Goal: Task Accomplishment & Management: Manage account settings

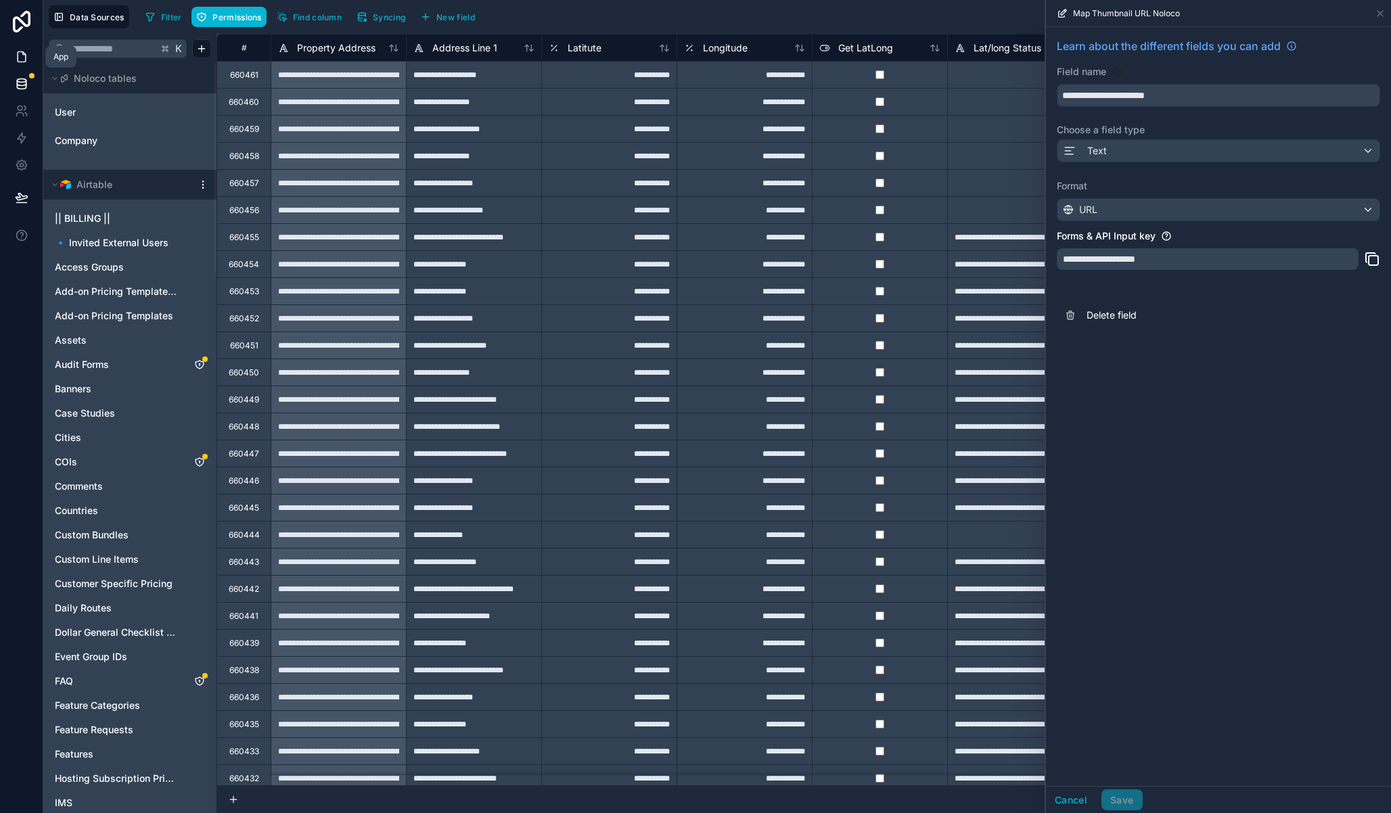
click at [30, 56] on link at bounding box center [21, 56] width 43 height 27
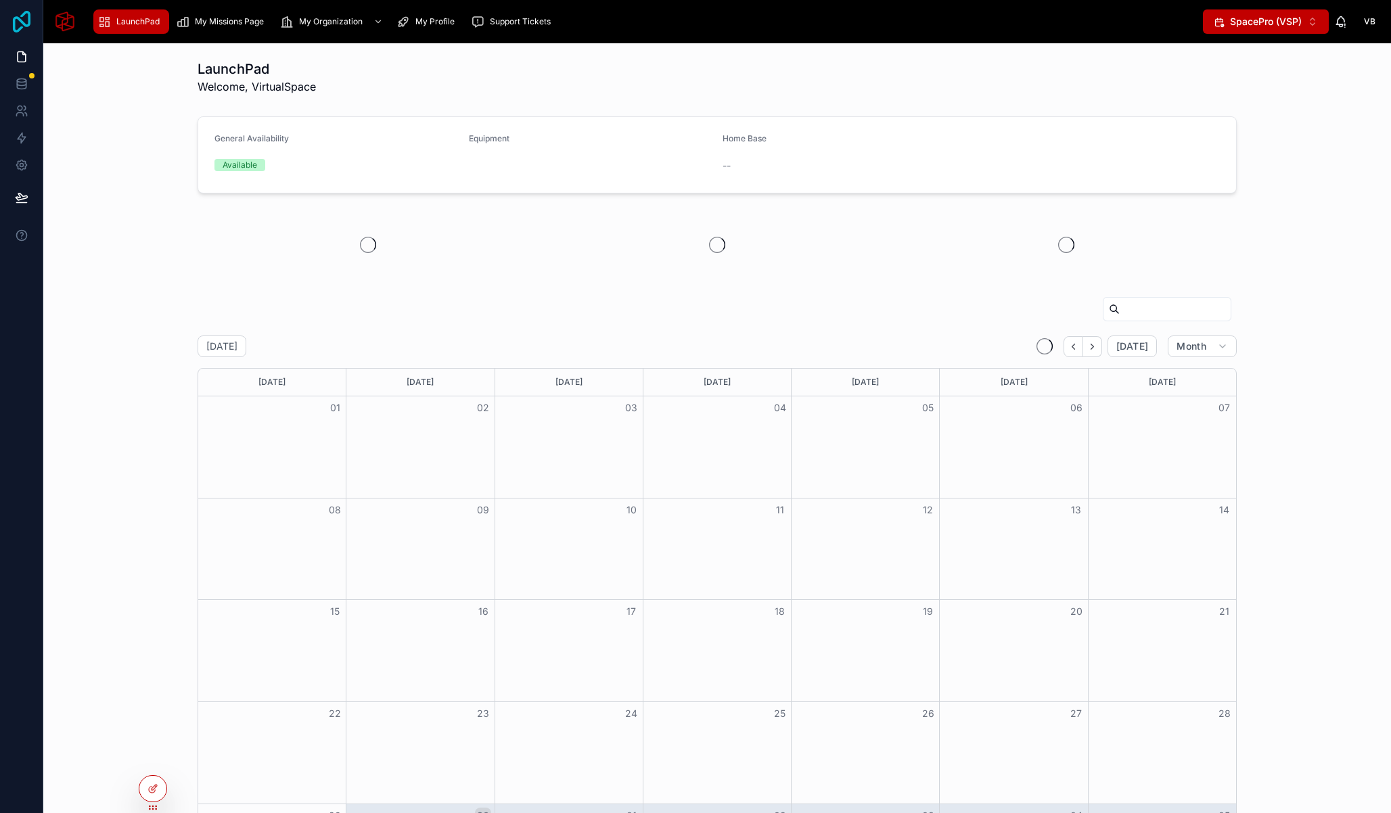
click at [27, 16] on icon at bounding box center [21, 22] width 27 height 22
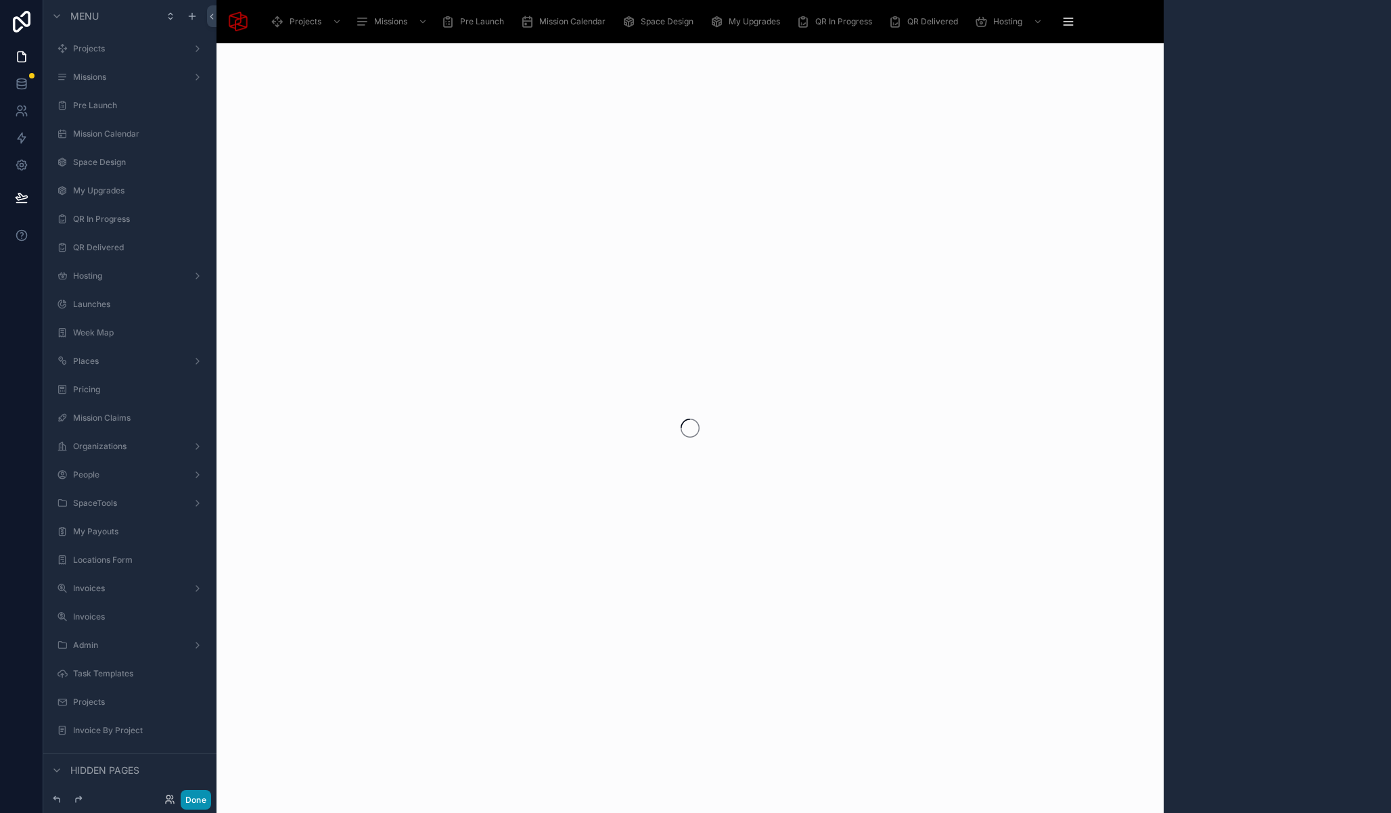
click at [203, 802] on button "Done" at bounding box center [196, 800] width 30 height 20
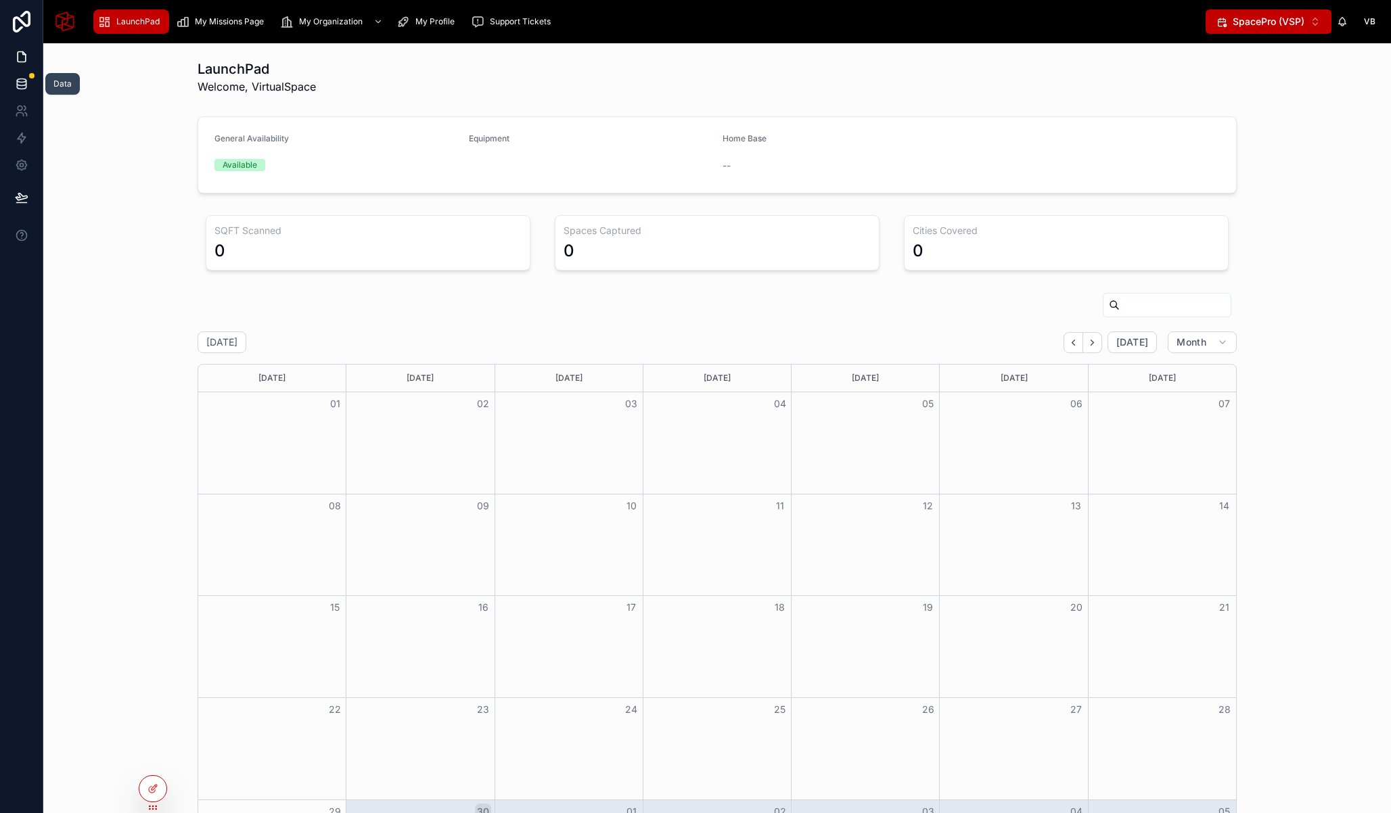
click at [18, 76] on link at bounding box center [21, 83] width 43 height 27
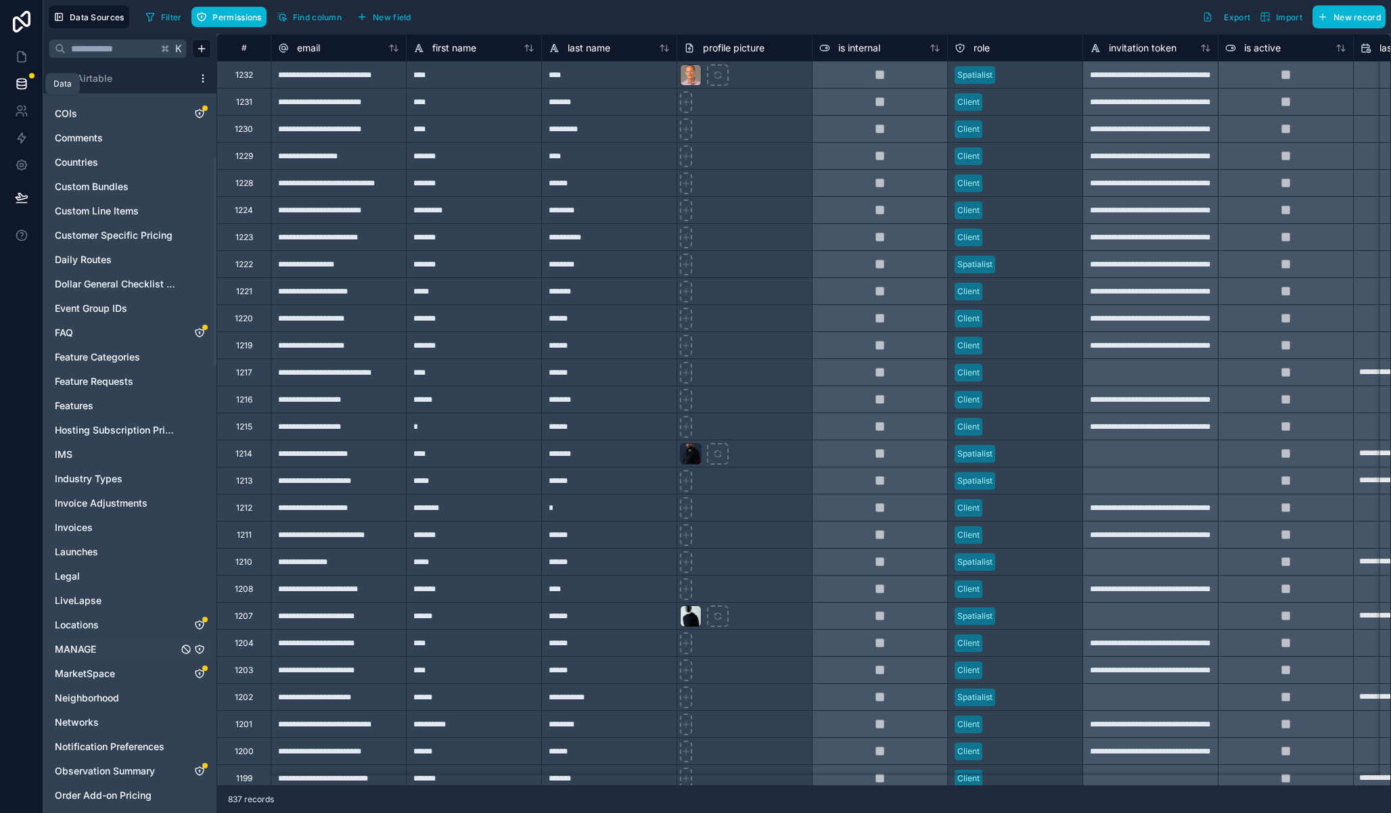
scroll to position [387, 0]
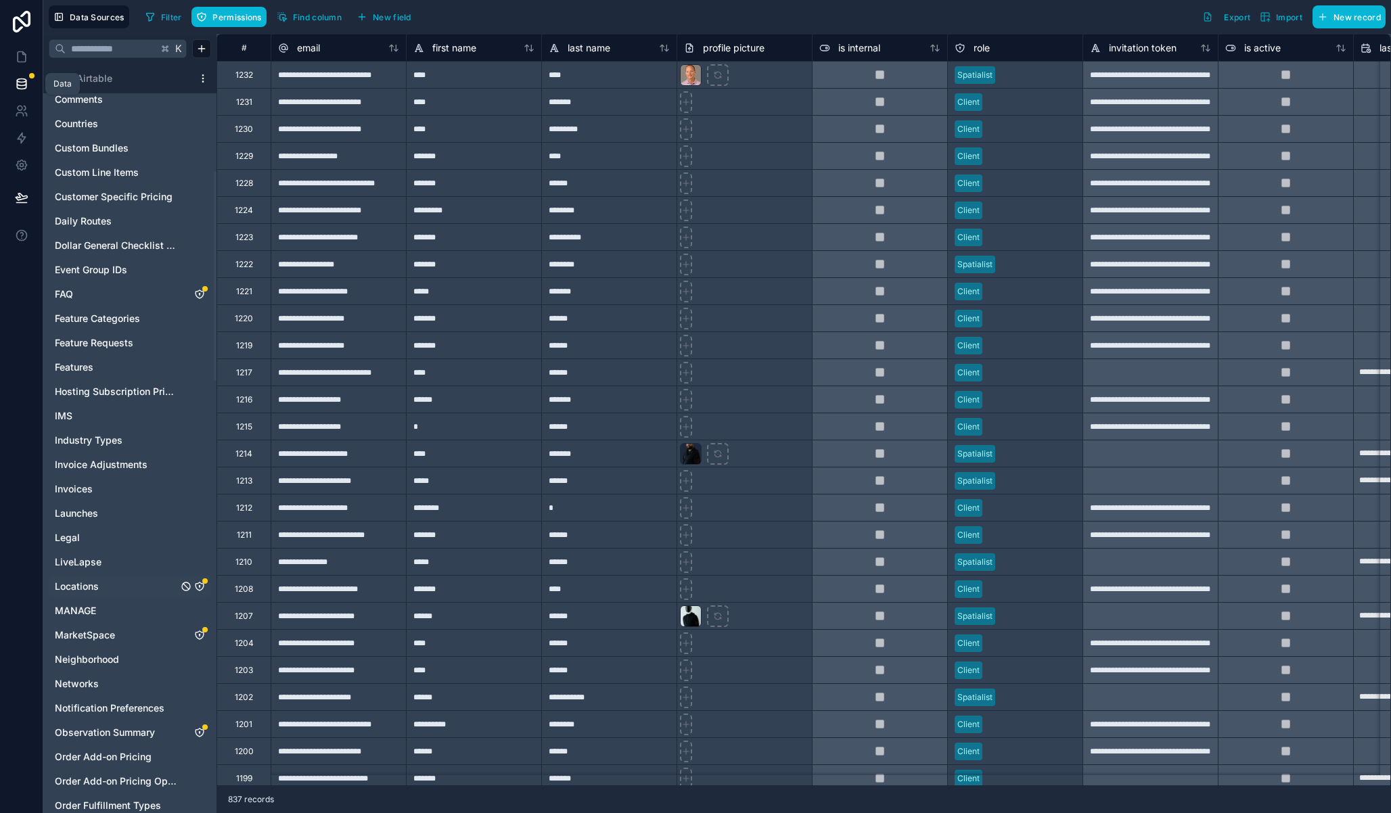
click at [93, 581] on span "Locations" at bounding box center [77, 587] width 44 height 14
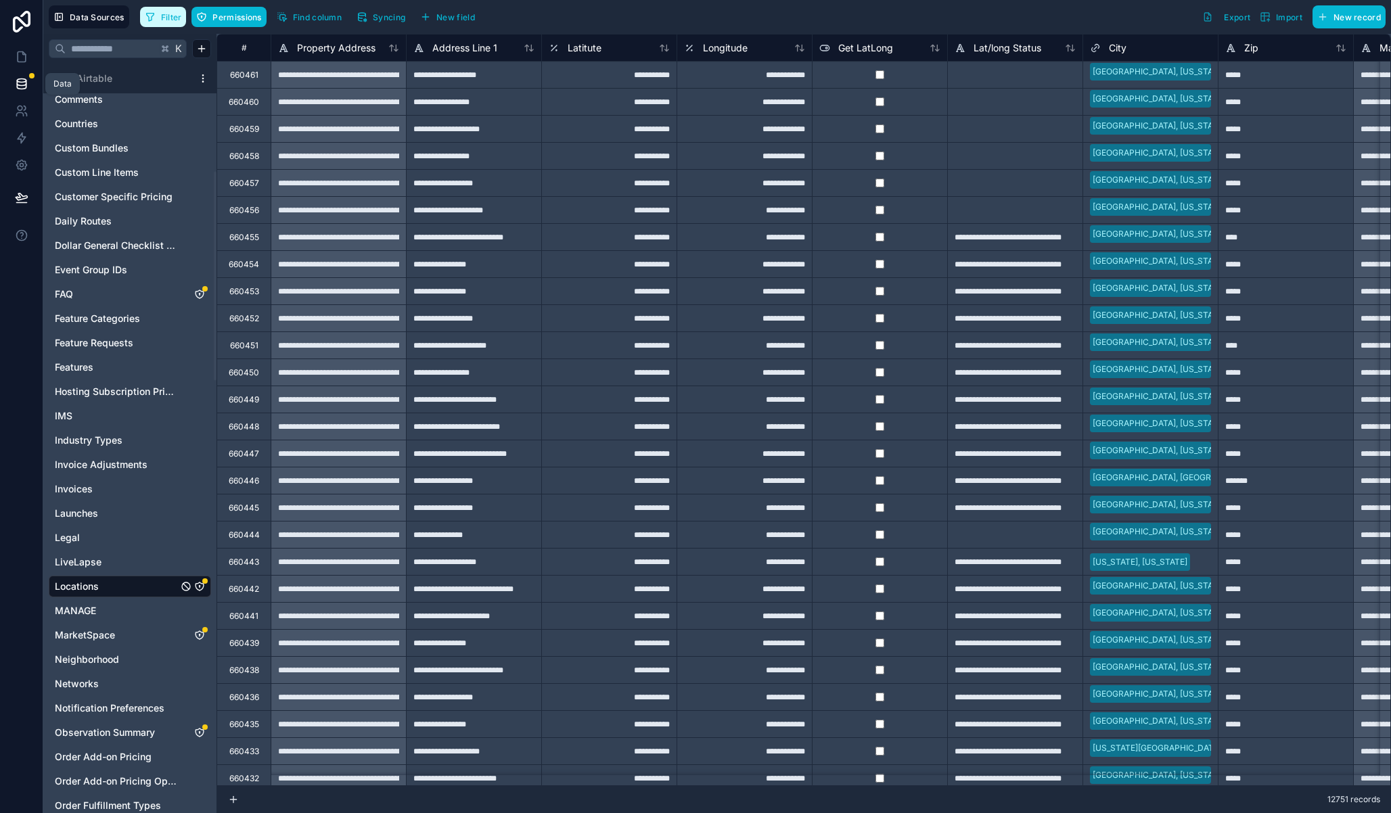
click at [166, 18] on span "Filter" at bounding box center [171, 17] width 21 height 10
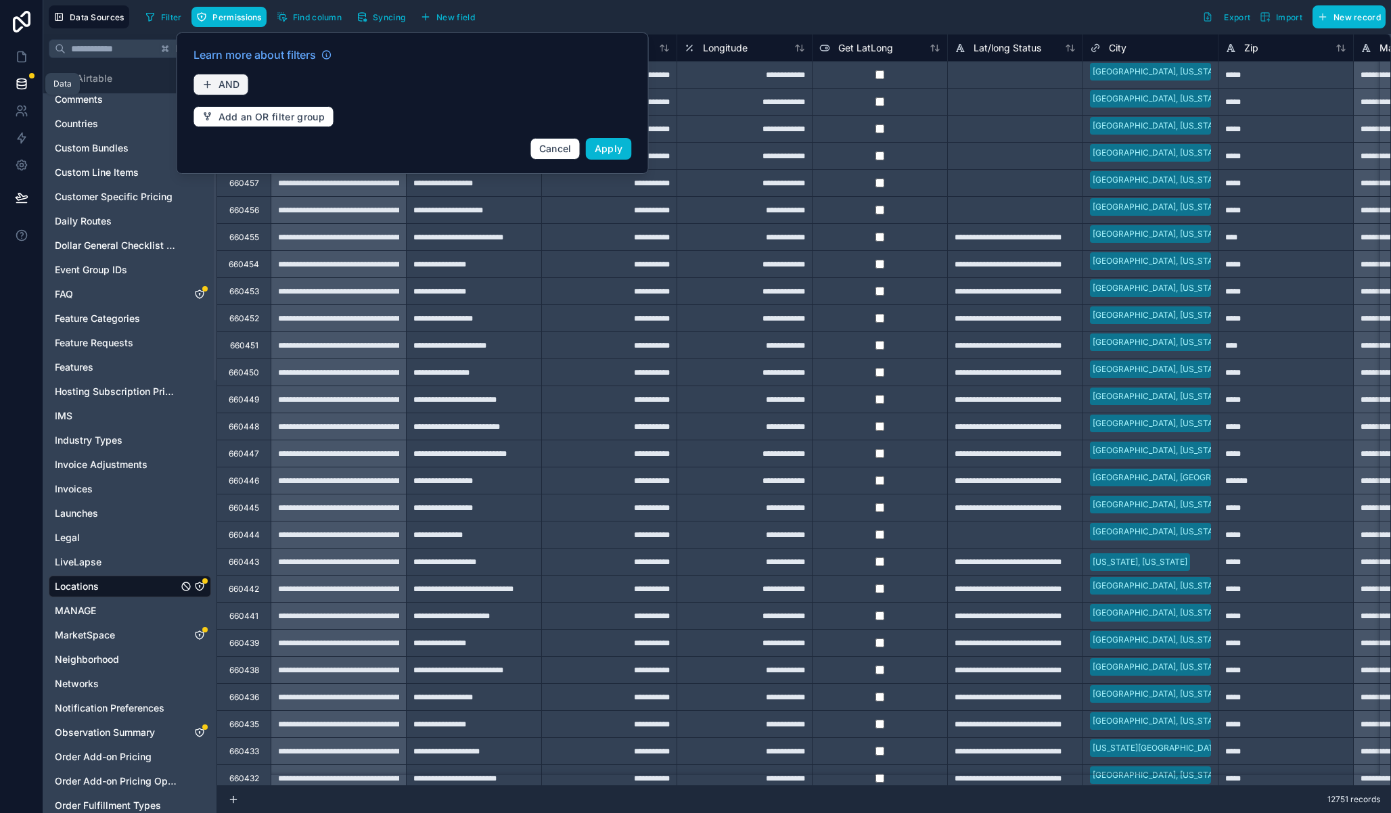
click at [231, 80] on span "AND" at bounding box center [229, 84] width 22 height 12
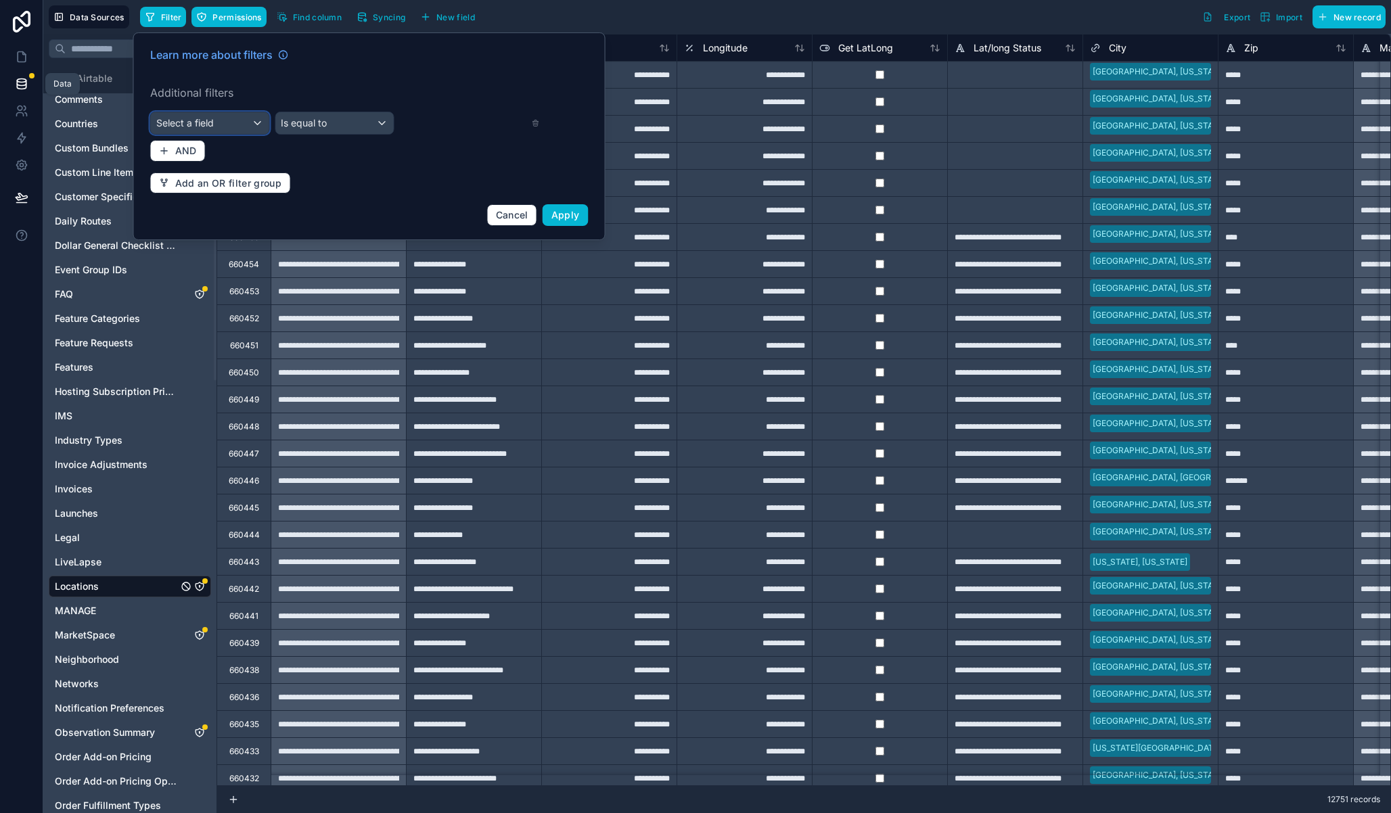
click at [237, 131] on div "Select a field" at bounding box center [210, 123] width 118 height 22
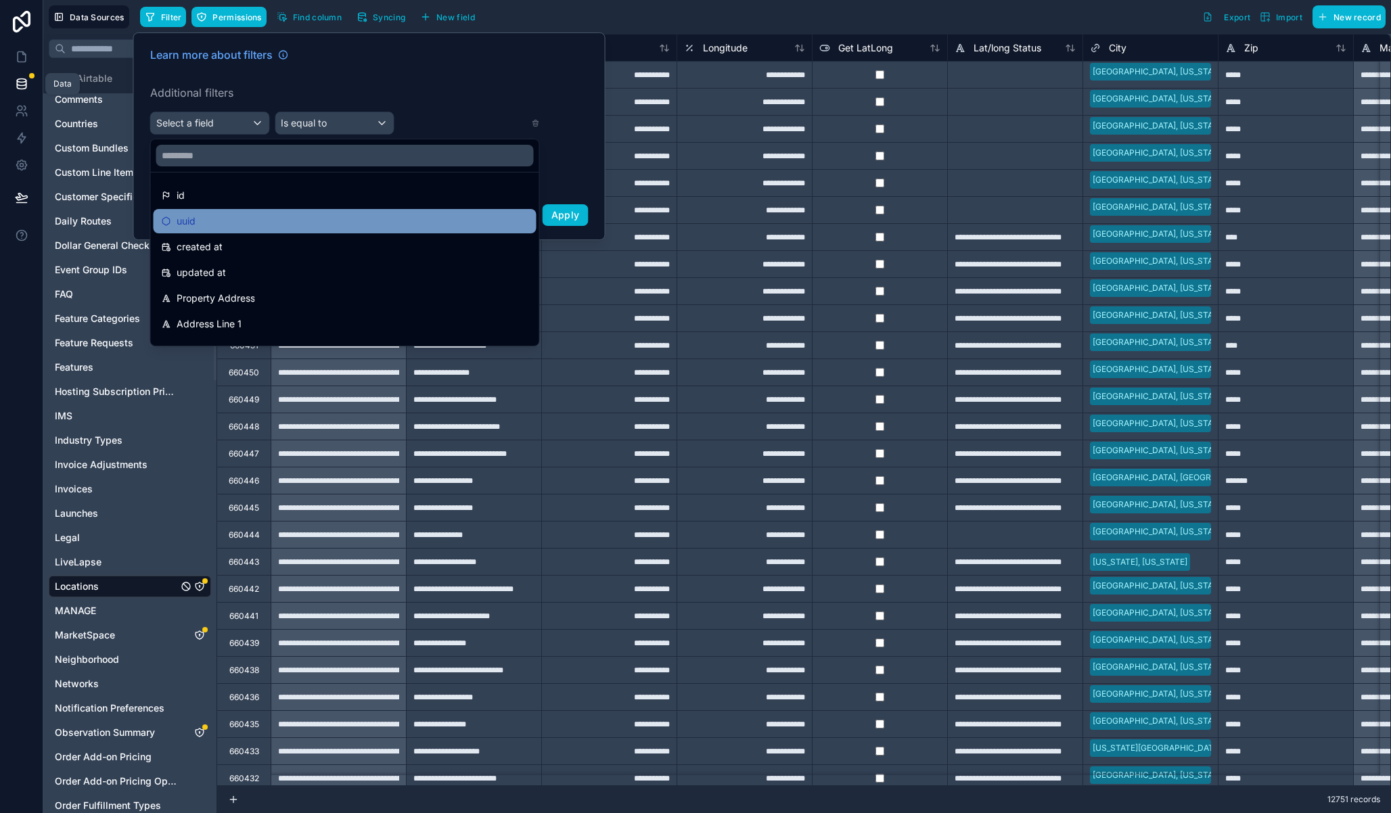
click at [234, 227] on div "uuid" at bounding box center [345, 221] width 367 height 16
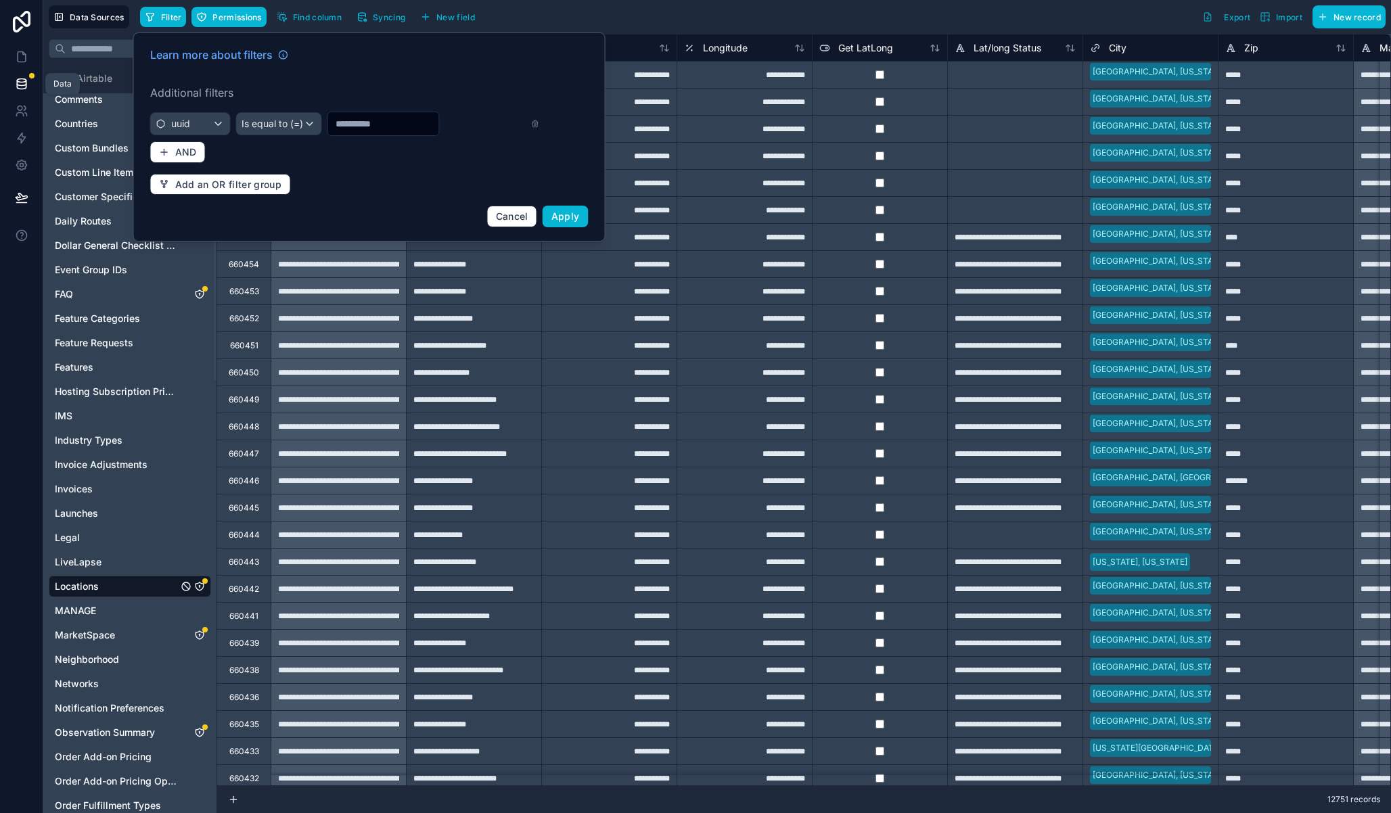
click at [358, 122] on input "text" at bounding box center [382, 123] width 111 height 19
paste input "**********"
type input "**********"
click at [566, 214] on span "Apply" at bounding box center [565, 215] width 28 height 11
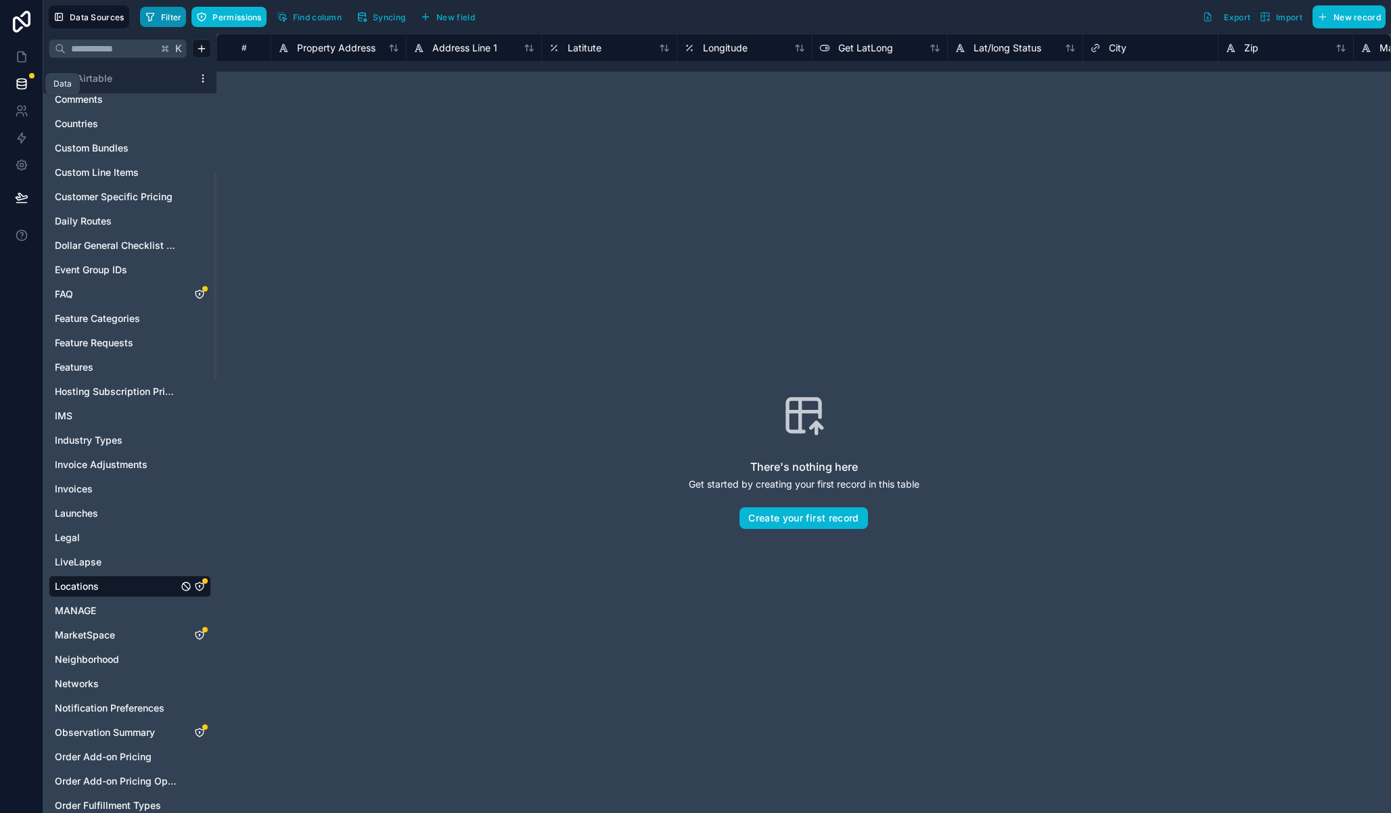
click at [168, 20] on span "Filter" at bounding box center [171, 17] width 21 height 10
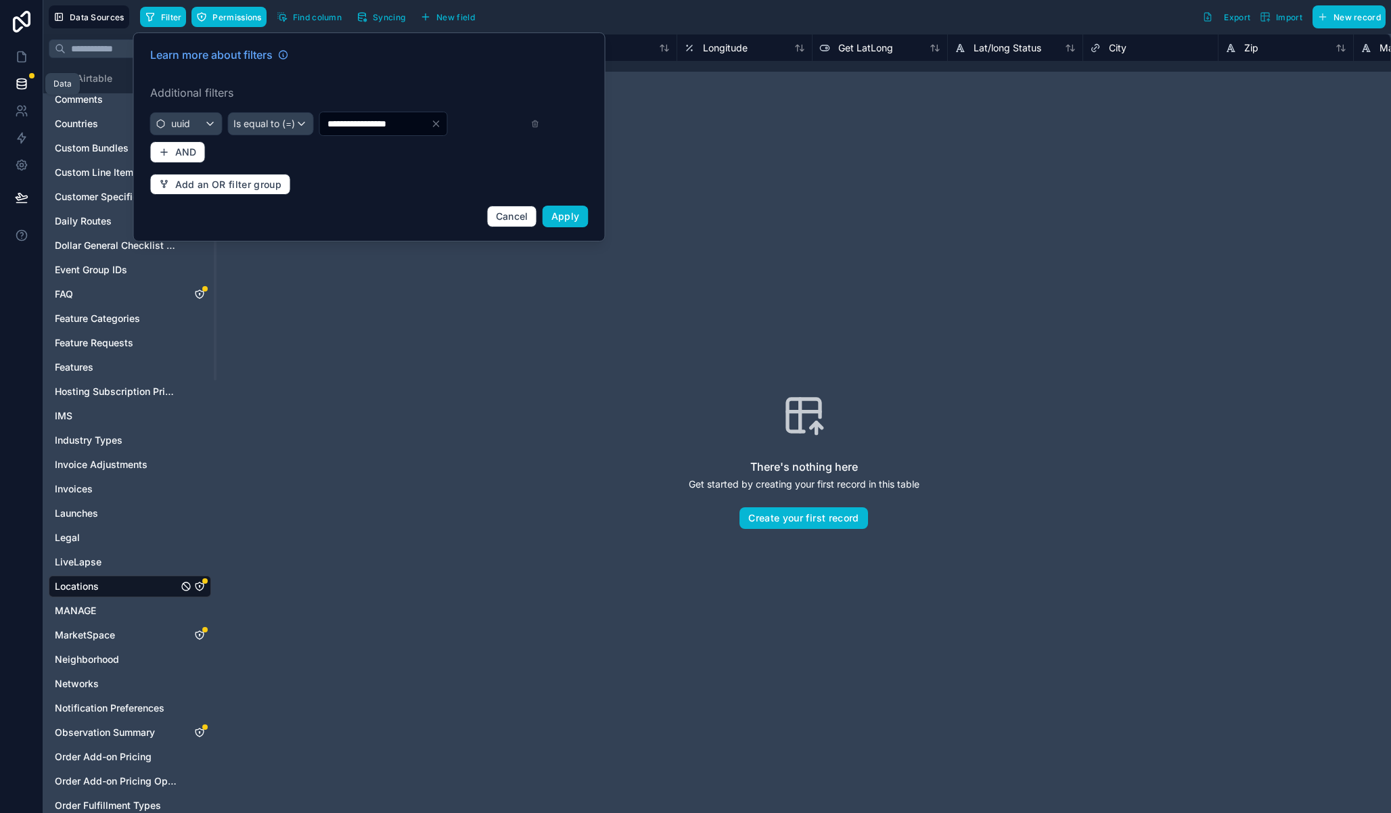
click at [637, 310] on div "There's nothing here Get started by creating your first record in this table Cr…" at bounding box center [804, 461] width 1088 height 693
click at [366, 126] on input "**********" at bounding box center [374, 123] width 111 height 19
click at [413, 124] on input "**********" at bounding box center [374, 123] width 111 height 19
drag, startPoint x: 420, startPoint y: 122, endPoint x: 381, endPoint y: 122, distance: 39.2
click at [421, 122] on input "**********" at bounding box center [374, 123] width 111 height 19
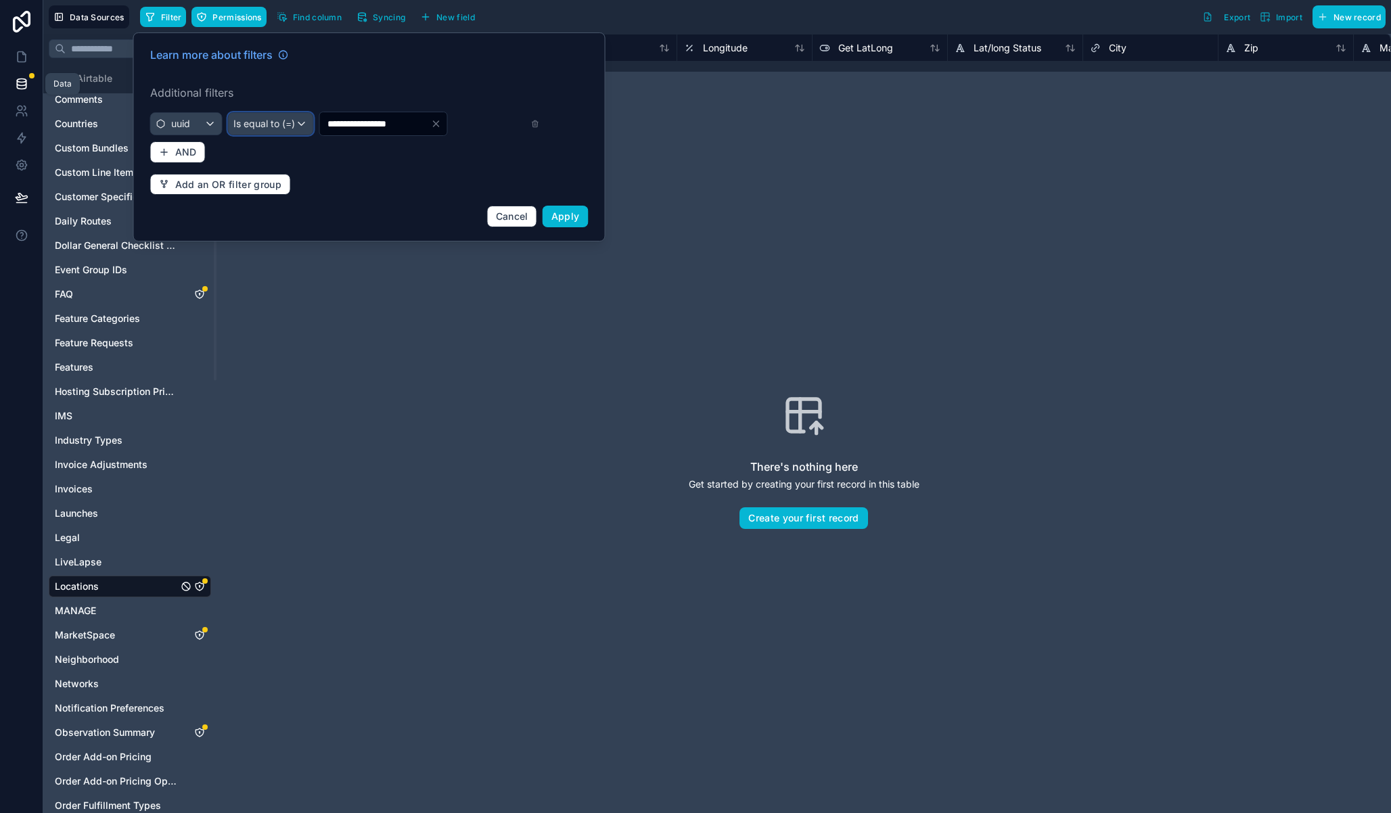
click at [268, 123] on span "Is equal to (=)" at bounding box center [264, 124] width 62 height 14
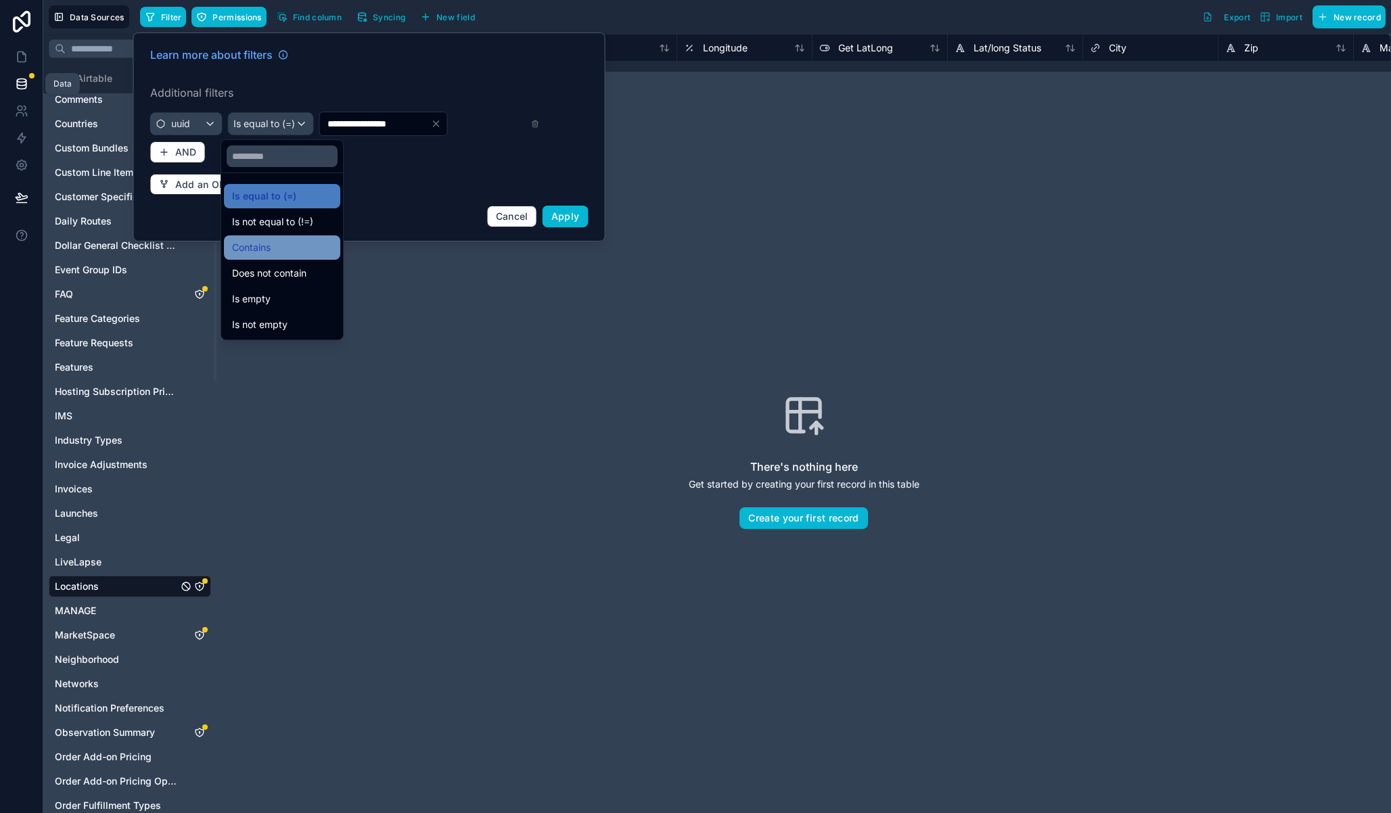
click at [275, 242] on div "Contains" at bounding box center [282, 247] width 100 height 16
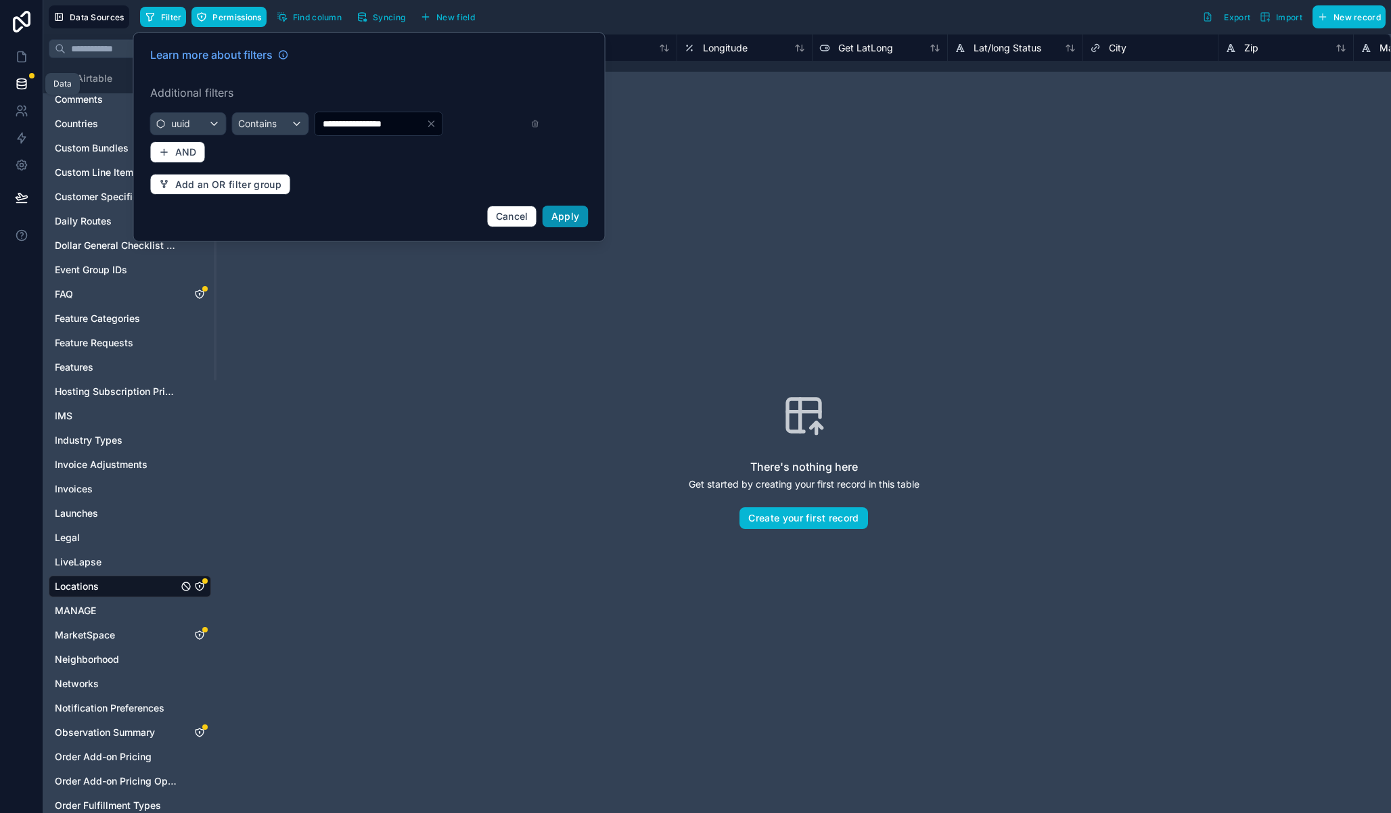
click at [558, 223] on button "Apply" at bounding box center [566, 217] width 46 height 22
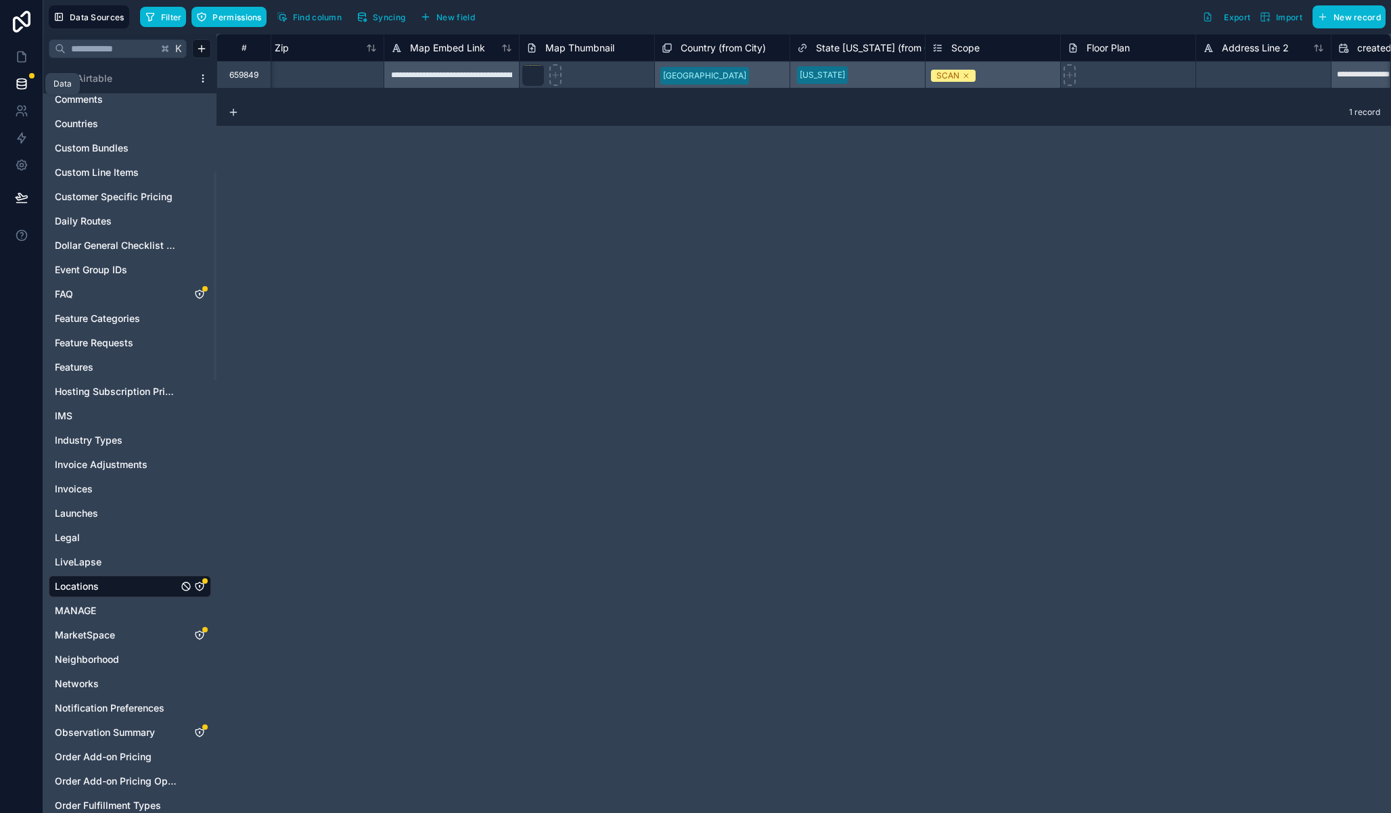
scroll to position [0, 977]
click at [308, 19] on span "Find column" at bounding box center [317, 17] width 49 height 10
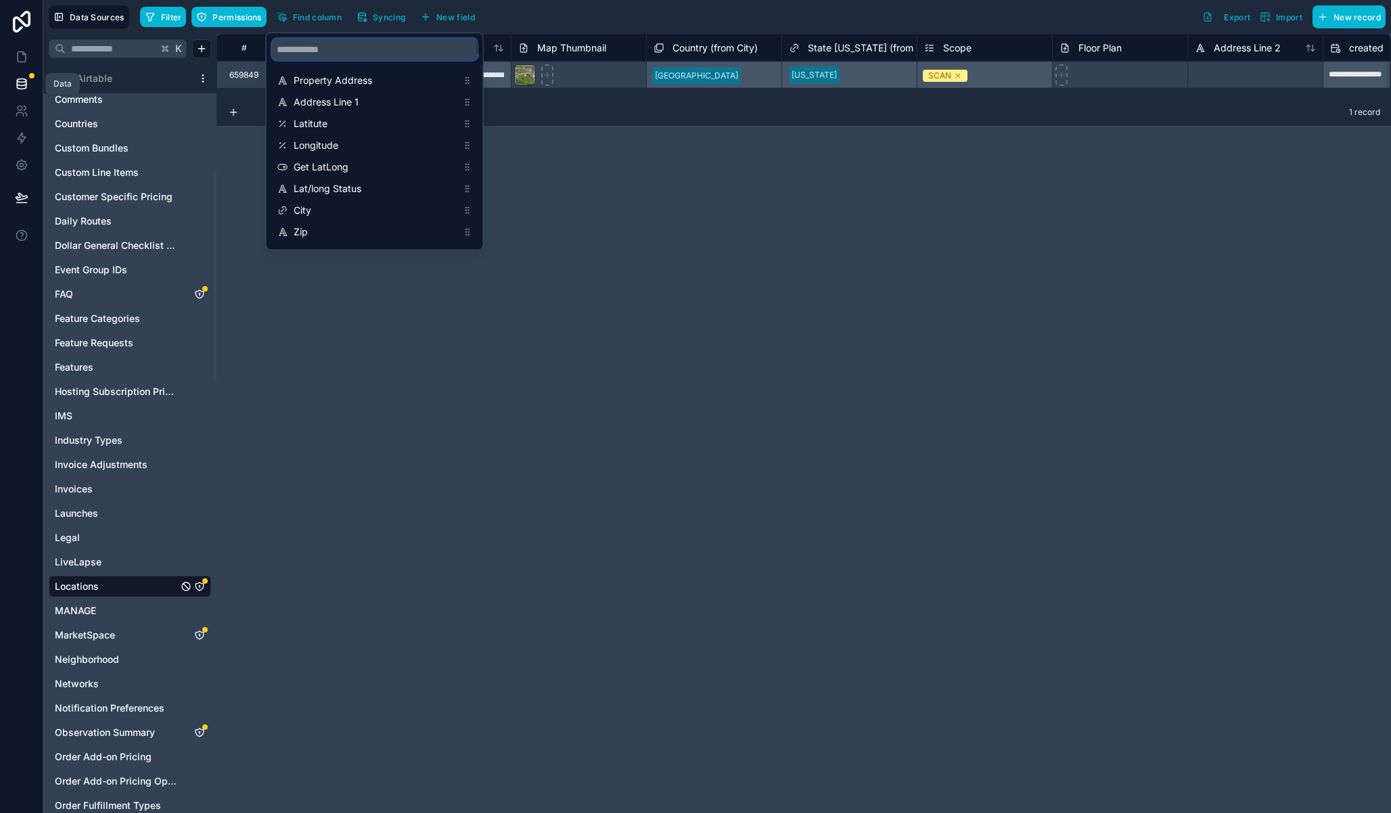
click at [341, 57] on input "scrollable content" at bounding box center [375, 50] width 206 height 22
type input "***"
click at [362, 230] on span "Map Thumbnail URL Noloco" at bounding box center [376, 232] width 164 height 14
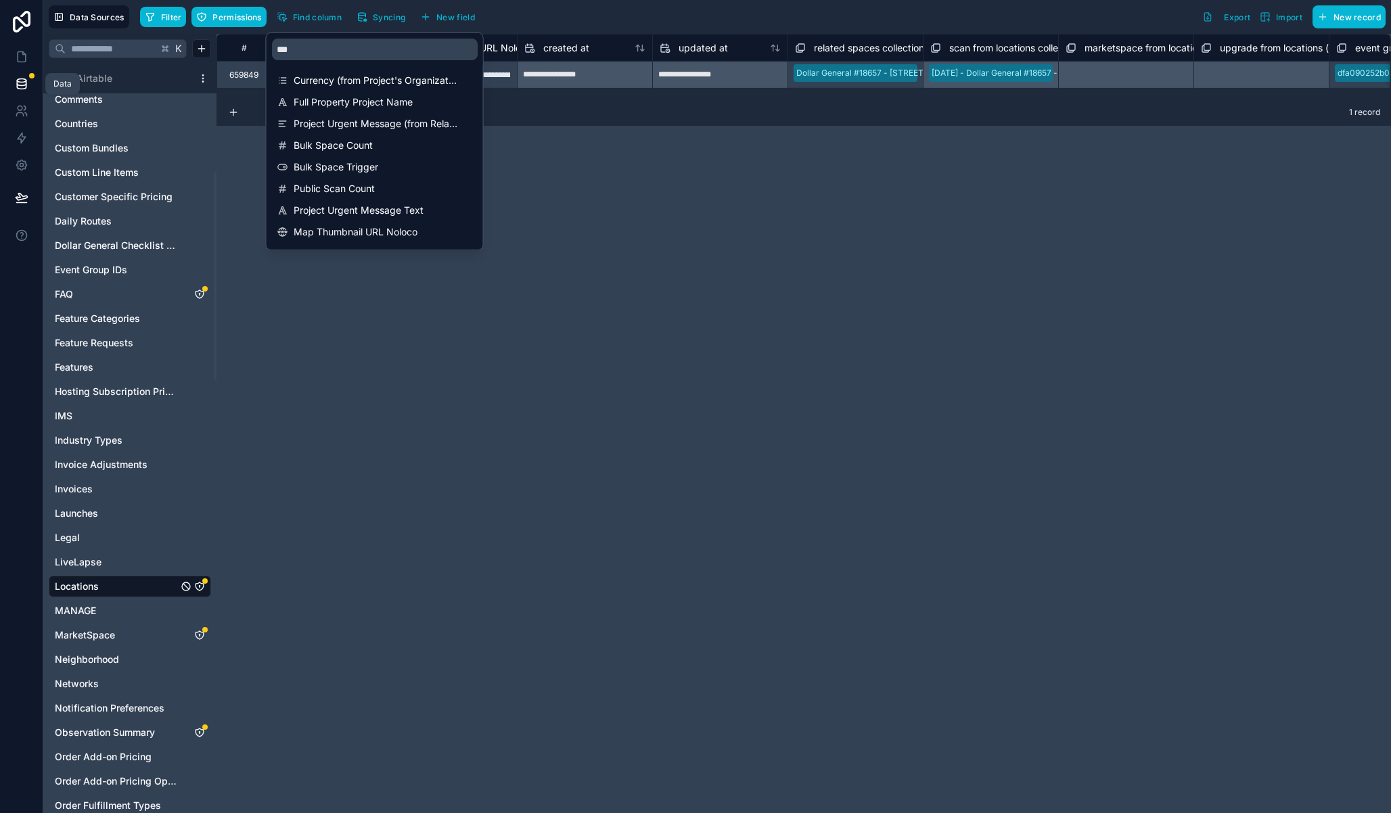
scroll to position [0, 28546]
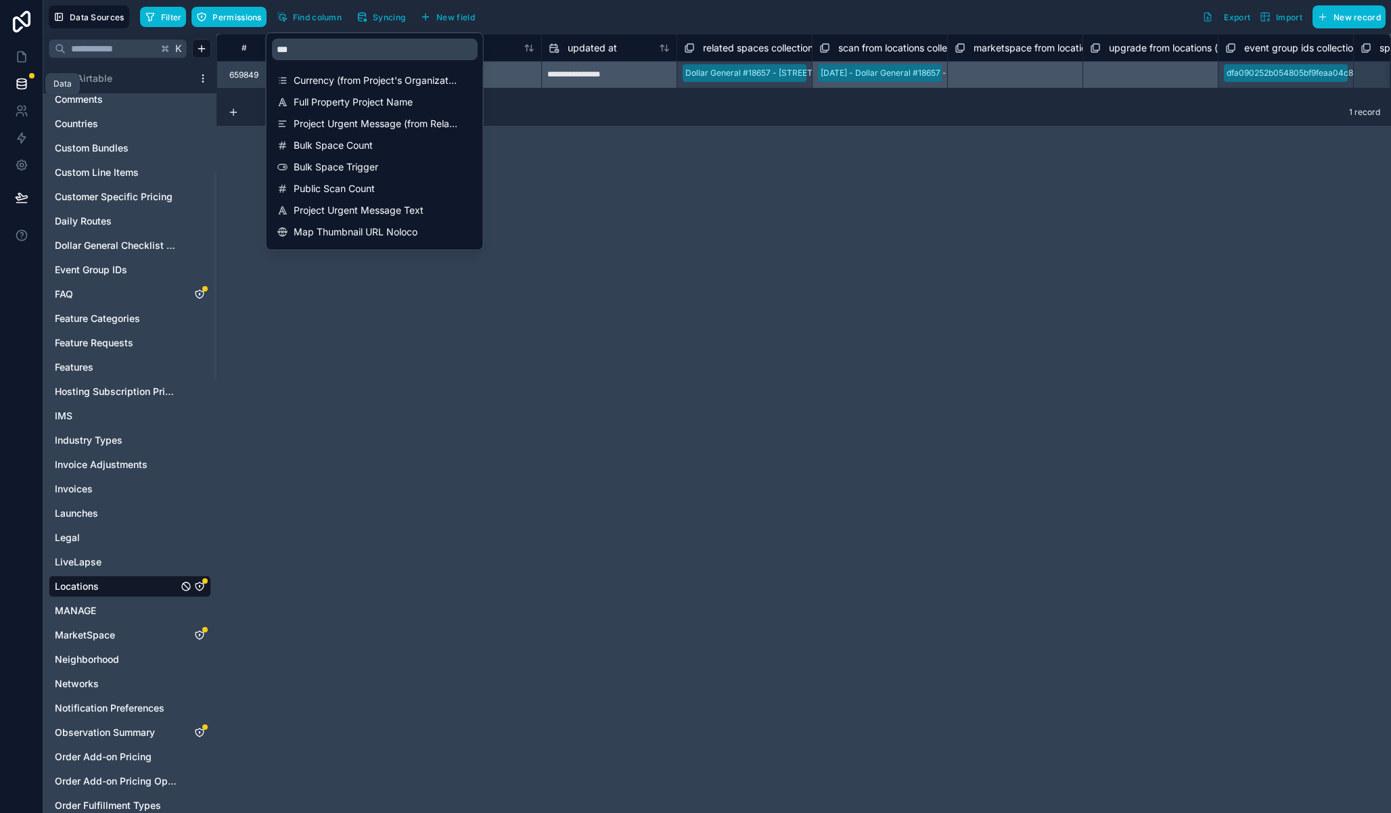
click at [931, 161] on div "**********" at bounding box center [803, 423] width 1174 height 779
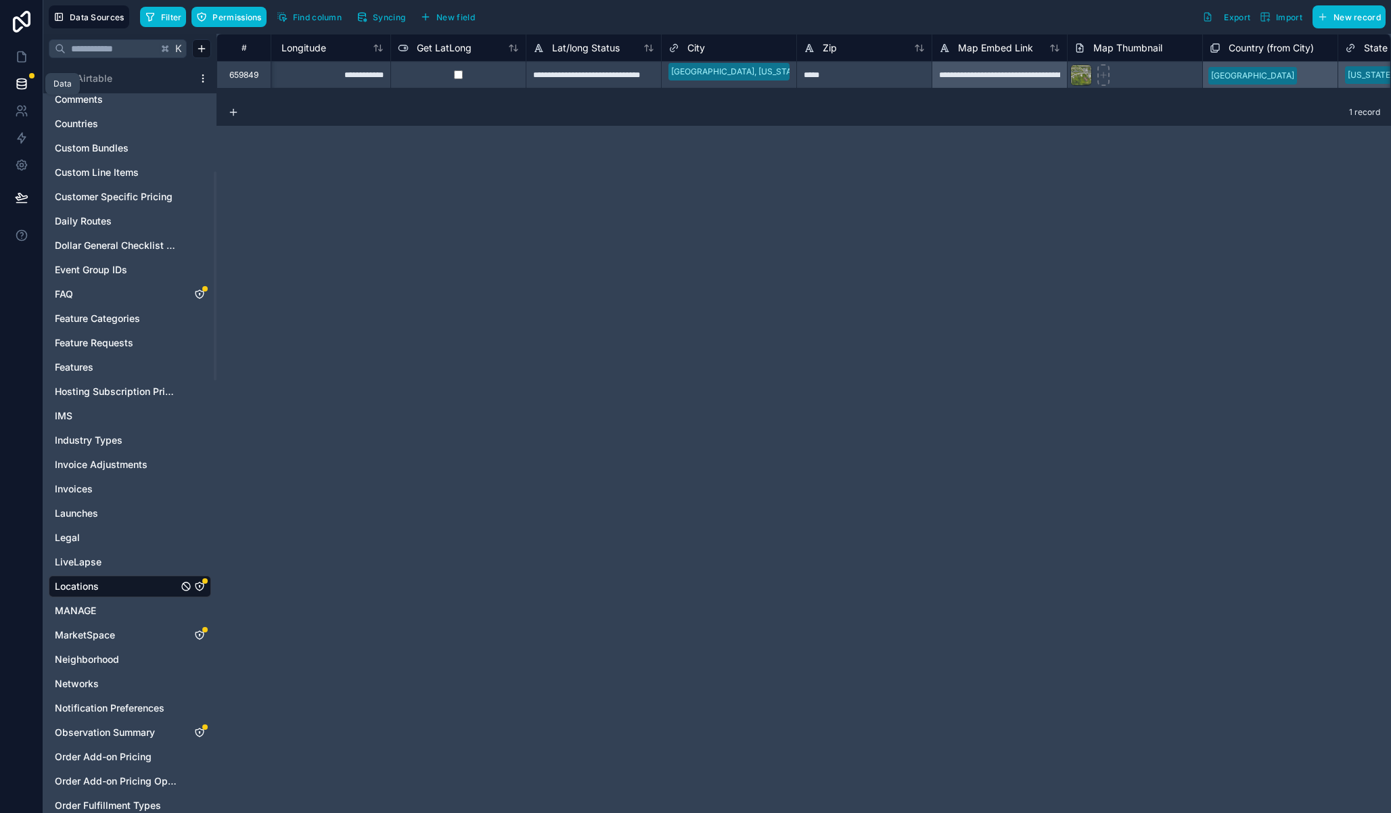
scroll to position [0, 0]
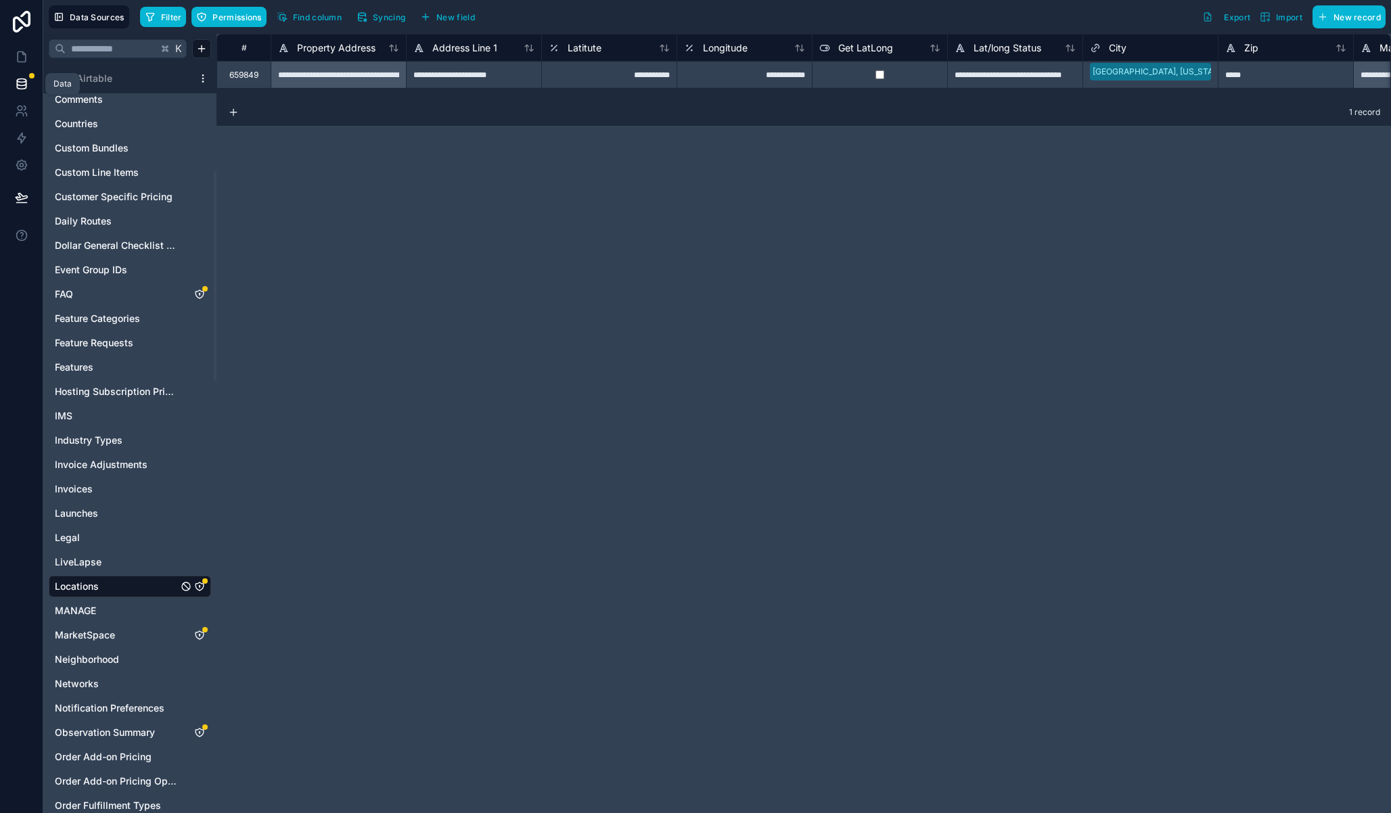
drag, startPoint x: 388, startPoint y: 175, endPoint x: 396, endPoint y: 143, distance: 32.2
click at [390, 170] on div "**********" at bounding box center [803, 423] width 1174 height 779
click at [362, 76] on div "**********" at bounding box center [338, 74] width 135 height 27
click at [26, 50] on icon at bounding box center [22, 57] width 14 height 14
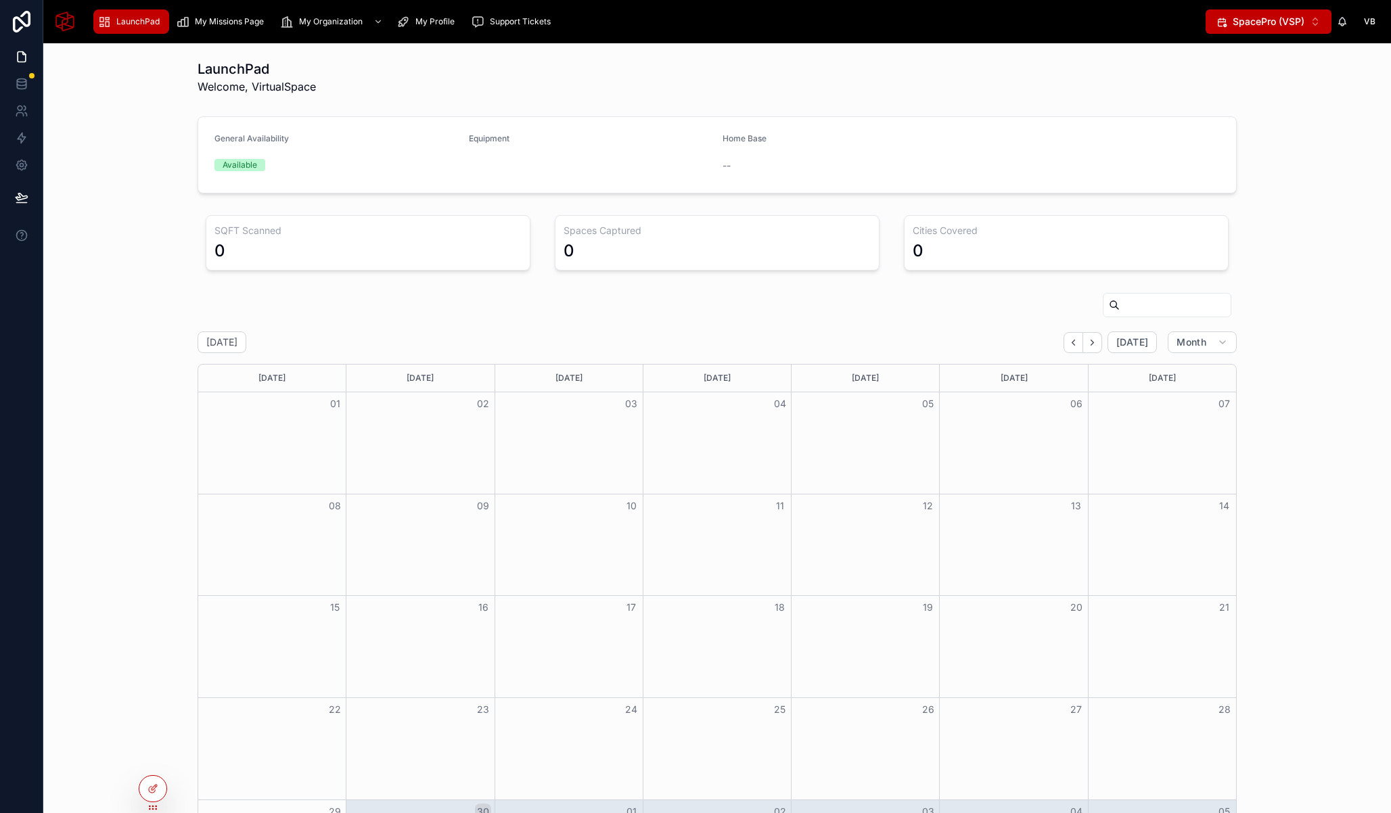
click at [1266, 17] on span "SpacePro (VSP)" at bounding box center [1268, 22] width 72 height 14
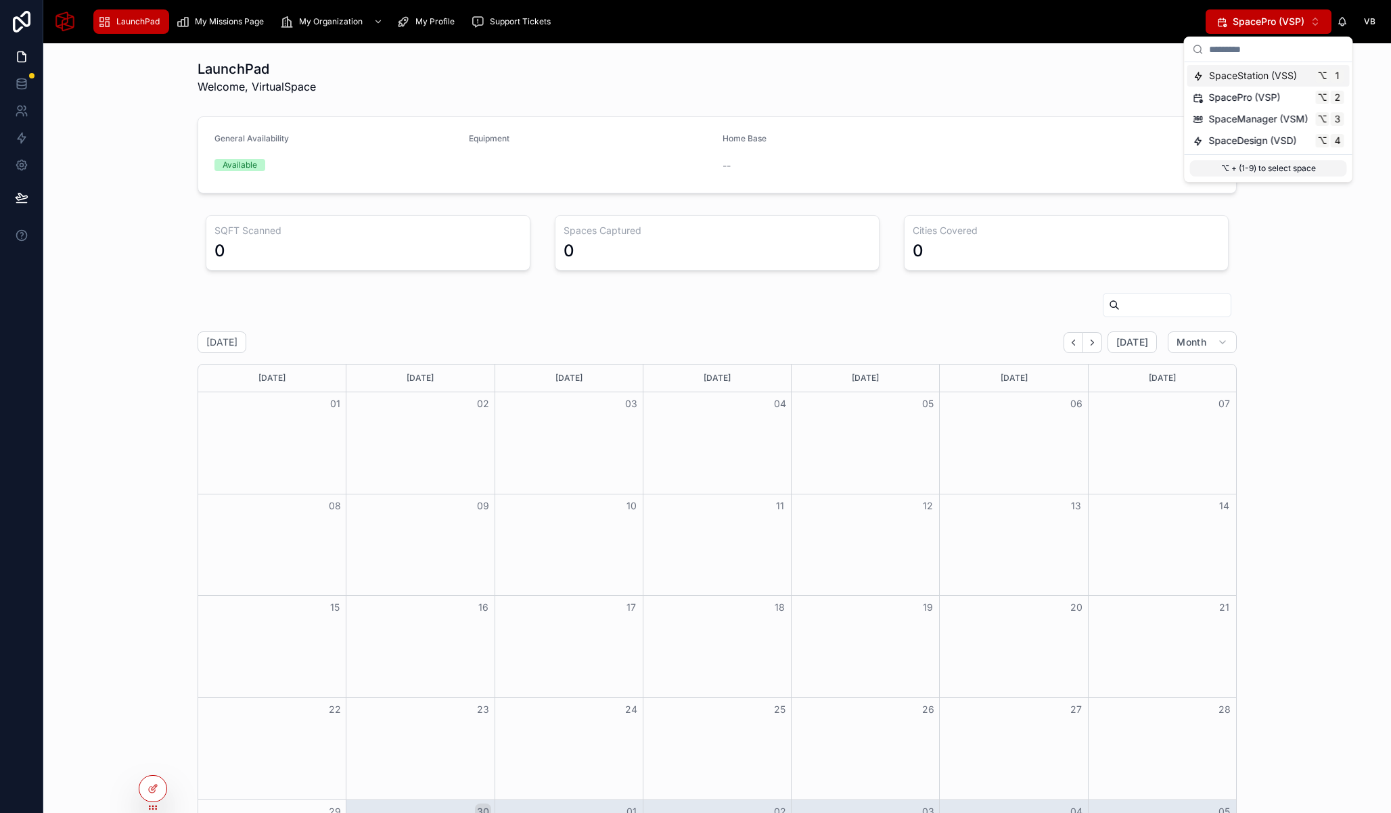
click at [1254, 73] on span "SpaceStation (VSS)" at bounding box center [1253, 76] width 88 height 14
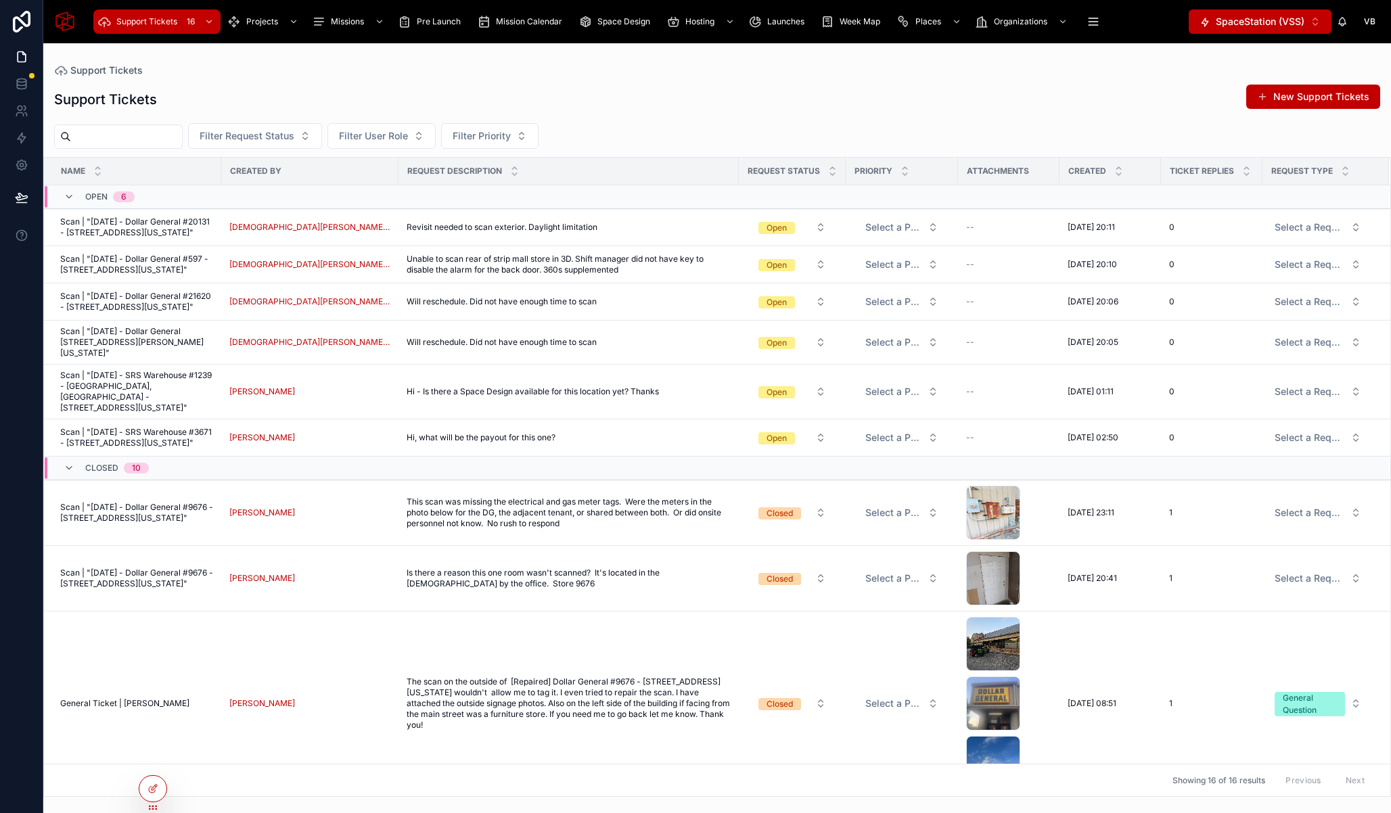
click at [551, 99] on div "Support Tickets New Support Tickets" at bounding box center [717, 99] width 1326 height 31
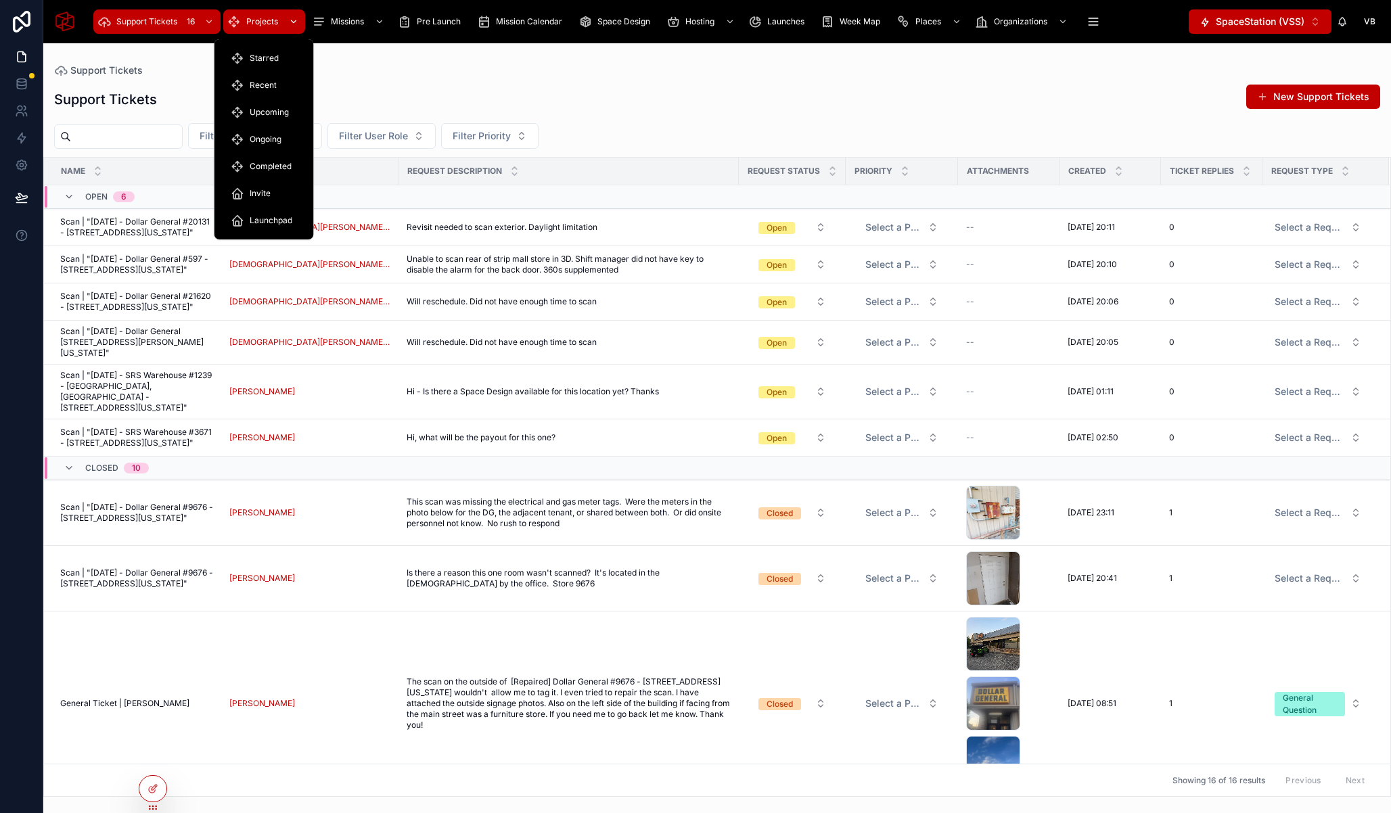
click at [256, 22] on span "Projects" at bounding box center [262, 21] width 32 height 11
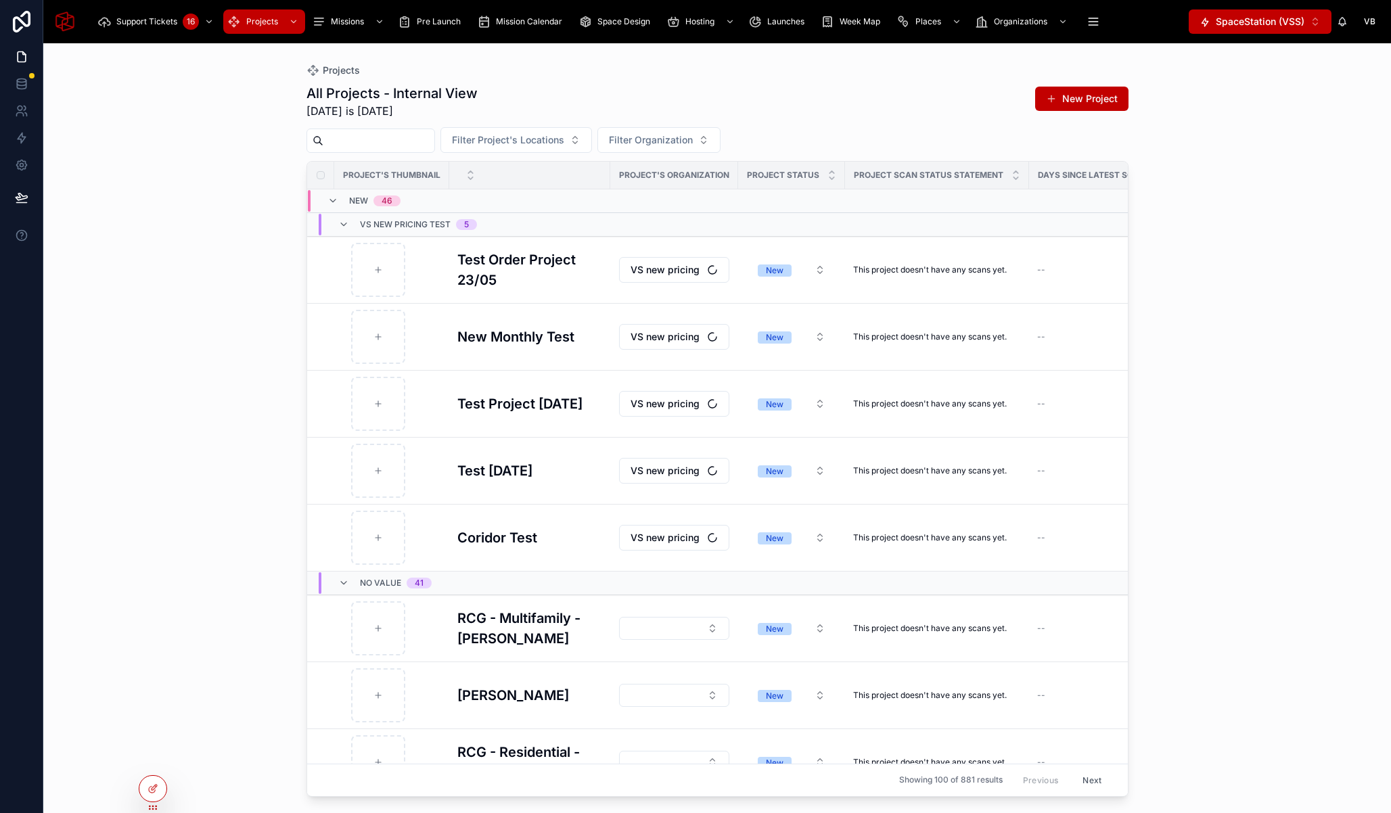
click at [370, 142] on input "text" at bounding box center [378, 140] width 111 height 19
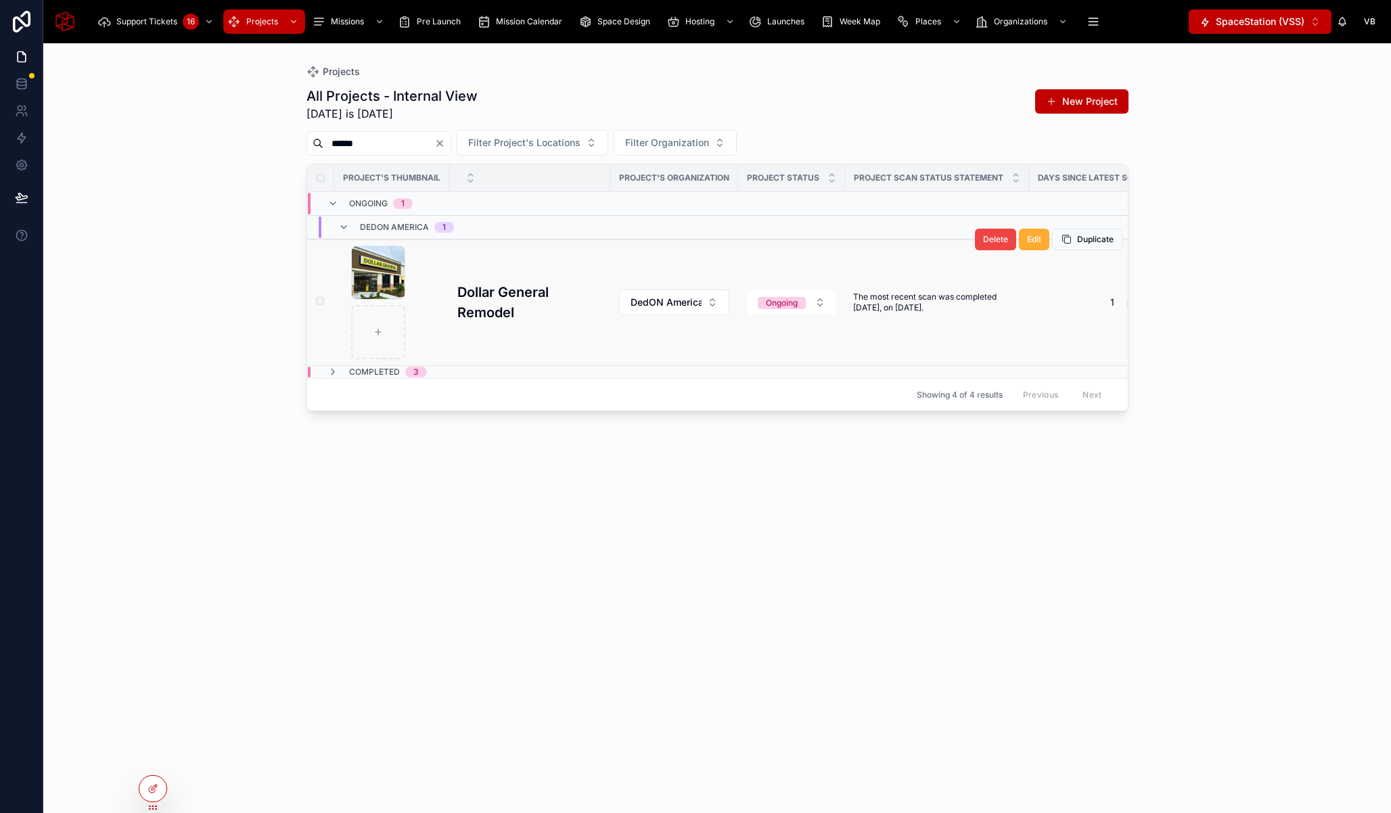
type input "******"
click at [494, 294] on h3 "Dollar General Remodel" at bounding box center [529, 302] width 145 height 41
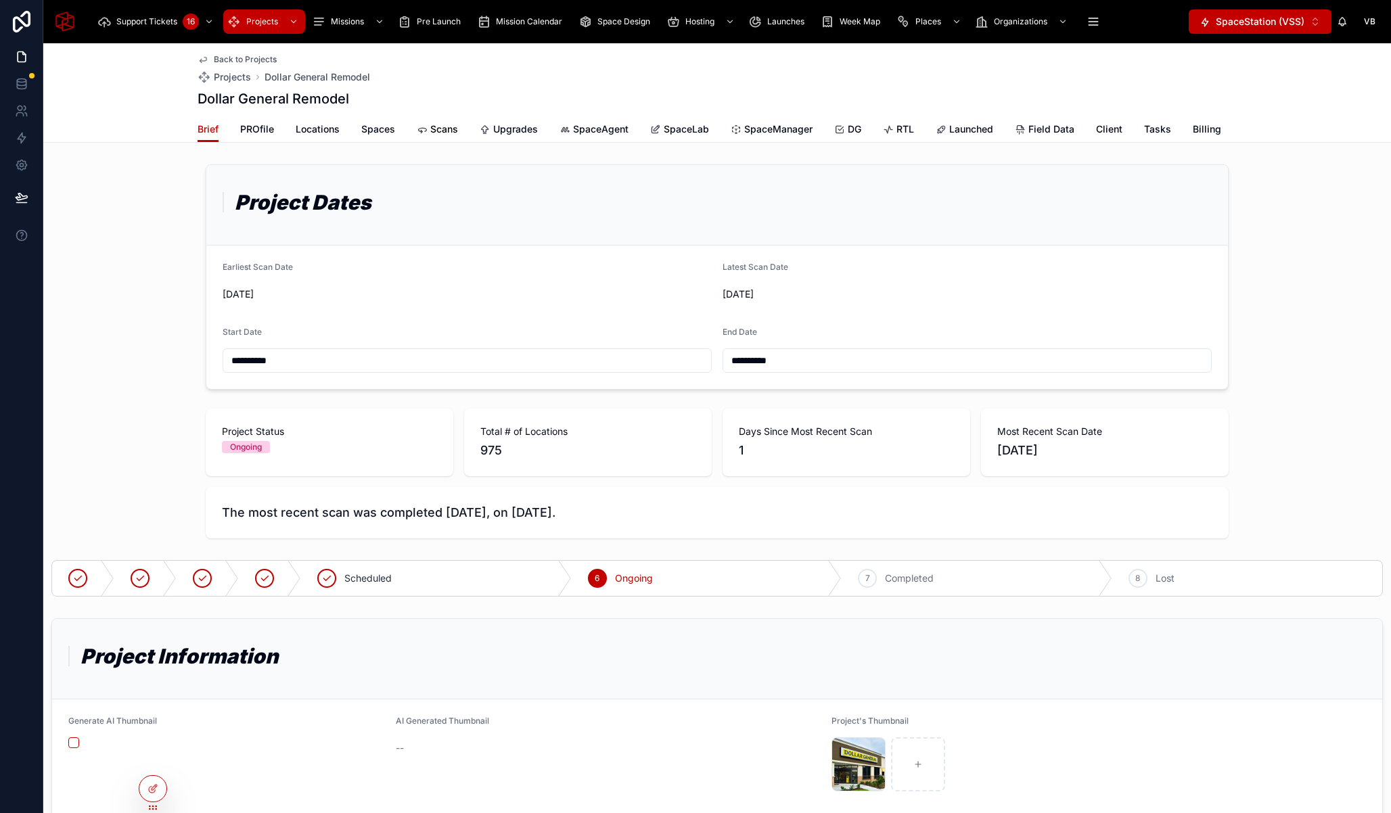
click at [436, 128] on span "Scans" at bounding box center [444, 129] width 28 height 14
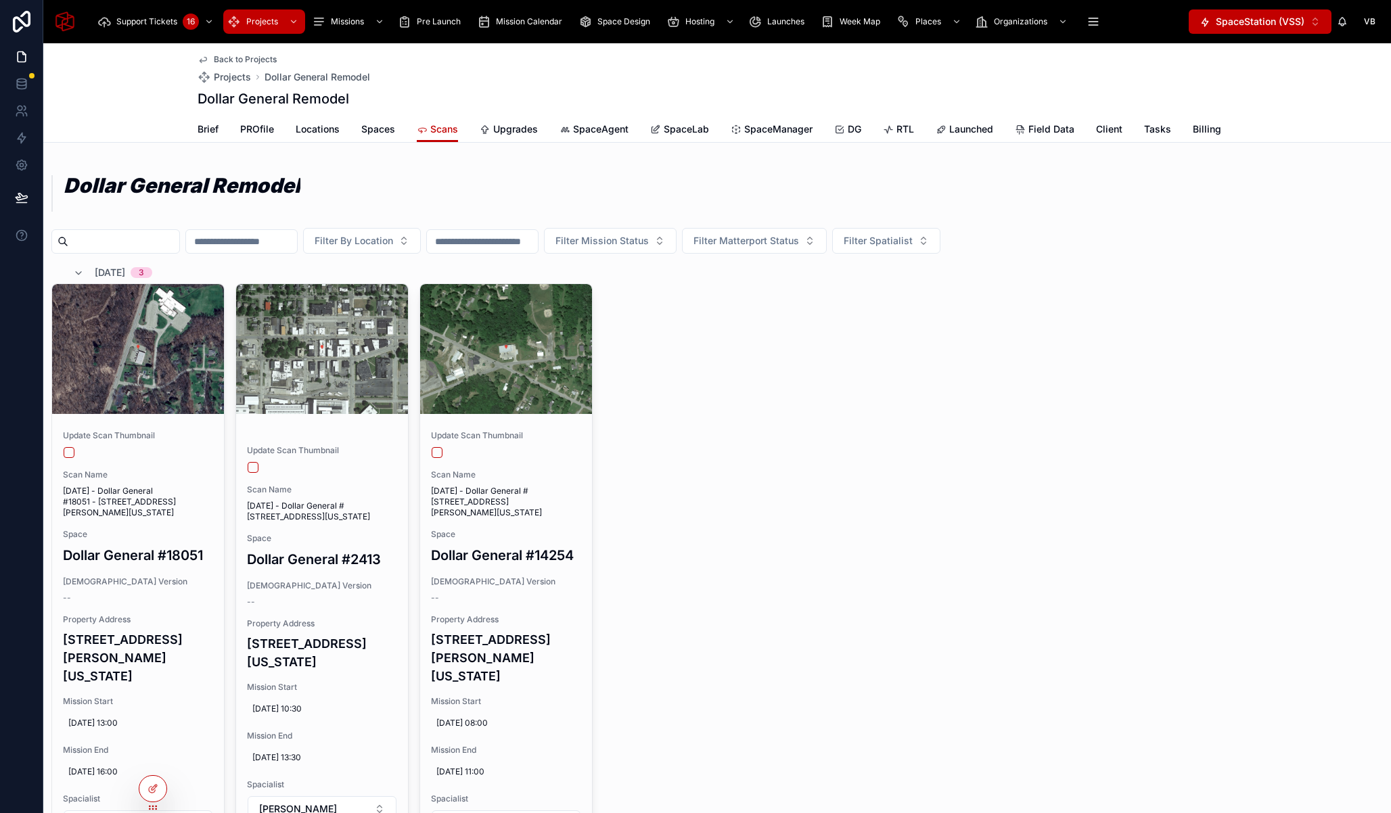
click at [126, 246] on input "text" at bounding box center [123, 241] width 111 height 19
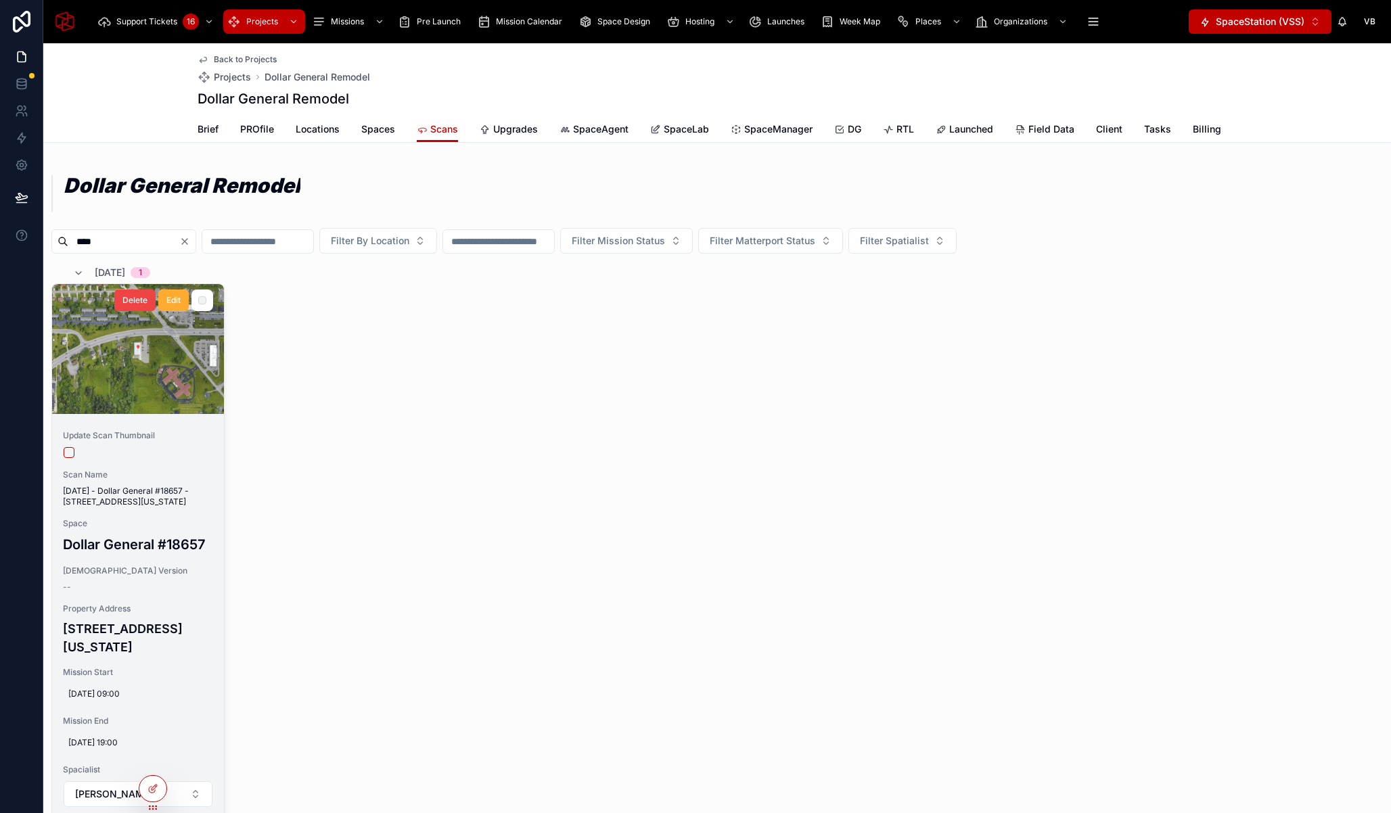
type input "****"
click at [120, 529] on span "Space" at bounding box center [138, 523] width 150 height 11
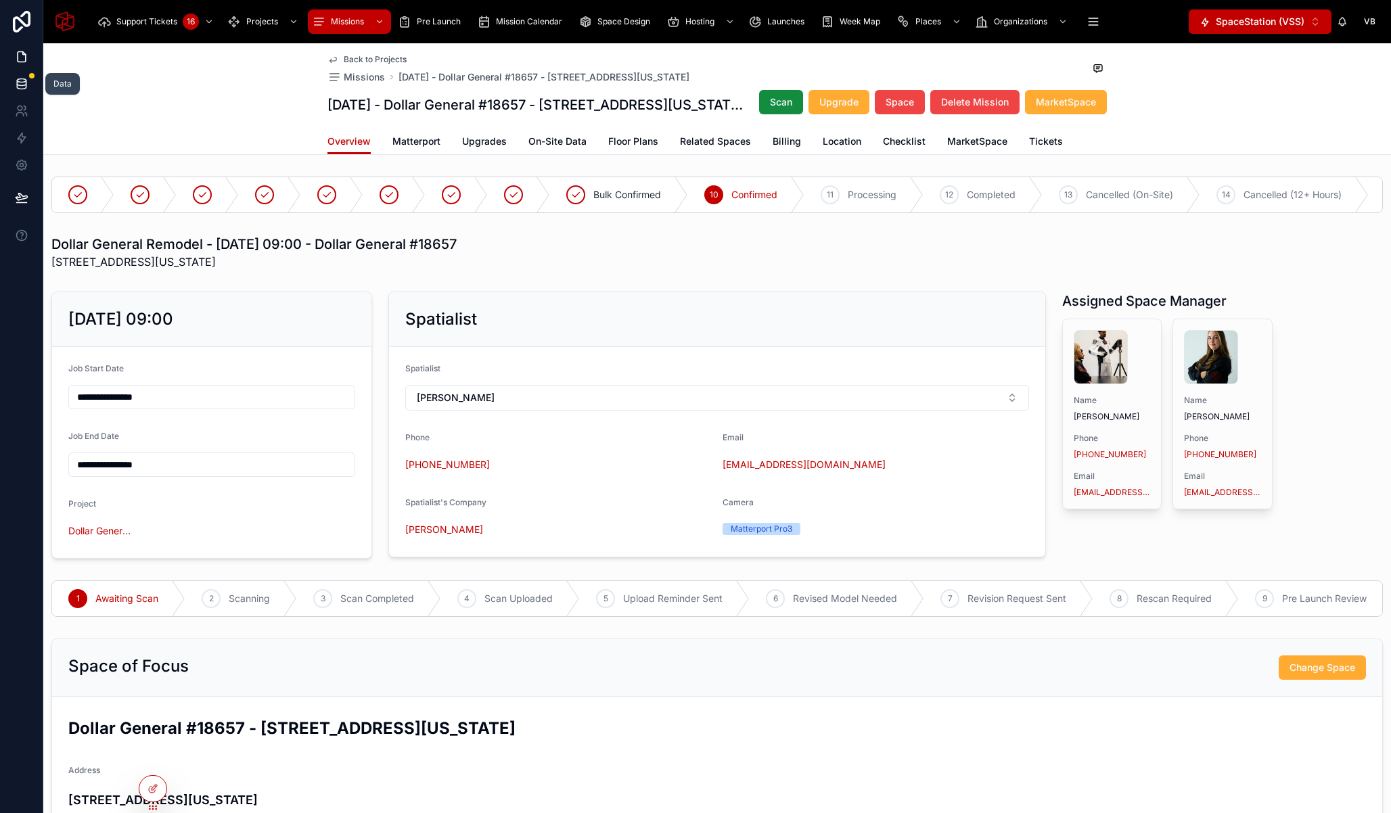
click at [26, 85] on icon at bounding box center [21, 86] width 9 height 5
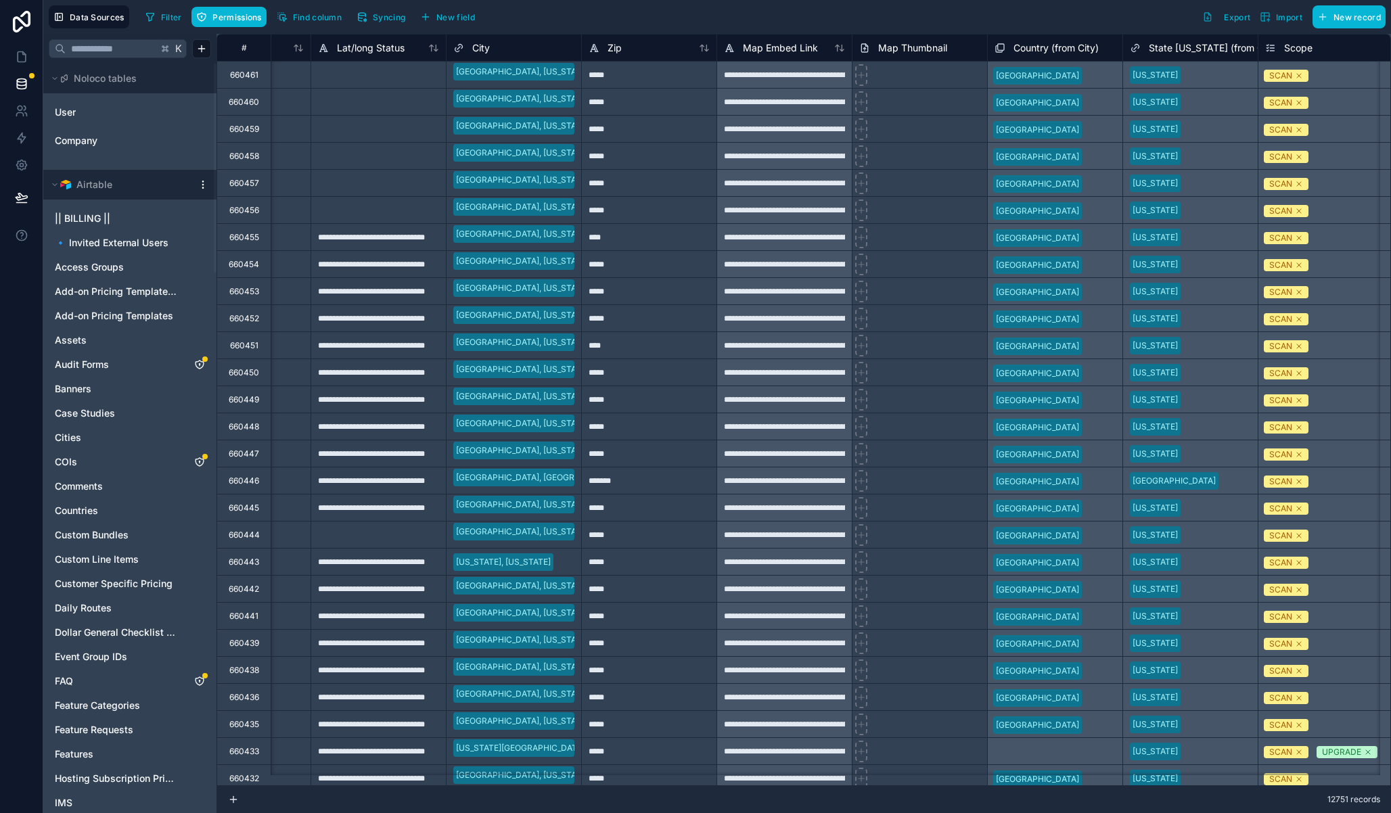
scroll to position [0, 675]
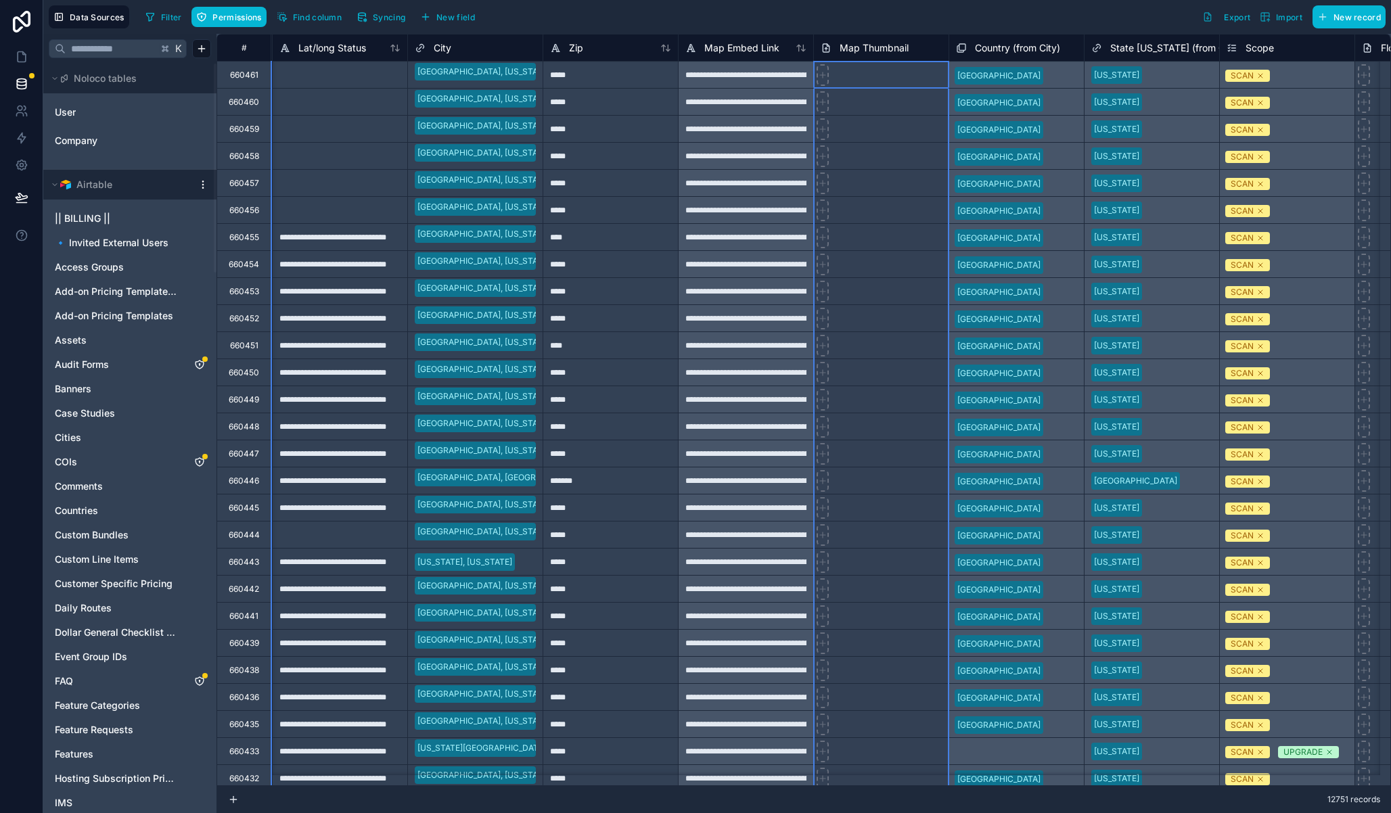
click at [872, 46] on span "Map Thumbnail" at bounding box center [873, 48] width 69 height 14
drag, startPoint x: 872, startPoint y: 46, endPoint x: 856, endPoint y: 48, distance: 16.4
click at [872, 46] on span "Map Thumbnail" at bounding box center [873, 48] width 69 height 14
click at [856, 48] on span "Map Thumbnail" at bounding box center [873, 48] width 69 height 14
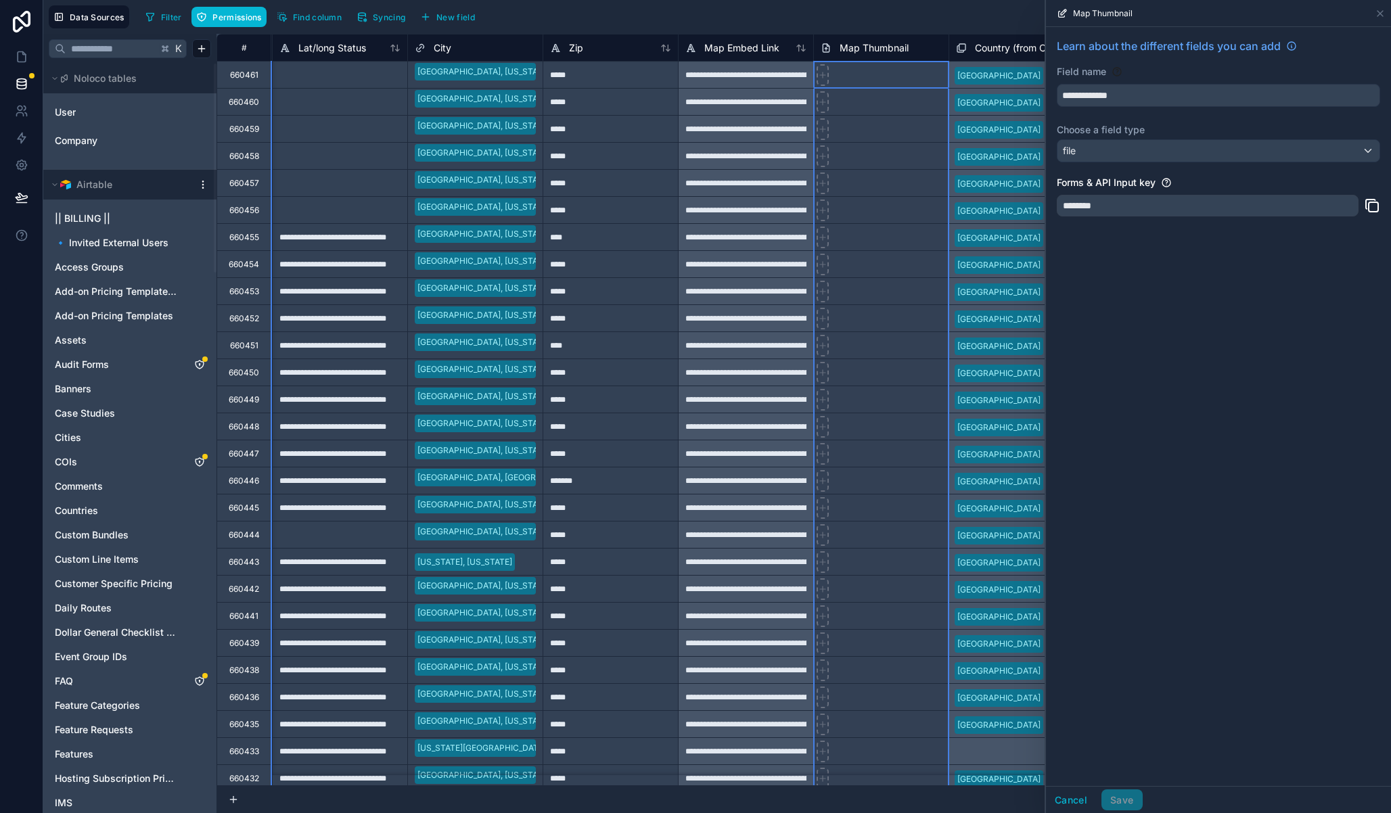
click at [1122, 204] on div "********" at bounding box center [1208, 206] width 302 height 22
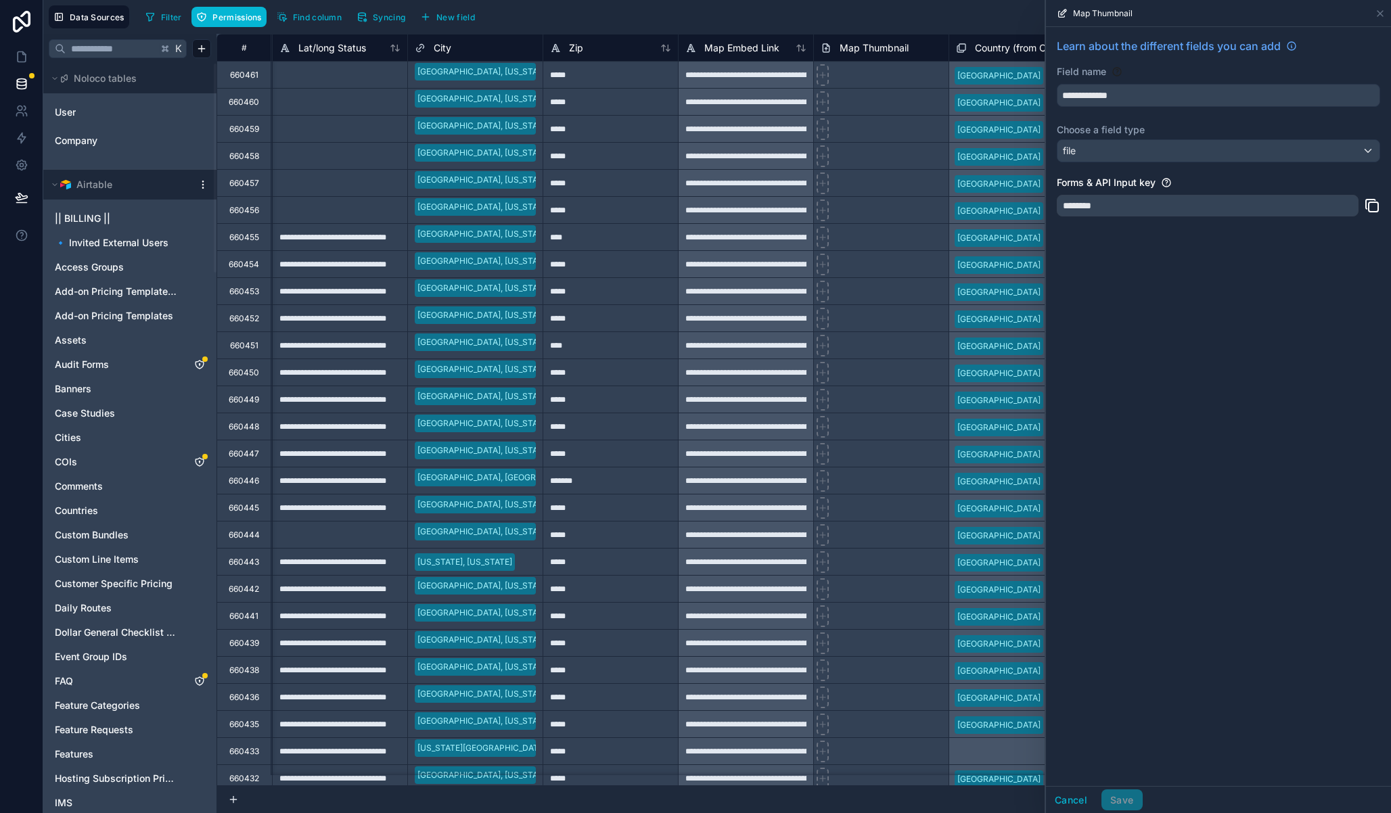
click at [1122, 204] on div "********" at bounding box center [1208, 206] width 302 height 22
click at [307, 18] on span "Find column" at bounding box center [317, 17] width 49 height 10
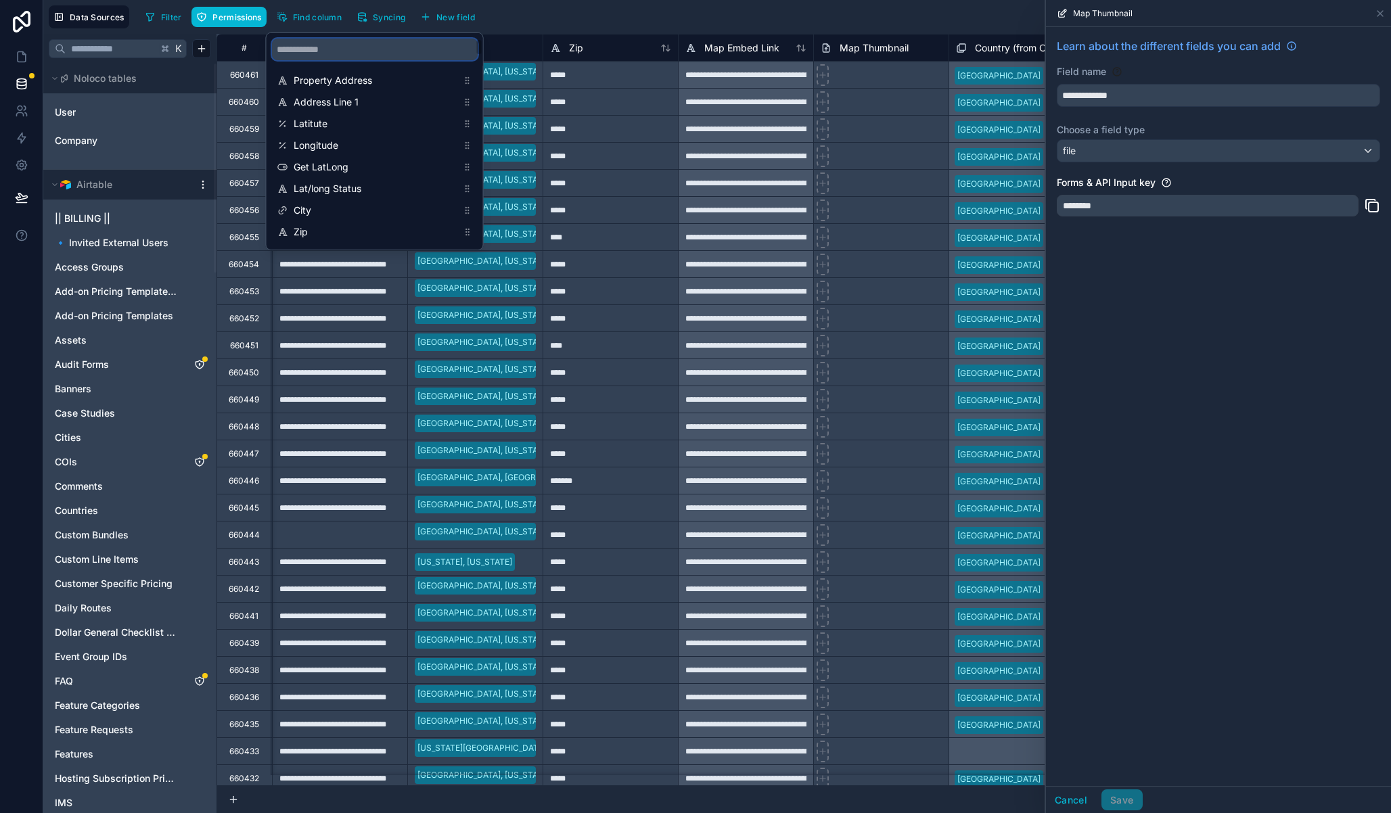
click at [321, 55] on input "scrollable content" at bounding box center [375, 50] width 206 height 22
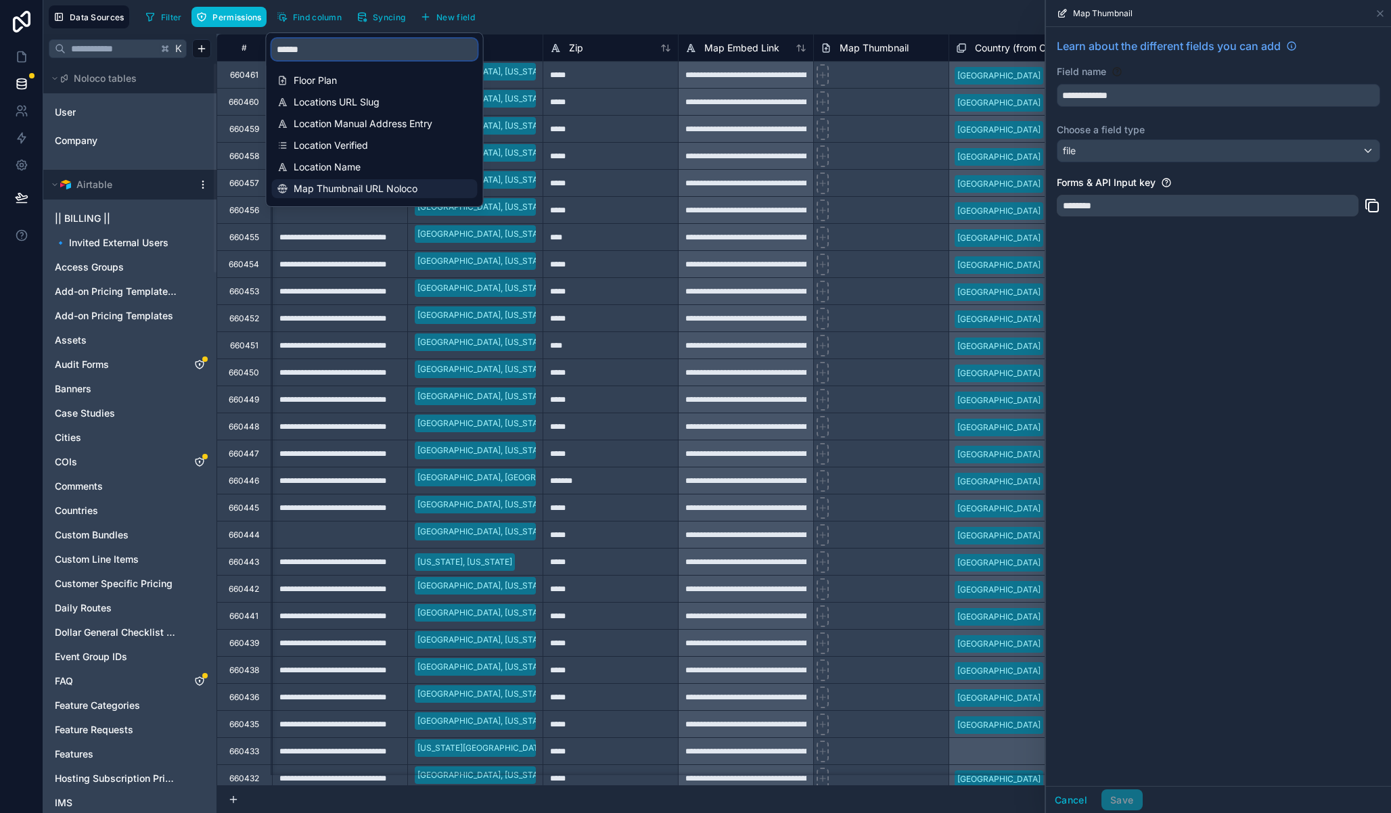
type input "******"
click at [352, 185] on span "Map Thumbnail URL Noloco" at bounding box center [376, 189] width 164 height 14
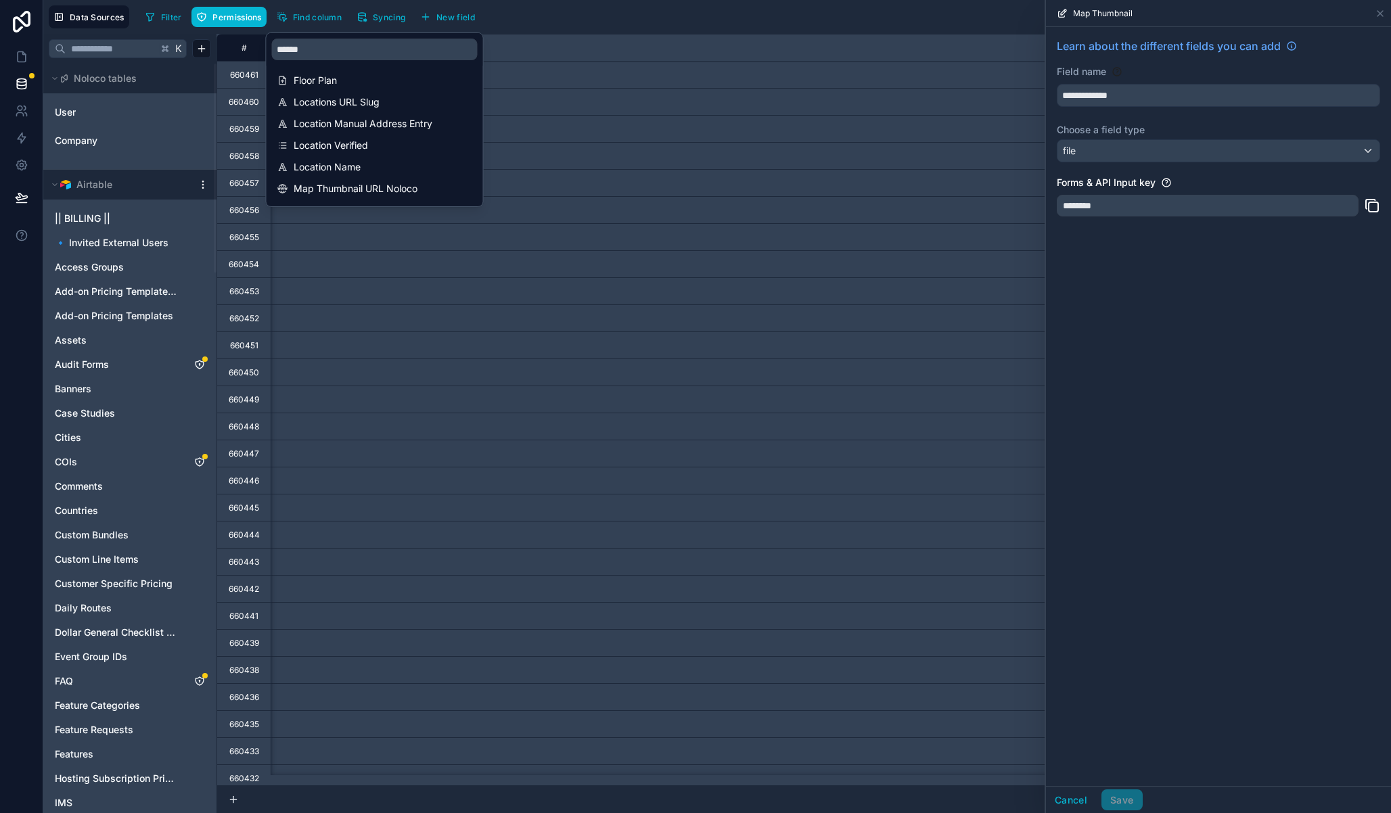
scroll to position [0, 28546]
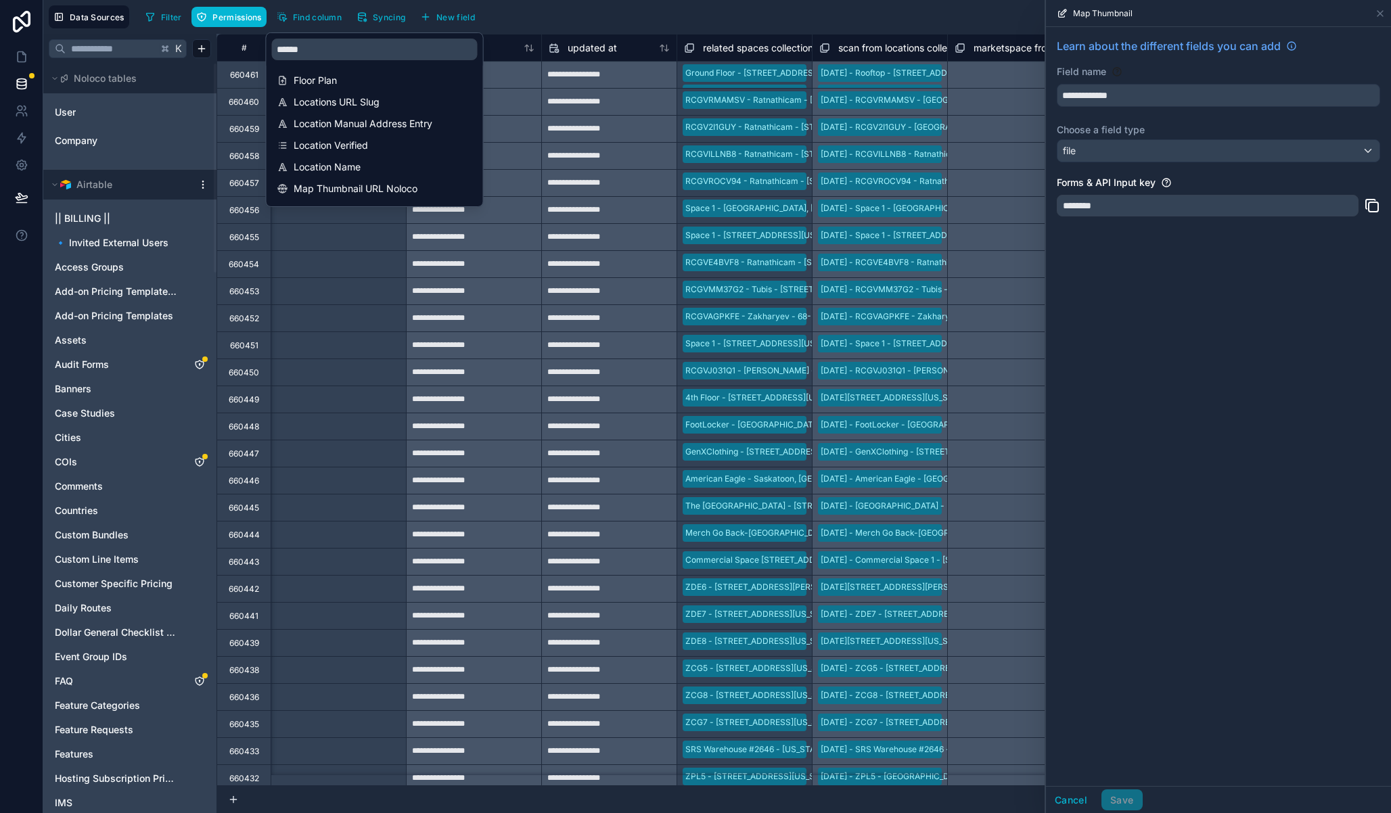
click at [624, 15] on div "Filter Permissions Find column Syncing New field Export Import New record" at bounding box center [762, 16] width 1245 height 23
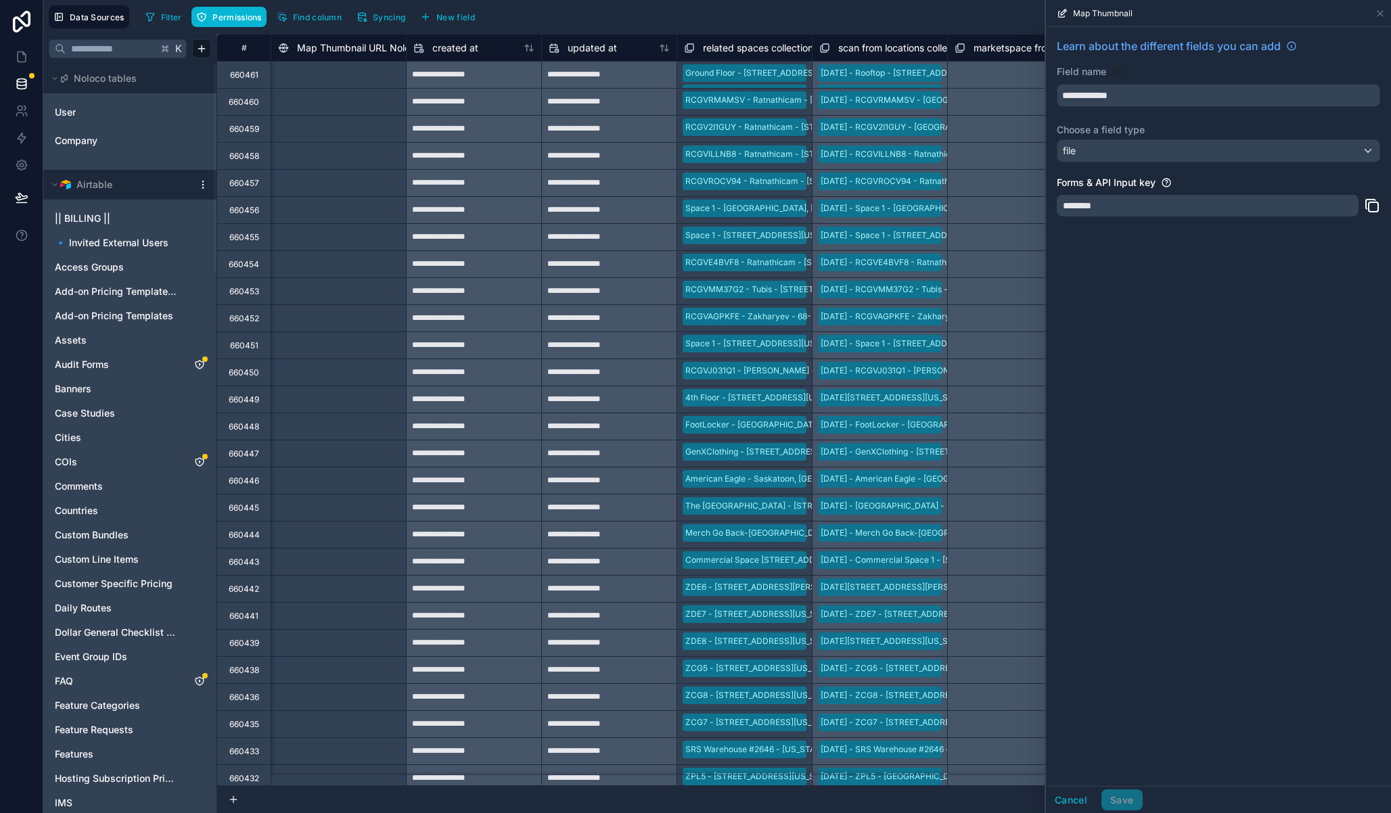
click at [350, 49] on span "Map Thumbnail URL Noloco" at bounding box center [359, 48] width 124 height 14
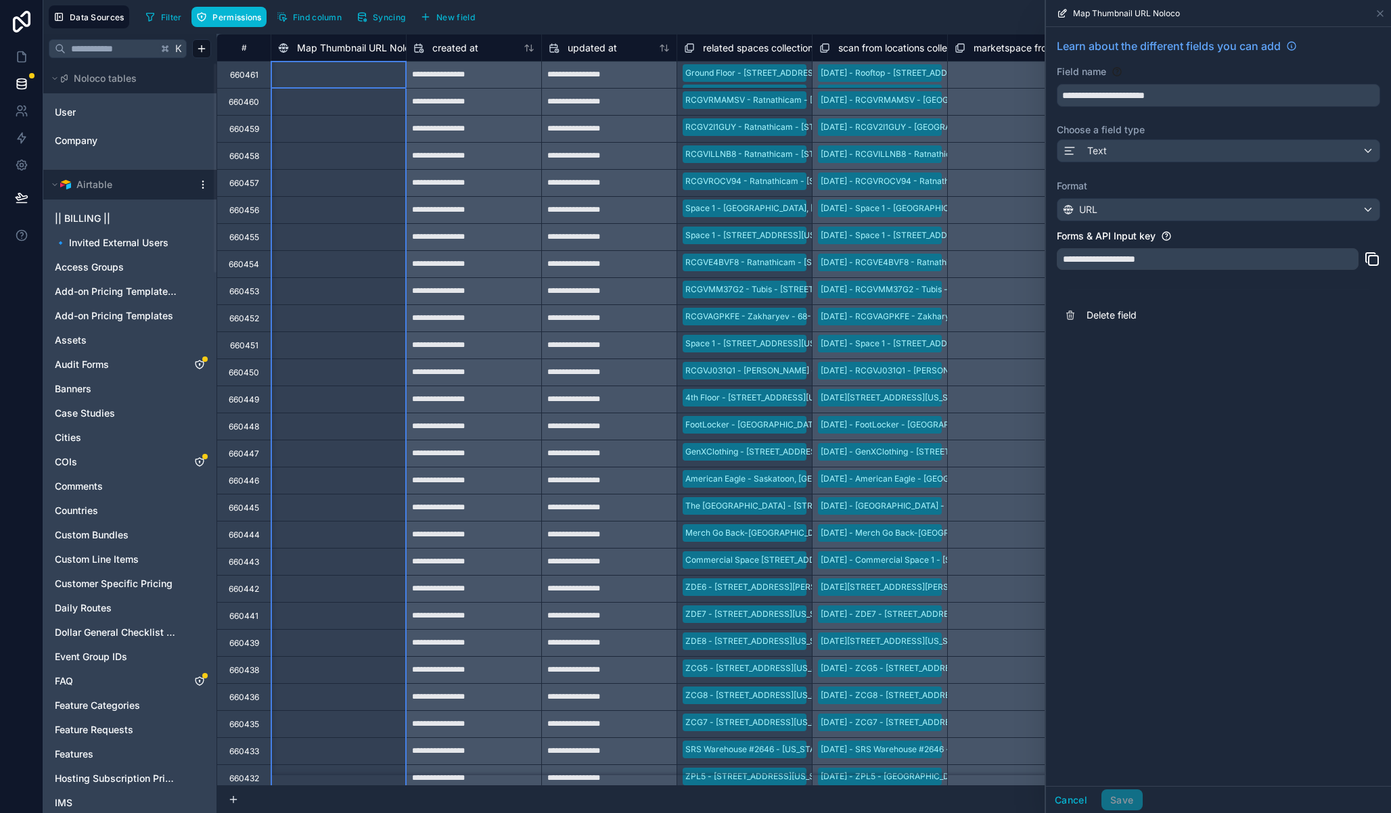
click at [1138, 263] on div "**********" at bounding box center [1208, 259] width 302 height 22
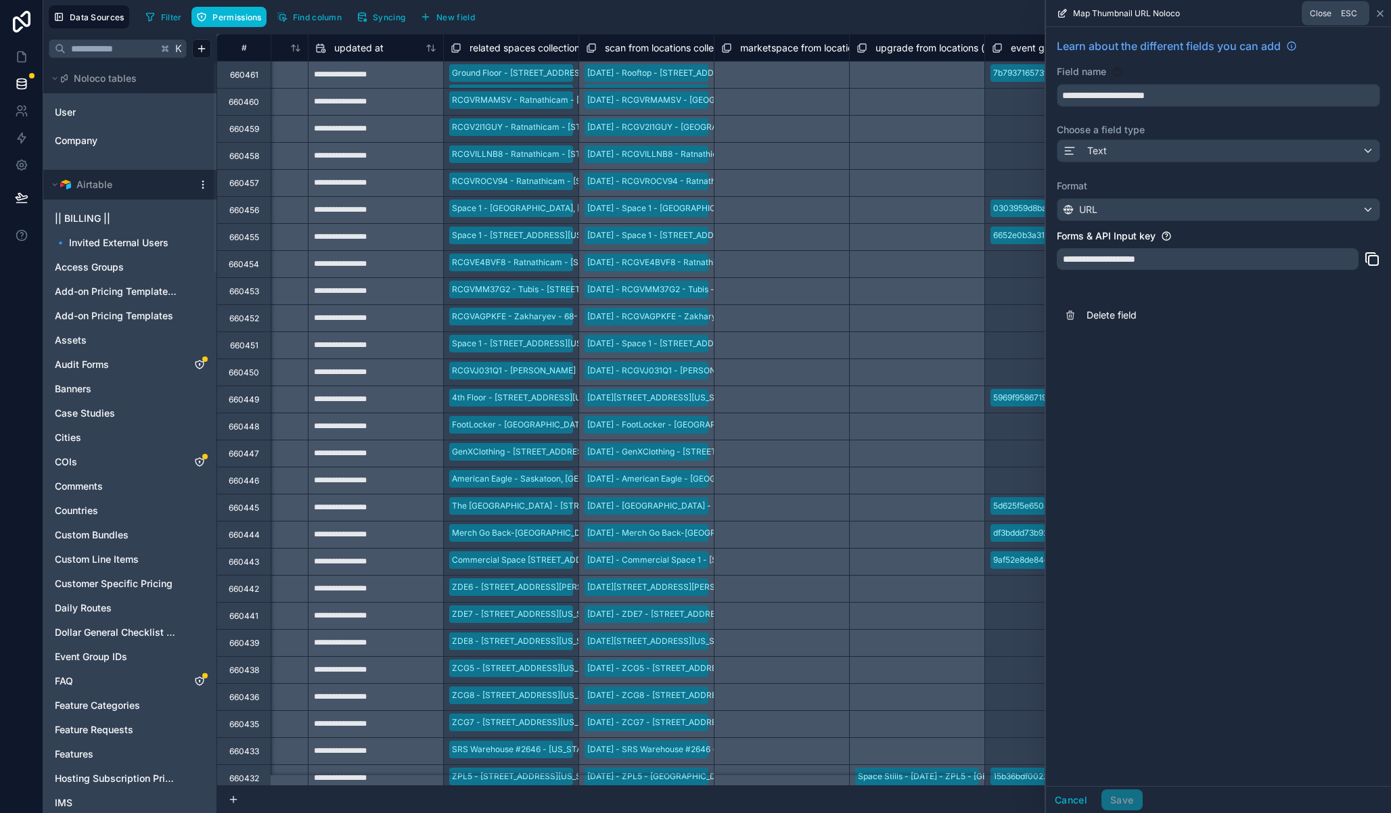
click at [1381, 12] on icon at bounding box center [1380, 13] width 11 height 11
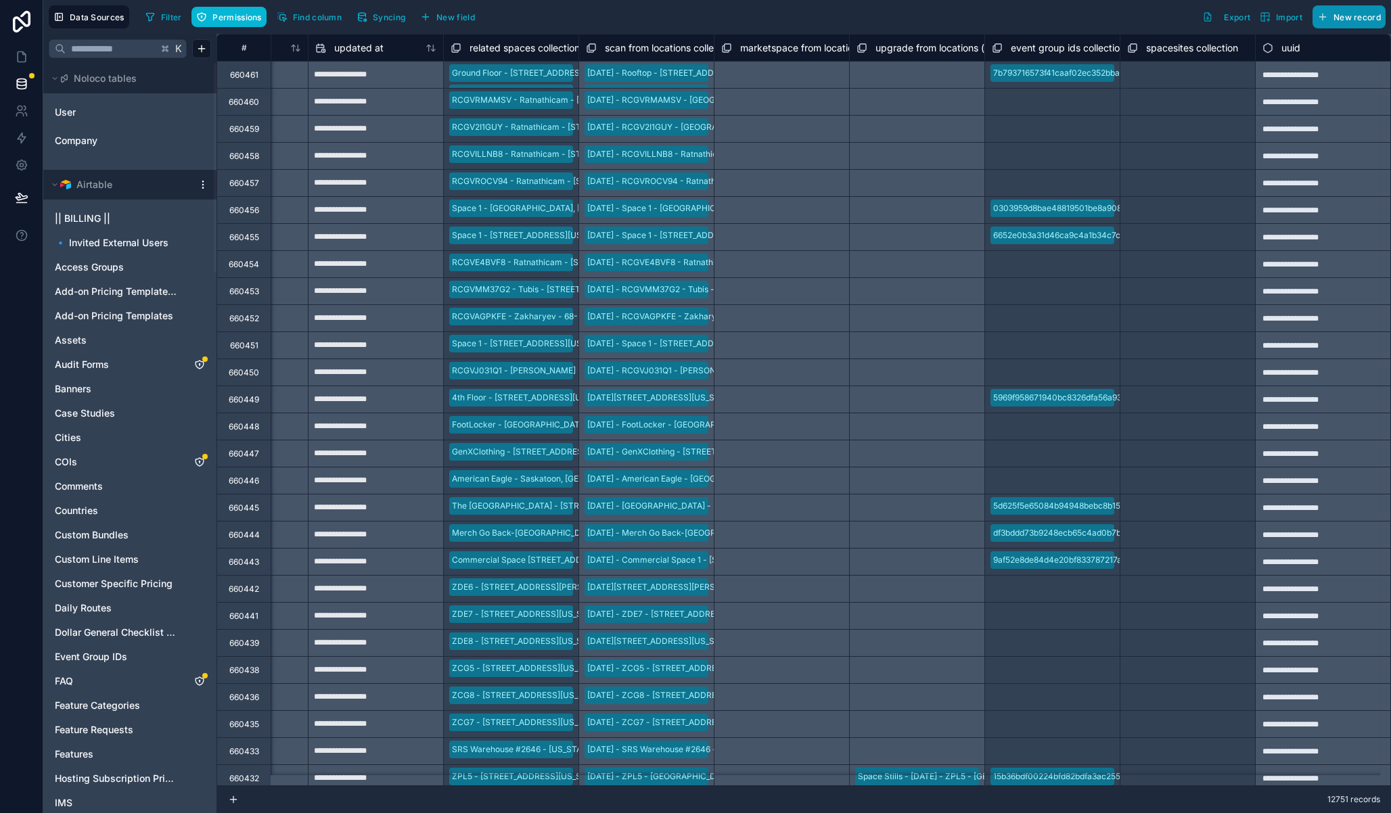
click at [1381, 14] on button "New record" at bounding box center [1348, 16] width 73 height 23
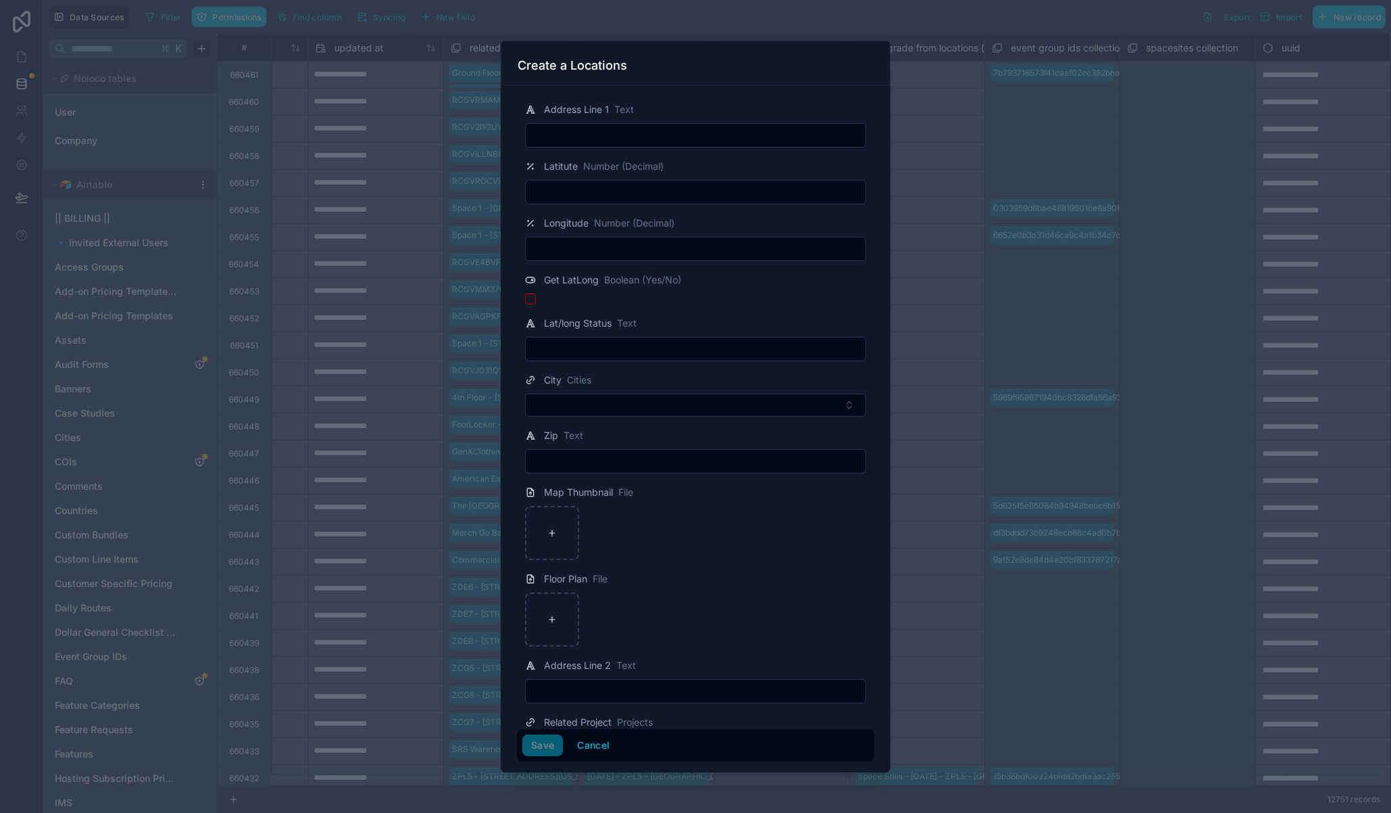
click at [758, 16] on div at bounding box center [695, 406] width 1391 height 813
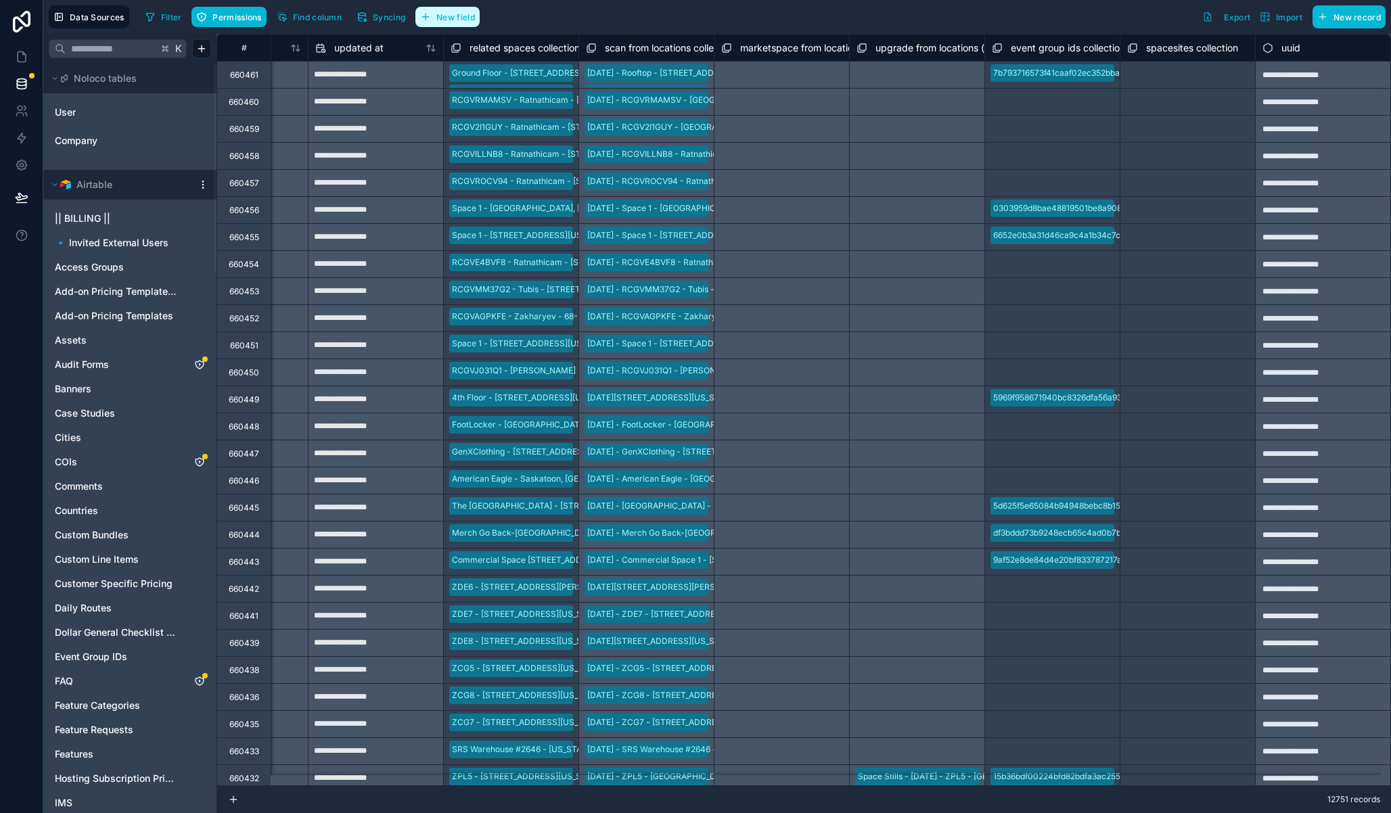
click at [463, 20] on span "New field" at bounding box center [455, 17] width 39 height 10
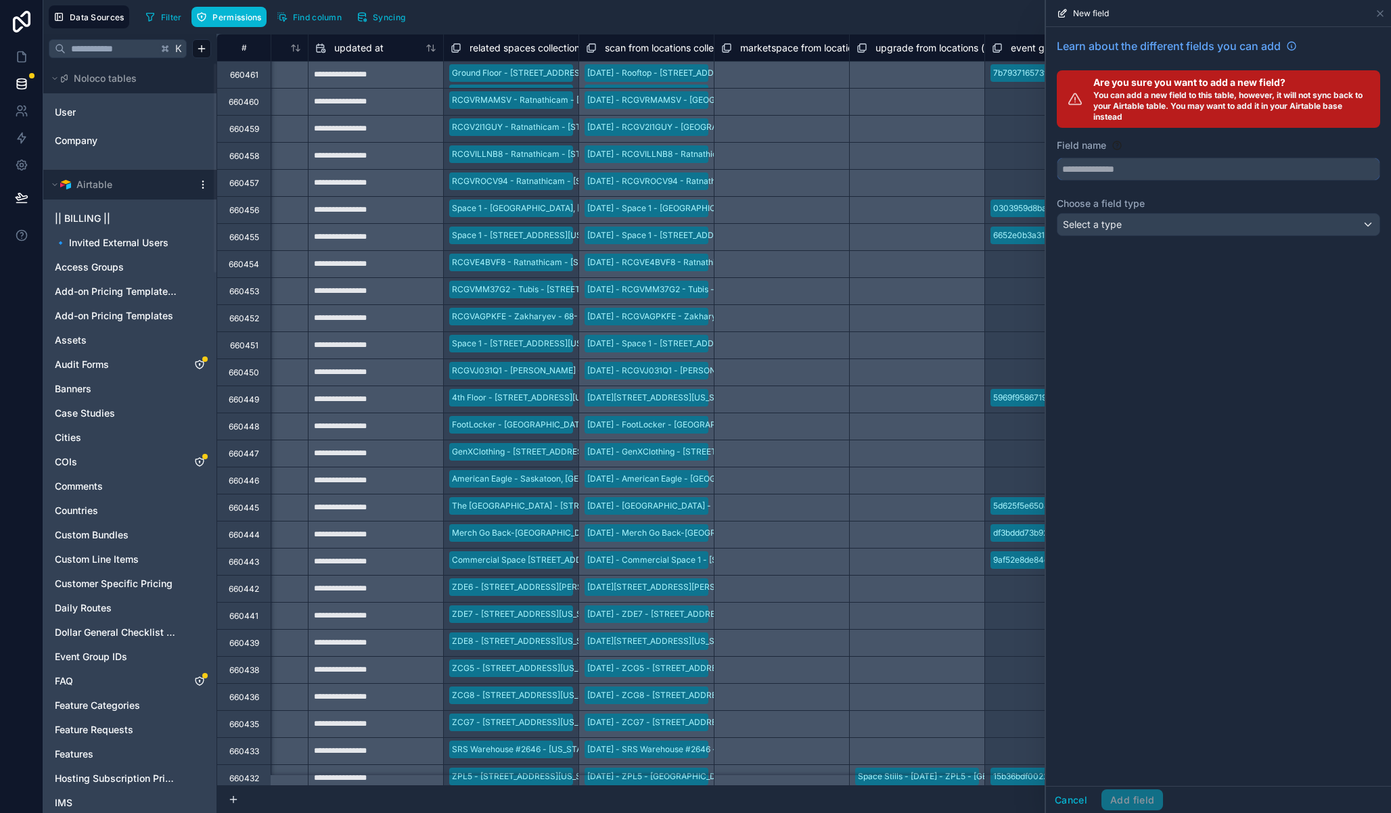
click at [1157, 162] on input "text" at bounding box center [1218, 169] width 322 height 22
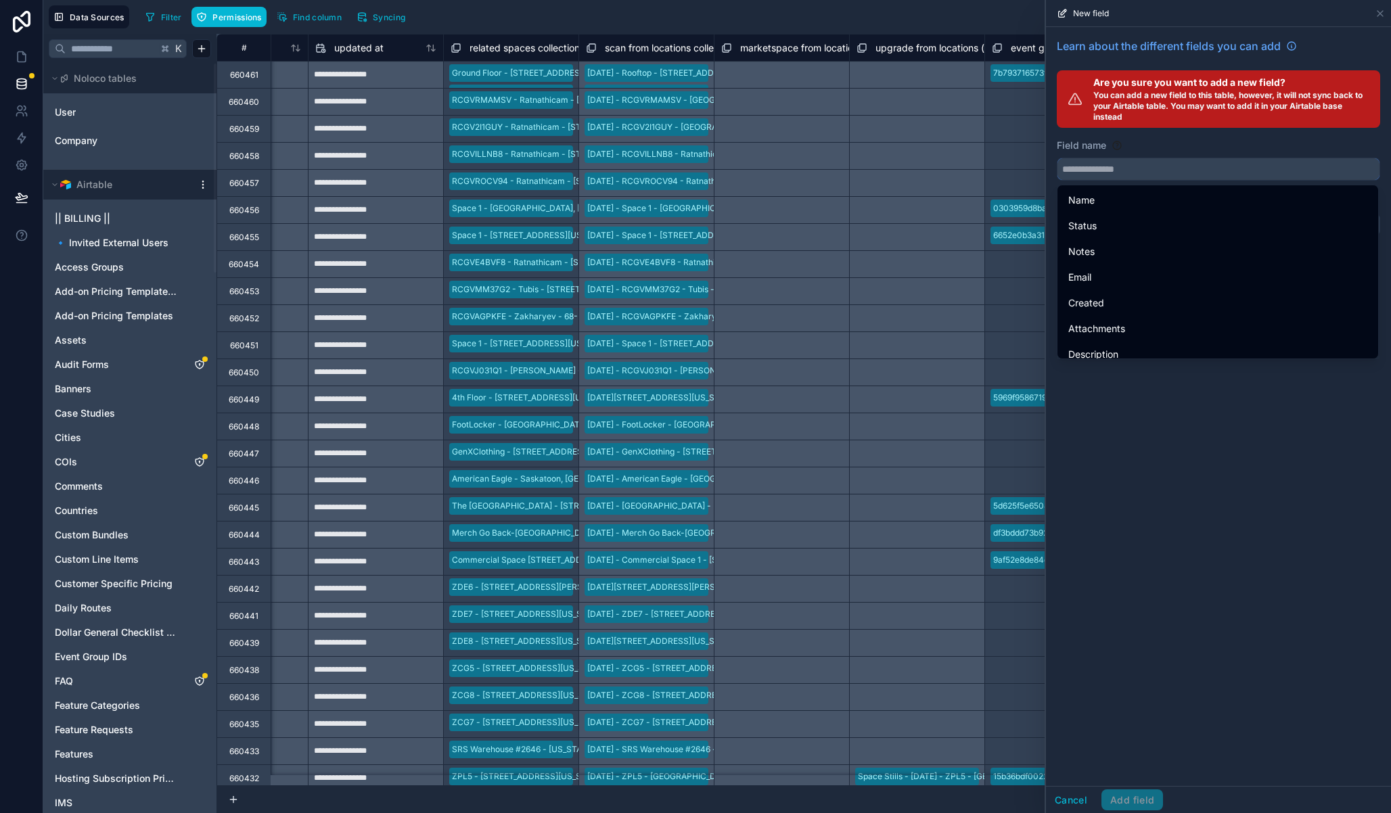
click at [1150, 168] on input "text" at bounding box center [1218, 169] width 322 height 22
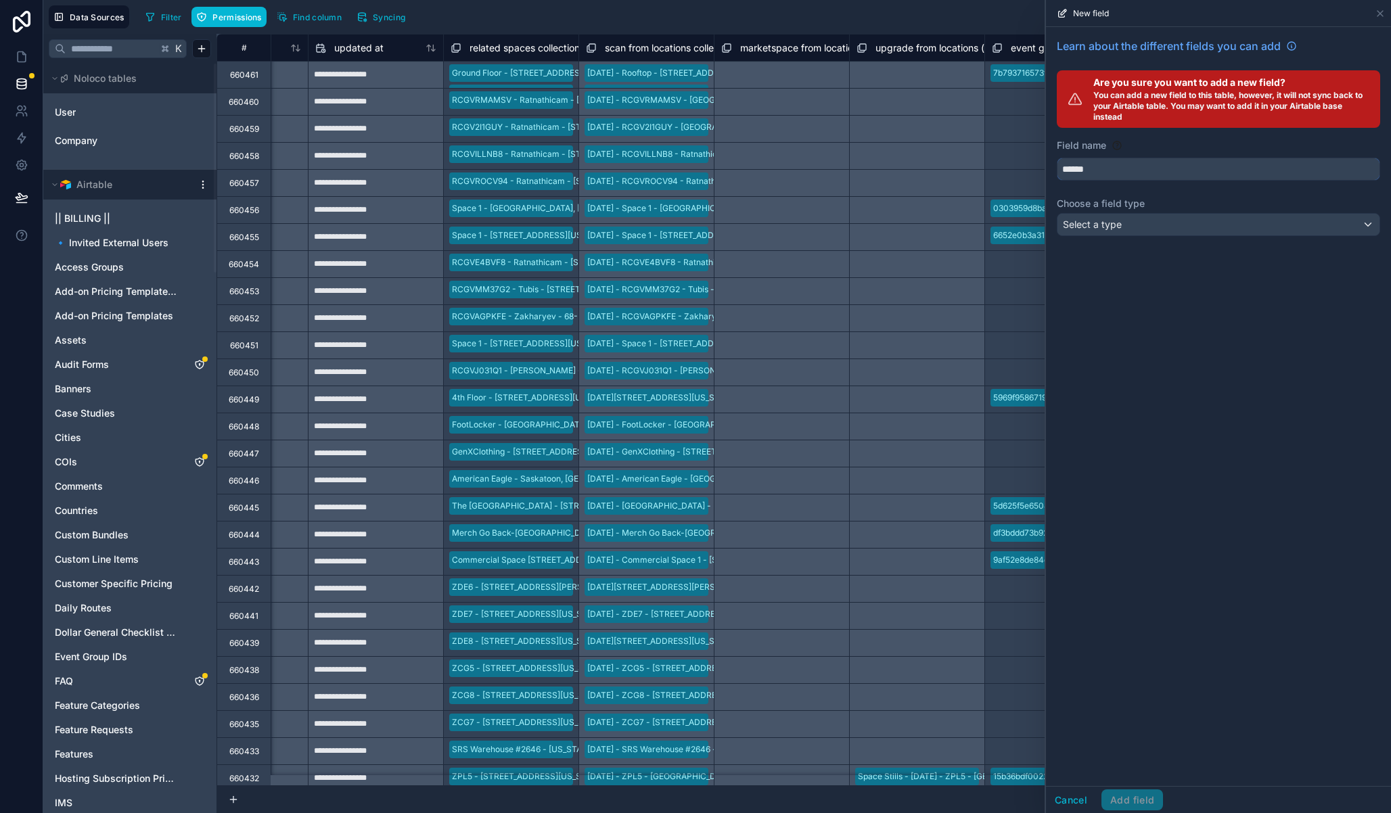
click at [1057, 158] on button "*****" at bounding box center [1218, 169] width 323 height 23
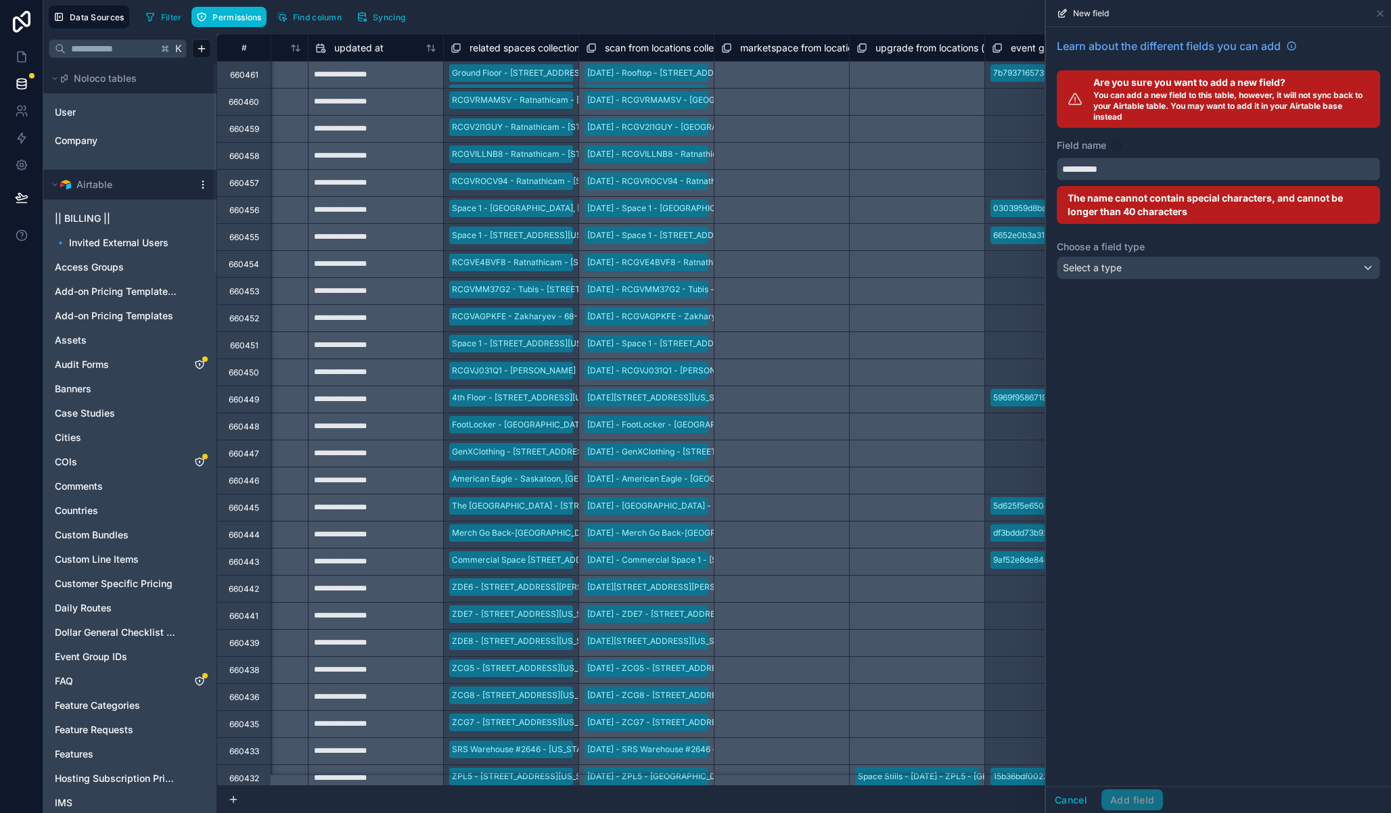
click at [1057, 158] on button "*********" at bounding box center [1218, 169] width 323 height 23
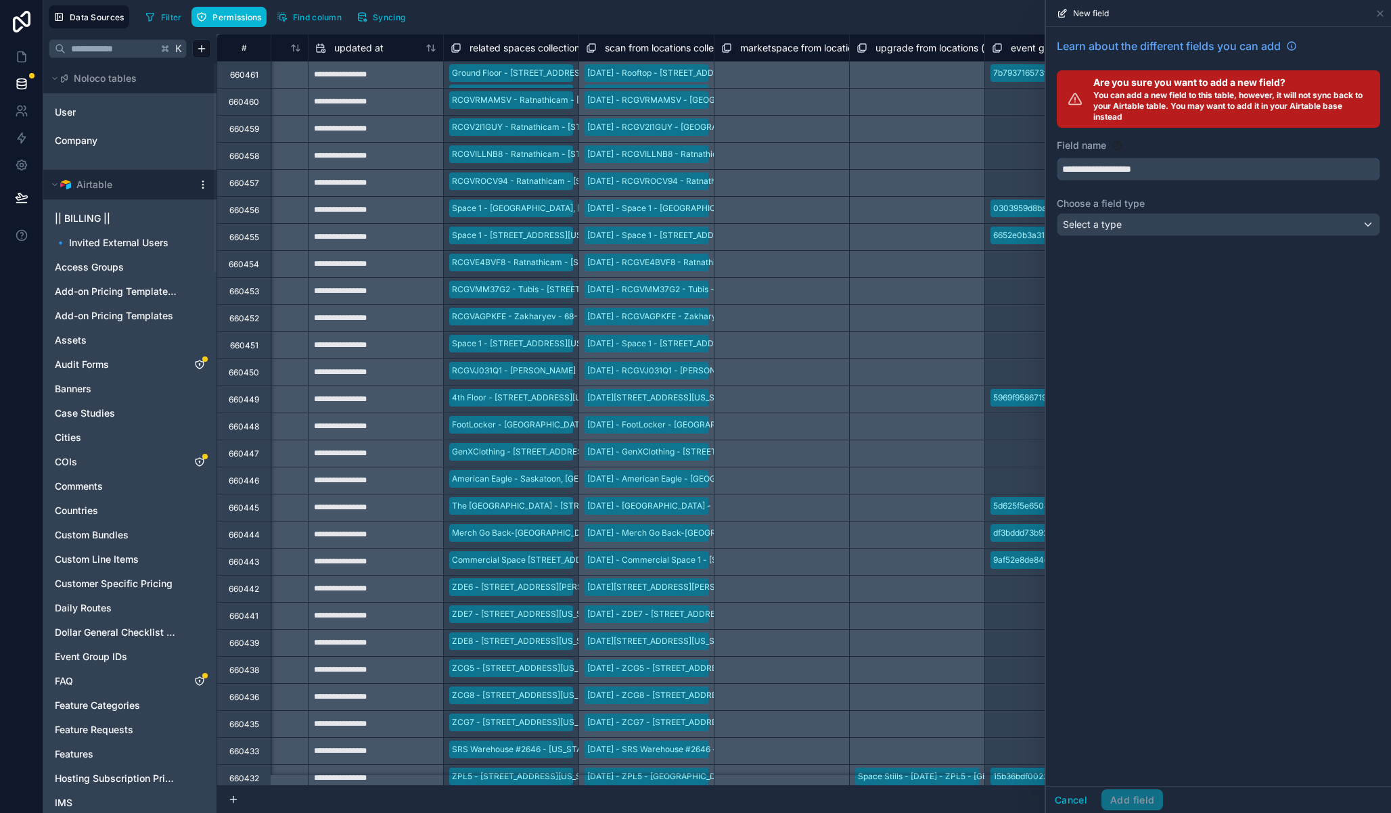
click at [1057, 158] on button "**********" at bounding box center [1218, 169] width 323 height 23
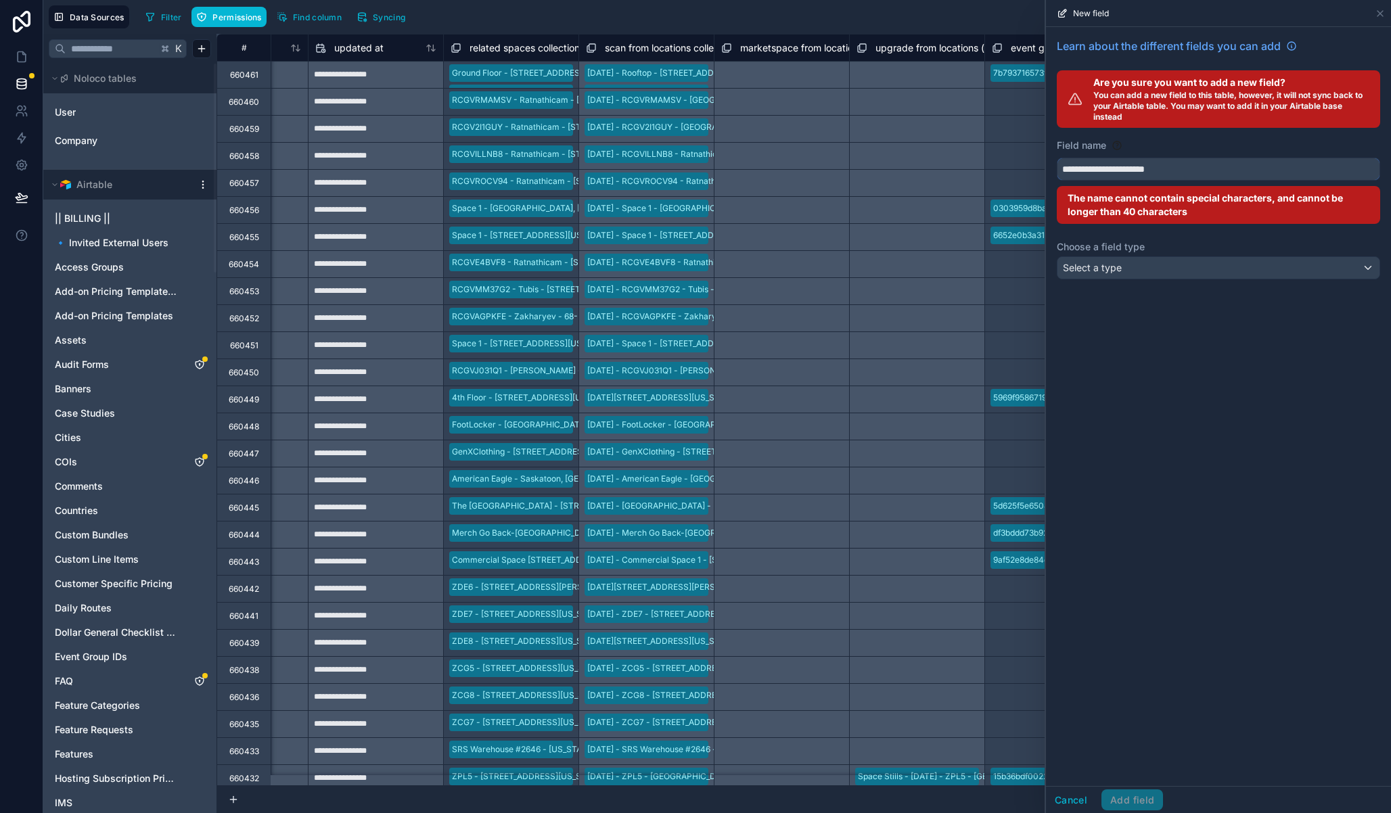
click at [1057, 158] on button "**********" at bounding box center [1218, 169] width 323 height 23
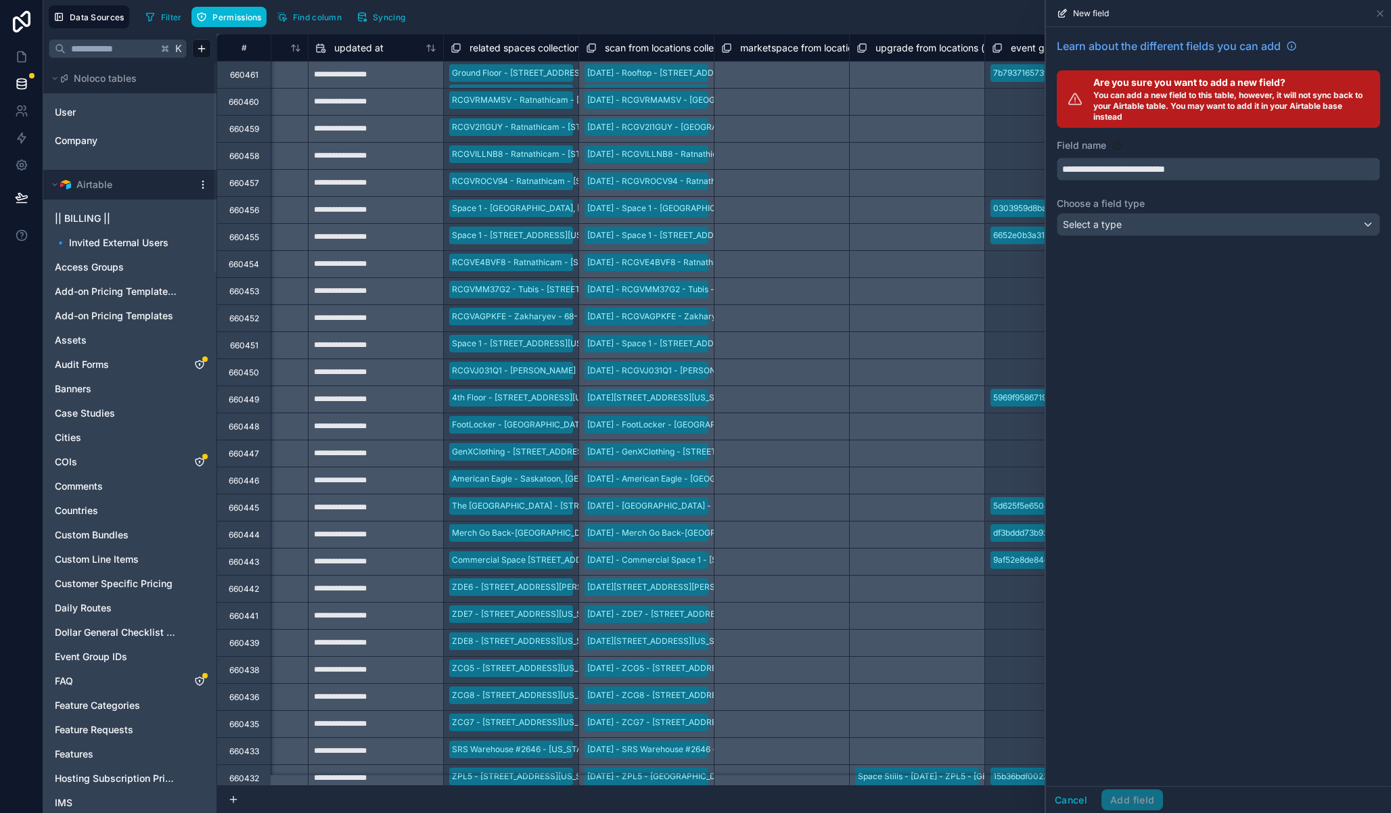
type input "**********"
click at [1192, 225] on div "Select a type" at bounding box center [1218, 225] width 322 height 22
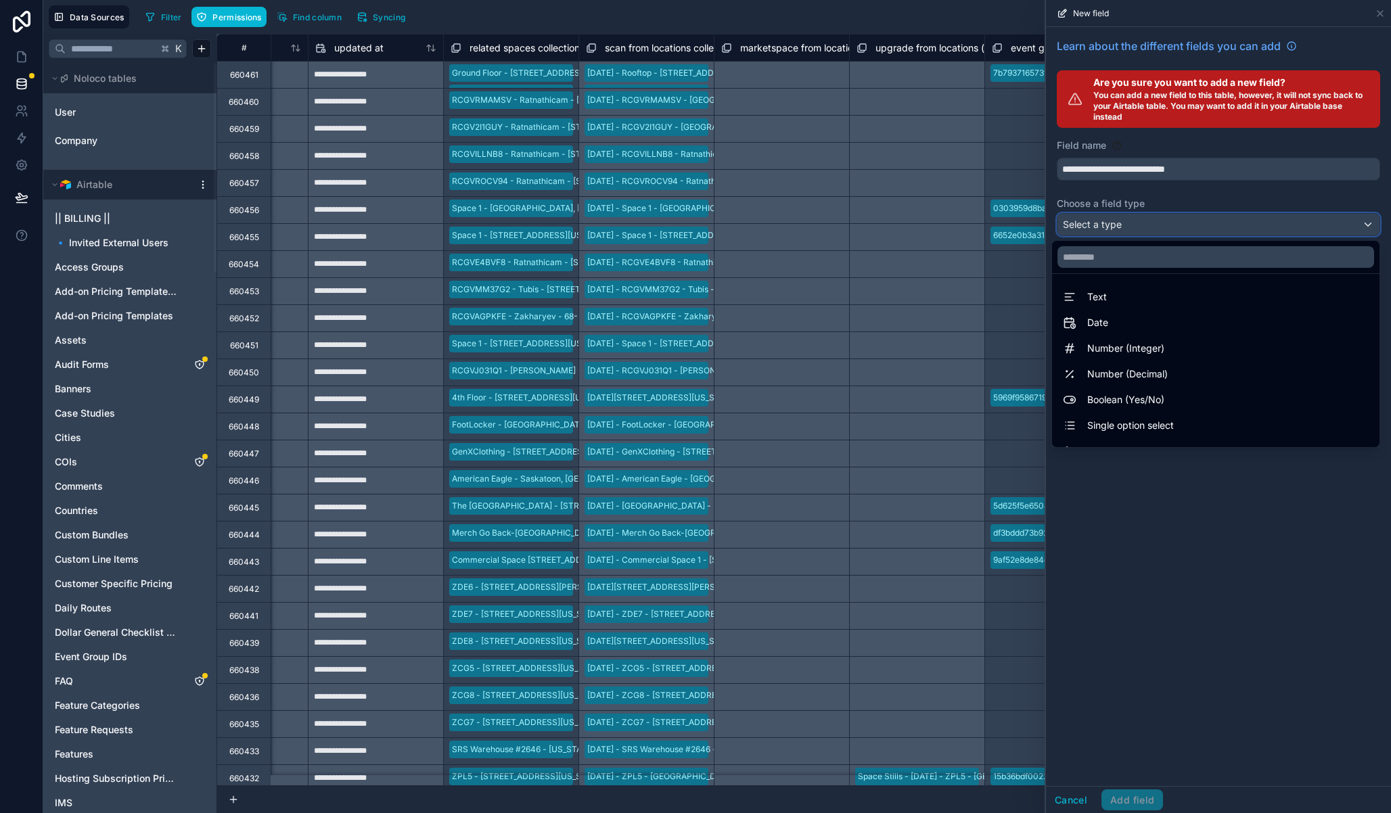
scroll to position [350, 0]
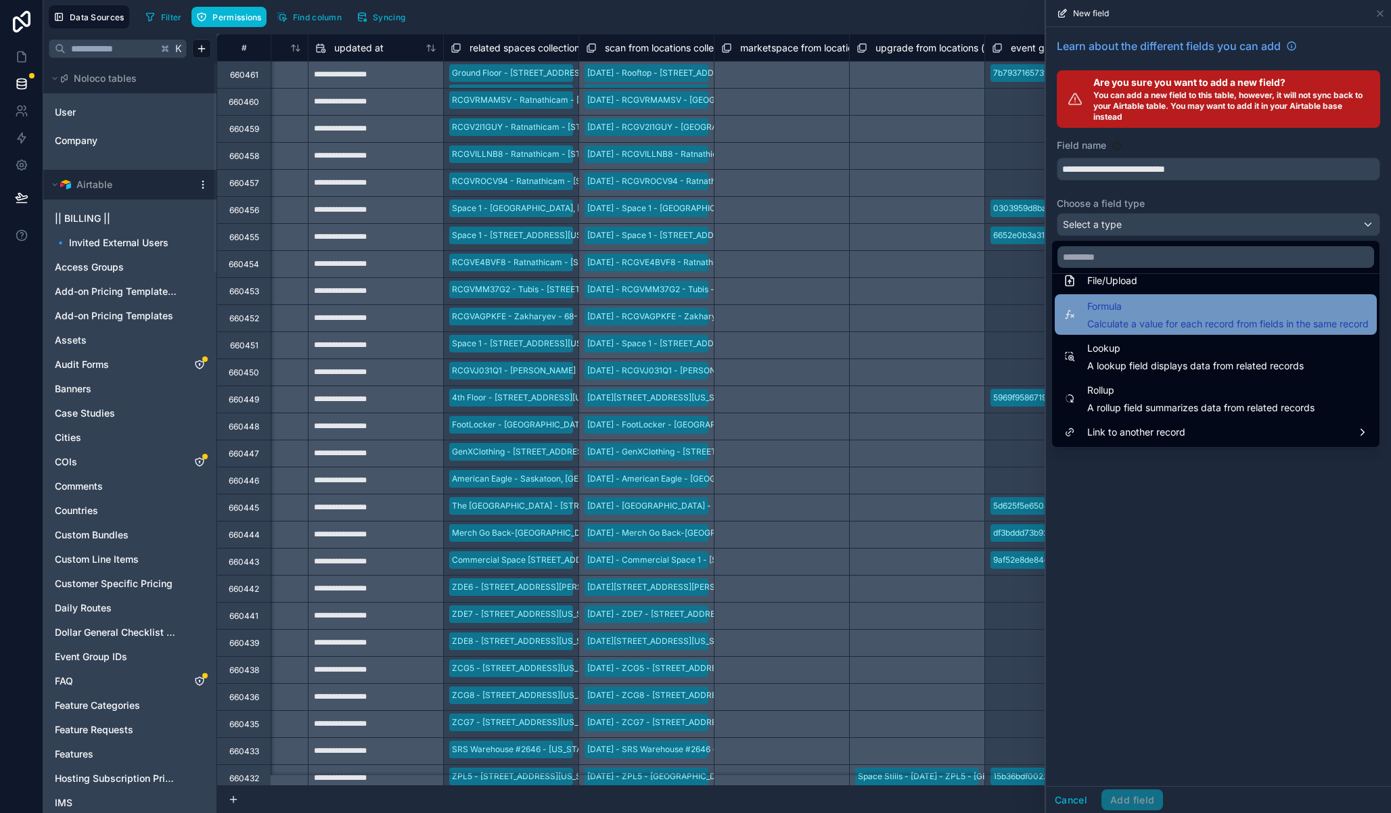
click at [1144, 317] on span "Calculate a value for each record from fields in the same record" at bounding box center [1227, 324] width 281 height 14
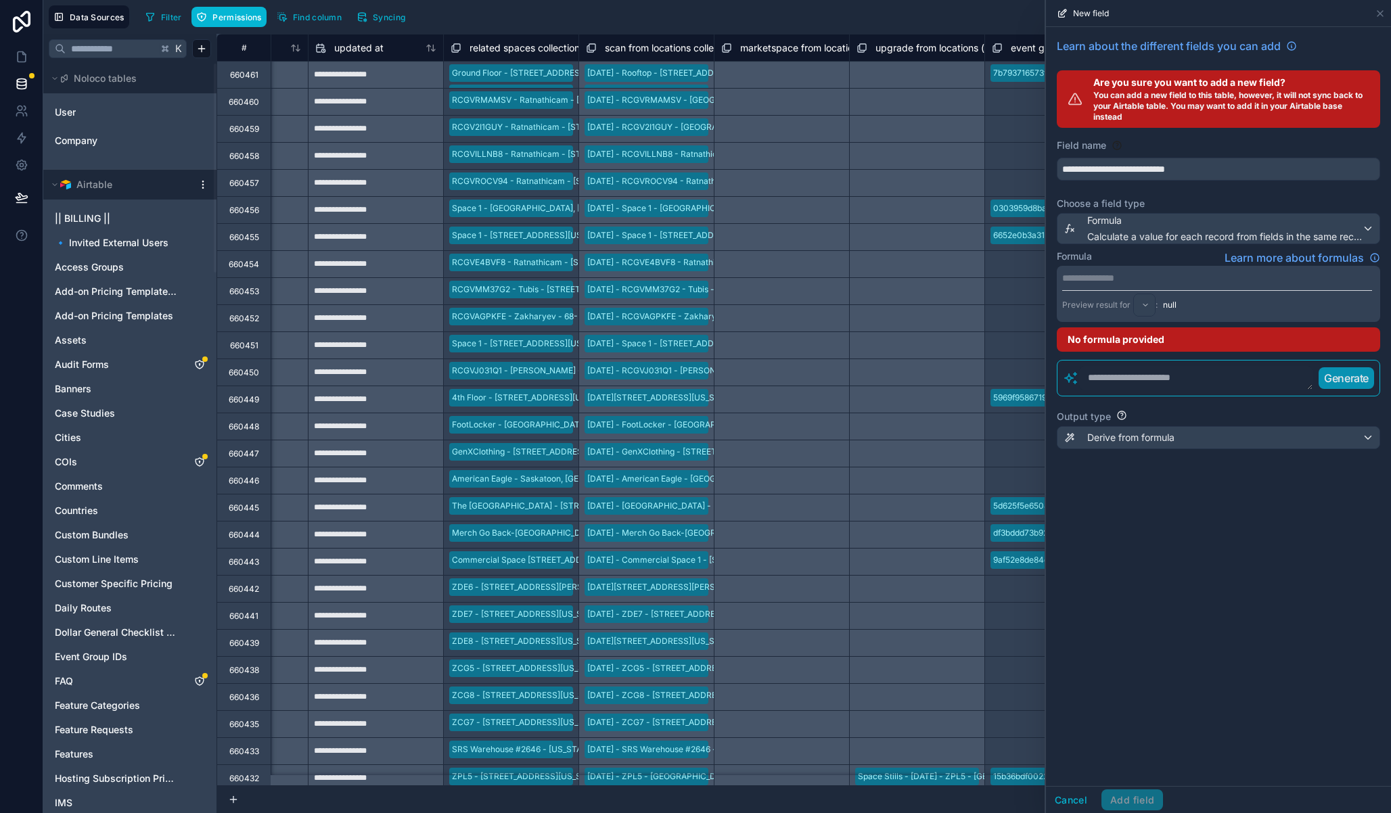
click at [956, 26] on div "Filter Permissions Find column Syncing Export Import New record" at bounding box center [762, 16] width 1245 height 23
click at [1377, 13] on icon at bounding box center [1380, 13] width 11 height 11
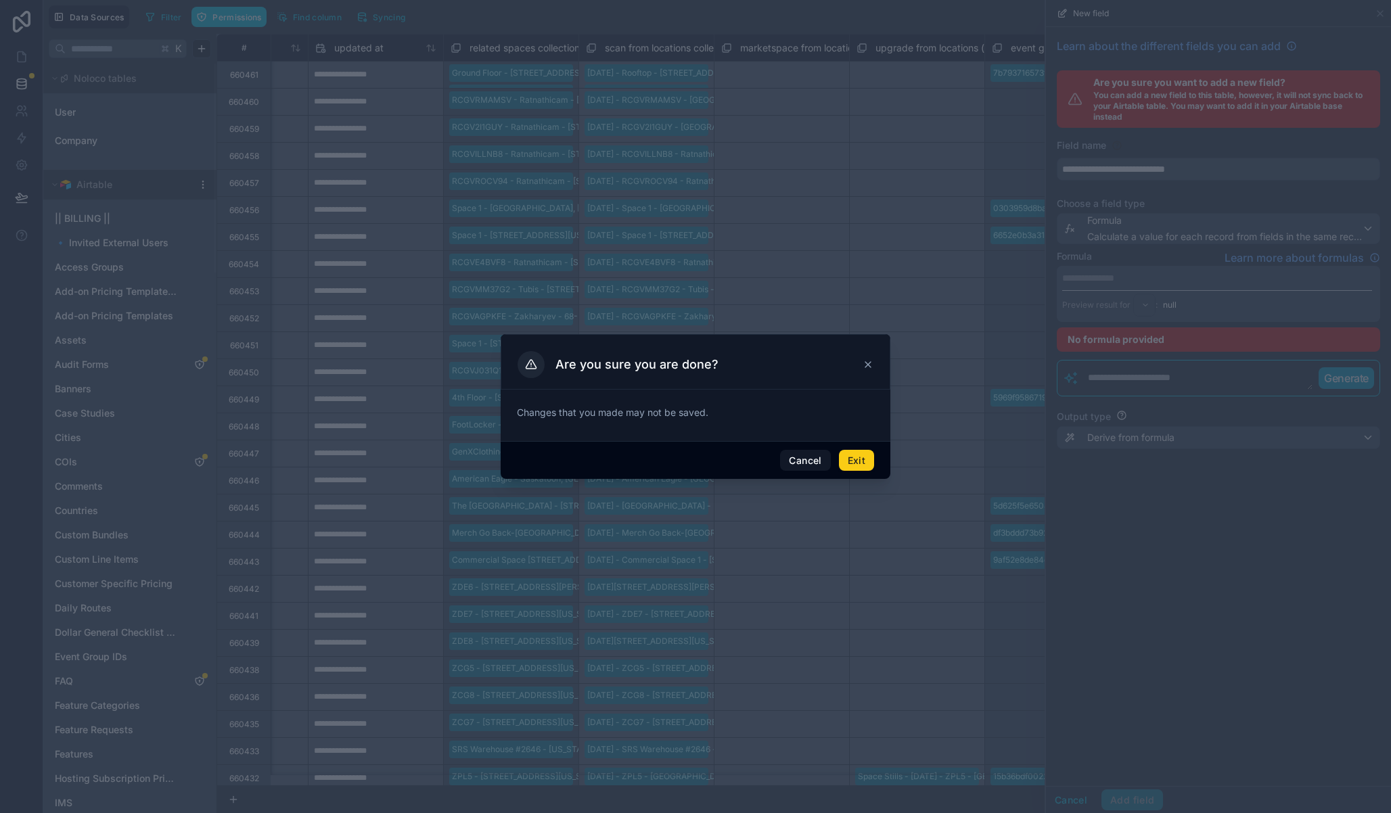
click at [863, 462] on button "Exit" at bounding box center [856, 461] width 35 height 22
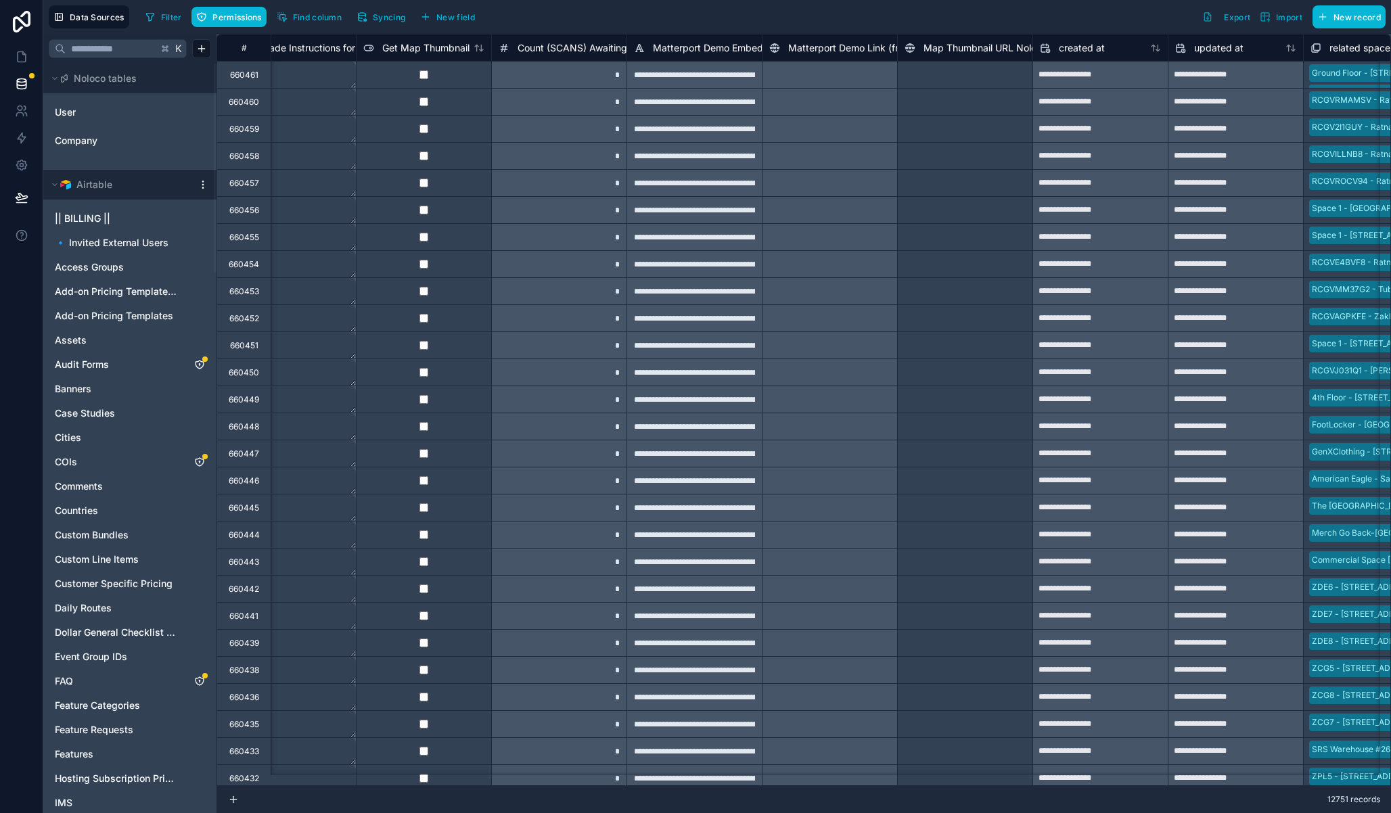
scroll to position [0, 28052]
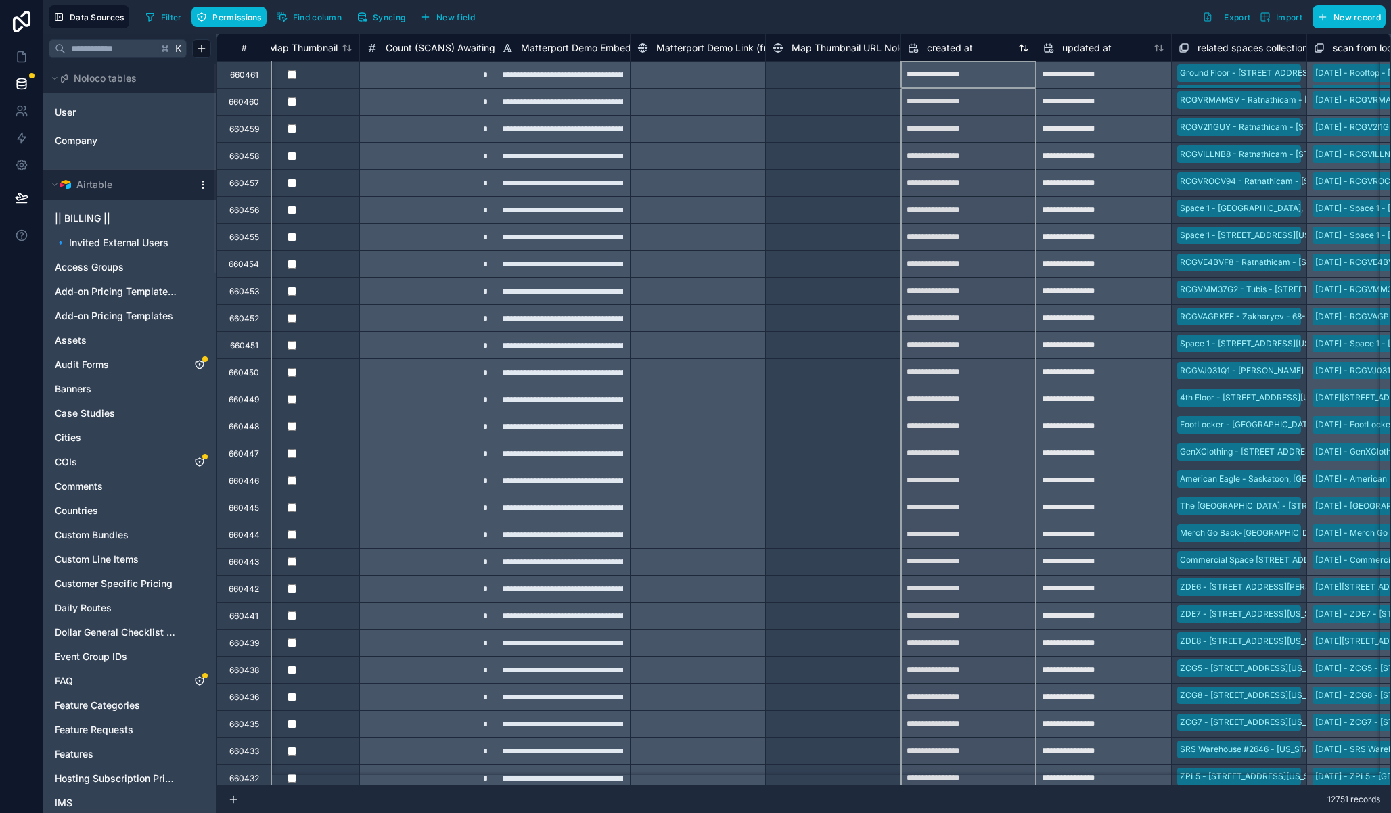
drag, startPoint x: 901, startPoint y: 45, endPoint x: 916, endPoint y: 45, distance: 14.9
click at [916, 45] on div "created at" at bounding box center [968, 48] width 135 height 16
click at [900, 43] on div "created at" at bounding box center [967, 47] width 135 height 27
click at [877, 47] on span "Map Thumbnail URL Noloco" at bounding box center [853, 48] width 124 height 14
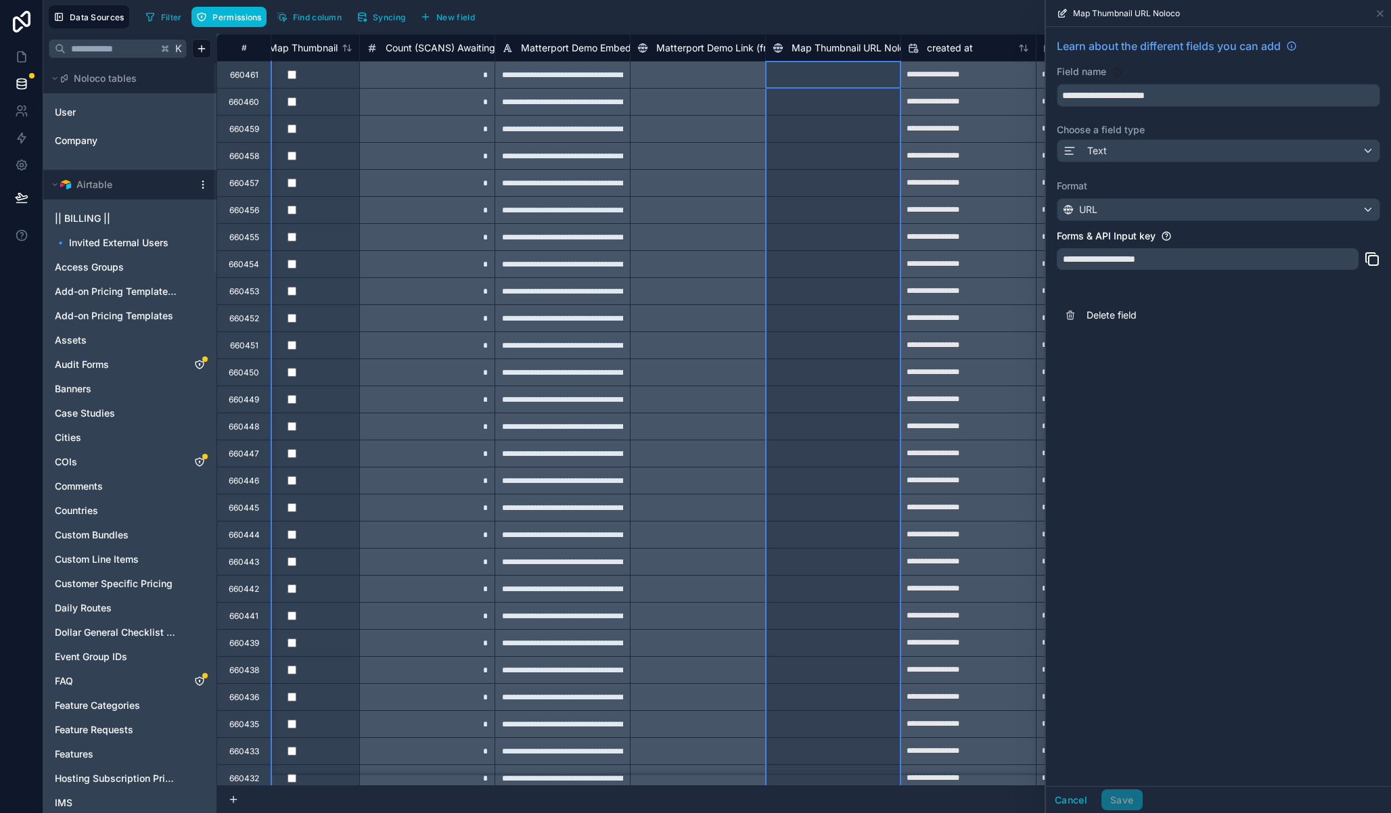
click at [931, 21] on div "Filter Permissions Find column Syncing New field Export Import New record" at bounding box center [762, 16] width 1245 height 23
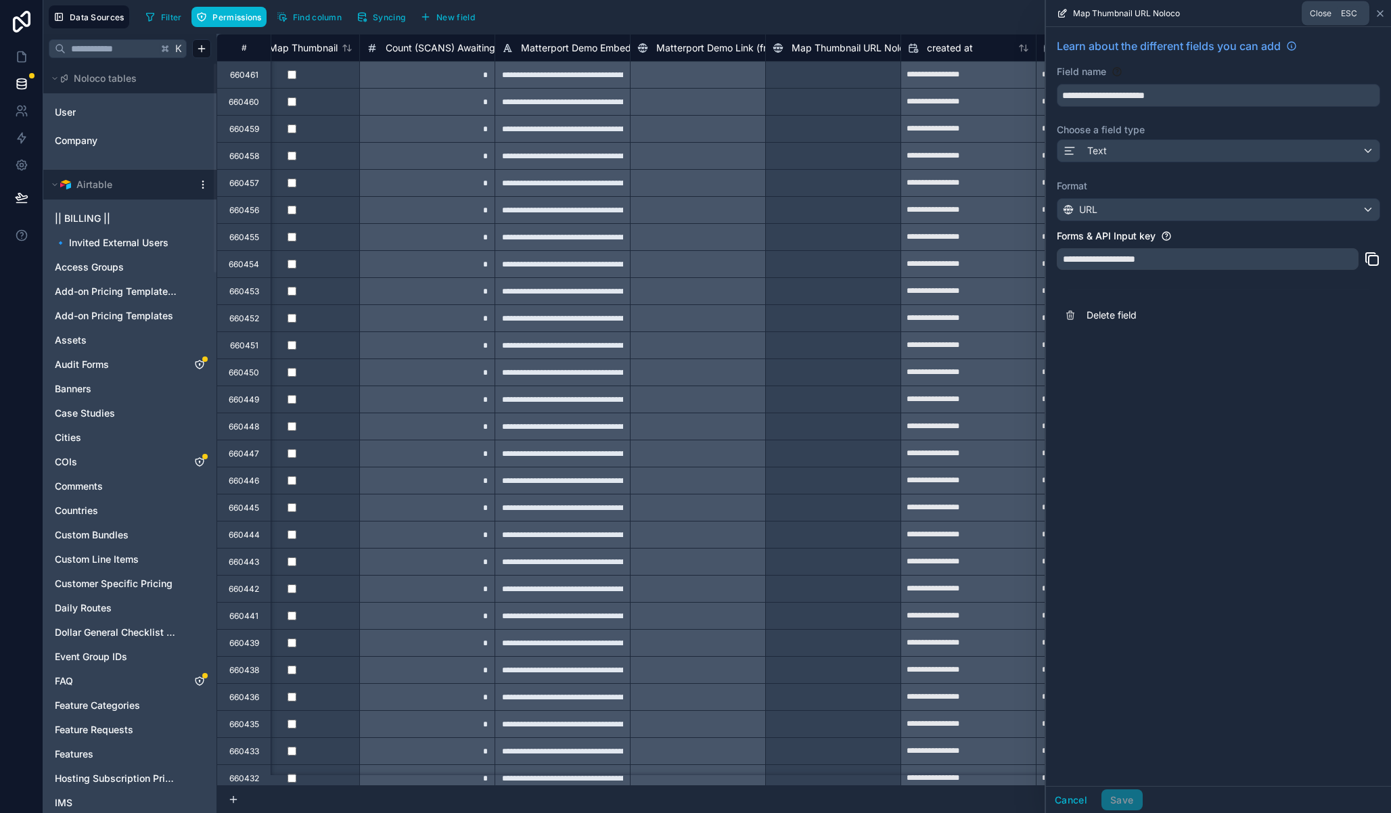
click at [1377, 12] on icon at bounding box center [1380, 13] width 11 height 11
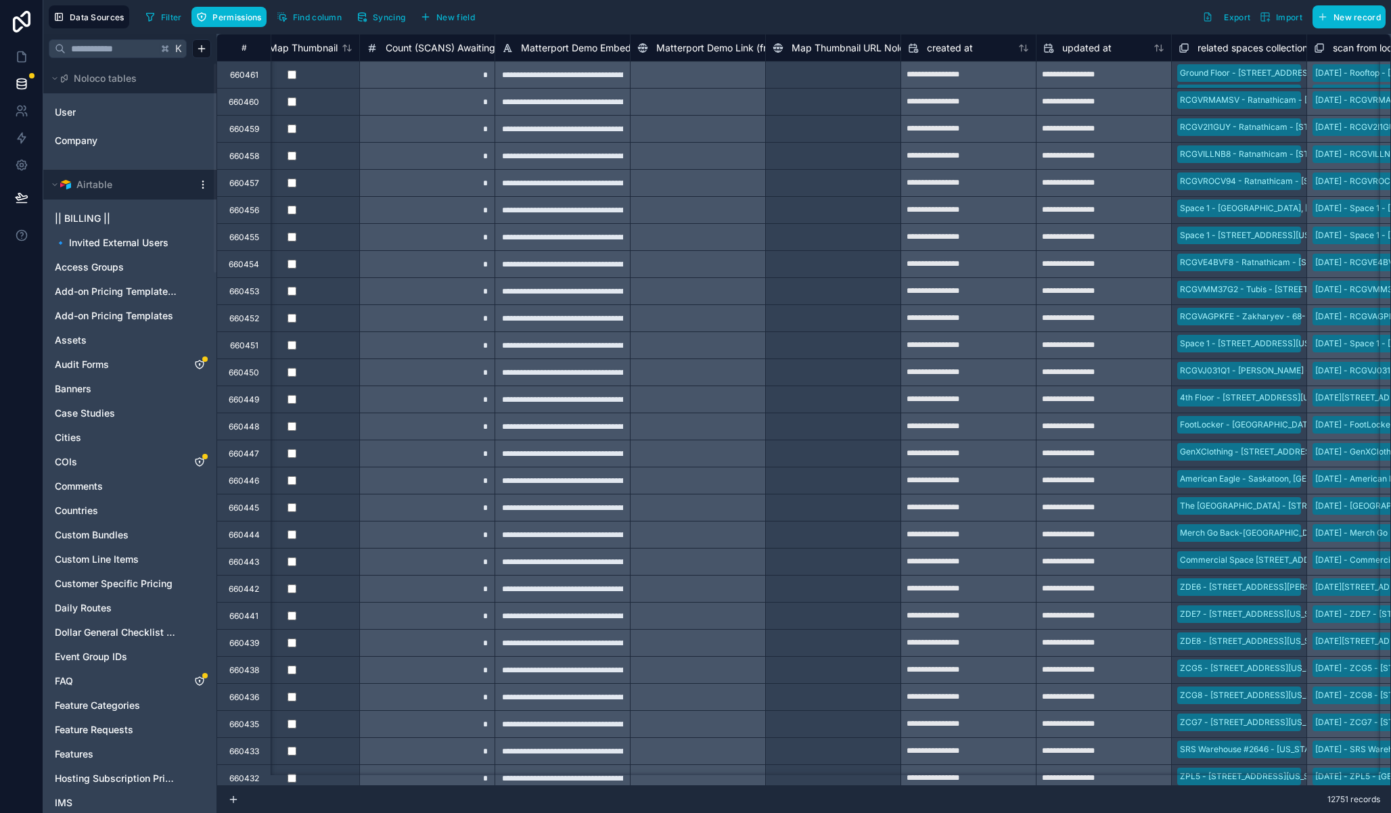
click at [838, 30] on div "Data Sources Filter Permissions Find column Syncing New field Export Import New…" at bounding box center [716, 17] width 1347 height 34
click at [436, 14] on button "New field" at bounding box center [447, 17] width 64 height 20
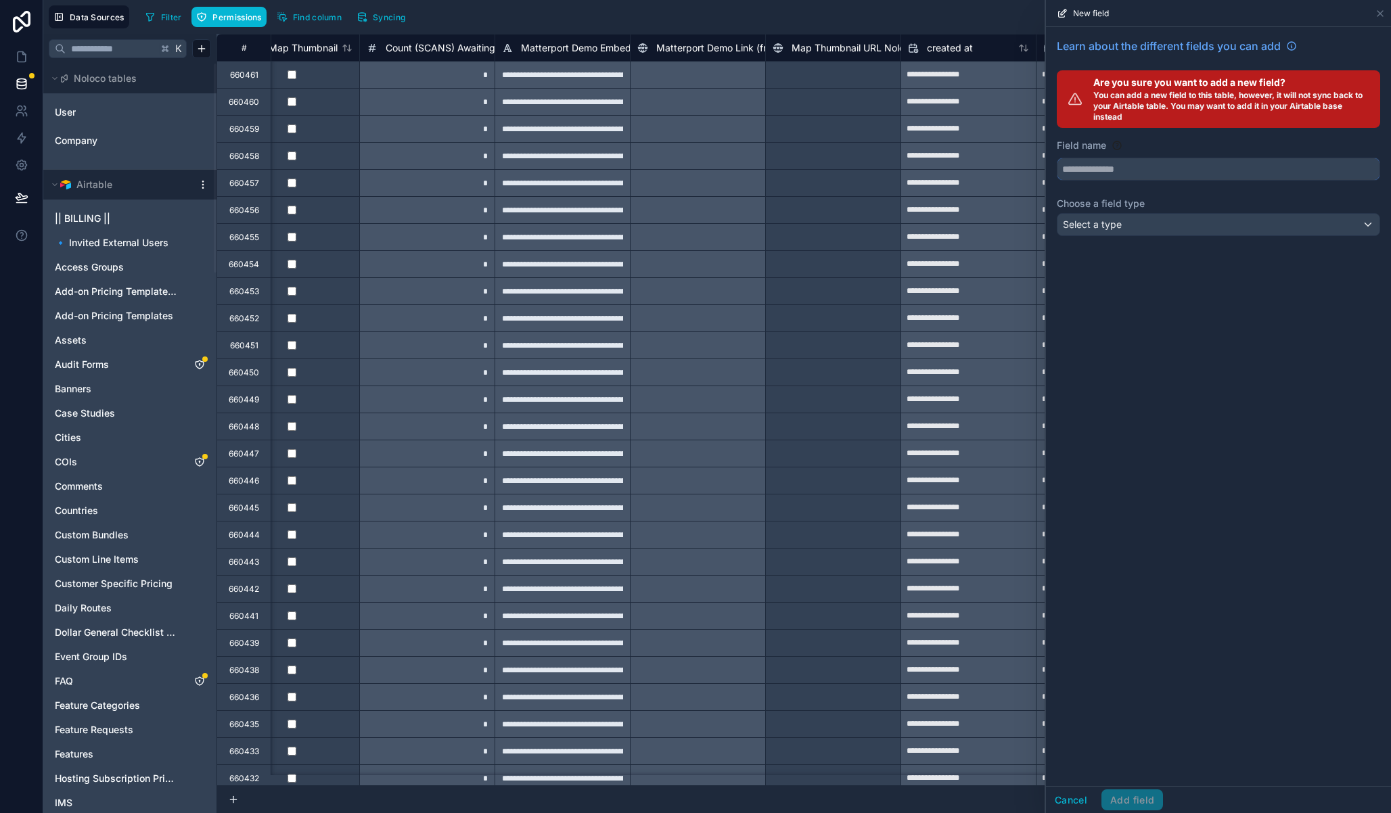
click at [1136, 172] on input "text" at bounding box center [1218, 169] width 322 height 22
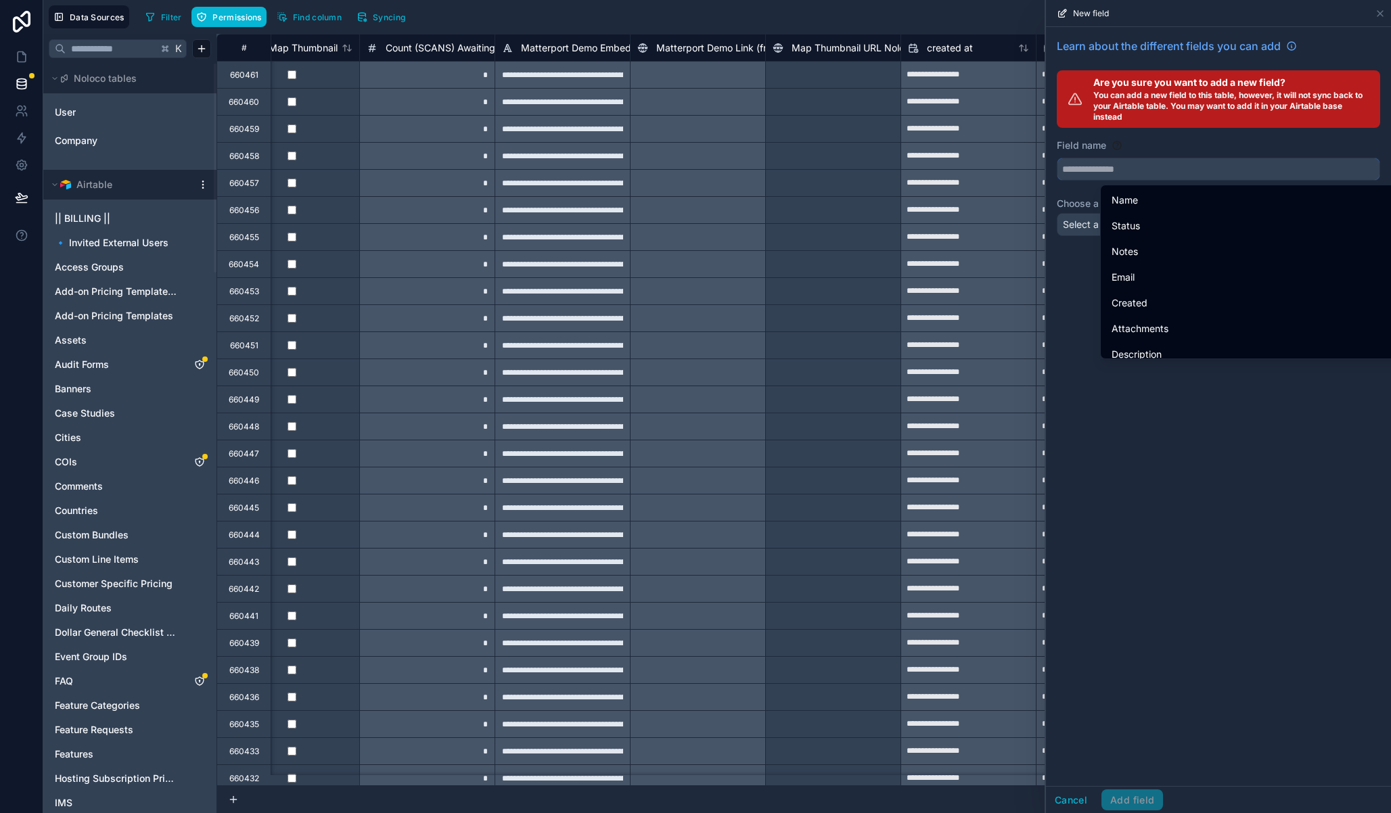
click at [1136, 172] on input "text" at bounding box center [1218, 169] width 322 height 22
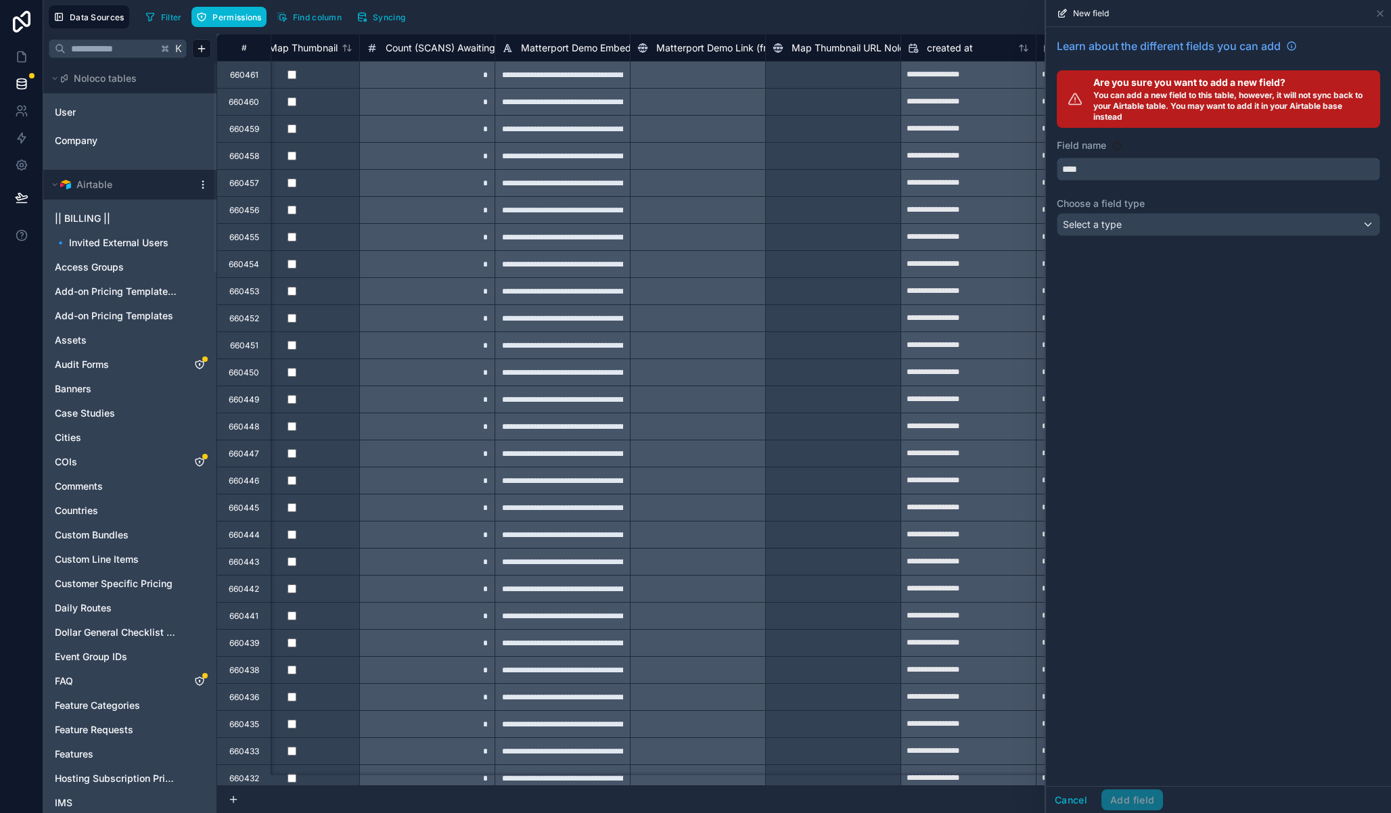
click at [1057, 158] on button "***" at bounding box center [1218, 169] width 323 height 23
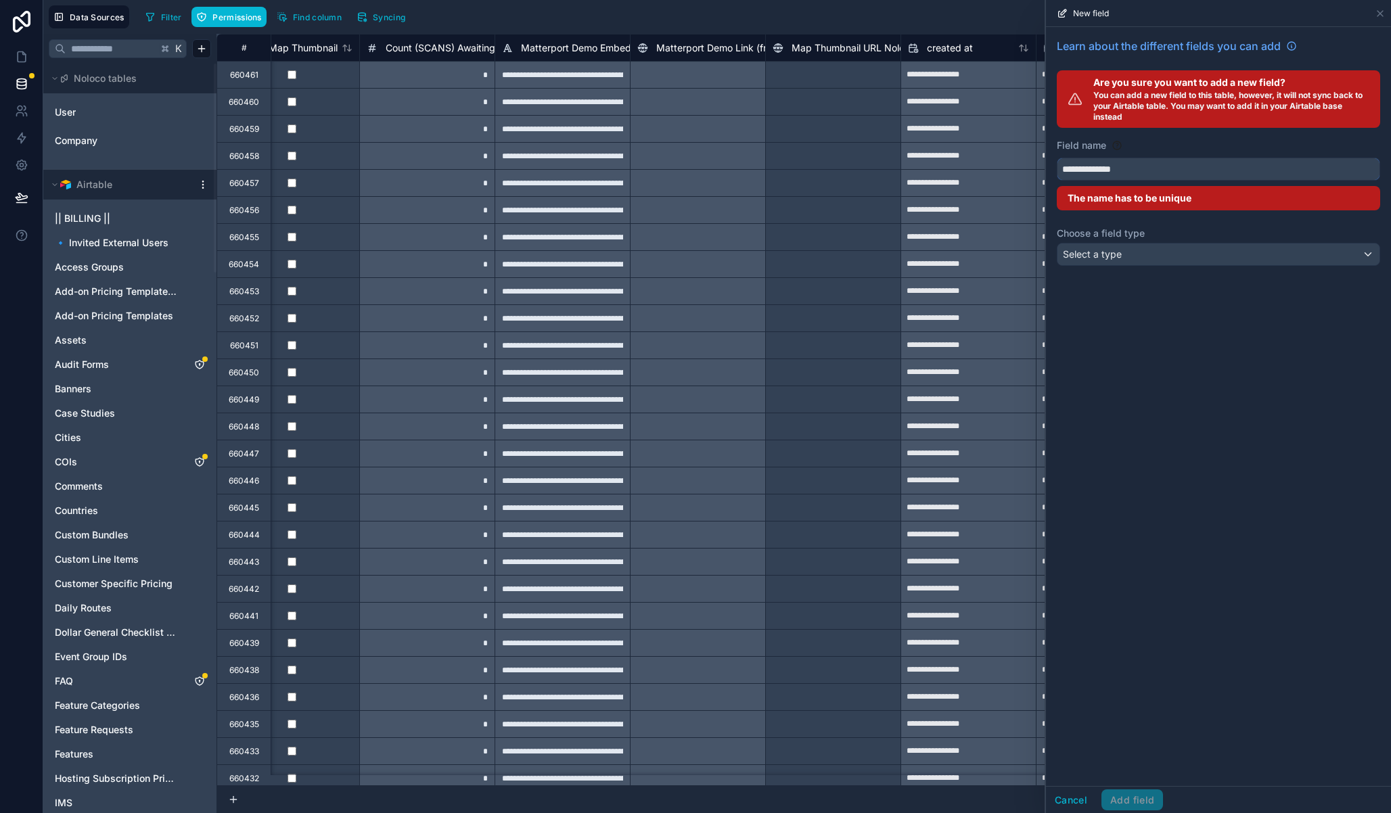
click at [1057, 158] on button "**********" at bounding box center [1218, 169] width 323 height 23
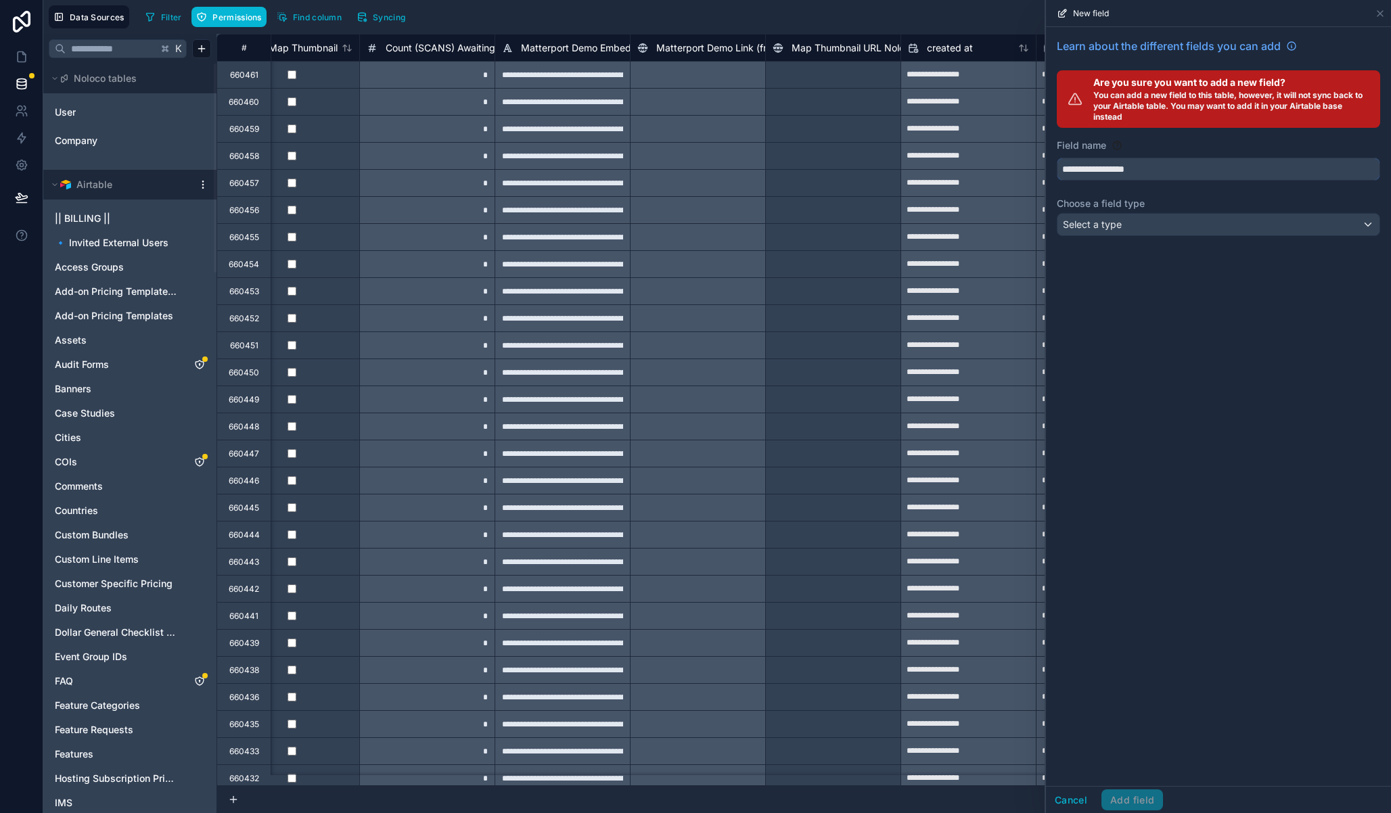
click at [1057, 158] on button "**********" at bounding box center [1218, 169] width 323 height 23
type input "**********"
click at [1210, 239] on div "**********" at bounding box center [1218, 139] width 345 height 225
click at [1206, 226] on div "Select a type" at bounding box center [1218, 225] width 322 height 22
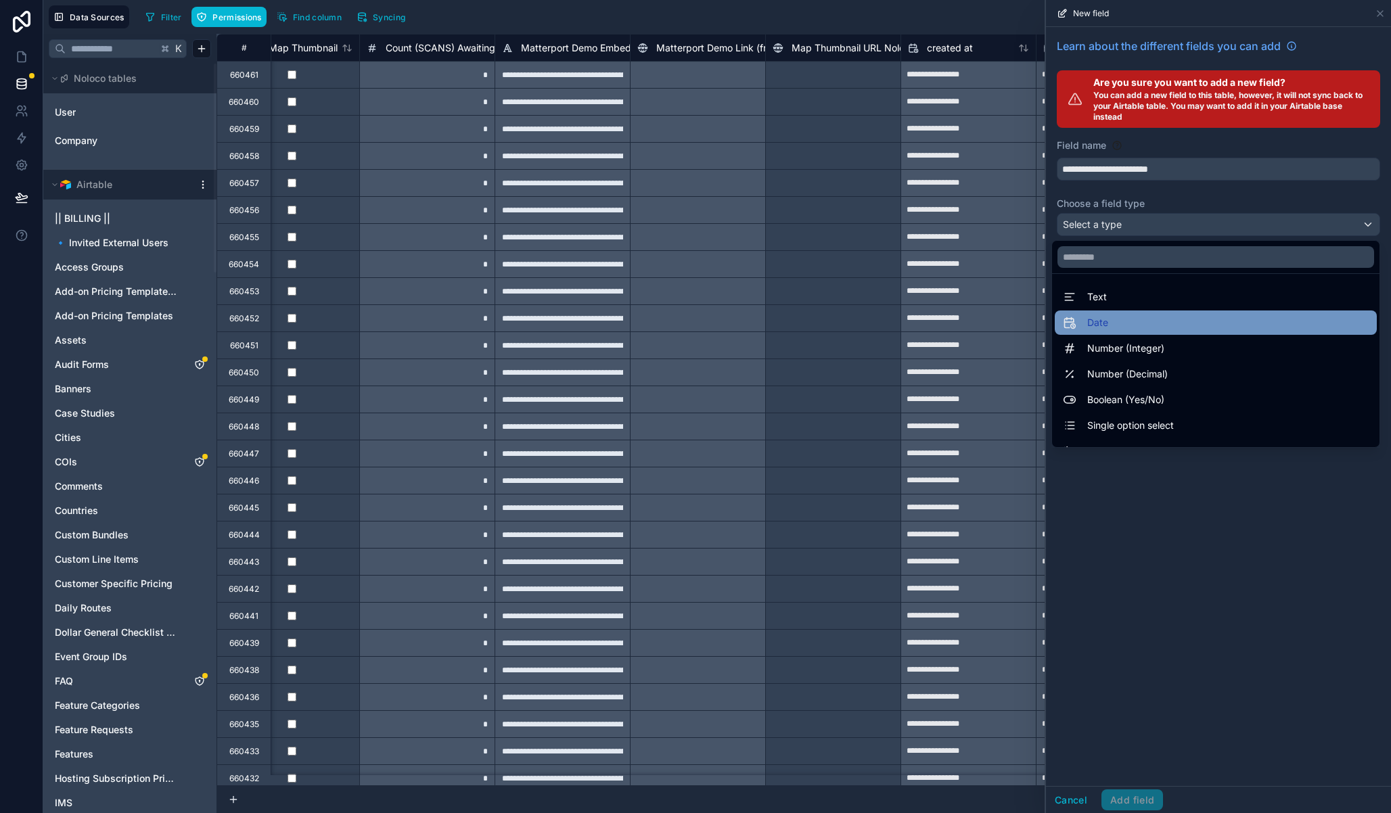
click at [1098, 310] on div "Date" at bounding box center [1216, 322] width 322 height 24
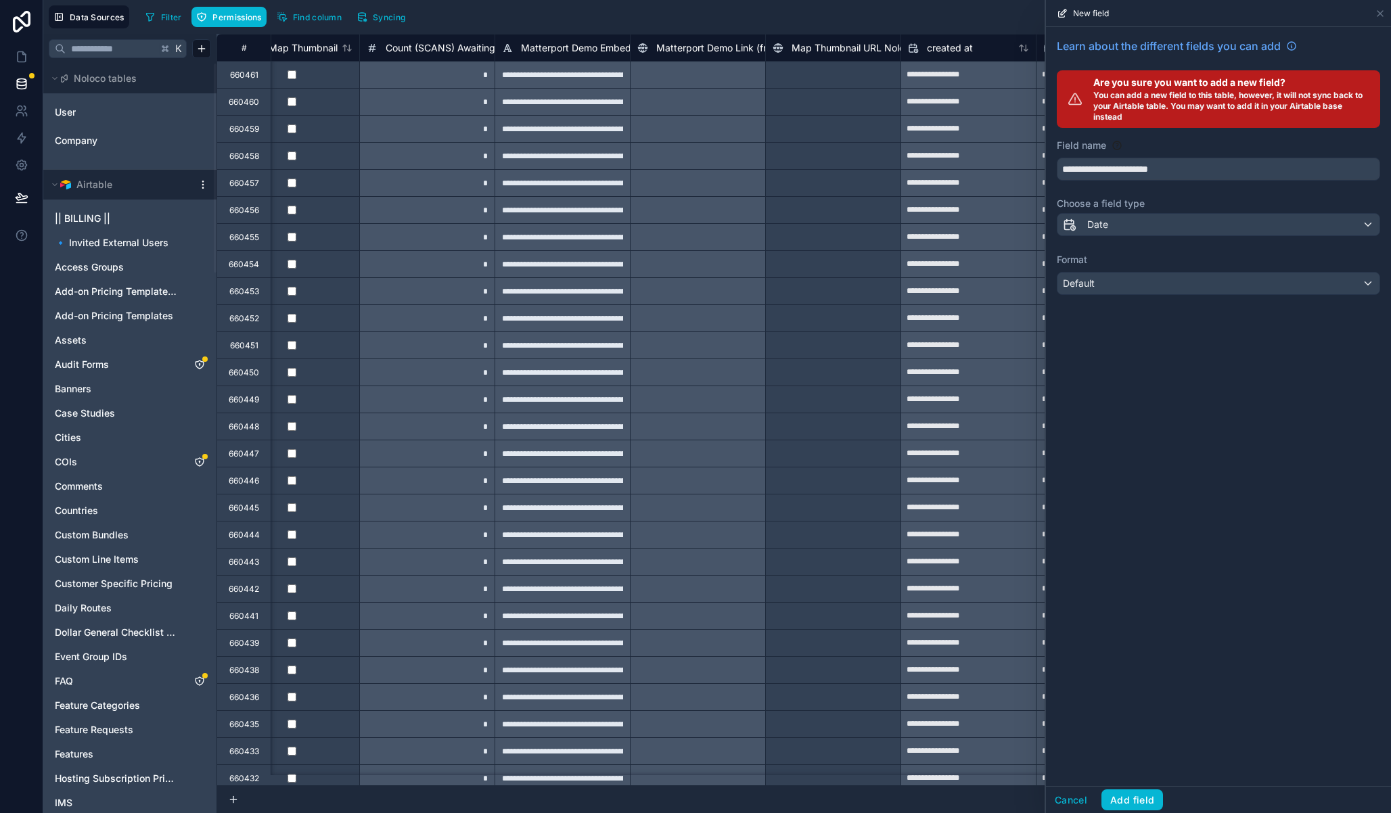
click at [1151, 287] on div "Default" at bounding box center [1218, 284] width 322 height 22
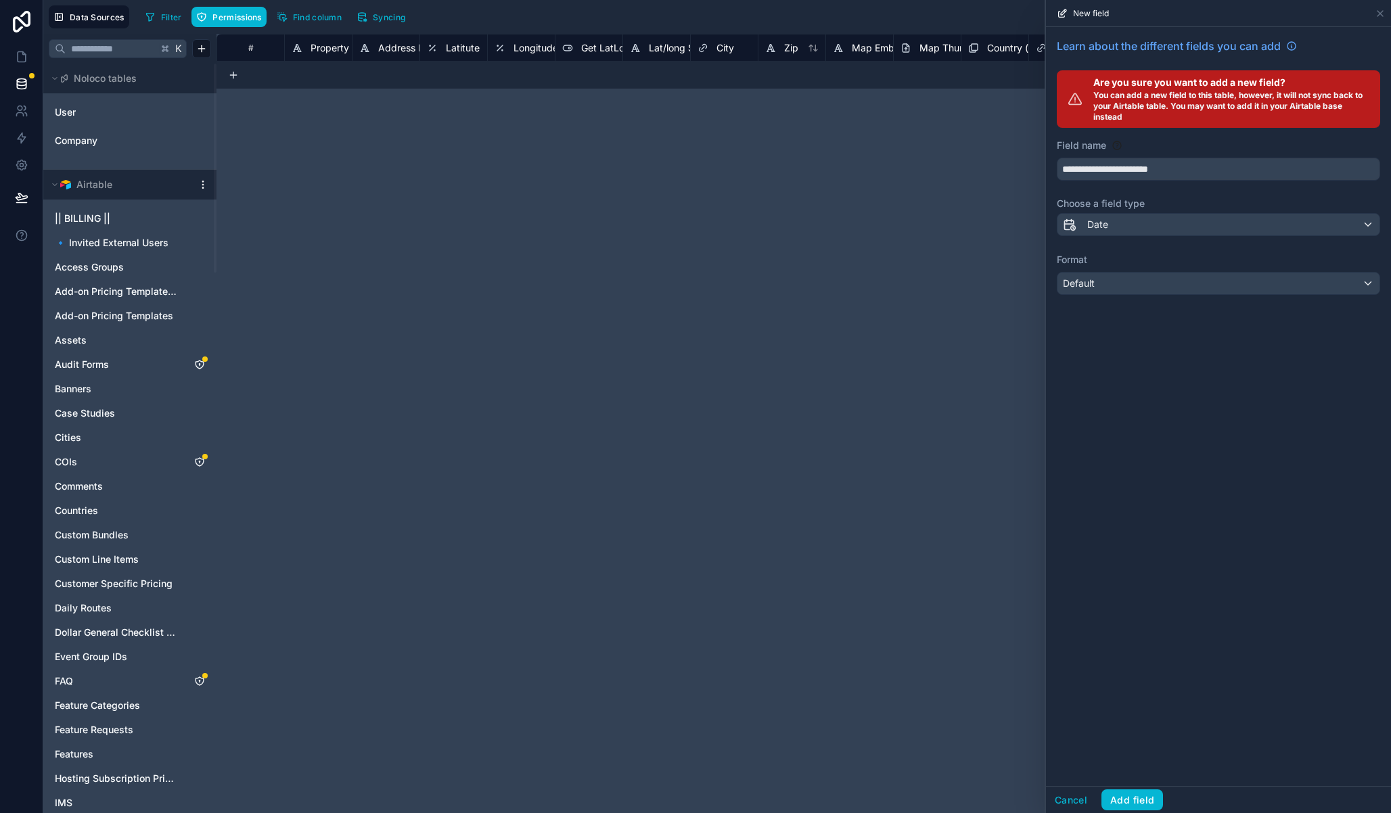
click at [1151, 287] on div at bounding box center [1218, 406] width 345 height 813
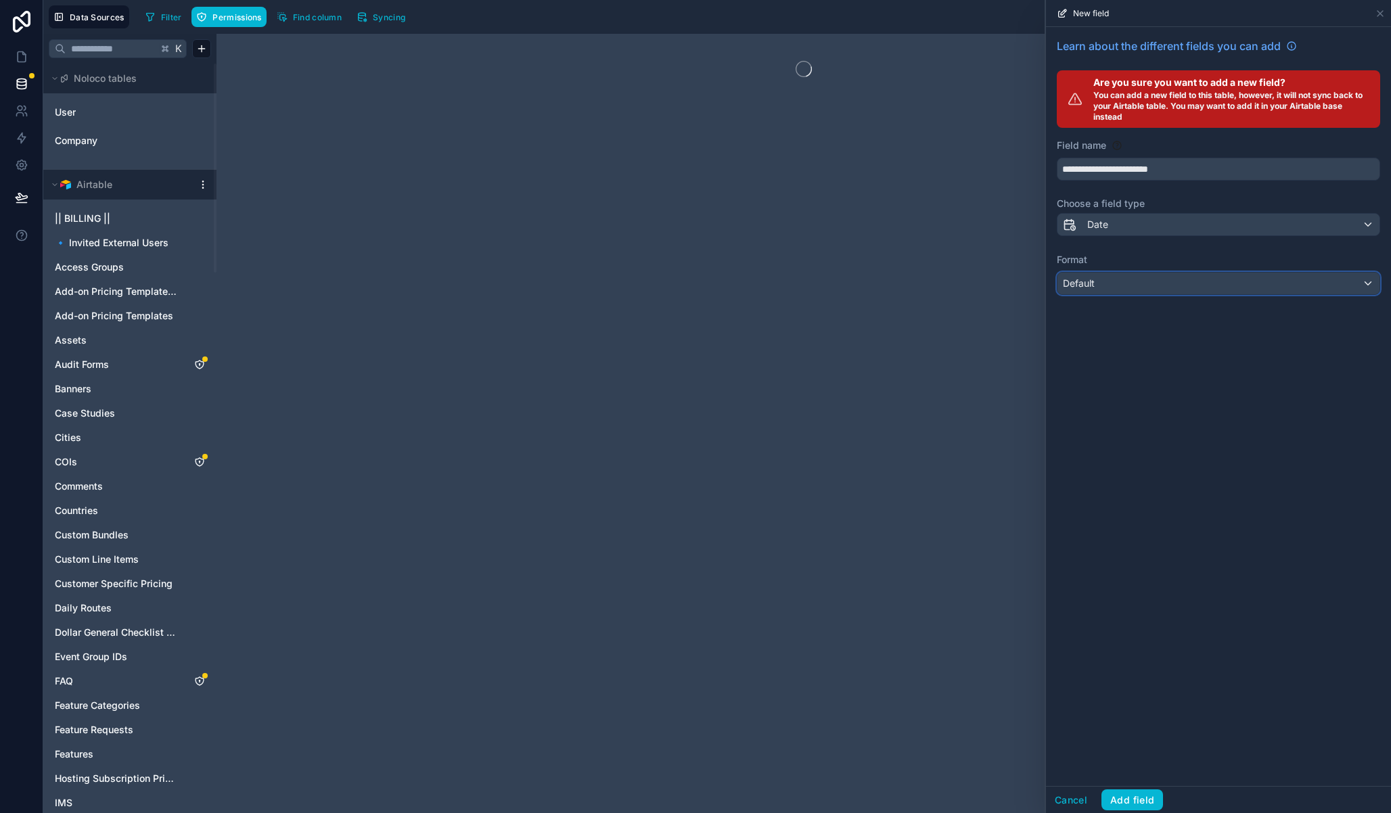
click at [1151, 287] on div "Default" at bounding box center [1218, 284] width 322 height 22
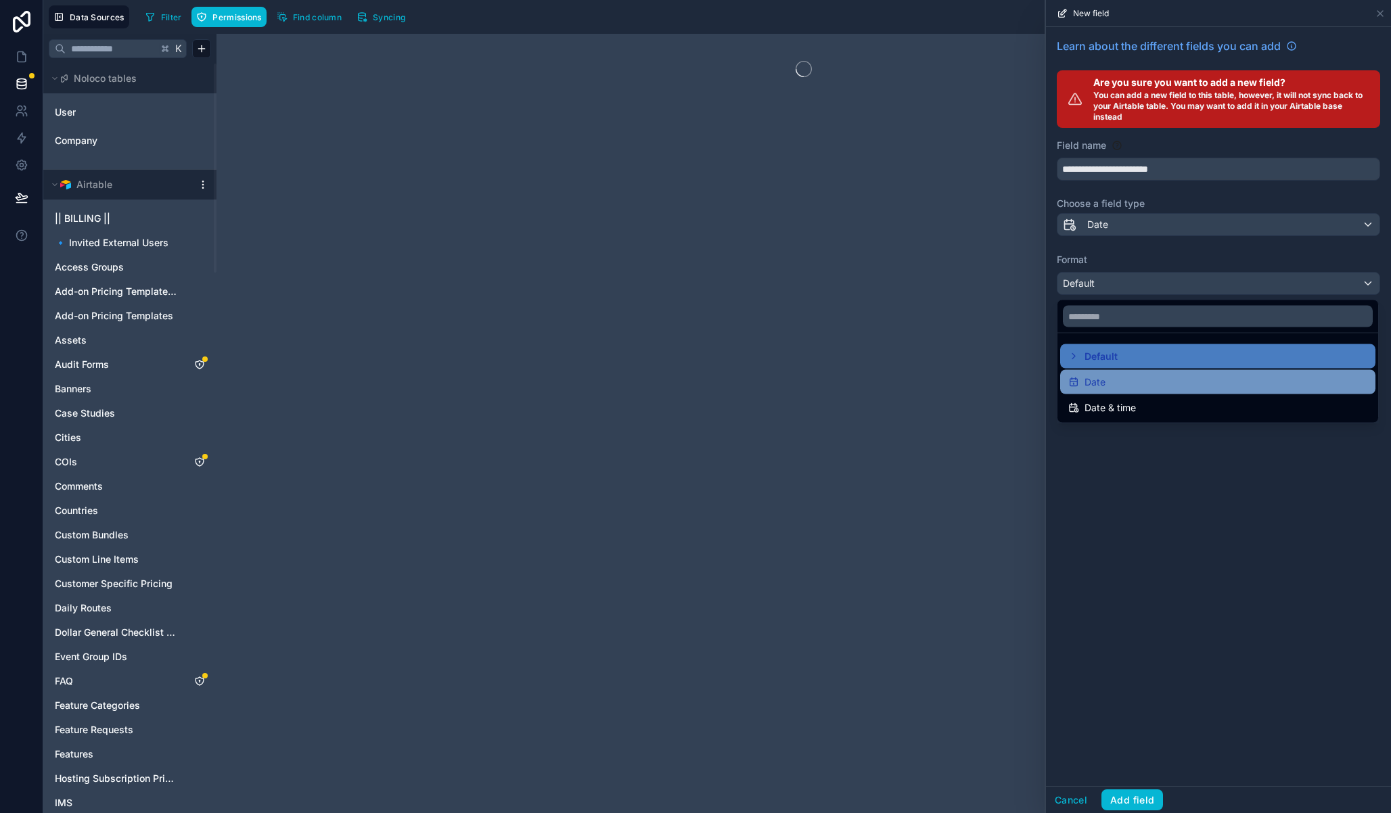
click at [1128, 381] on div "Date" at bounding box center [1217, 382] width 299 height 16
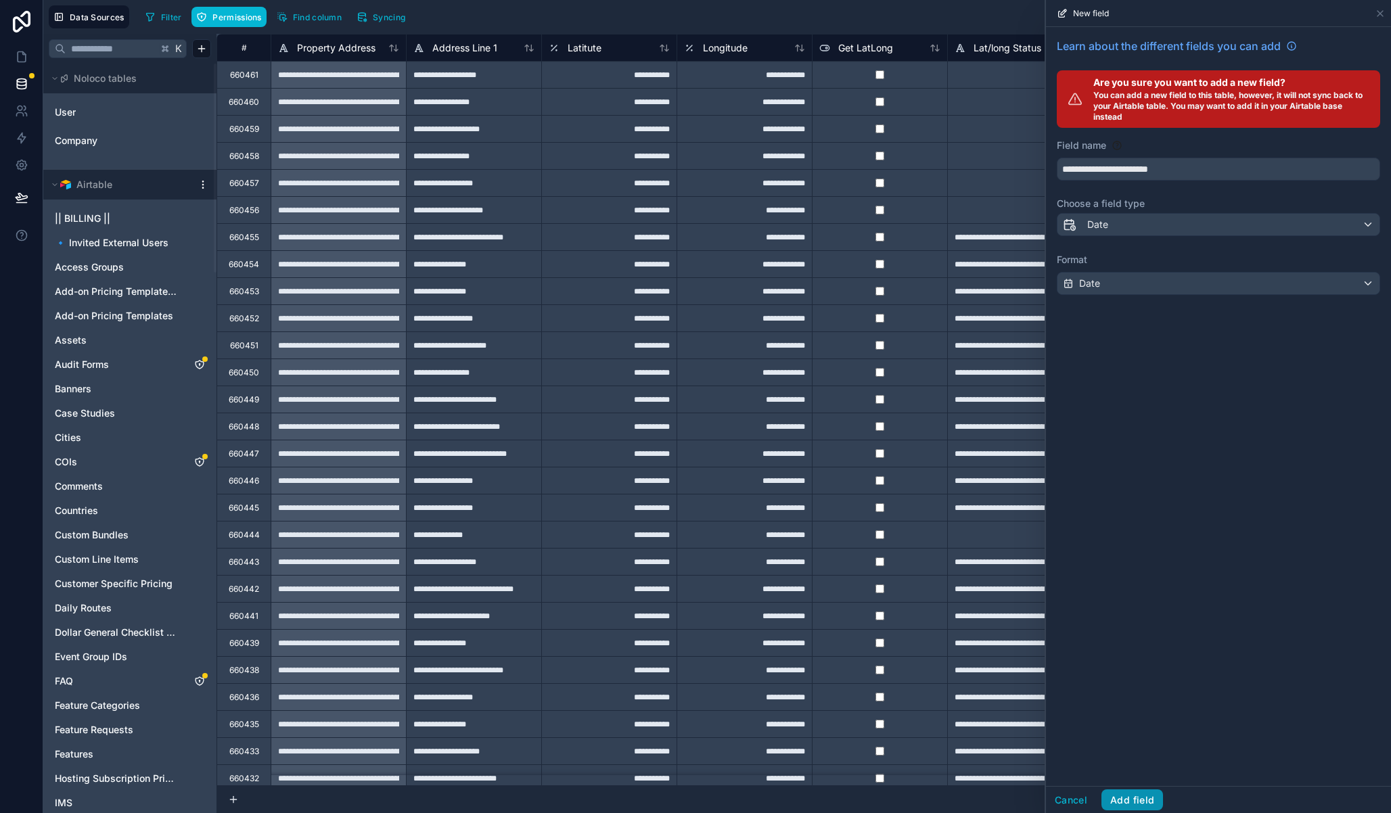
click at [1135, 797] on button "Add field" at bounding box center [1132, 800] width 62 height 22
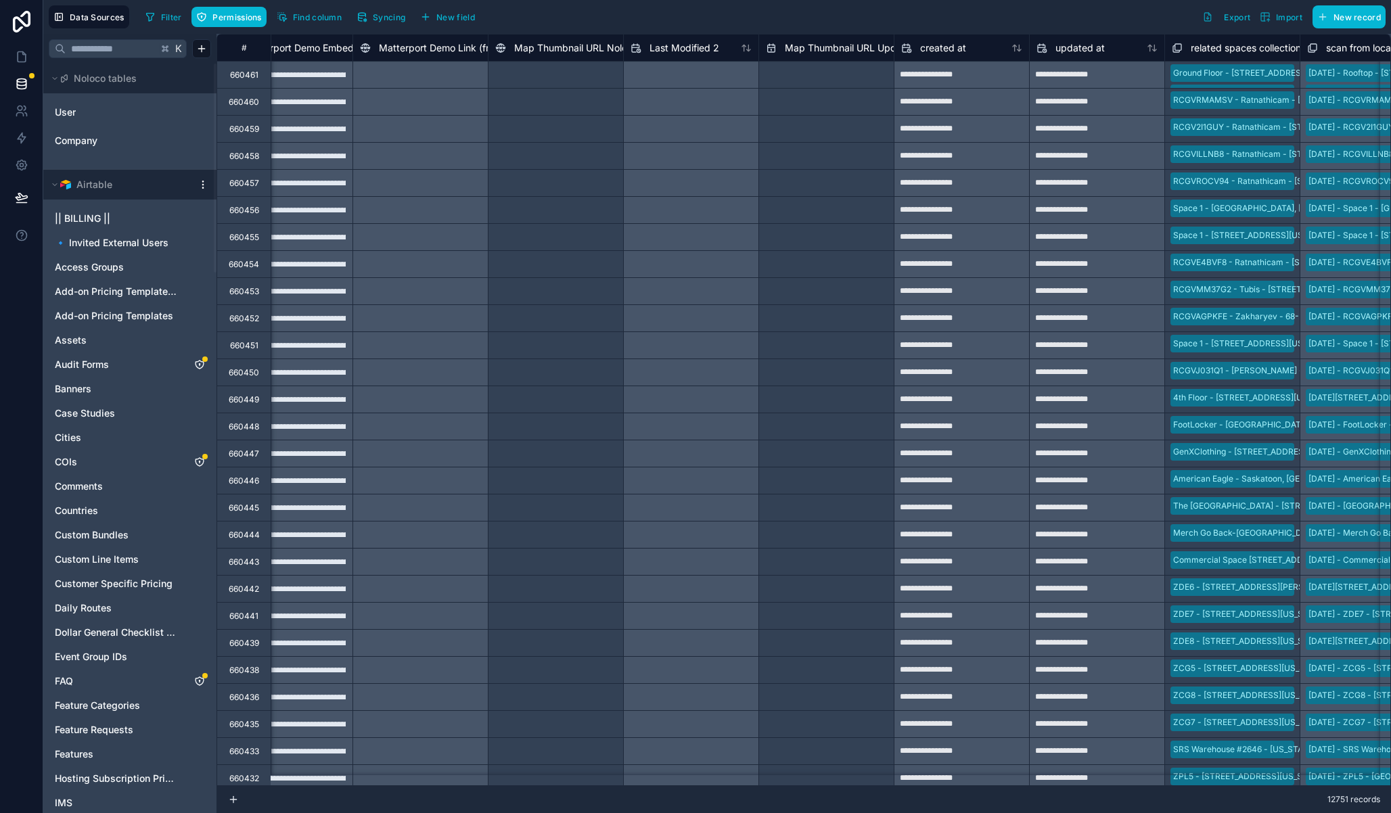
scroll to position [0, 28395]
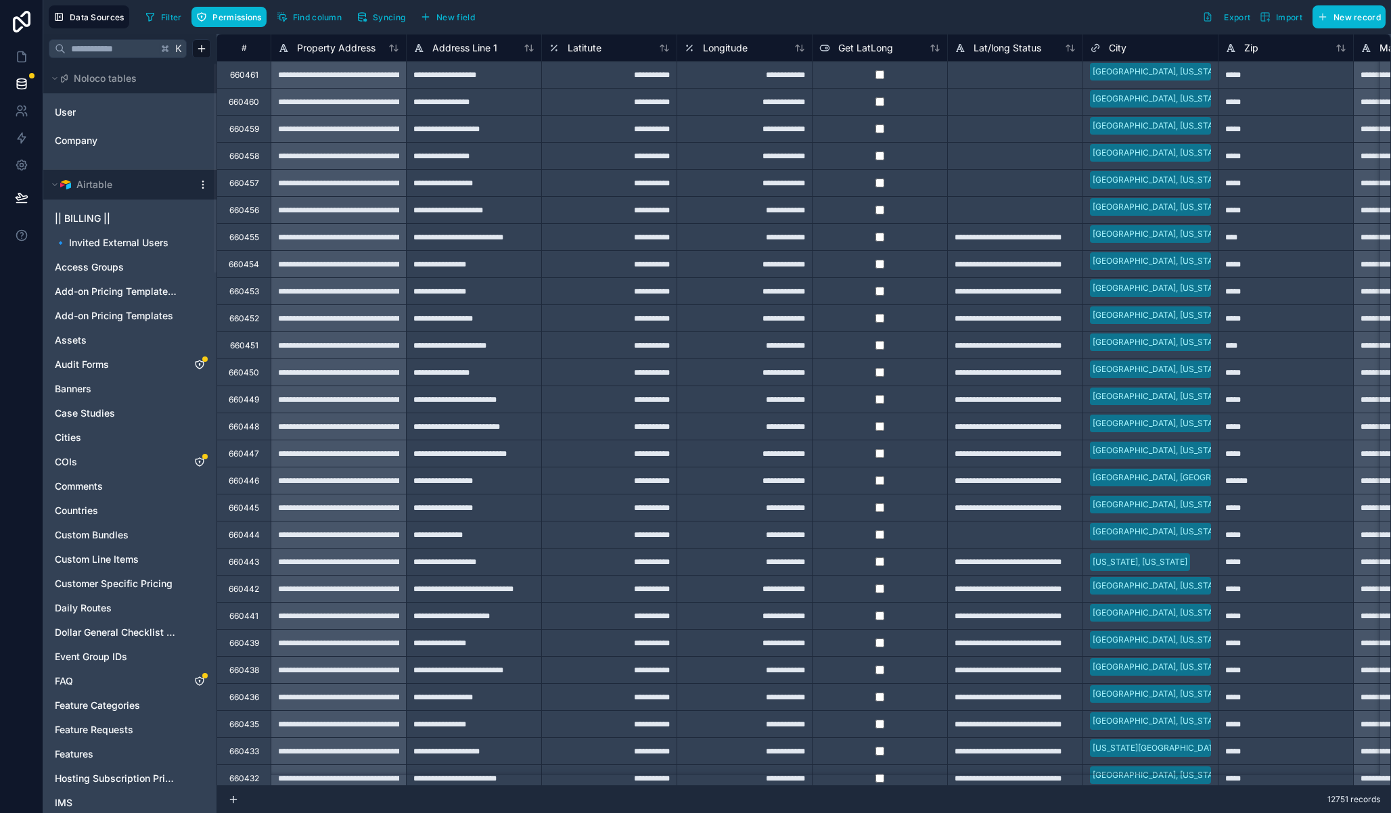
click at [204, 184] on html "Data Sources Filter Permissions Find column Syncing New field Export Import New…" at bounding box center [695, 406] width 1391 height 813
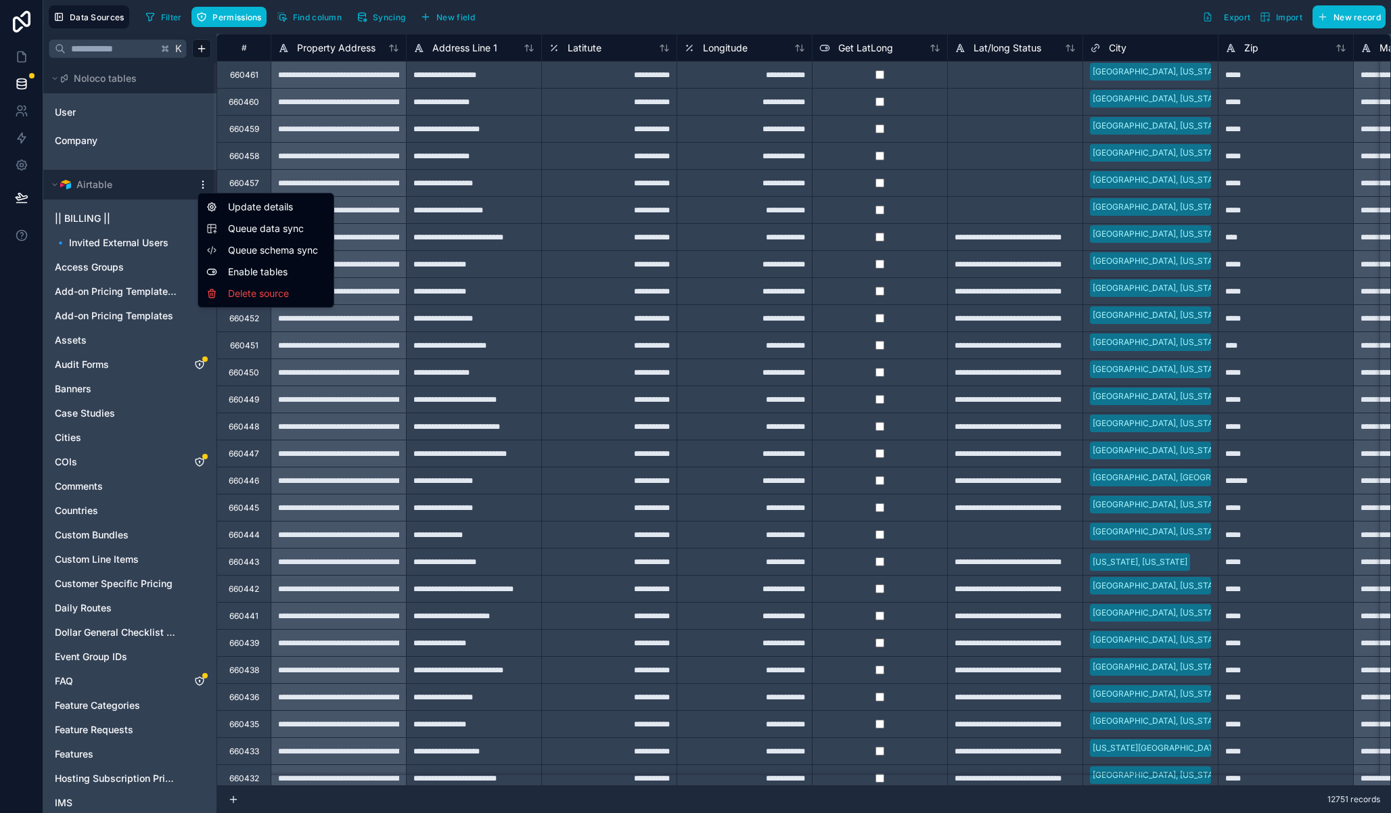
click at [264, 226] on span "Queue data sync" at bounding box center [276, 229] width 97 height 14
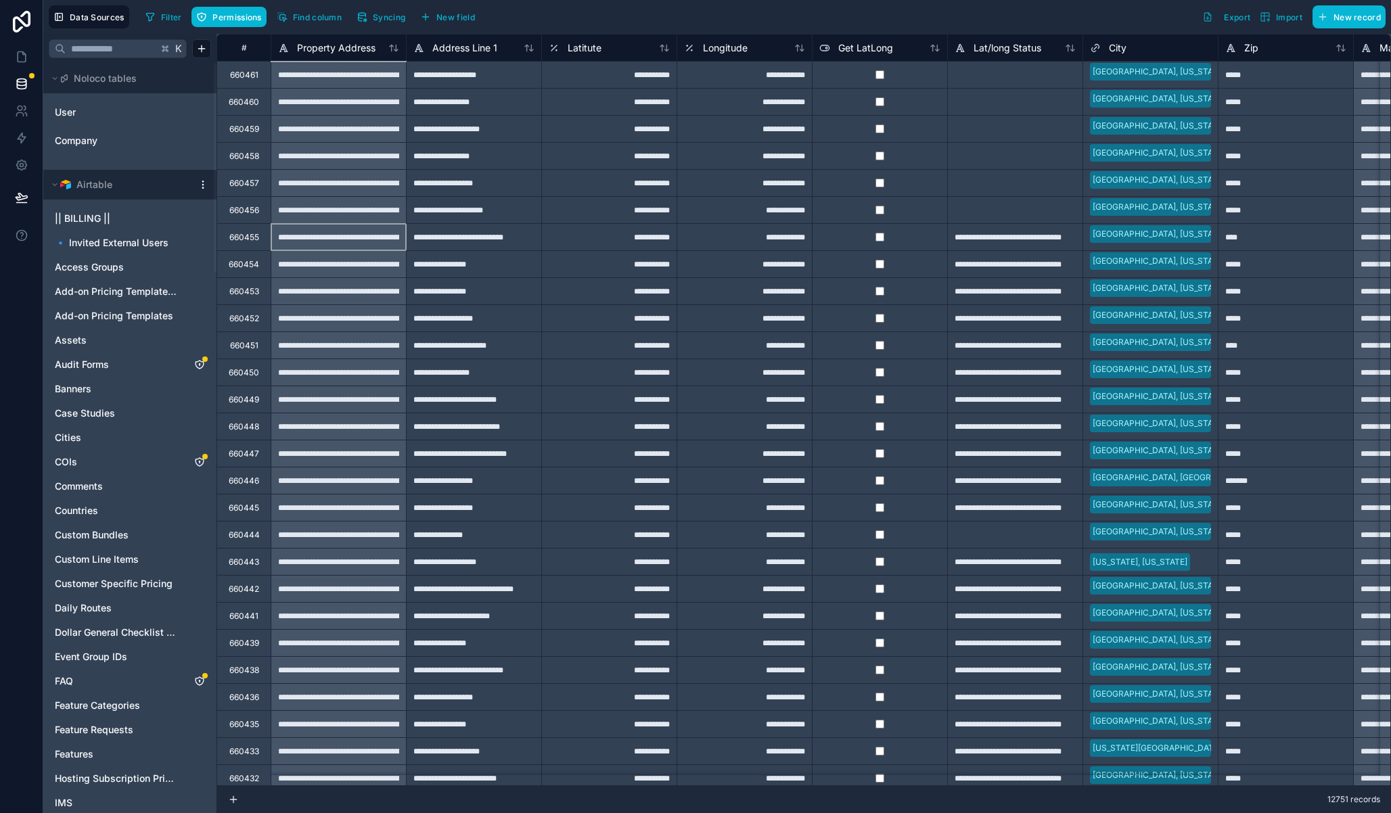
click at [279, 246] on div "**********" at bounding box center [338, 236] width 135 height 27
click at [200, 185] on html "Data Sources Filter Permissions Find column Syncing New field Export Import New…" at bounding box center [695, 406] width 1391 height 813
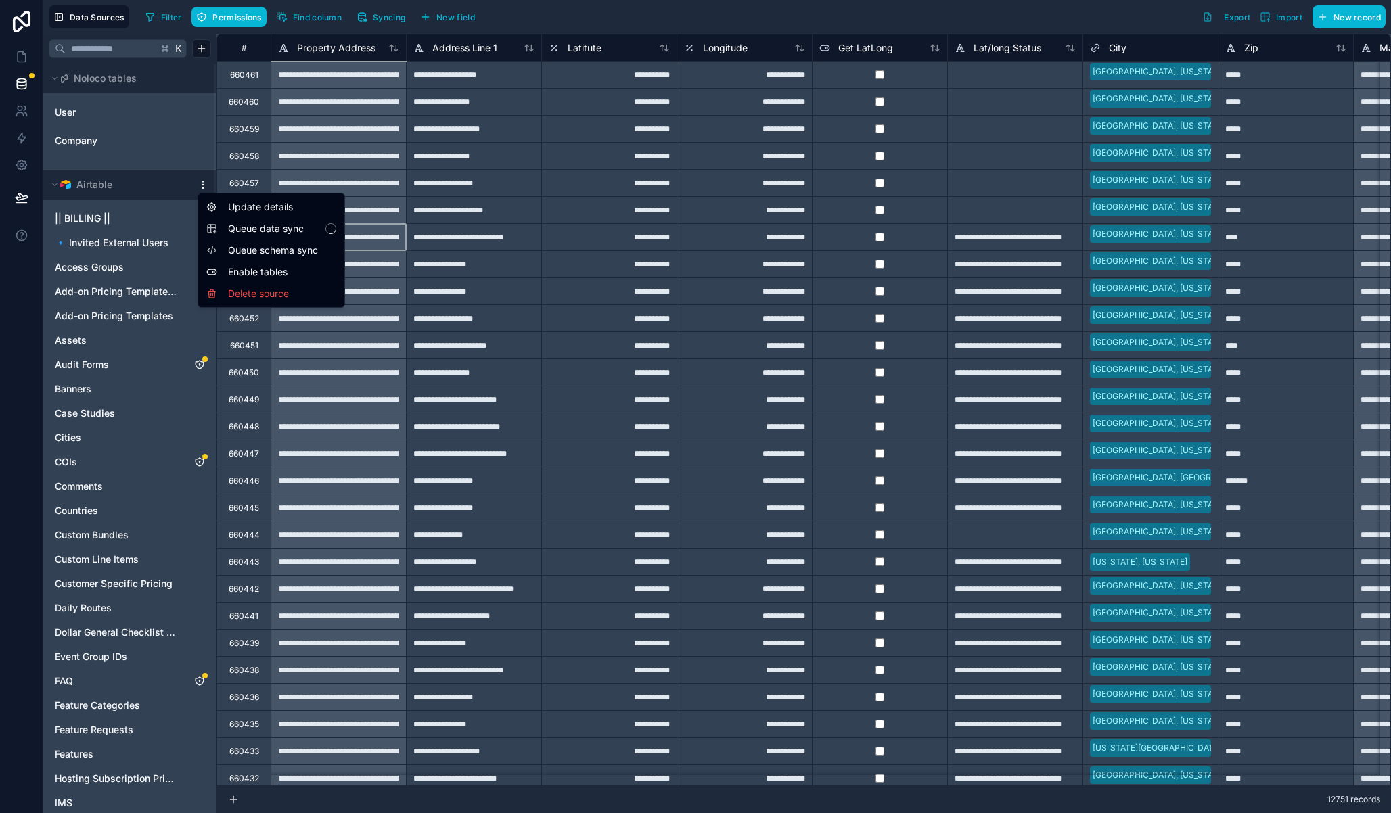
click at [268, 247] on span "Queue schema sync" at bounding box center [276, 251] width 97 height 14
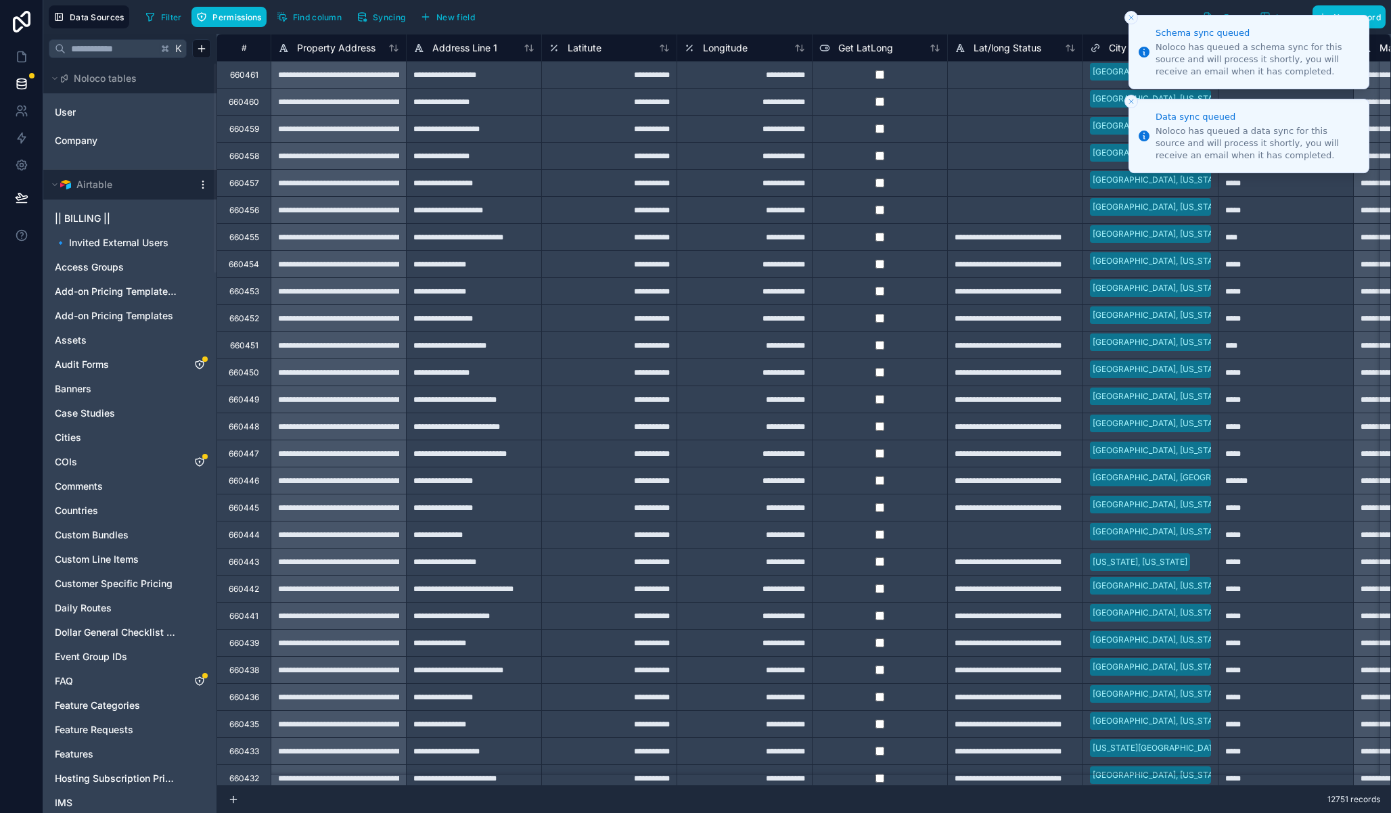
click at [1134, 20] on icon "Close toast" at bounding box center [1131, 18] width 8 height 8
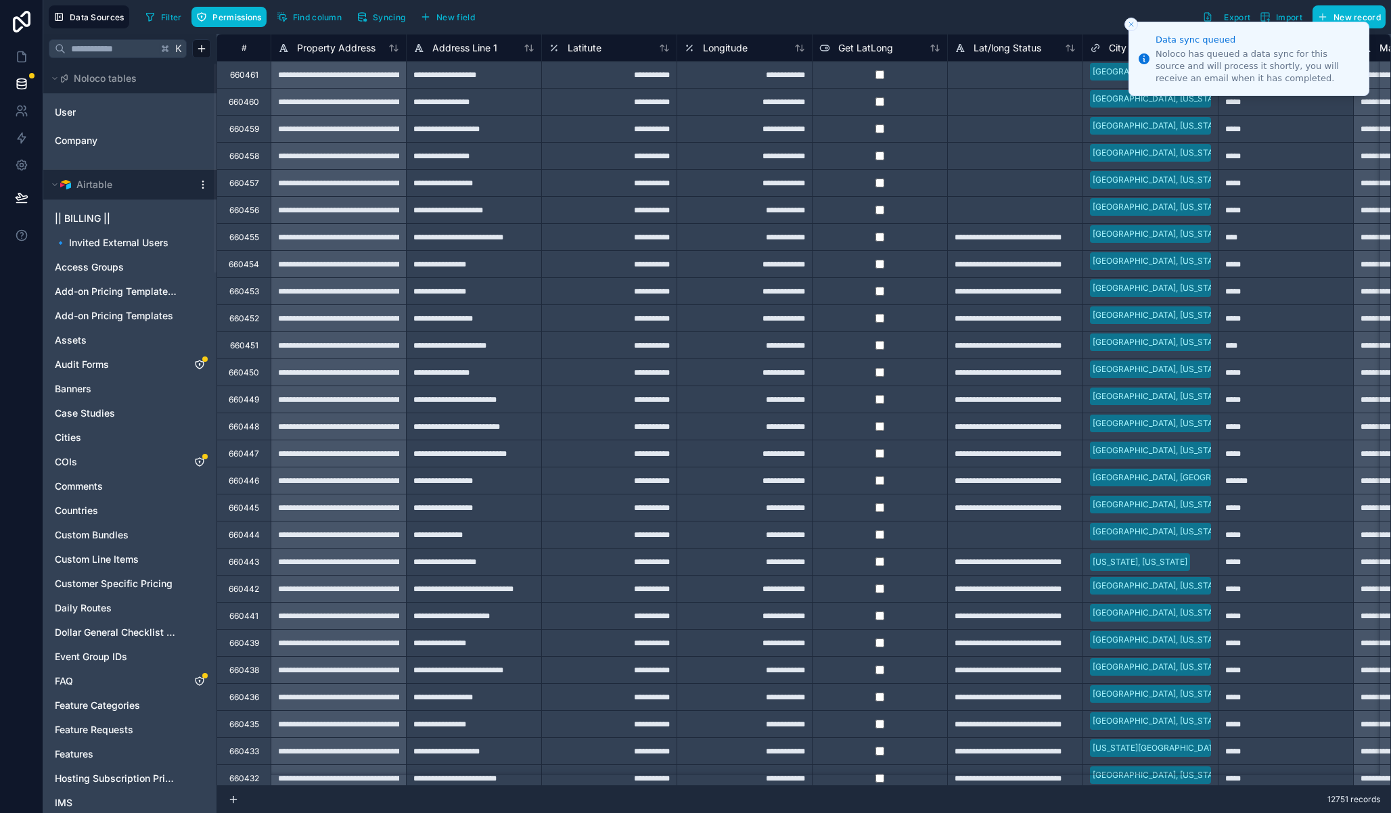
click at [1134, 24] on icon "Close toast" at bounding box center [1131, 24] width 8 height 8
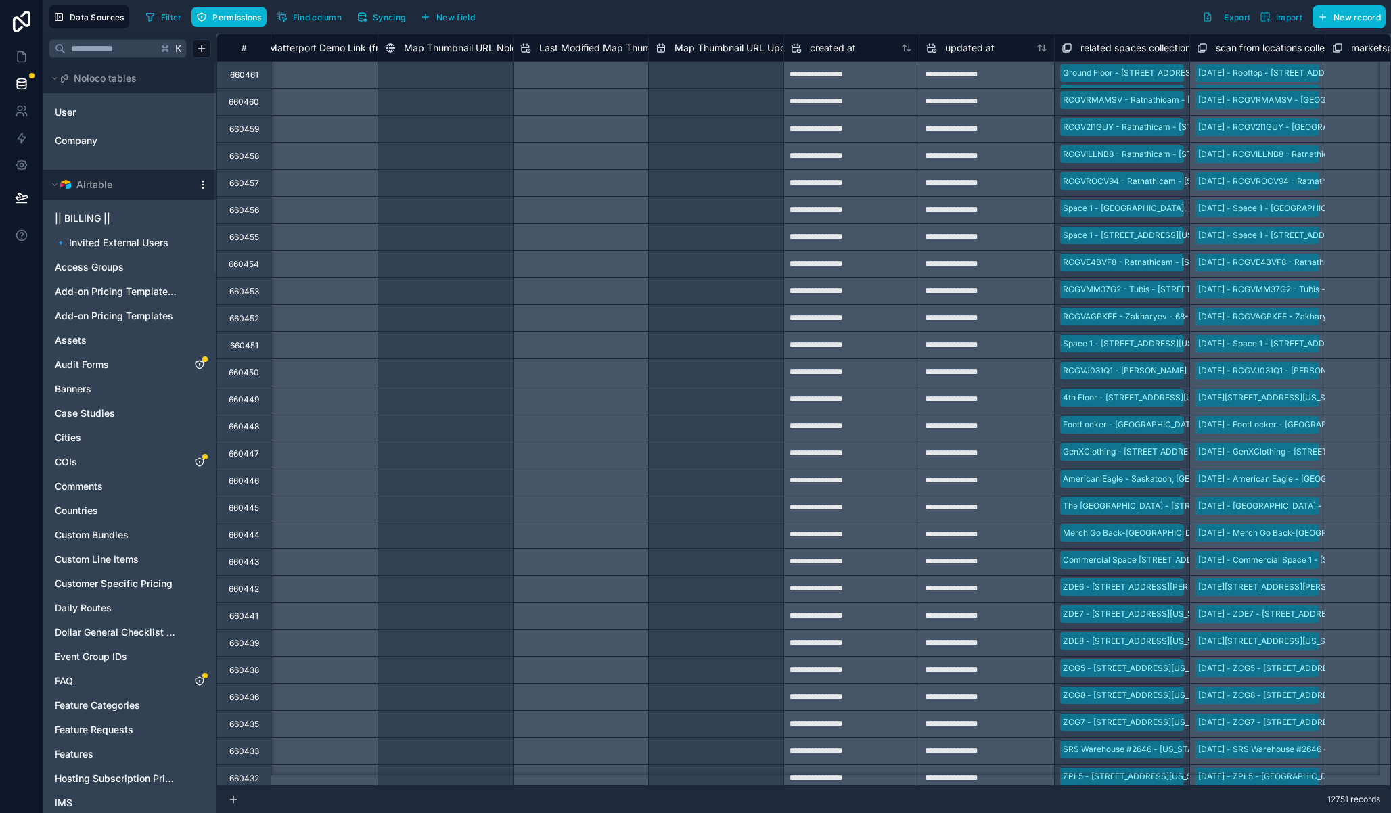
scroll to position [0, 28296]
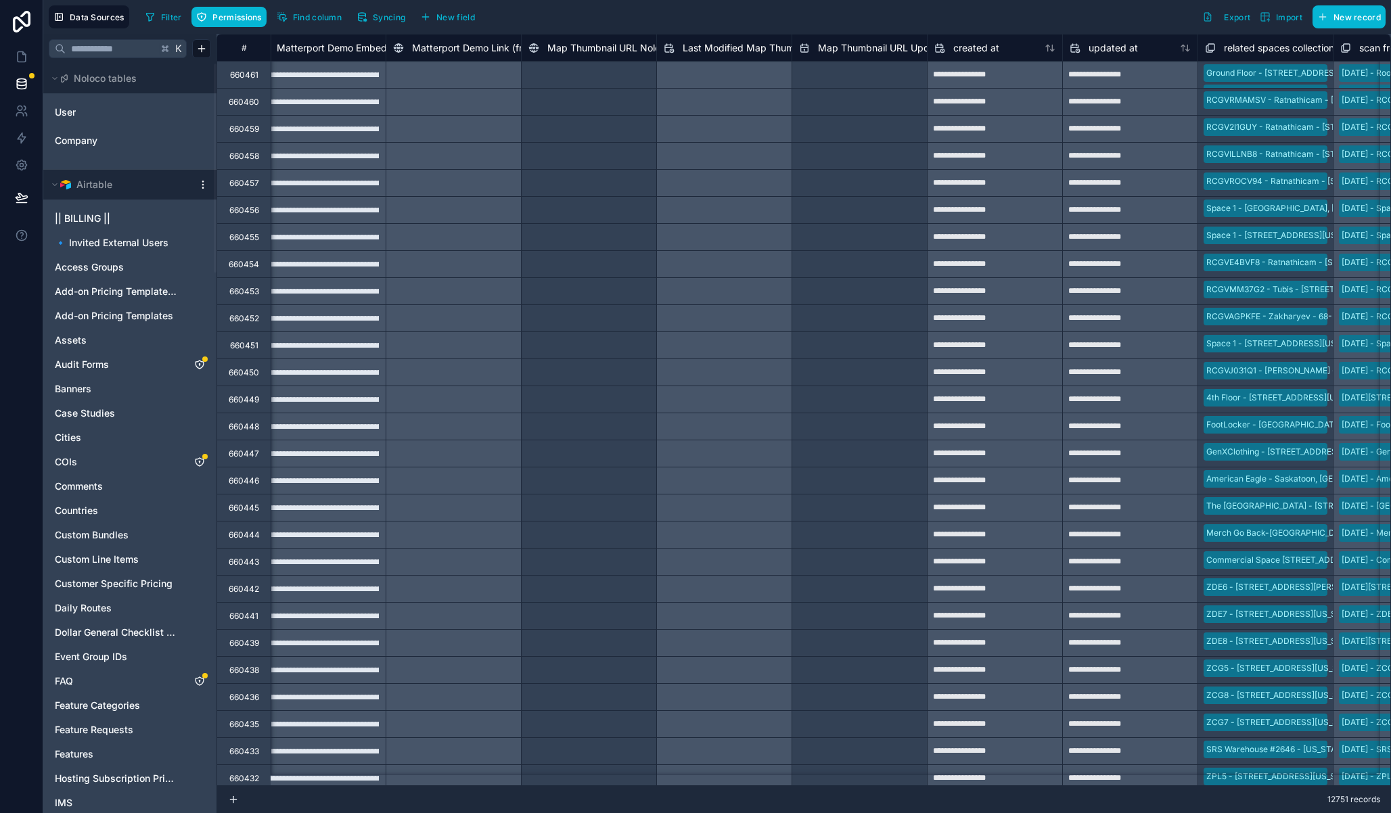
click at [592, 47] on span "Map Thumbnail URL Noloco" at bounding box center [609, 48] width 124 height 14
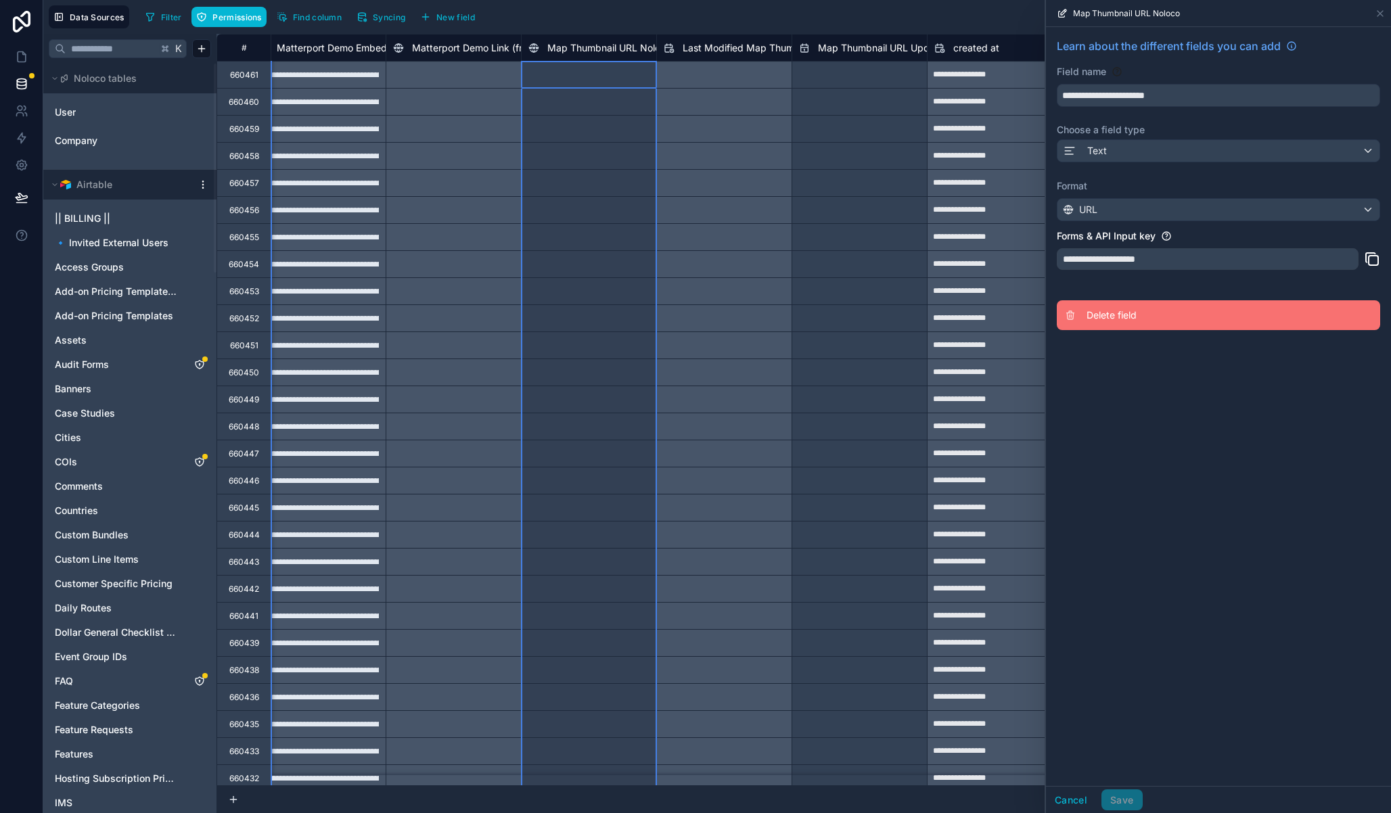
click at [1124, 318] on span "Delete field" at bounding box center [1183, 315] width 195 height 14
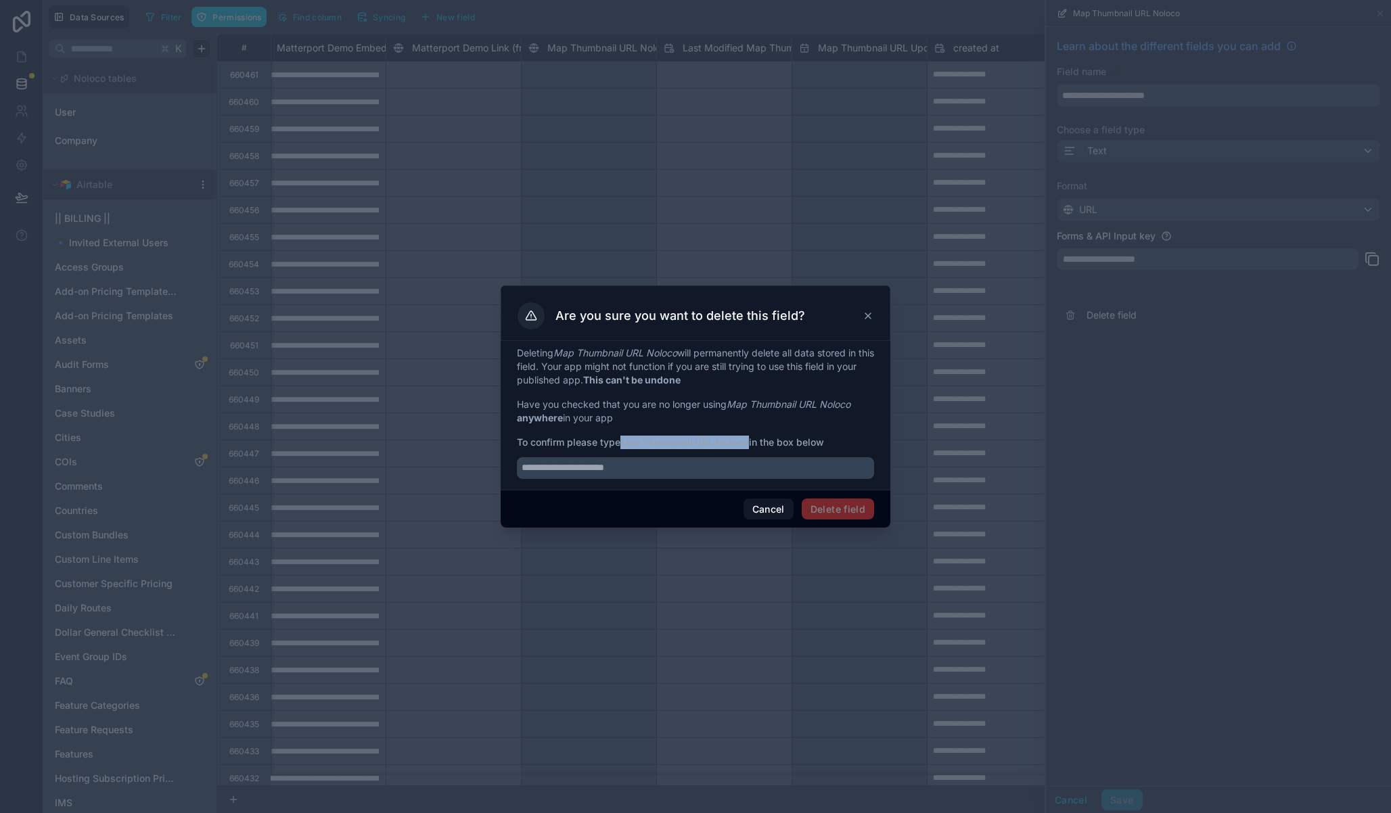
drag, startPoint x: 626, startPoint y: 442, endPoint x: 750, endPoint y: 444, distance: 124.5
click at [749, 444] on strong "Map Thumbnail URL Noloco" at bounding box center [684, 441] width 129 height 11
copy strong "Map Thumbnail URL Noloco"
click at [707, 471] on input "text" at bounding box center [695, 468] width 357 height 22
paste input "**********"
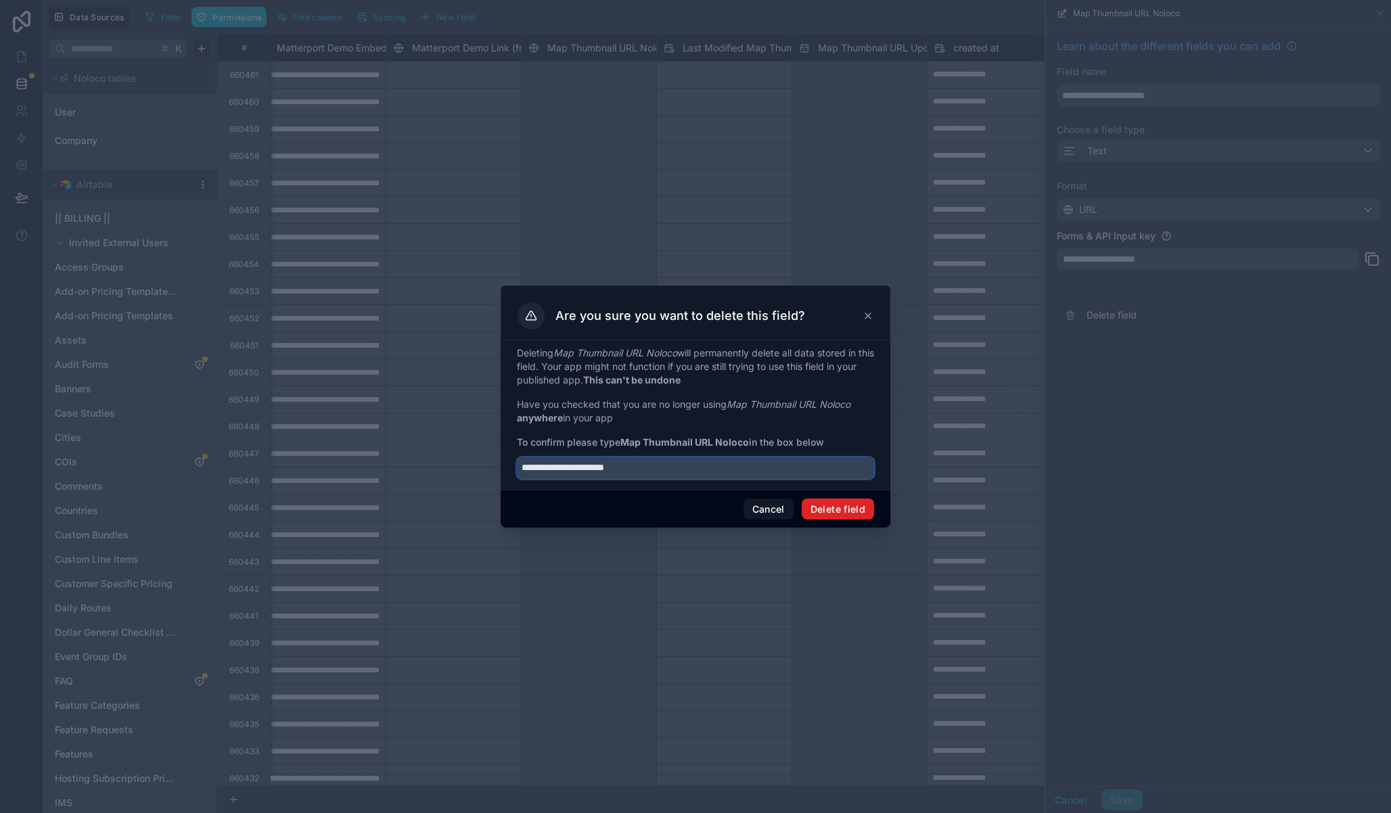
type input "**********"
click at [839, 509] on button "Delete field" at bounding box center [838, 510] width 72 height 22
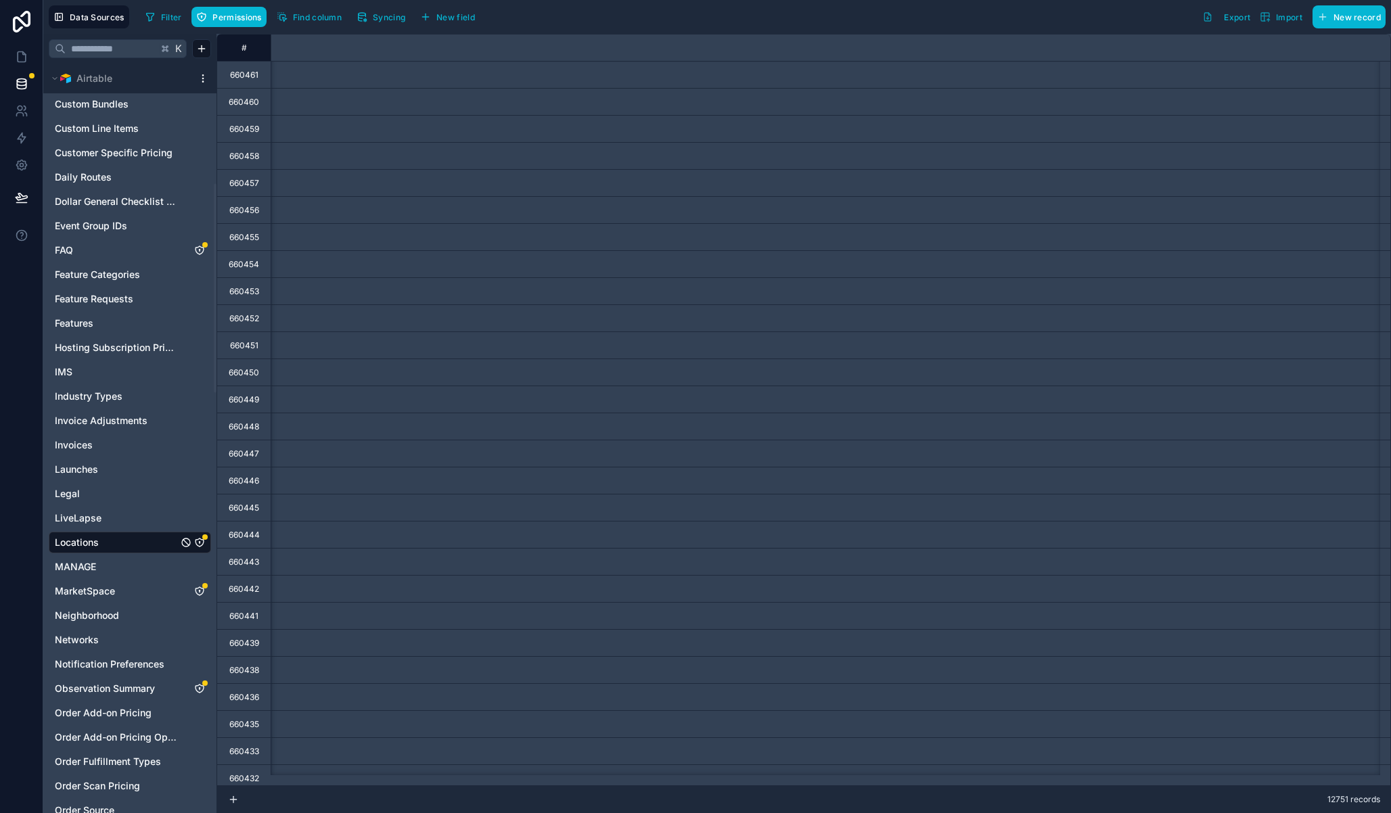
scroll to position [0, 6817]
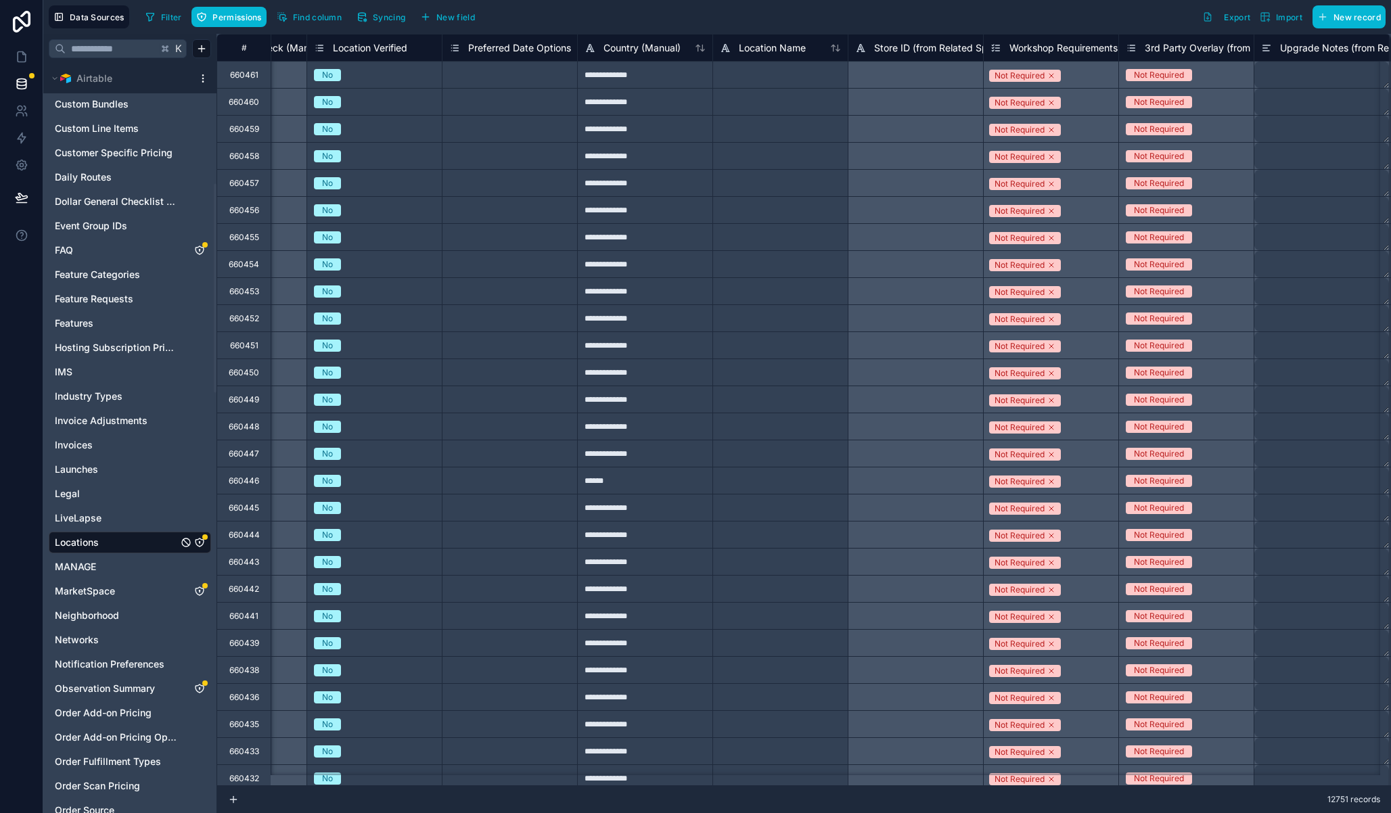
scroll to position [0, 19914]
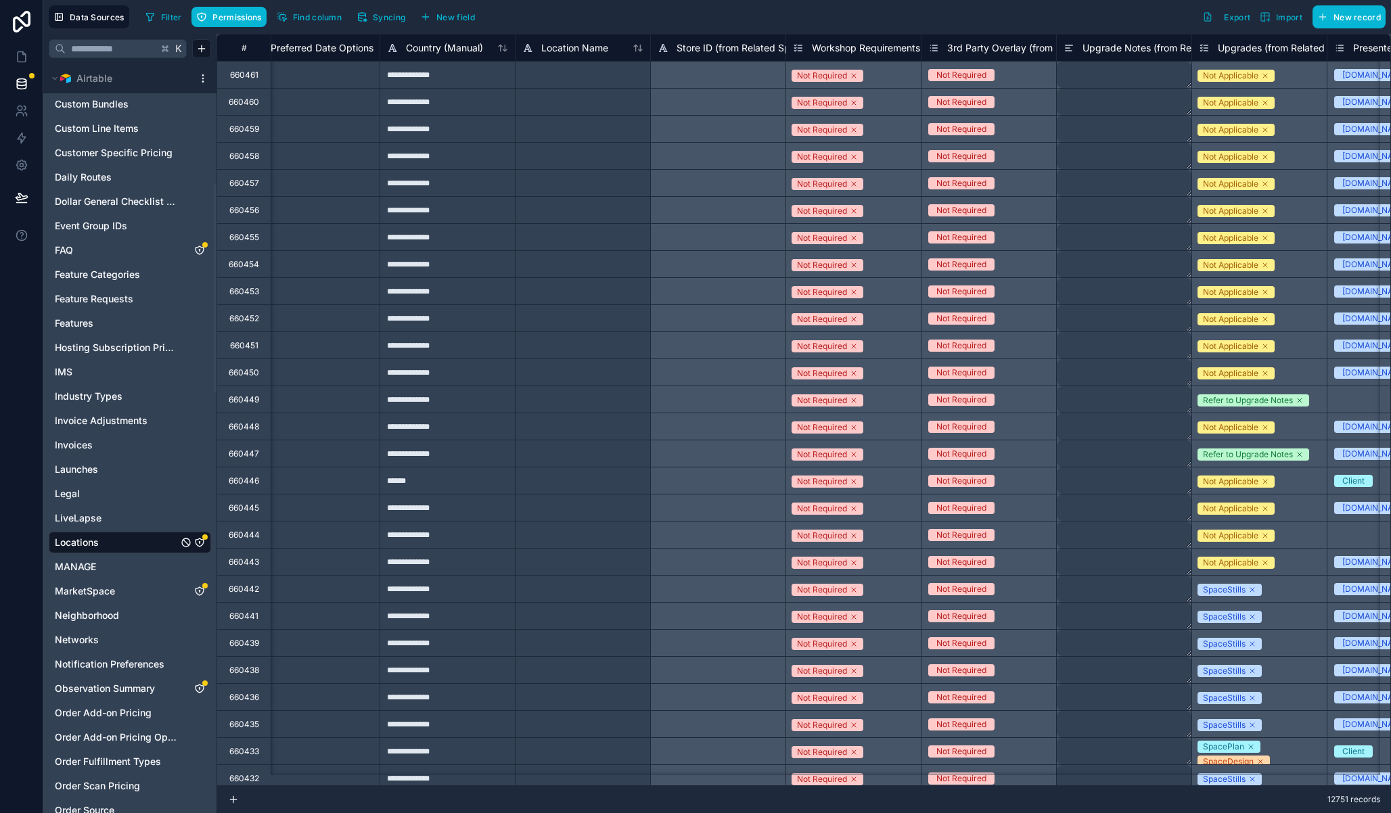
click at [1033, 5] on div "Data Sources Filter Permissions Find column Syncing New field Export Import New…" at bounding box center [716, 17] width 1347 height 34
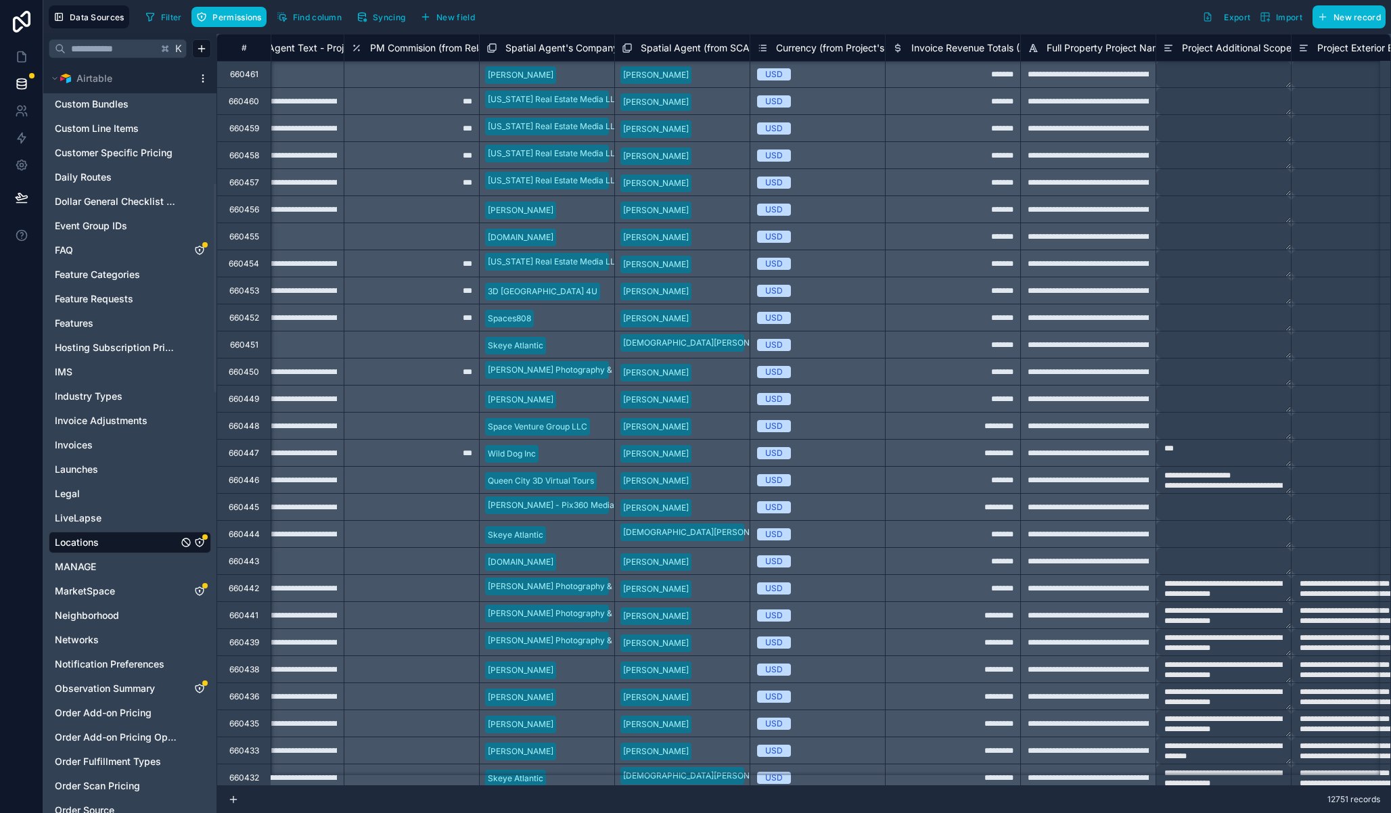
scroll to position [1, 22734]
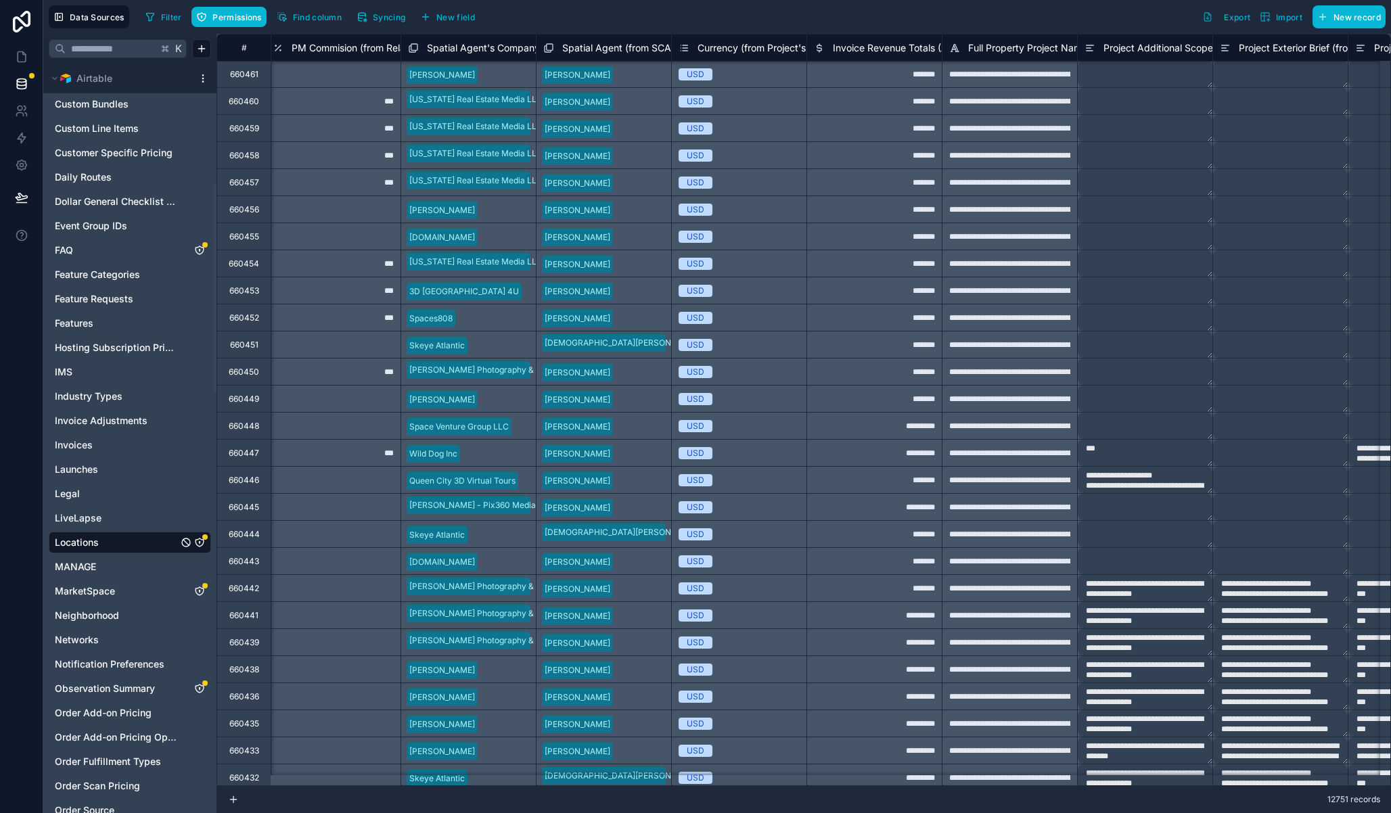
click at [1091, 9] on div "Filter Permissions Find column Syncing New field Export Import New record" at bounding box center [762, 16] width 1245 height 23
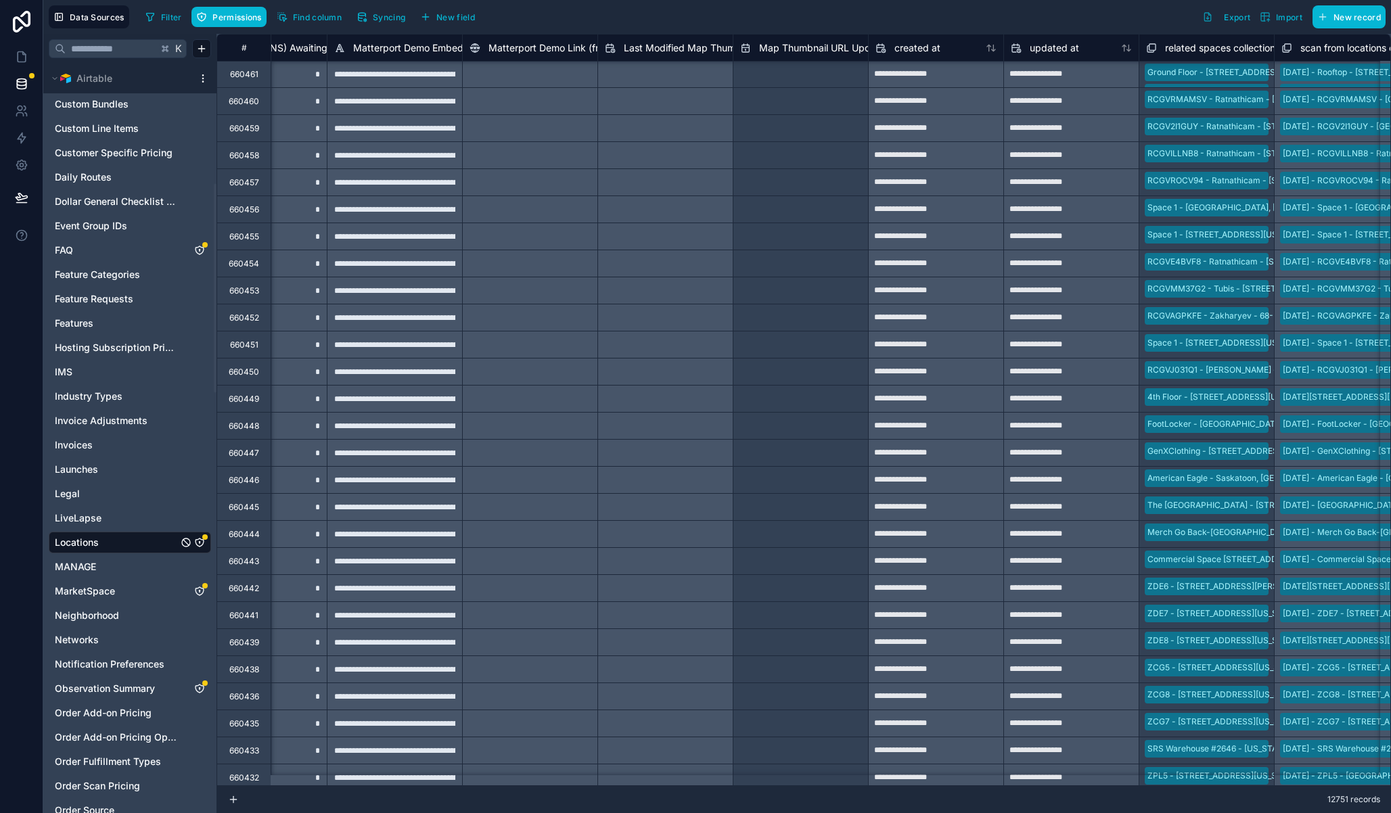
scroll to position [1, 28199]
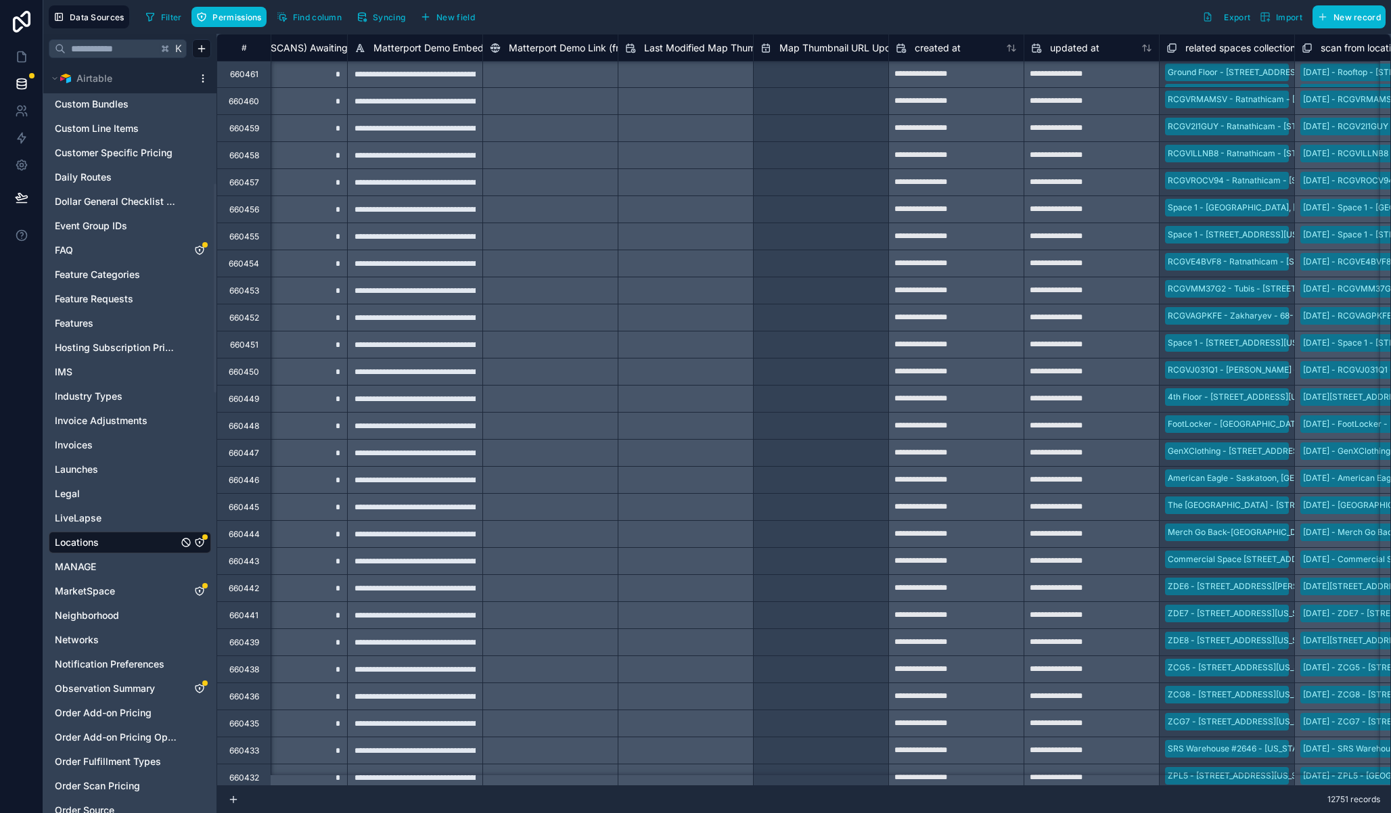
click at [842, 47] on span "Map Thumbnail URL Updated" at bounding box center [845, 48] width 132 height 14
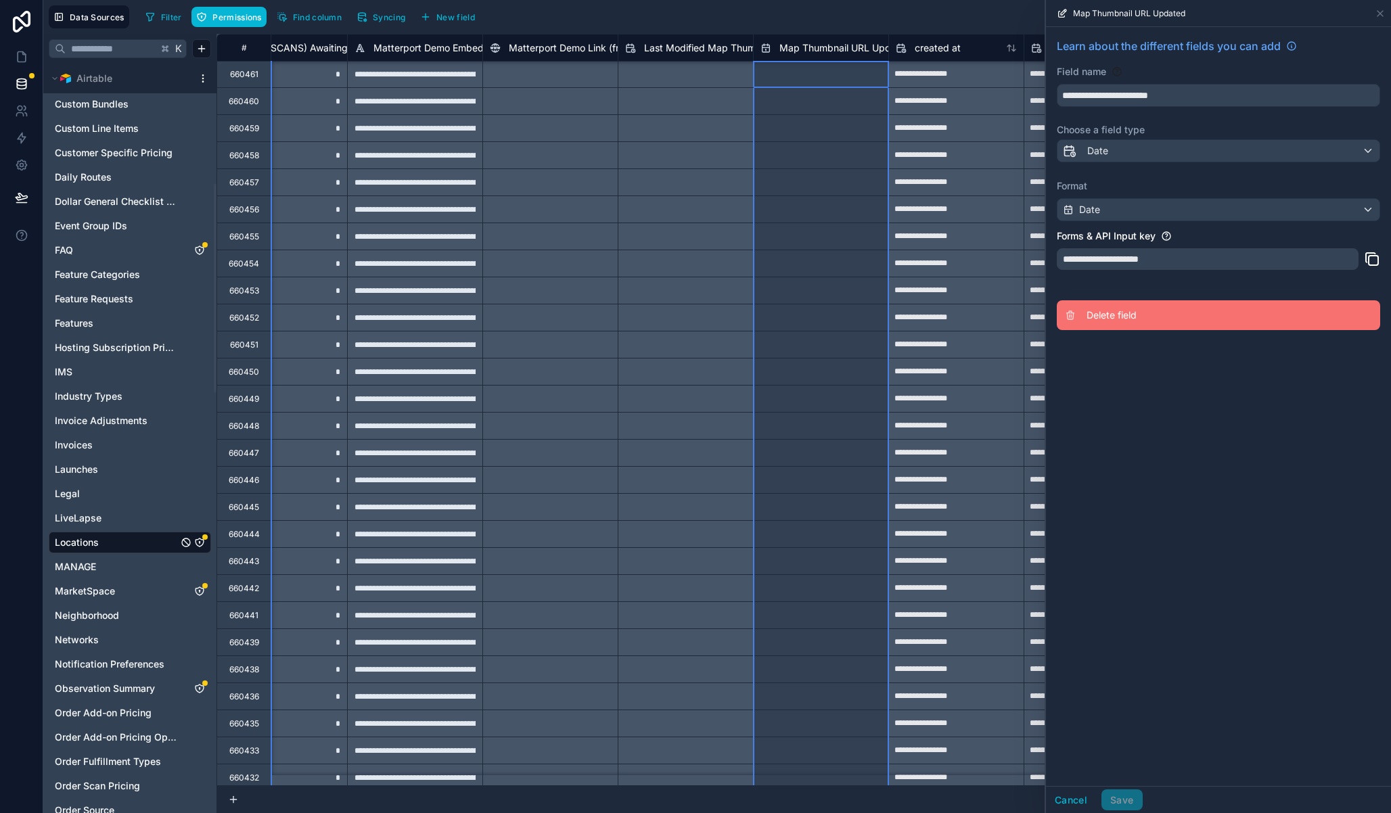
click at [1105, 307] on button "Delete field" at bounding box center [1218, 315] width 323 height 30
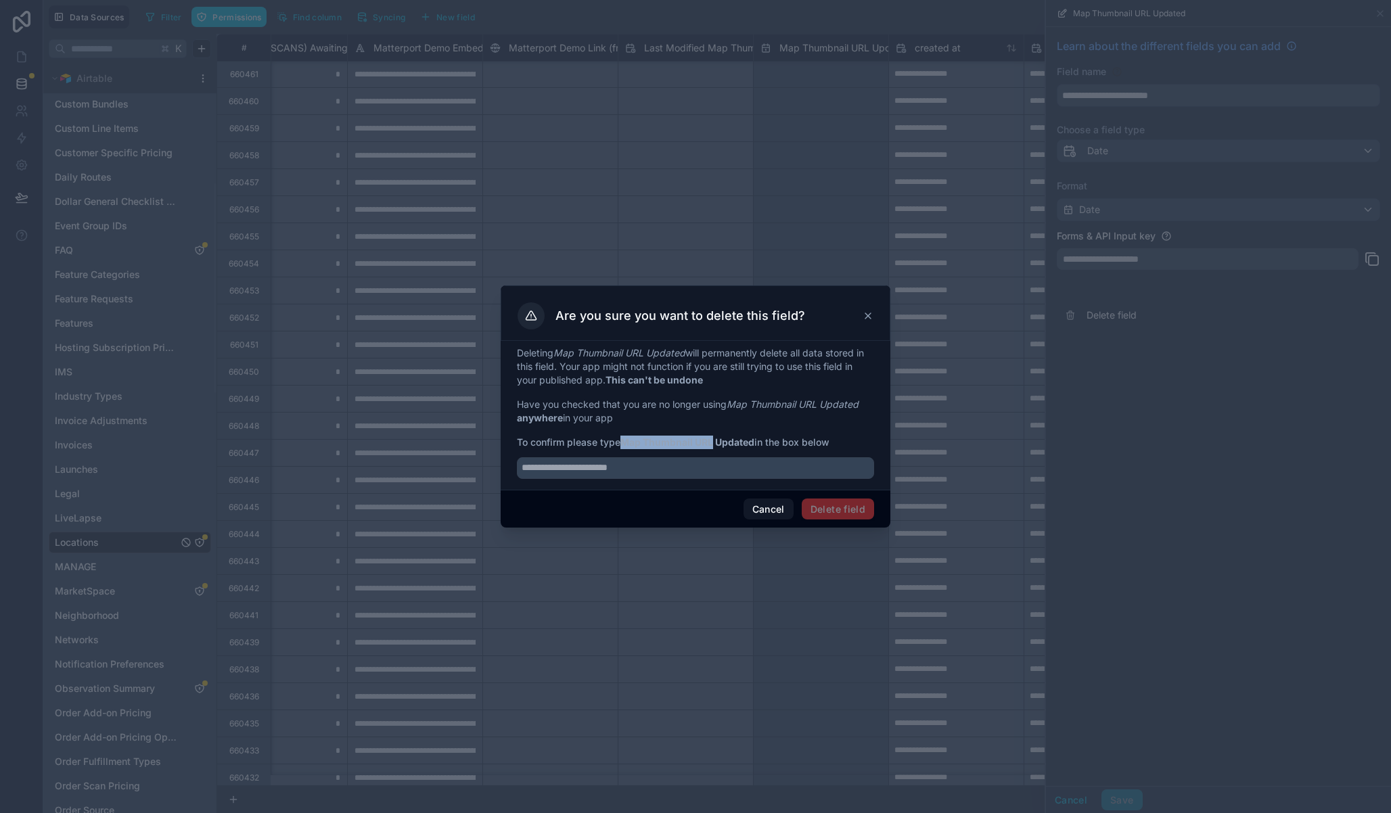
drag, startPoint x: 626, startPoint y: 442, endPoint x: 714, endPoint y: 444, distance: 88.7
click at [714, 444] on strong "Map Thumbnail URL Updated" at bounding box center [687, 441] width 134 height 11
copy strong "Map Thumbnail URL"
click at [696, 469] on input "text" at bounding box center [695, 468] width 357 height 22
paste input "**********"
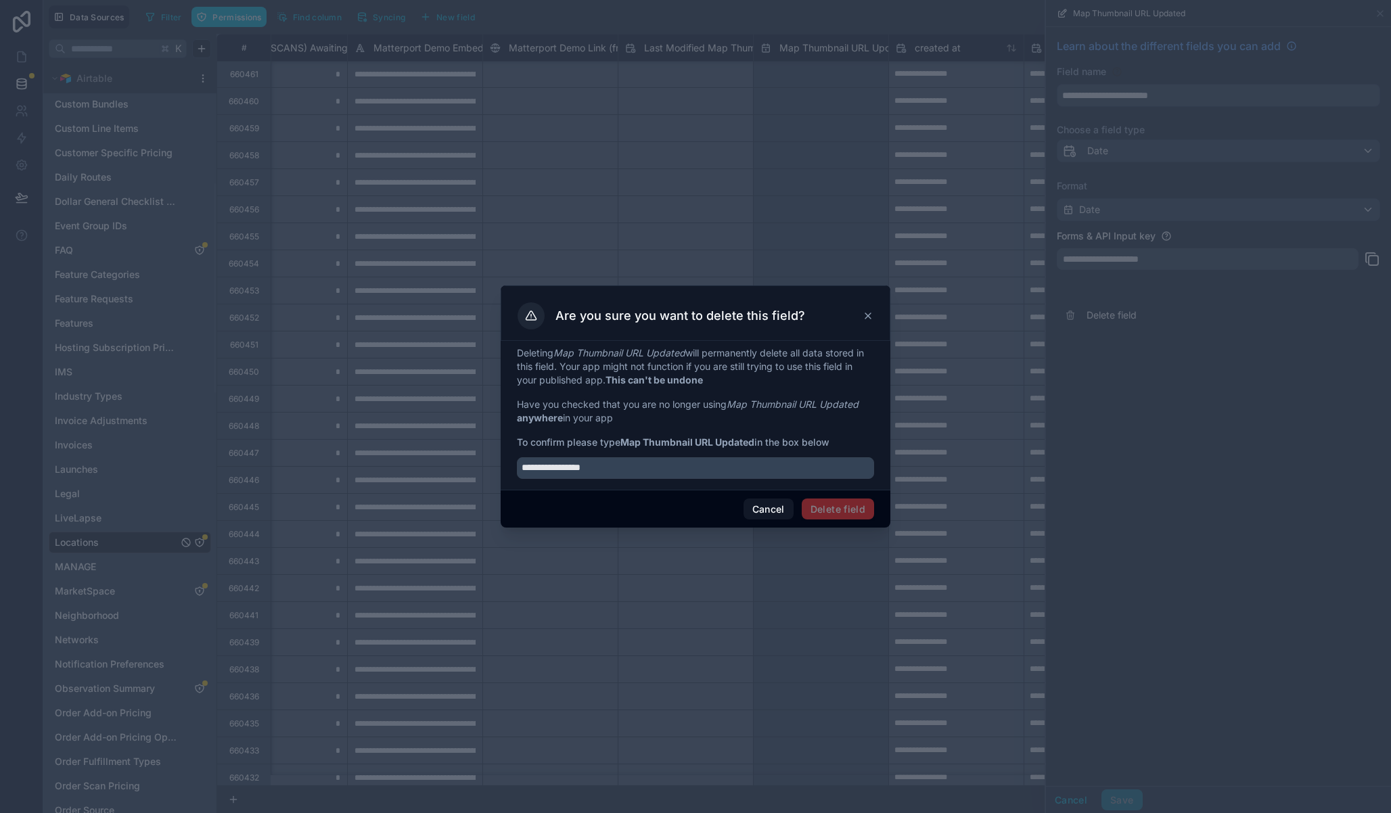
click at [690, 453] on div "**********" at bounding box center [695, 464] width 357 height 30
click at [633, 478] on input "**********" at bounding box center [695, 468] width 357 height 22
type input "**********"
click at [839, 503] on button "Delete field" at bounding box center [838, 510] width 72 height 22
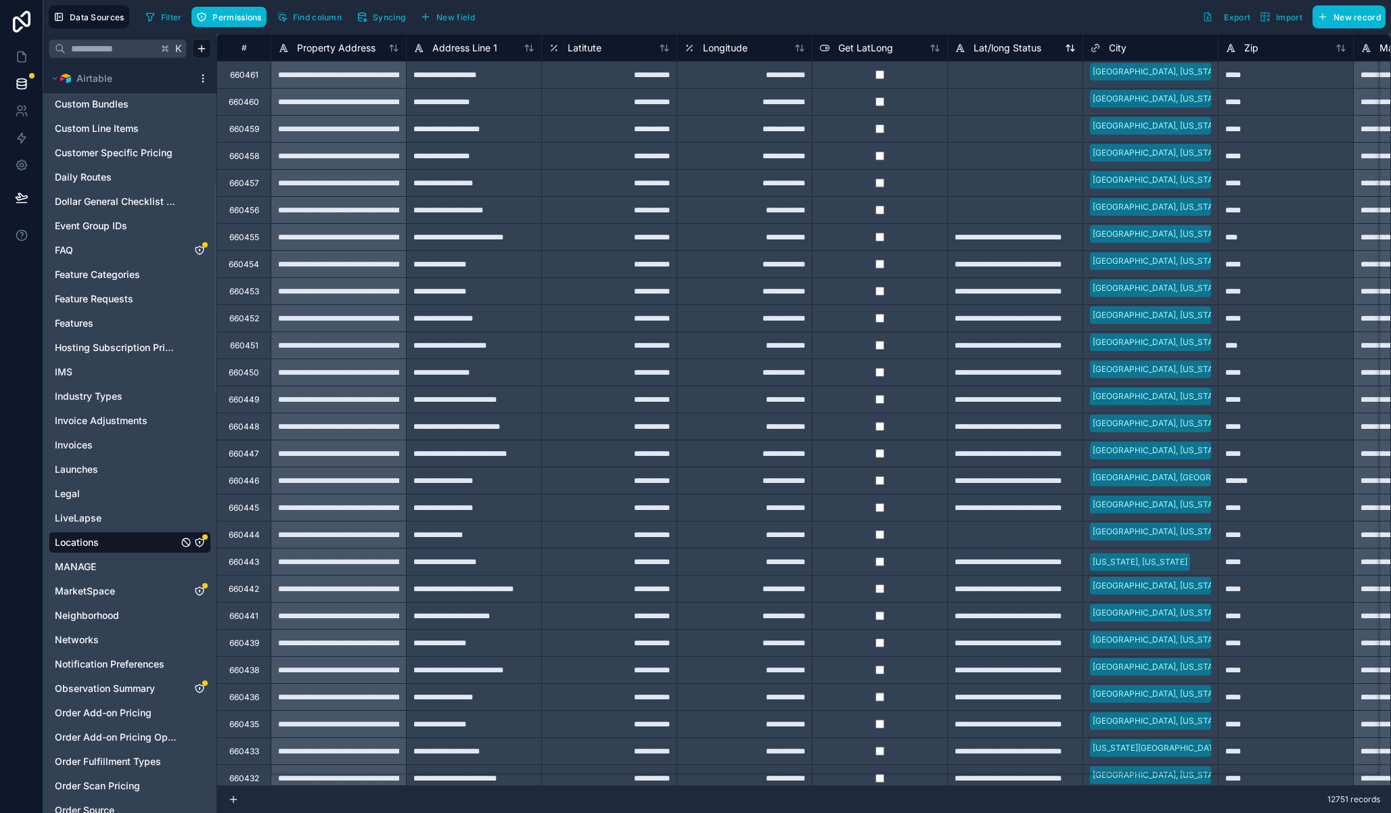
click at [1011, 41] on span "Lat/long Status" at bounding box center [1007, 48] width 68 height 14
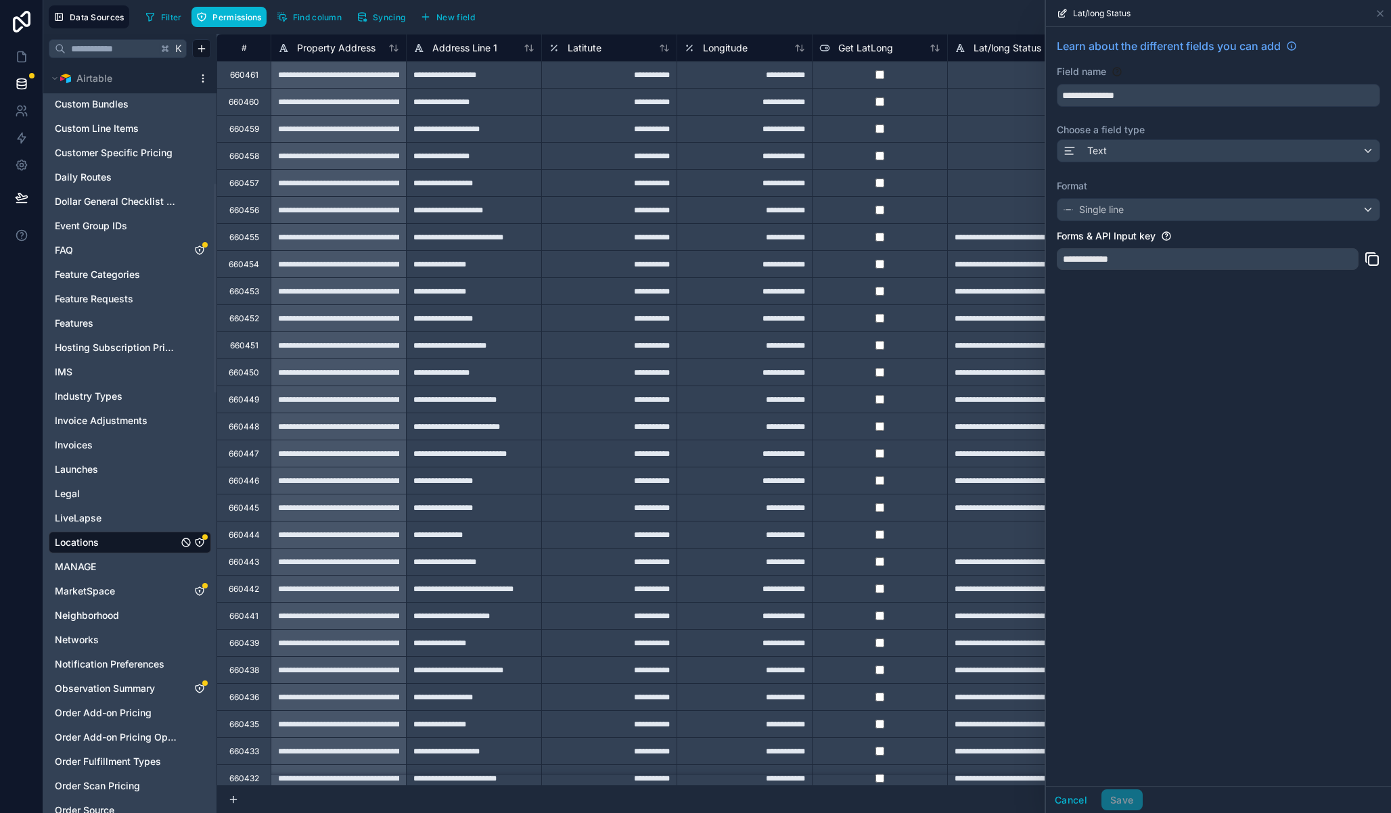
click at [964, 21] on div "Filter Permissions Find column Syncing New field Export Import New record" at bounding box center [762, 16] width 1245 height 23
click at [898, 16] on div "Filter Permissions Find column Syncing New field Export Import New record" at bounding box center [762, 16] width 1245 height 23
click at [1380, 13] on icon at bounding box center [1379, 13] width 5 height 5
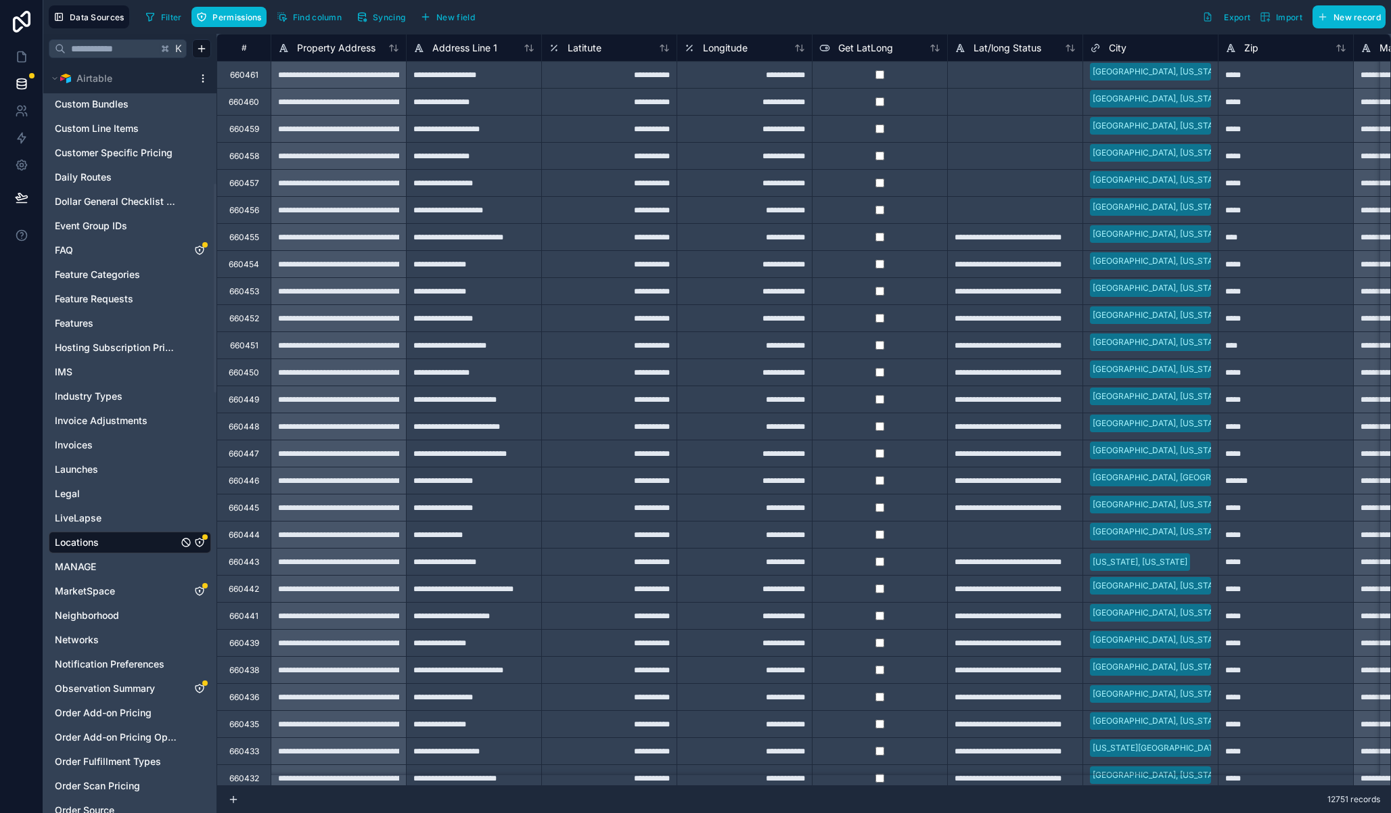
click at [1073, 16] on div "Filter Permissions Find column Syncing New field Export Import New record" at bounding box center [762, 16] width 1245 height 23
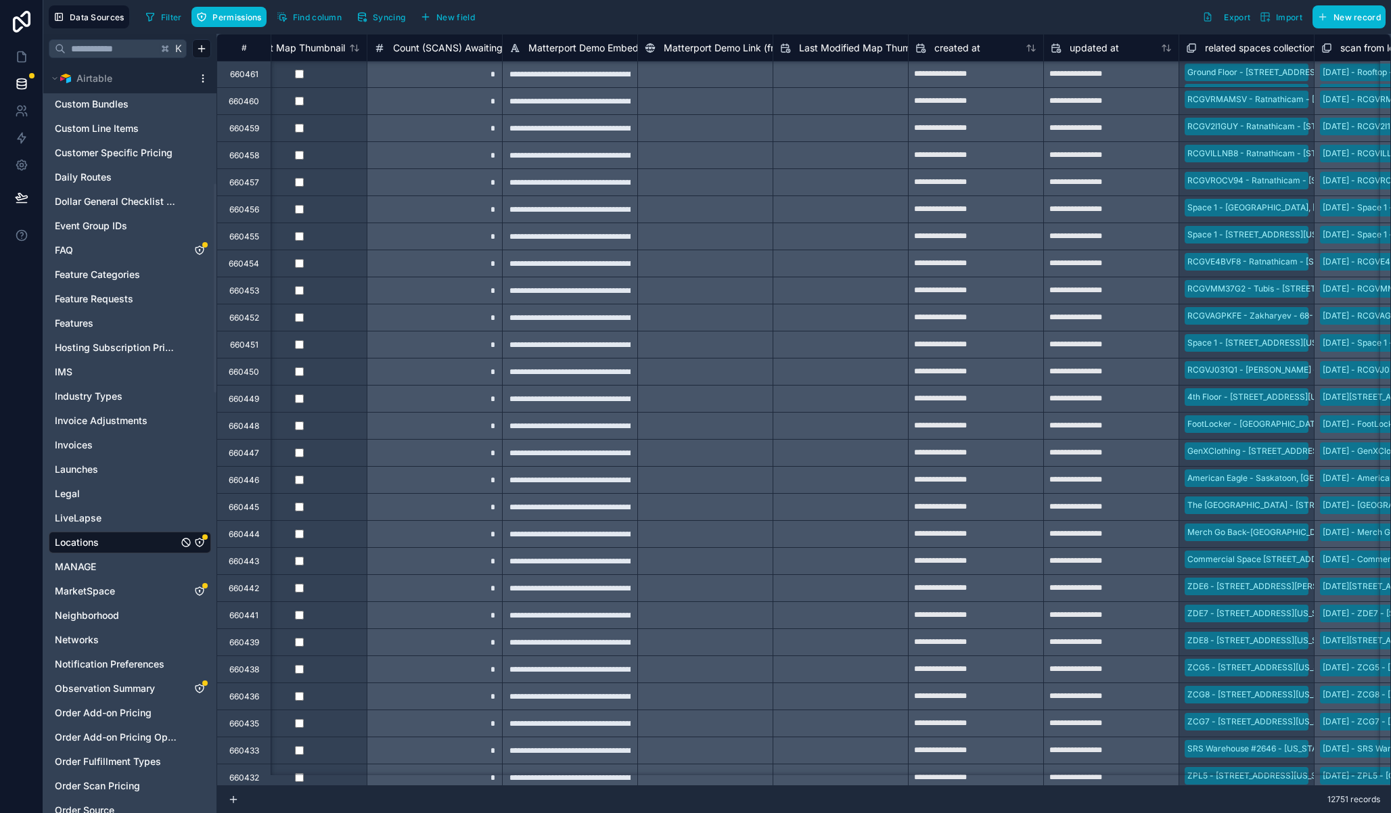
scroll to position [1, 28080]
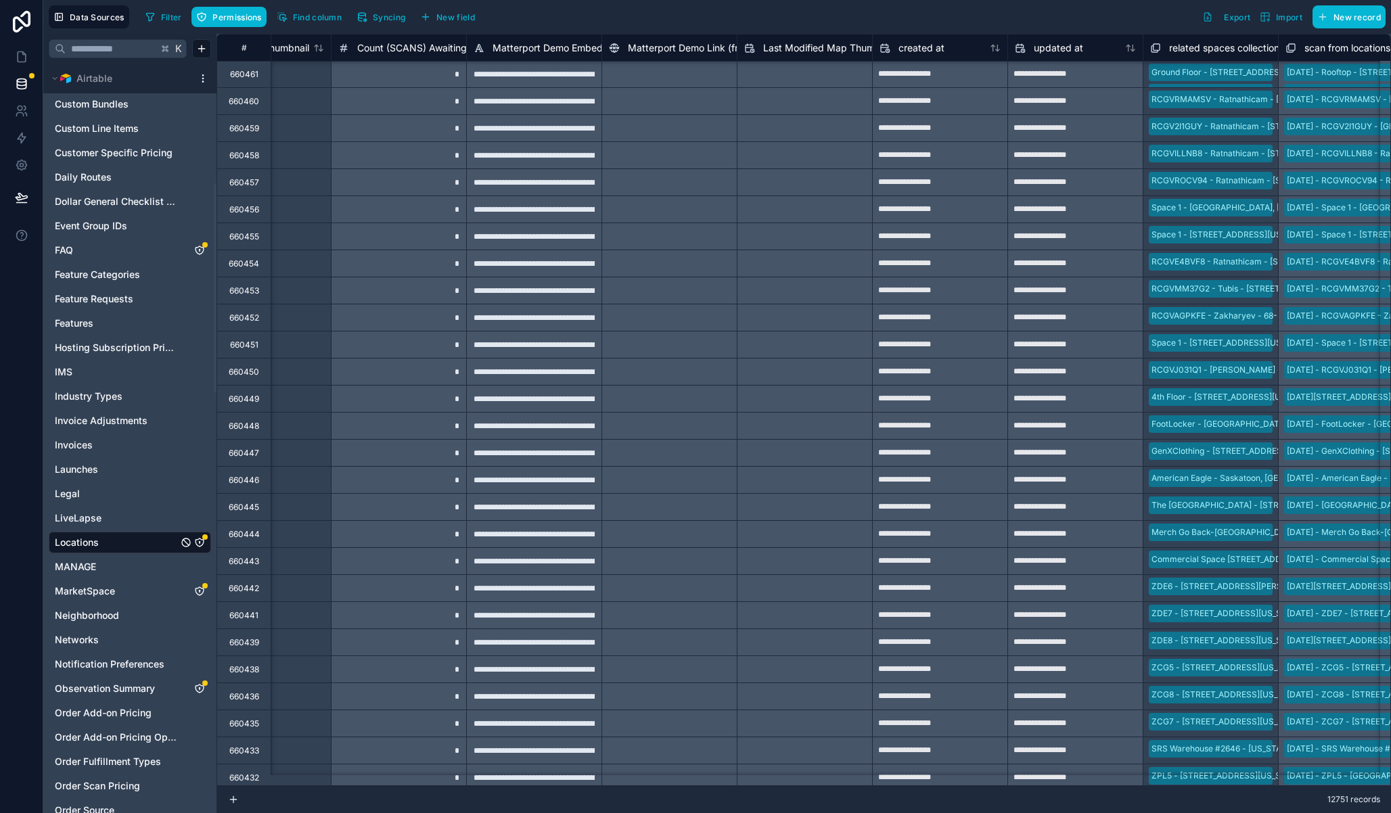
click at [827, 45] on span "Last Modified Map Thumbnail" at bounding box center [829, 48] width 133 height 14
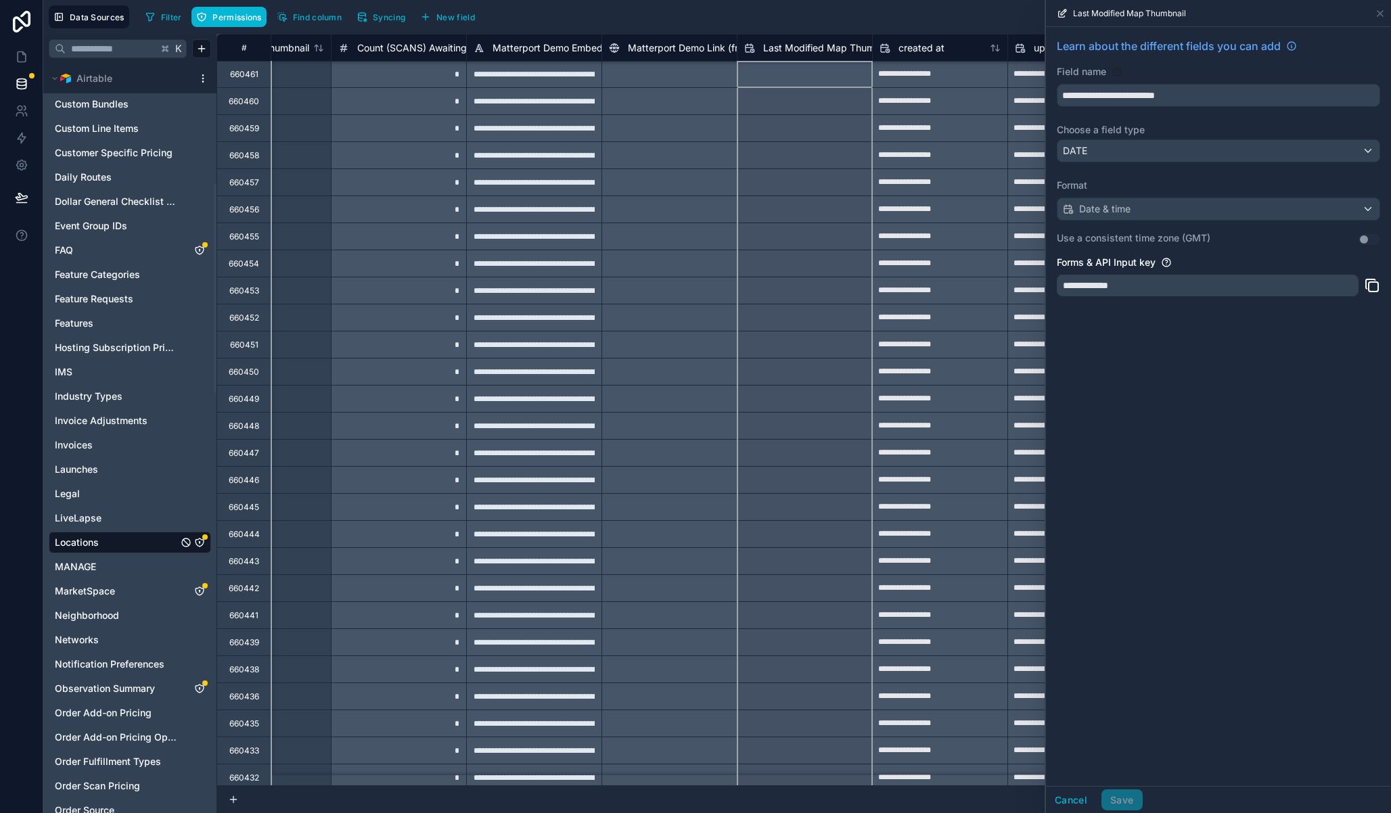
click at [863, 20] on div "Filter Permissions Find column Syncing New field Export Import New record" at bounding box center [762, 16] width 1245 height 23
click at [1379, 15] on icon at bounding box center [1380, 13] width 11 height 11
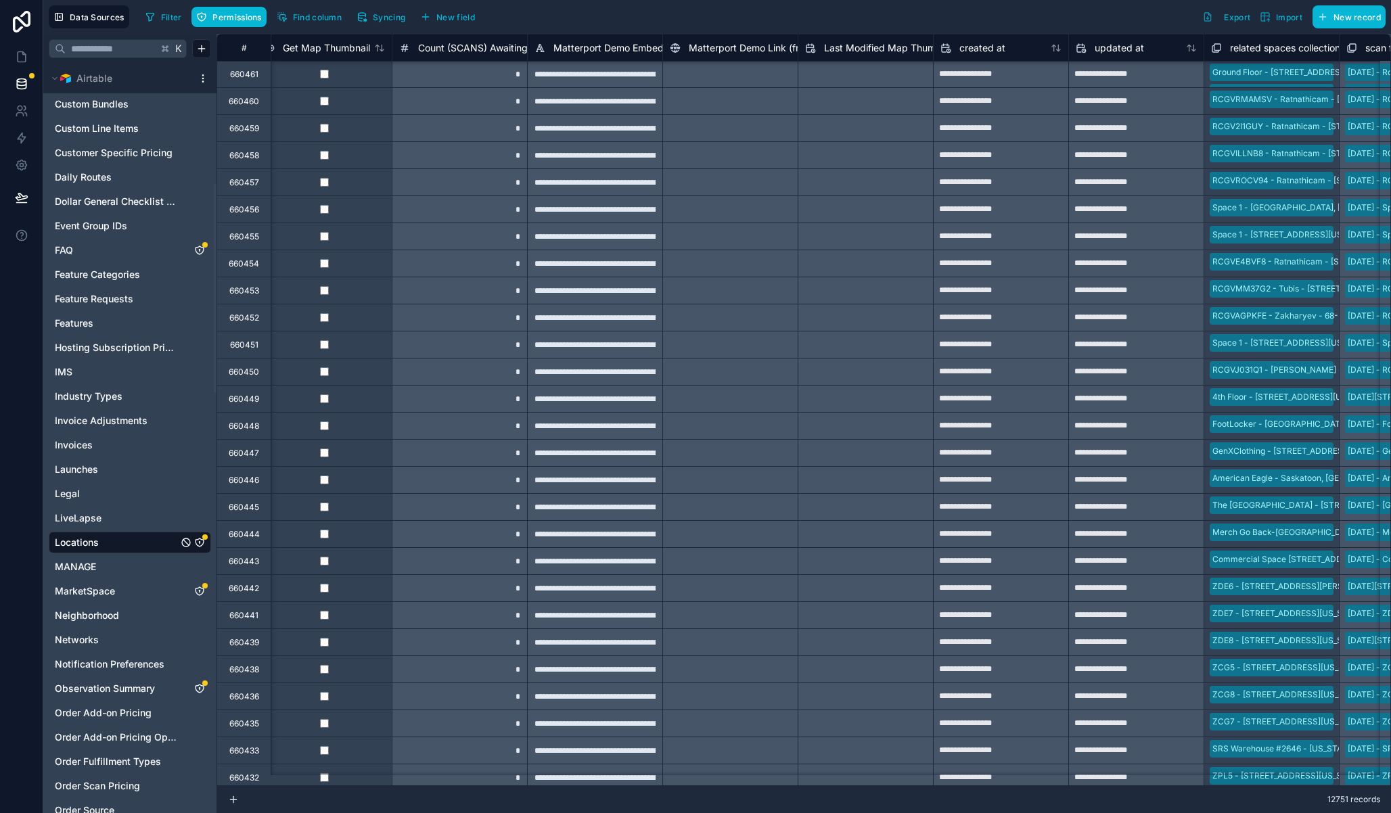
scroll to position [1, 28004]
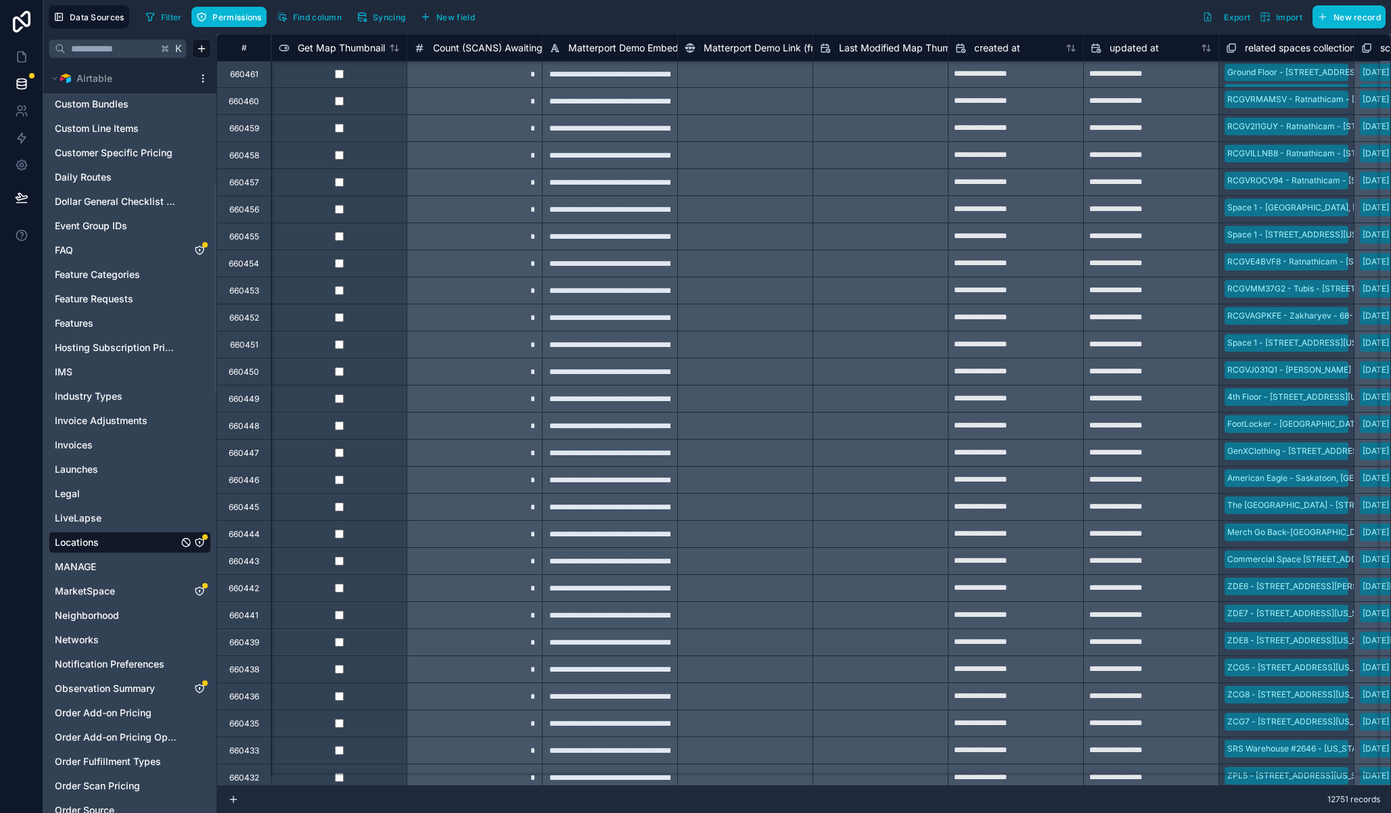
click at [843, 26] on div "Filter Permissions Find column Syncing New field Export Import New record" at bounding box center [762, 16] width 1245 height 23
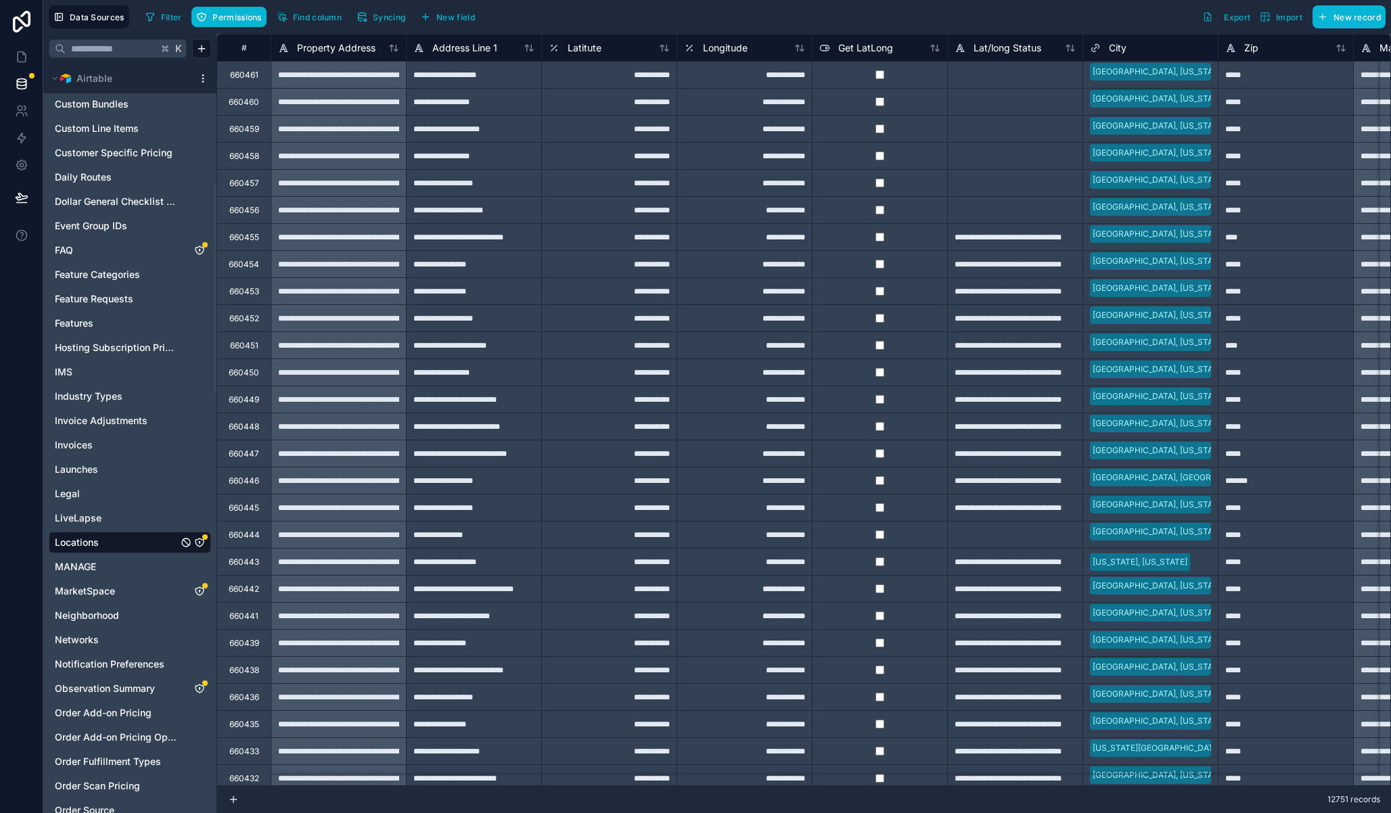
click at [200, 73] on html "Data Sources Filter Permissions Find column Syncing New field Export Import New…" at bounding box center [695, 406] width 1391 height 813
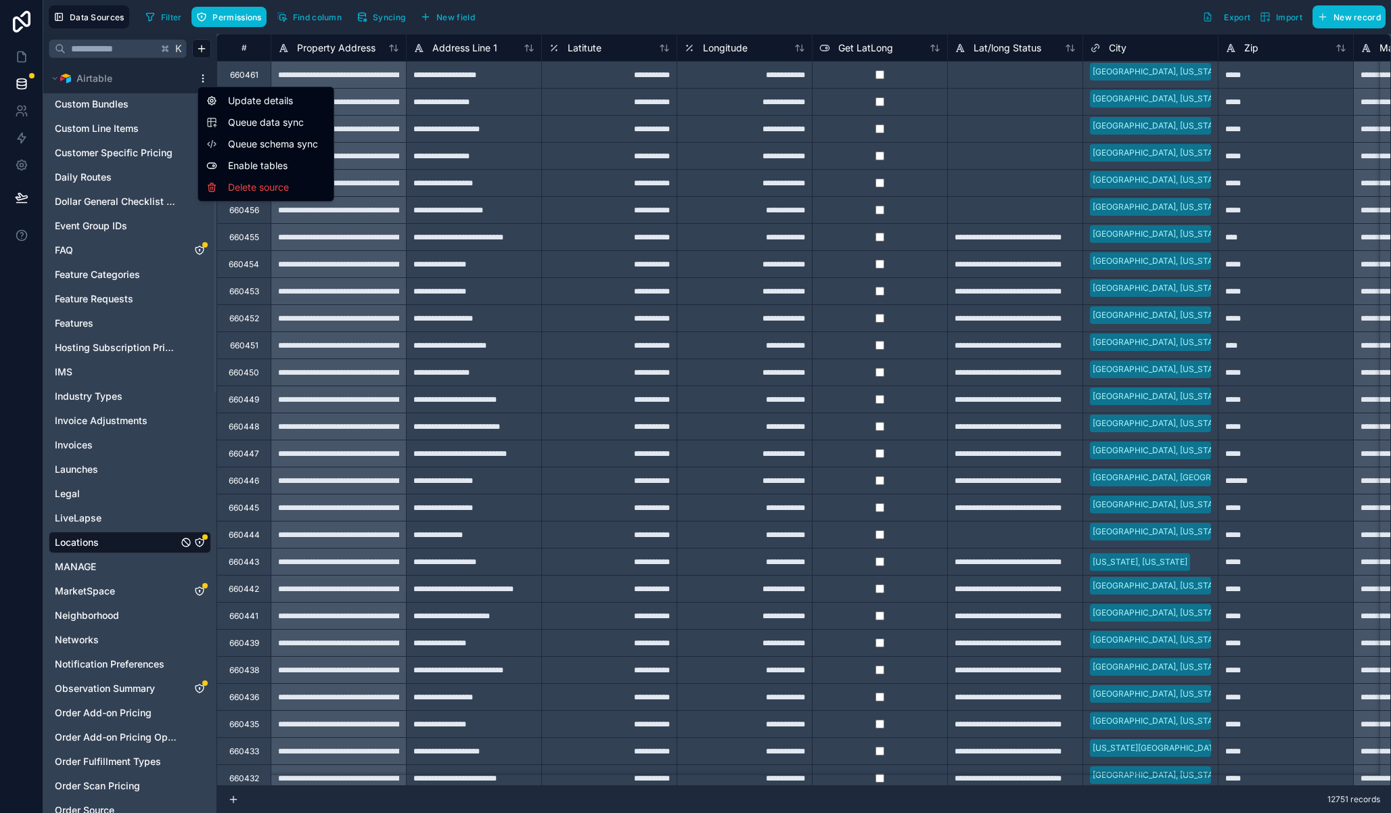
click at [241, 118] on span "Queue data sync" at bounding box center [276, 123] width 97 height 14
click at [257, 139] on div "660459" at bounding box center [243, 128] width 54 height 27
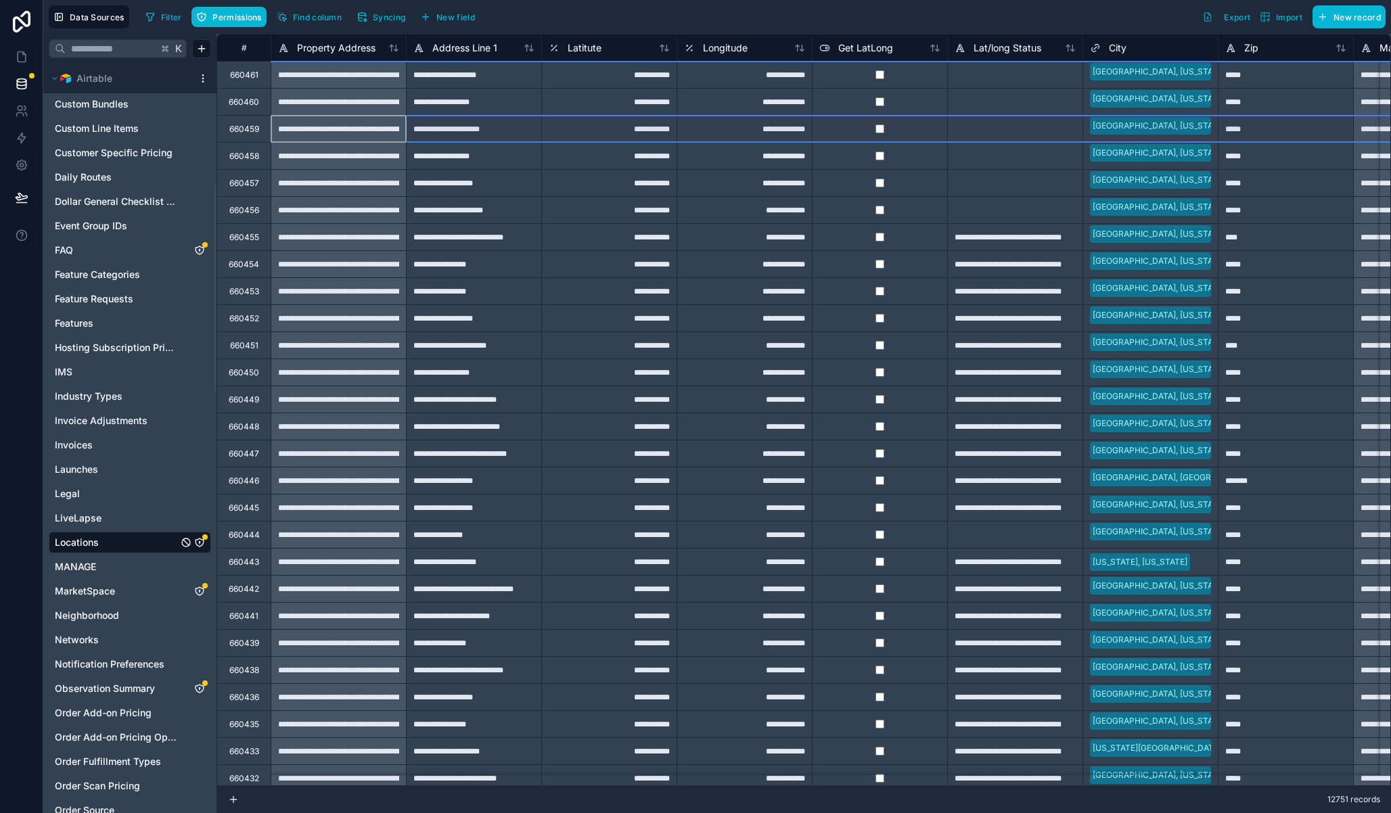
click at [202, 73] on html "Data Sources Filter Permissions Find column Syncing New field Export Import New…" at bounding box center [695, 406] width 1391 height 813
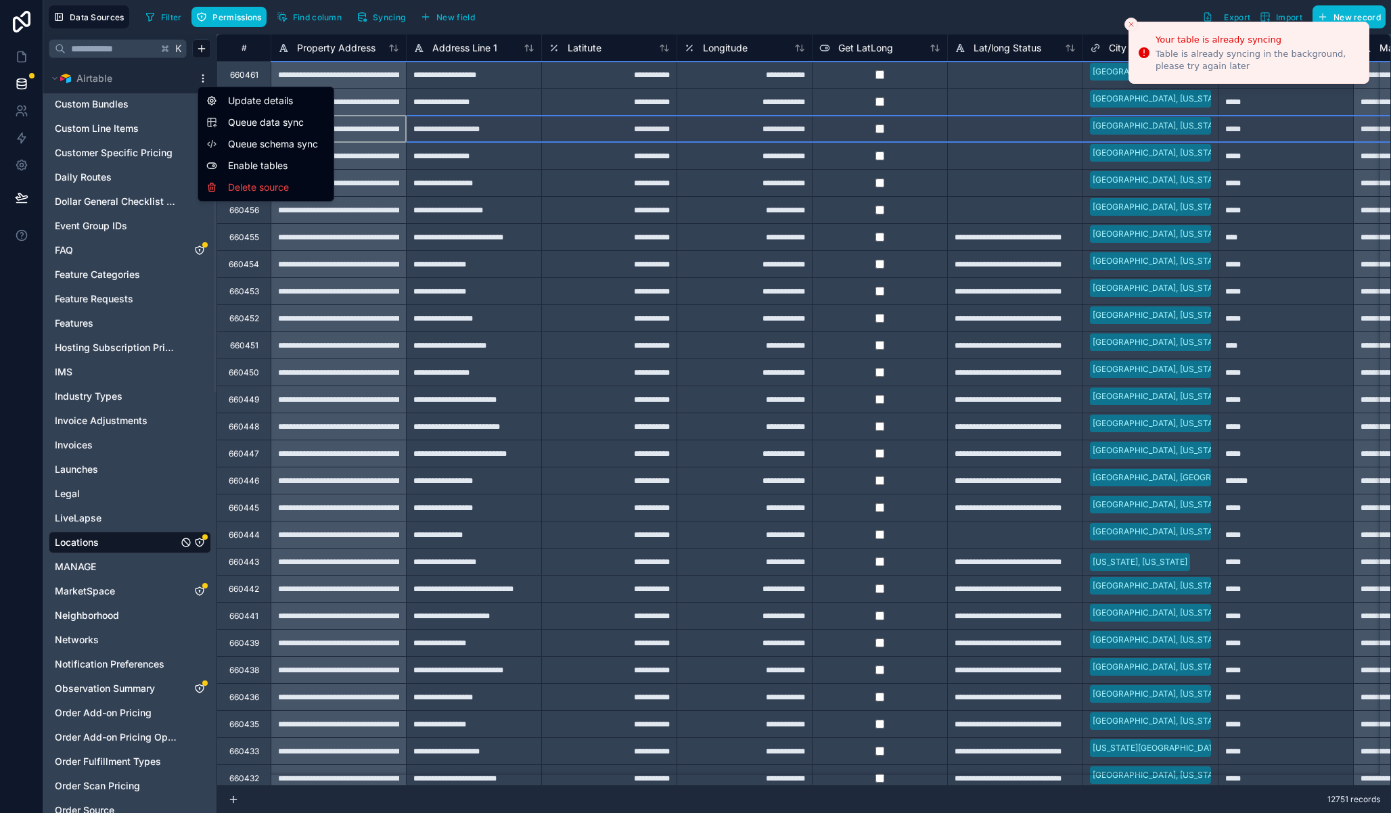
click at [265, 144] on span "Queue schema sync" at bounding box center [276, 144] width 97 height 14
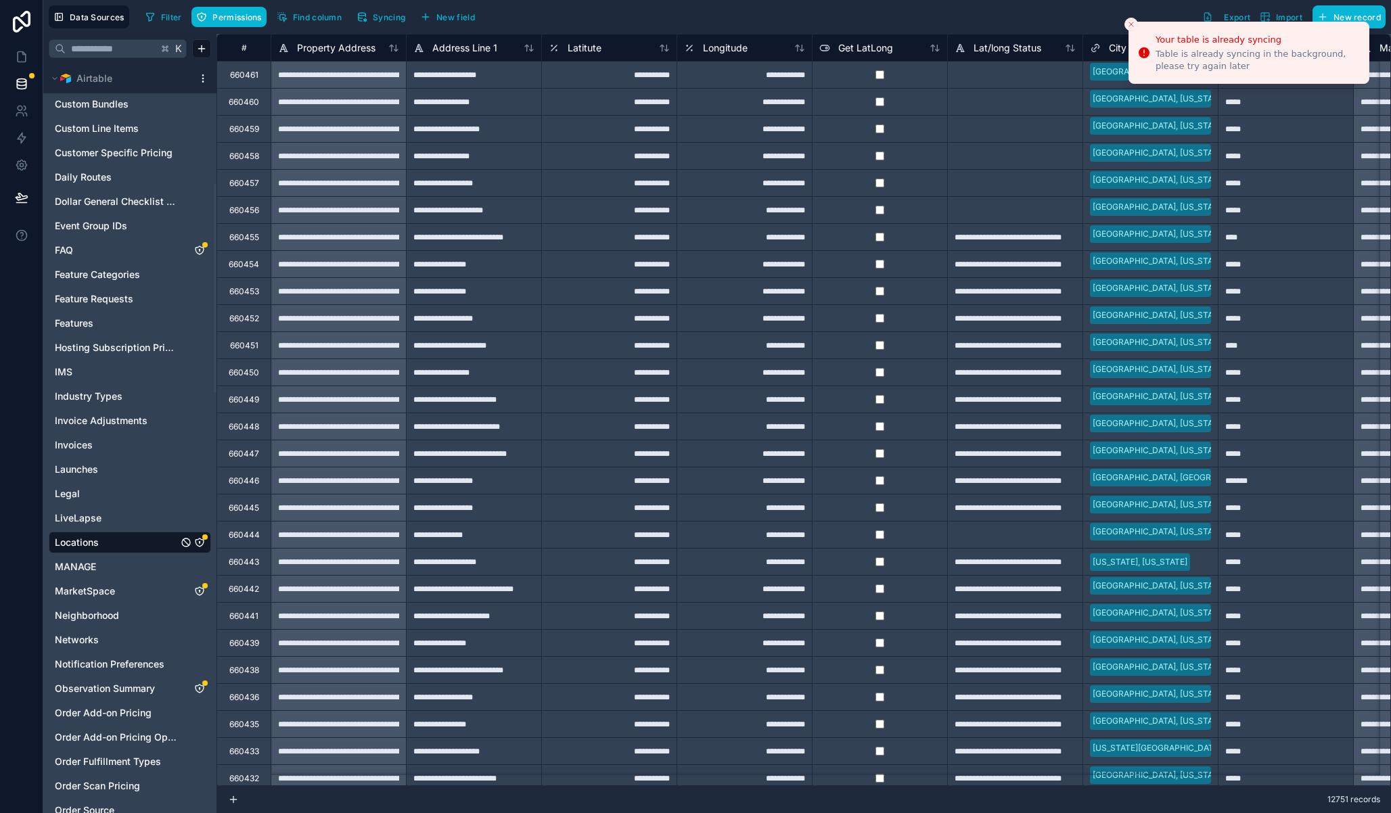
click at [1137, 26] on li "Your table is already syncing Table is already syncing in the background, pleas…" at bounding box center [1248, 53] width 241 height 62
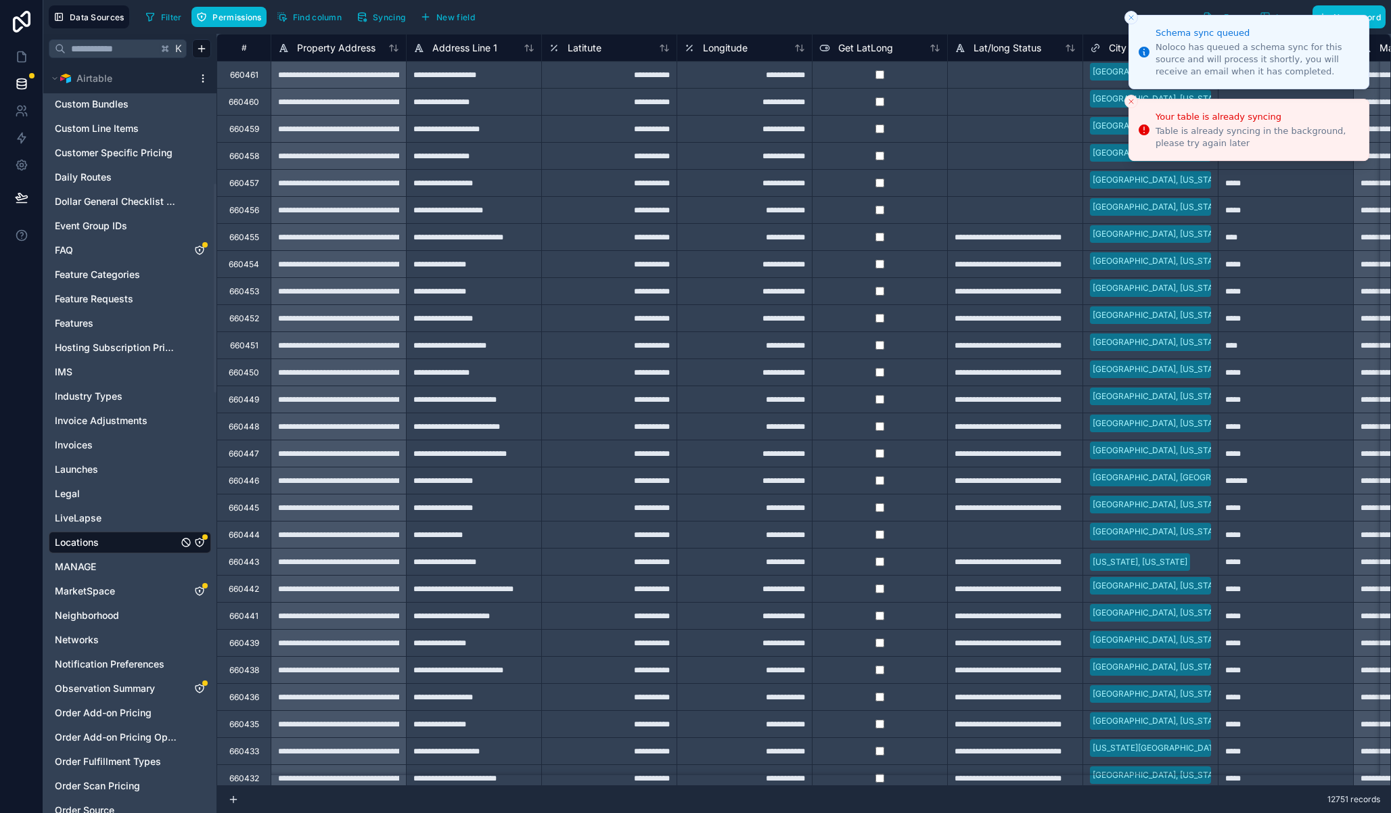
click at [1132, 25] on li "Schema sync queued Noloco has queued a schema sync for this source and will pro…" at bounding box center [1248, 52] width 241 height 74
click at [1129, 18] on icon "Close toast" at bounding box center [1131, 18] width 8 height 8
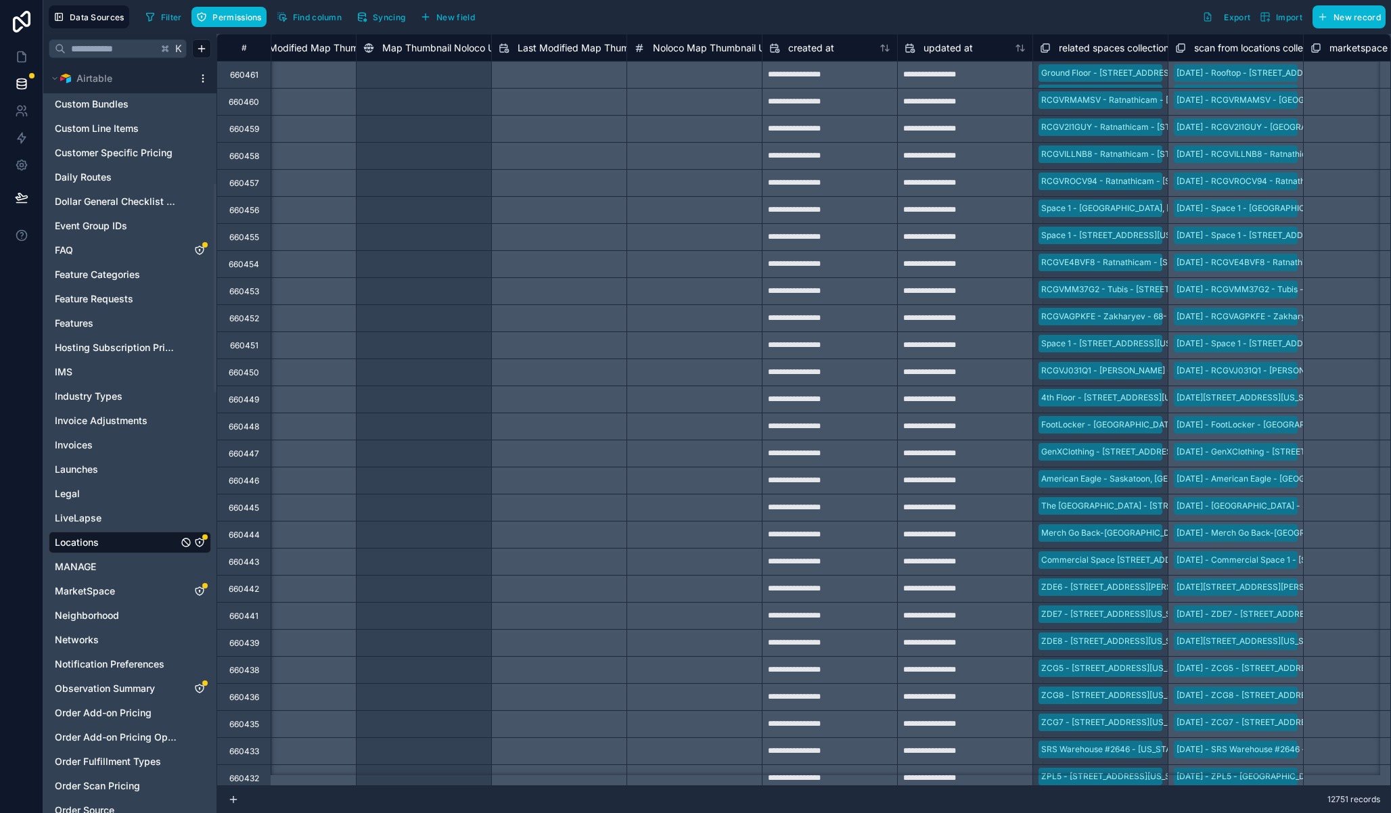
scroll to position [0, 28583]
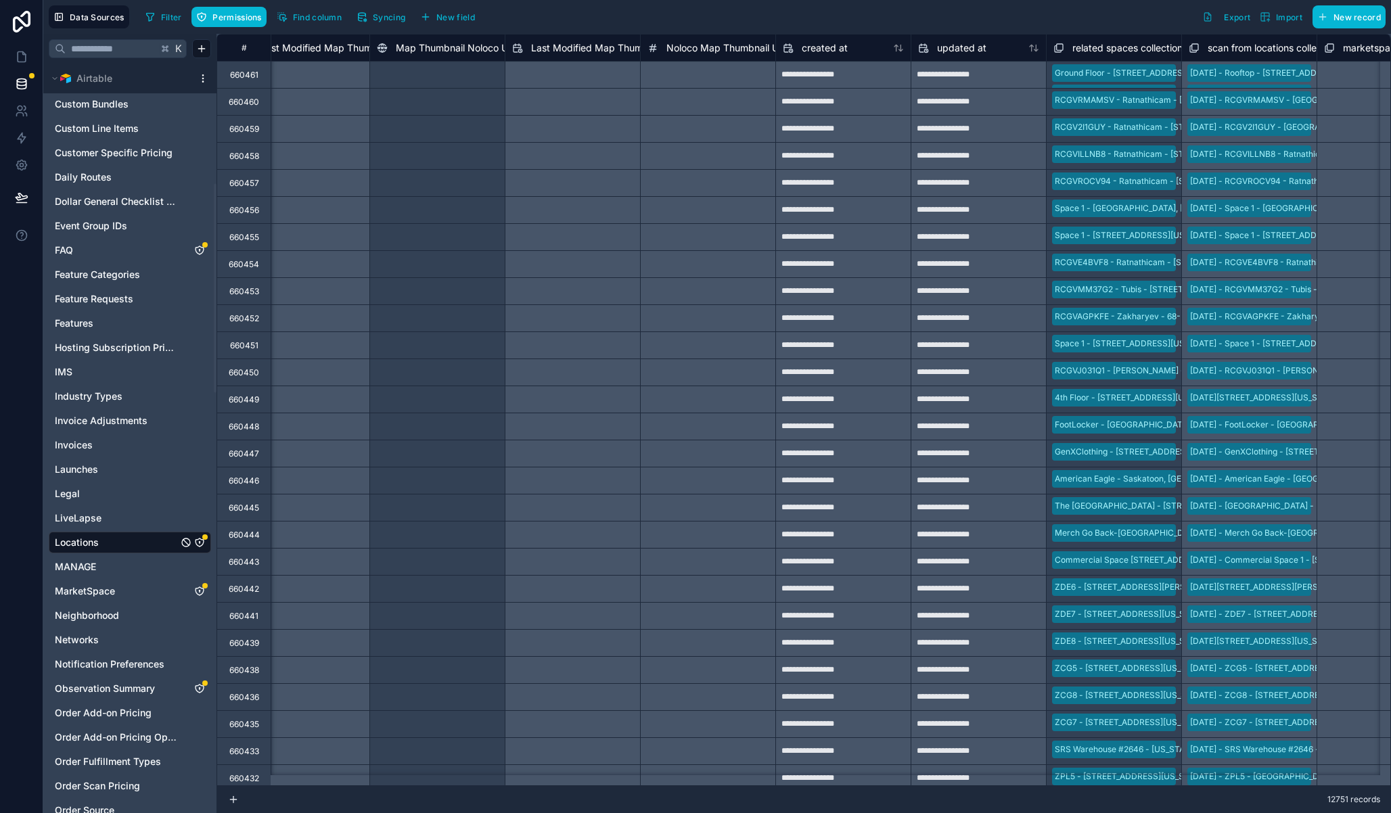
click at [750, 42] on span "Noloco Map Thumbnail Update Trigger" at bounding box center [752, 48] width 173 height 14
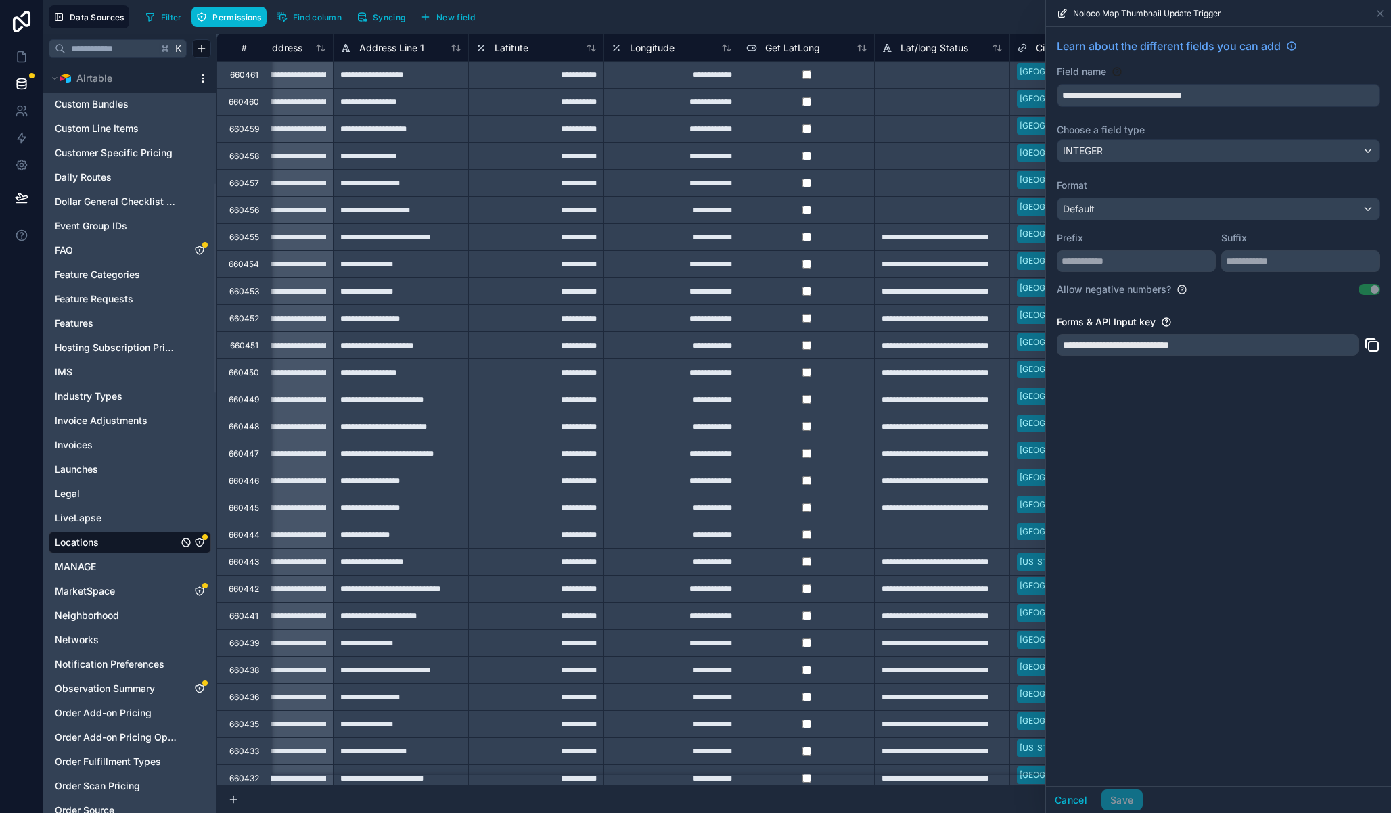
scroll to position [0, 270]
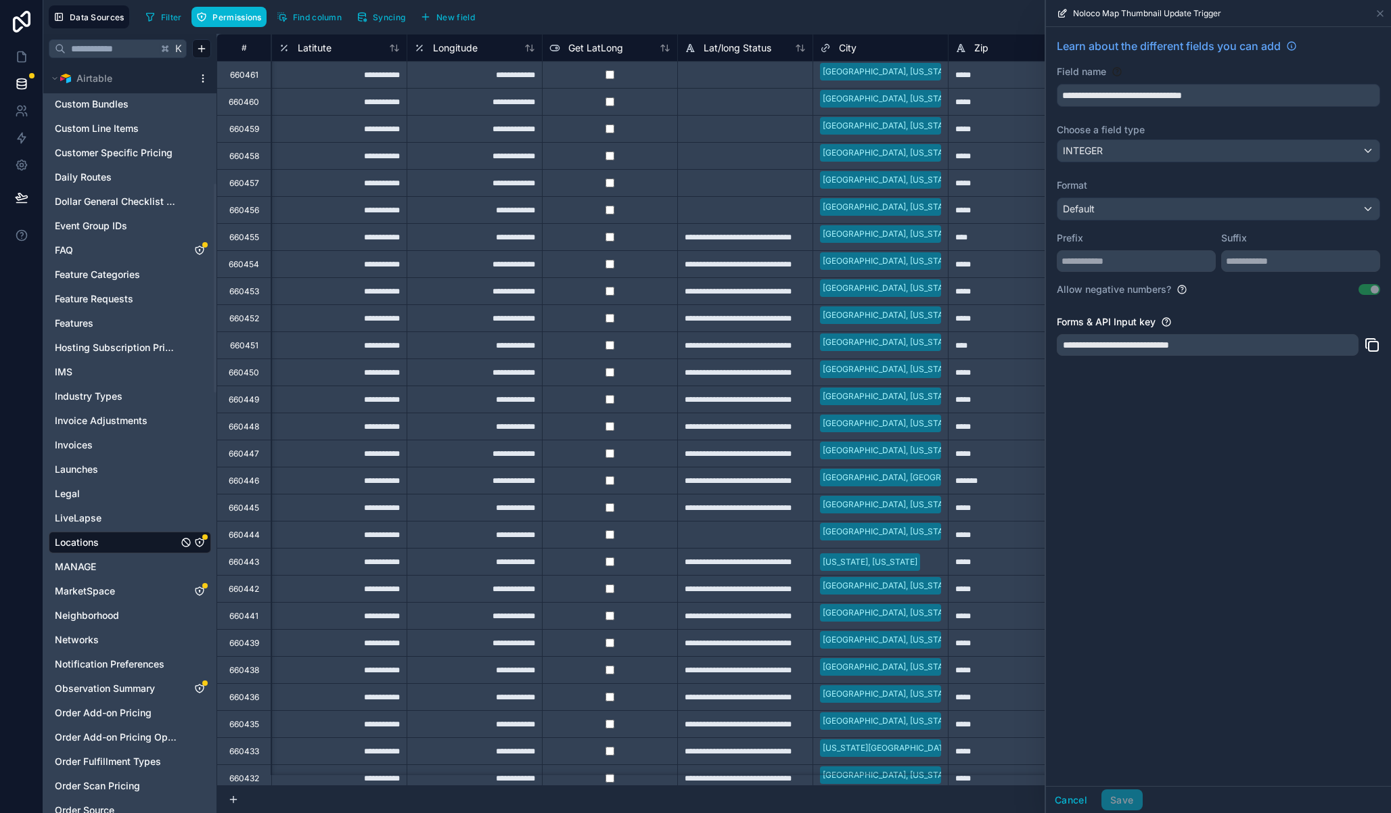
click at [1184, 348] on div "**********" at bounding box center [1208, 345] width 302 height 22
click at [1214, 344] on div "**********" at bounding box center [1208, 345] width 302 height 22
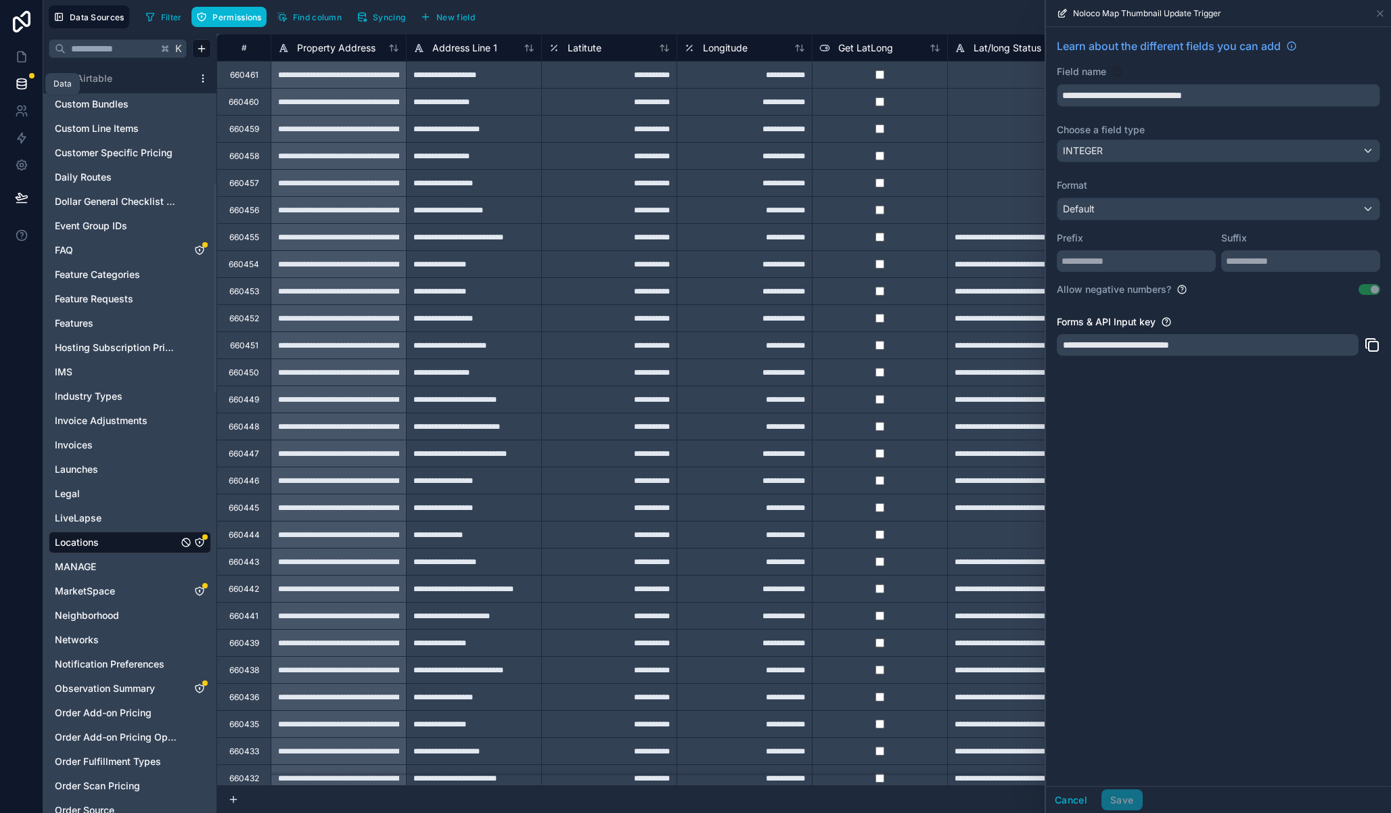
click at [20, 81] on icon at bounding box center [22, 84] width 14 height 14
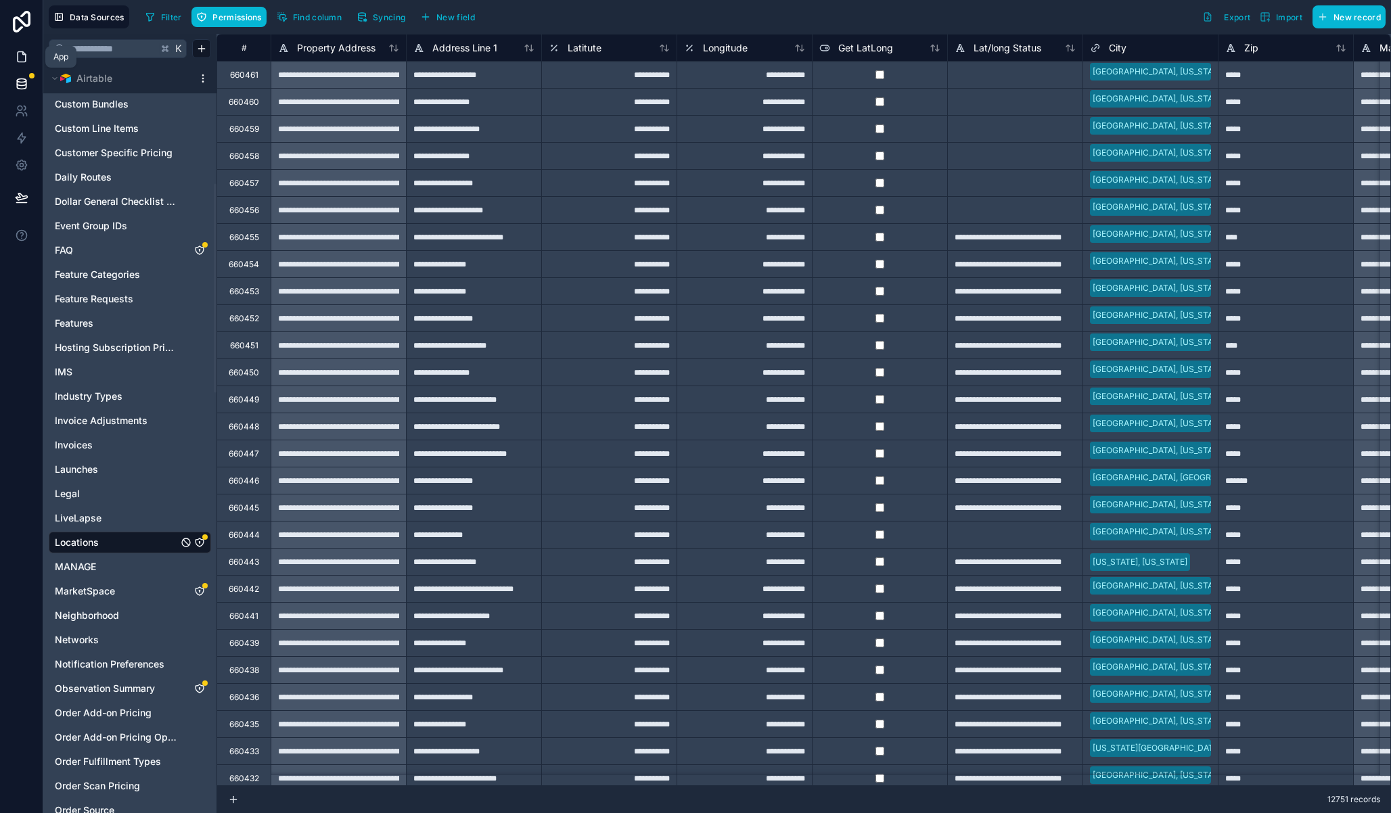
click at [21, 59] on icon at bounding box center [22, 57] width 14 height 14
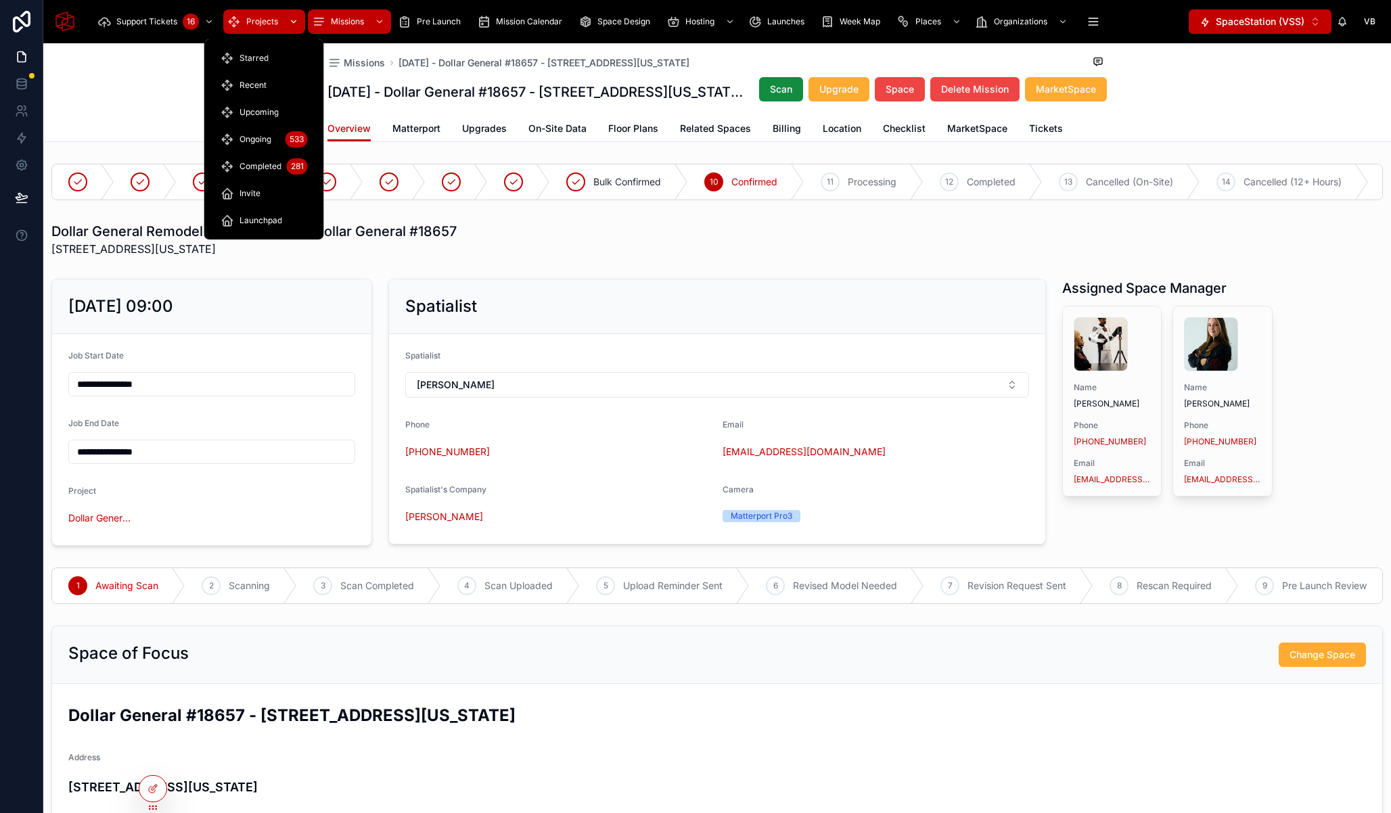
click at [240, 16] on icon "scrollable content" at bounding box center [234, 22] width 14 height 14
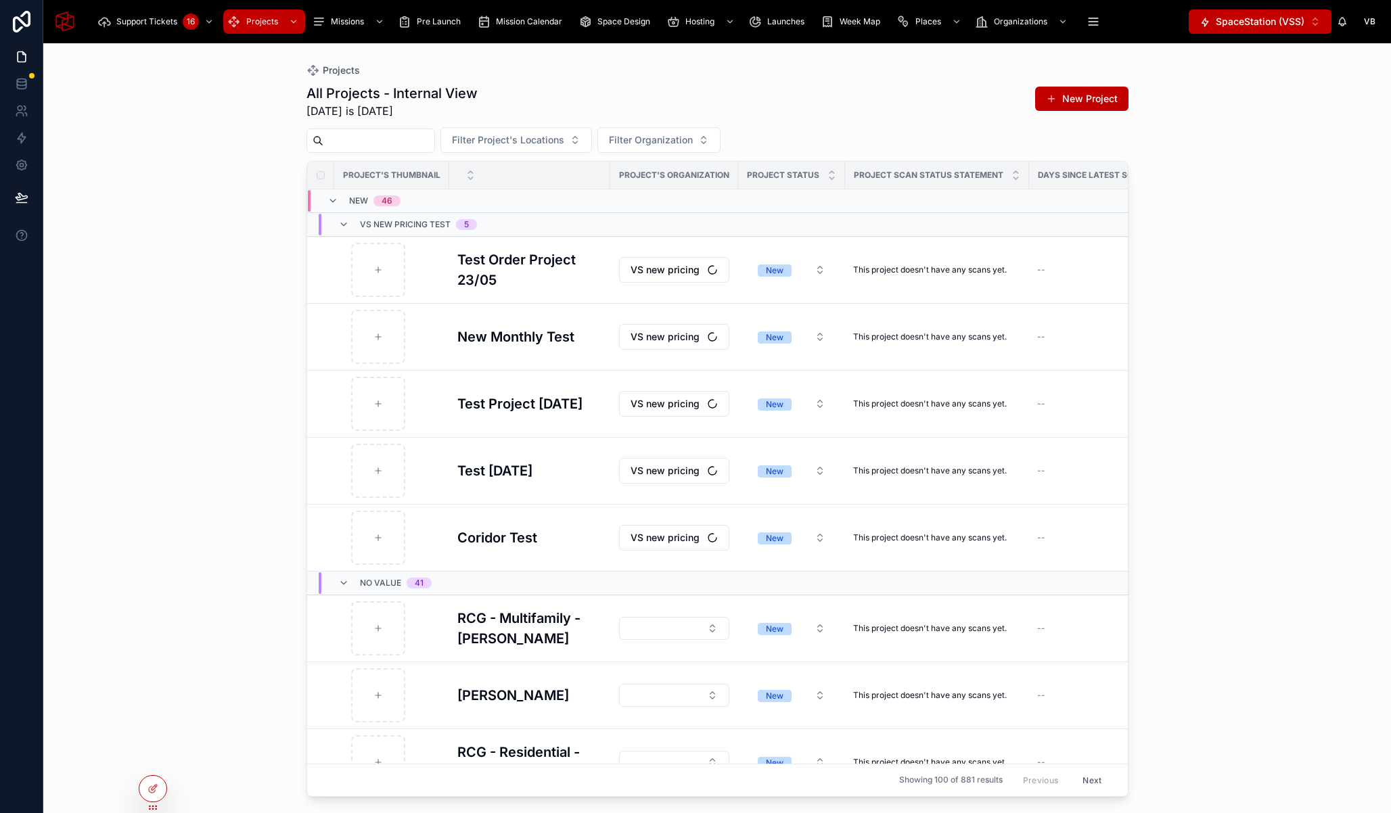
click at [383, 141] on input "text" at bounding box center [378, 140] width 111 height 19
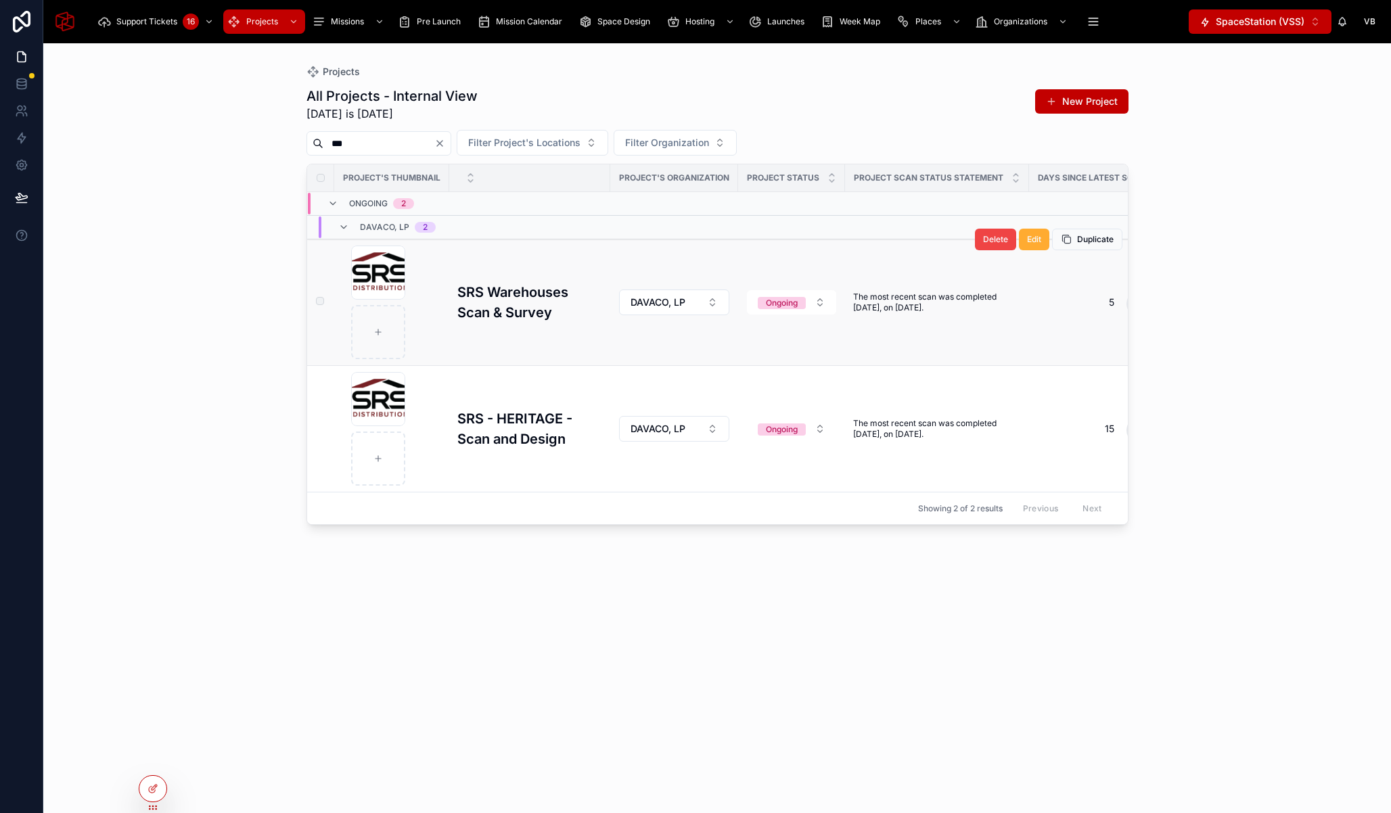
type input "***"
click at [507, 297] on h3 "SRS Warehouses Scan & Survey" at bounding box center [529, 302] width 145 height 41
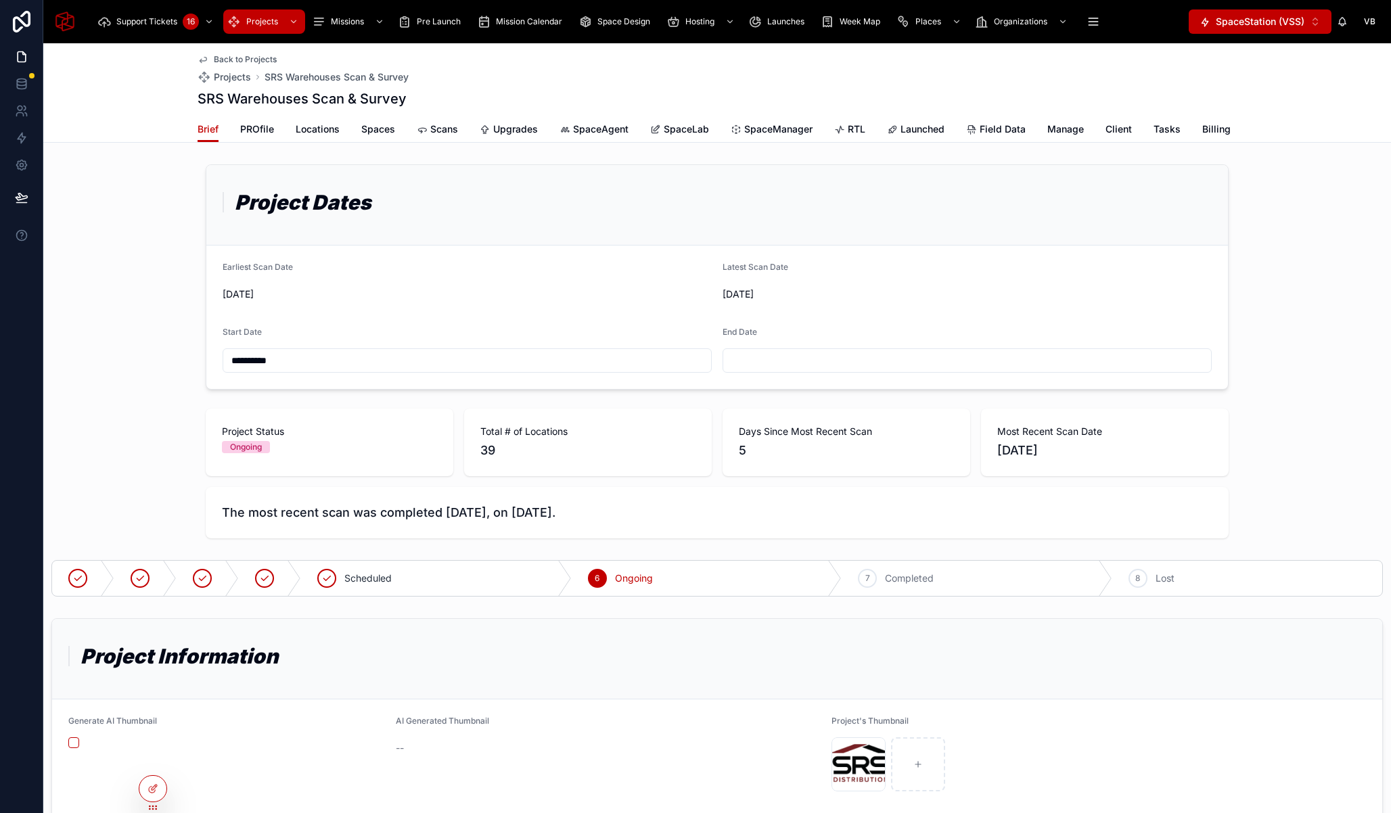
scroll to position [32, 0]
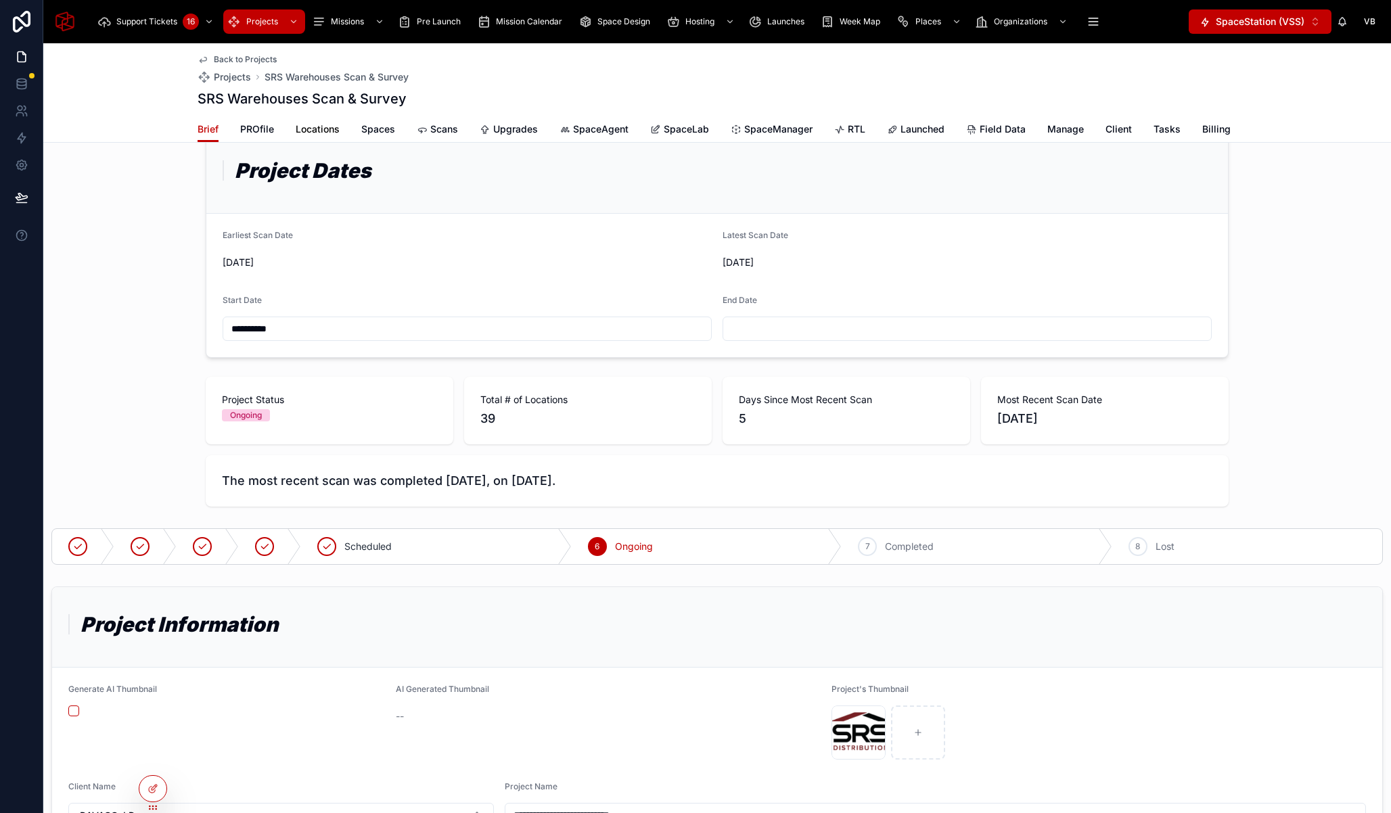
click at [307, 132] on span "Locations" at bounding box center [318, 129] width 44 height 14
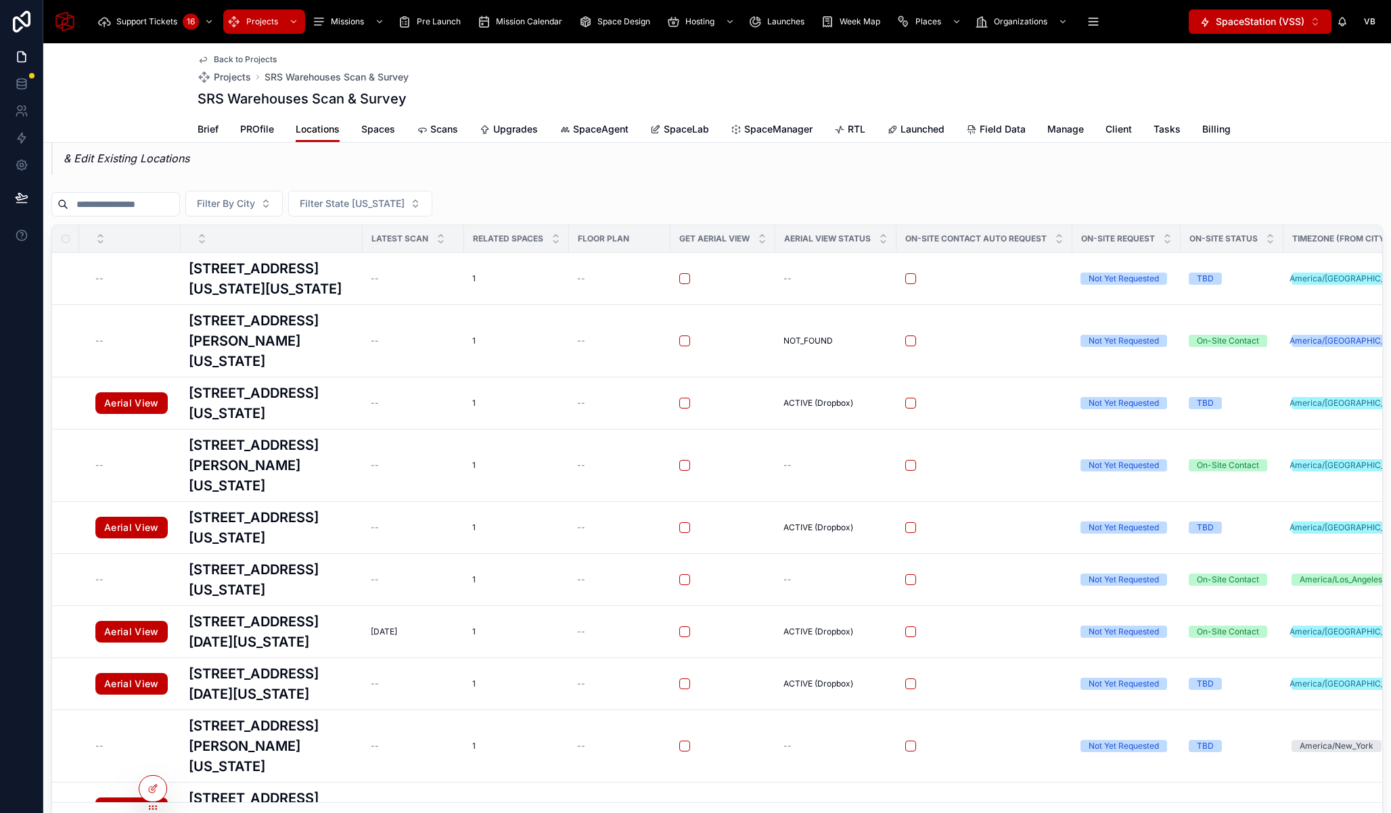
scroll to position [4, 0]
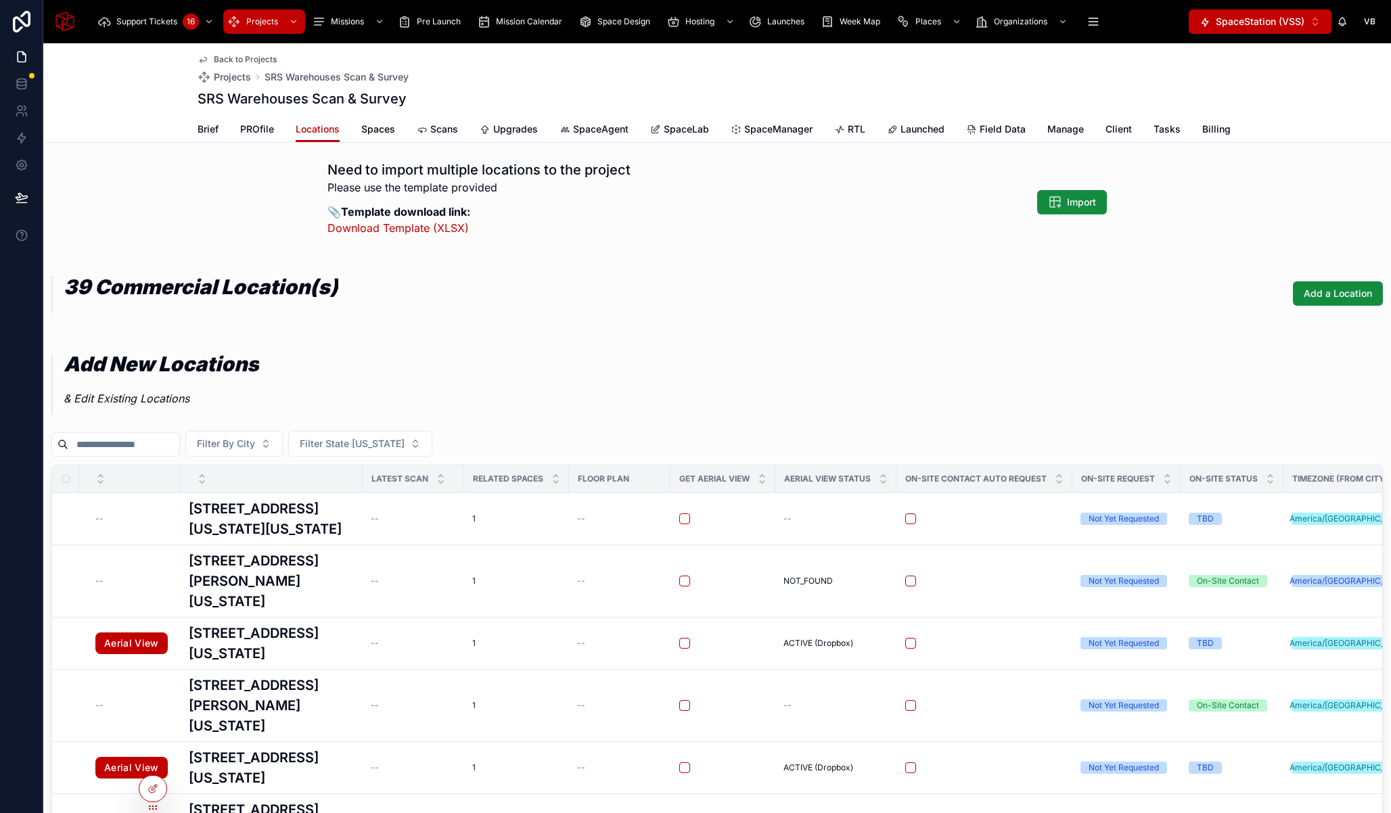
click at [363, 125] on span "Spaces" at bounding box center [378, 129] width 34 height 14
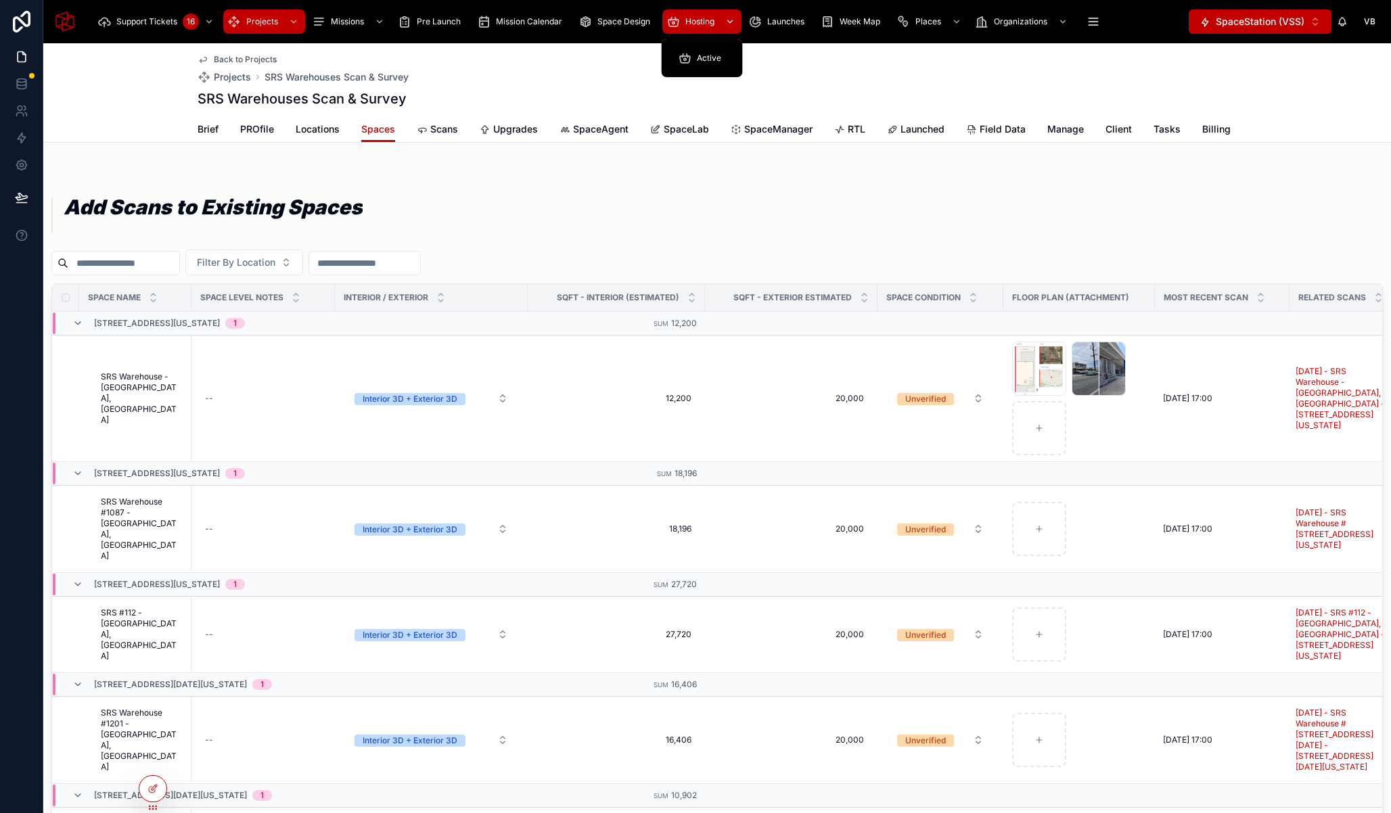
click at [693, 22] on span "Hosting" at bounding box center [699, 21] width 29 height 11
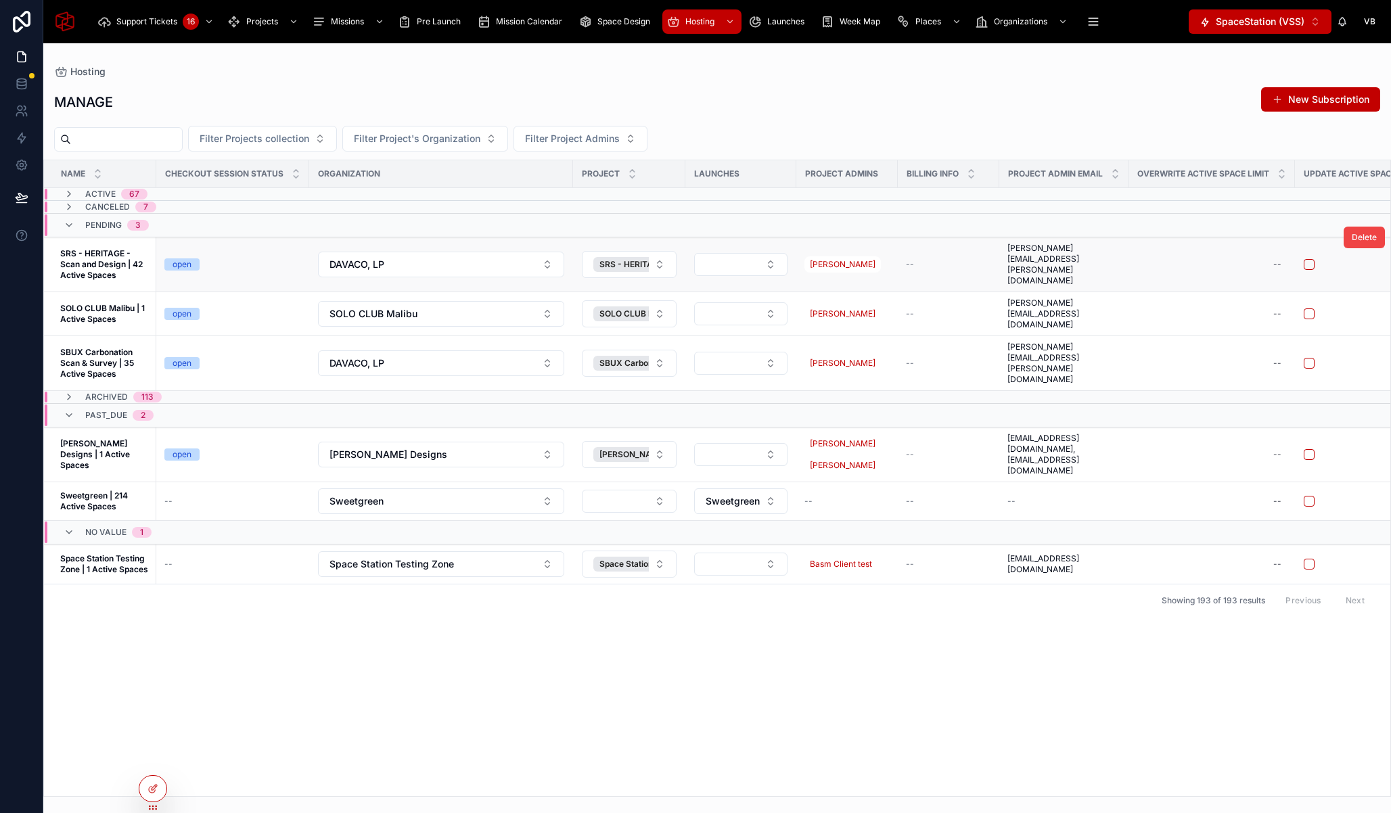
click at [87, 259] on strong "SRS - HERITAGE - Scan and Design | 42 Active Spaces" at bounding box center [102, 264] width 85 height 32
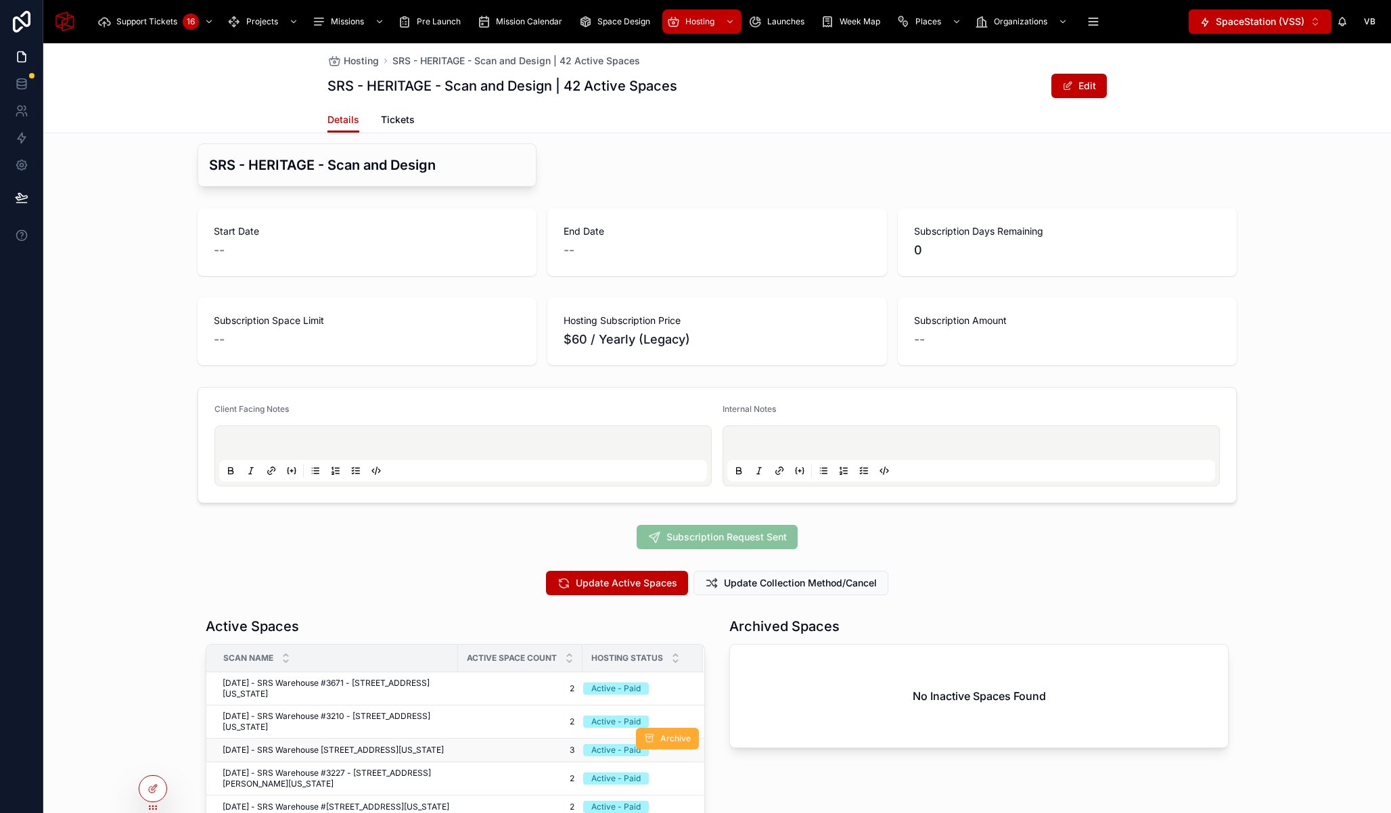
scroll to position [252, 0]
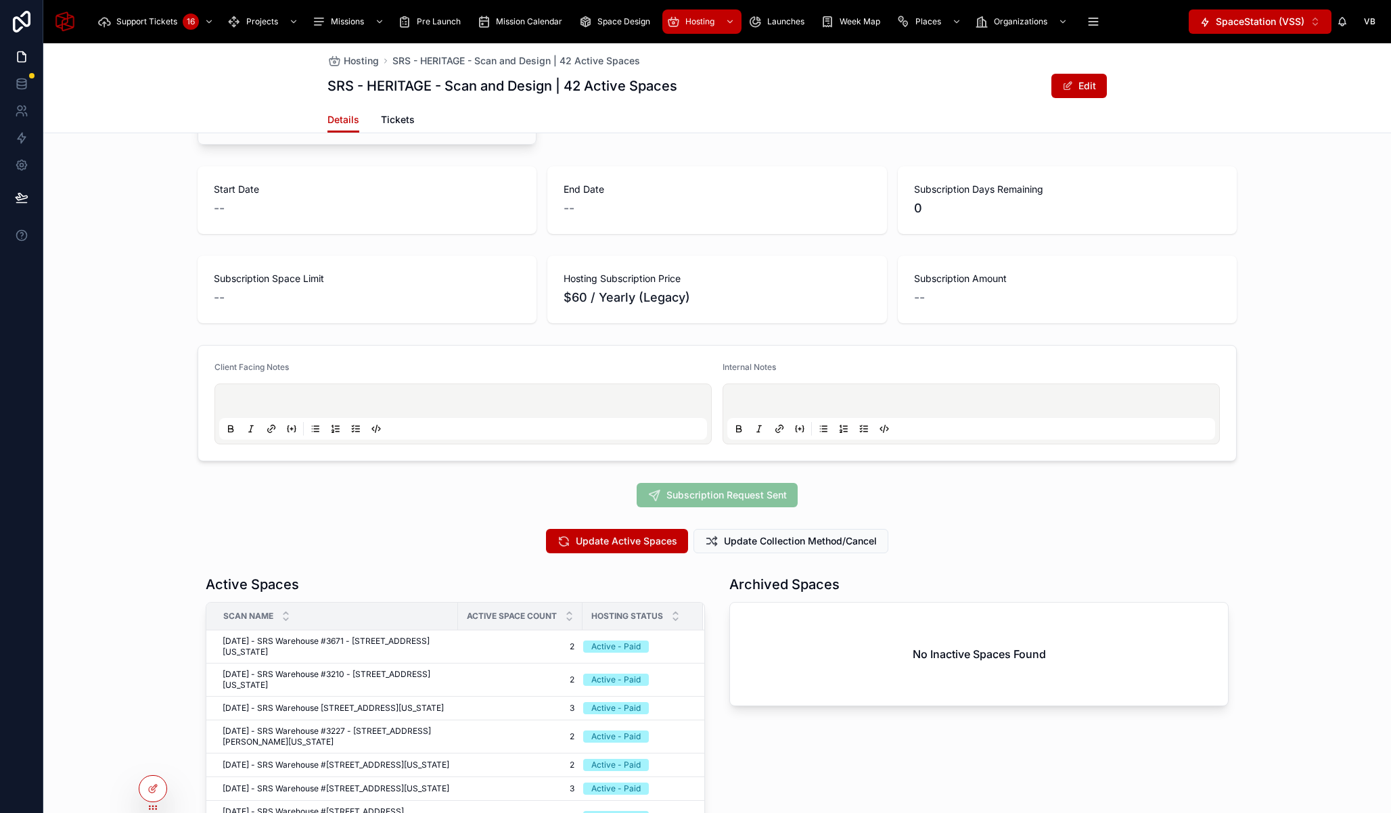
drag, startPoint x: 148, startPoint y: 784, endPoint x: 184, endPoint y: 760, distance: 43.0
click at [148, 784] on icon at bounding box center [152, 788] width 11 height 11
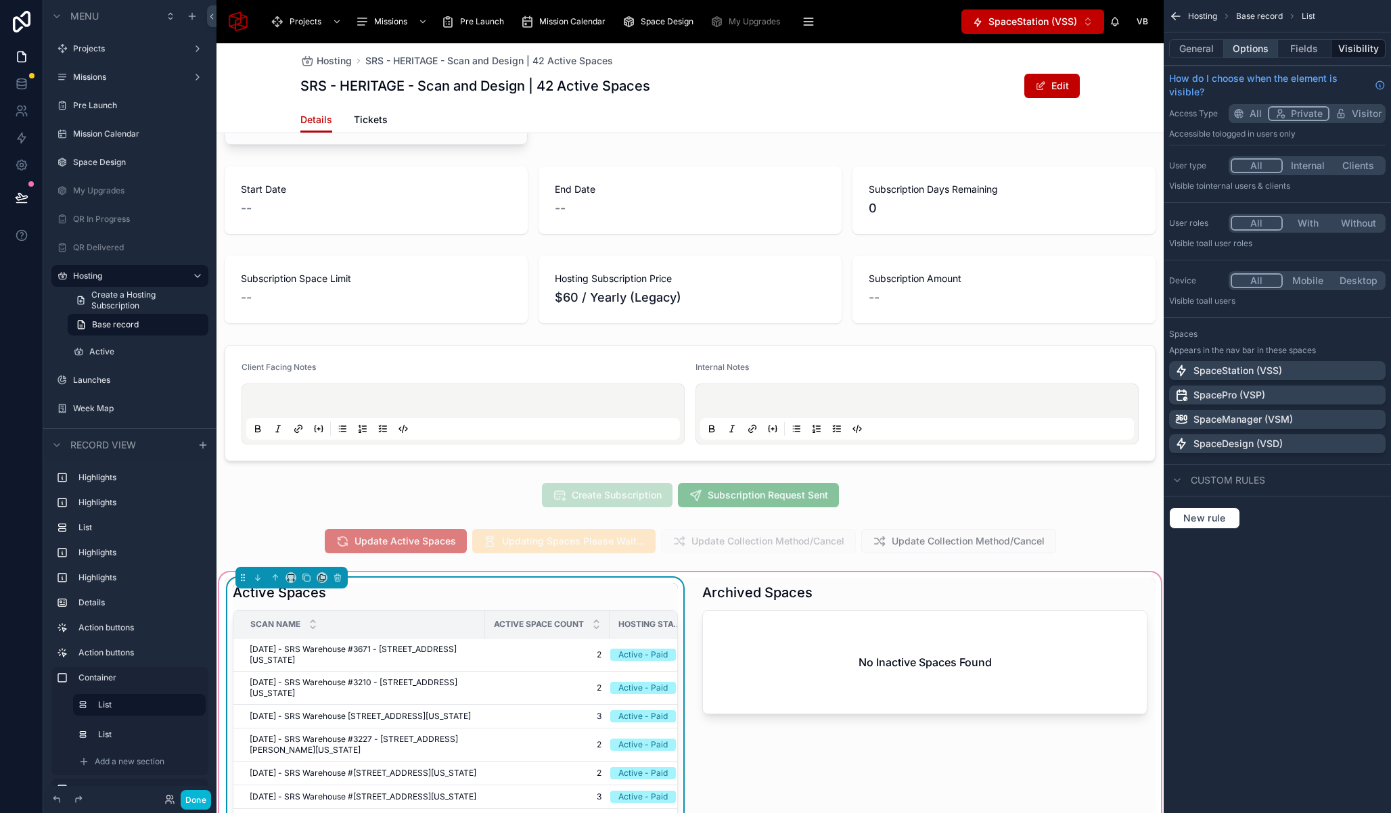
click at [1249, 53] on button "Options" at bounding box center [1251, 48] width 54 height 19
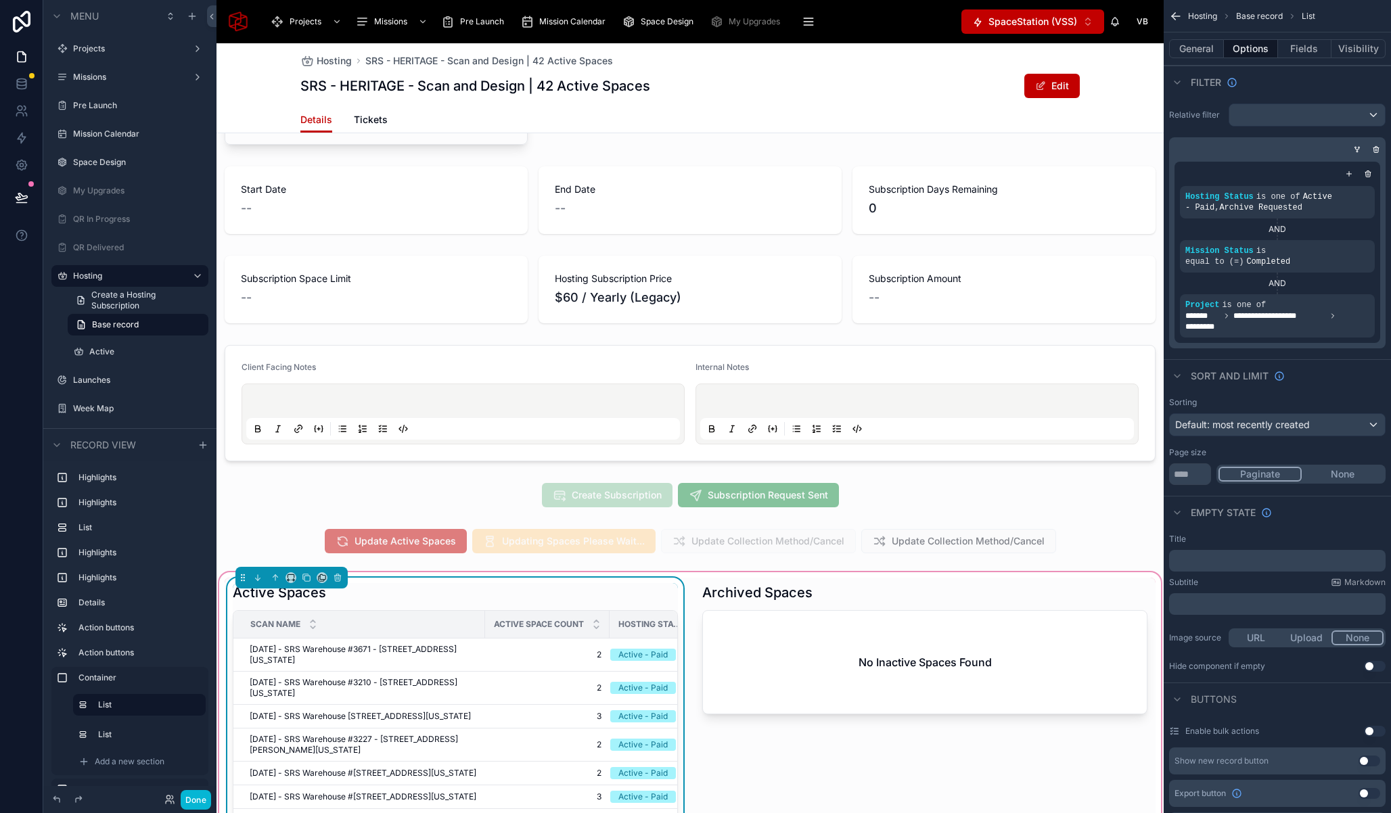
click at [948, 54] on div "Hosting SRS - HERITAGE - Scan and Design | 42 Active Spaces" at bounding box center [689, 61] width 779 height 14
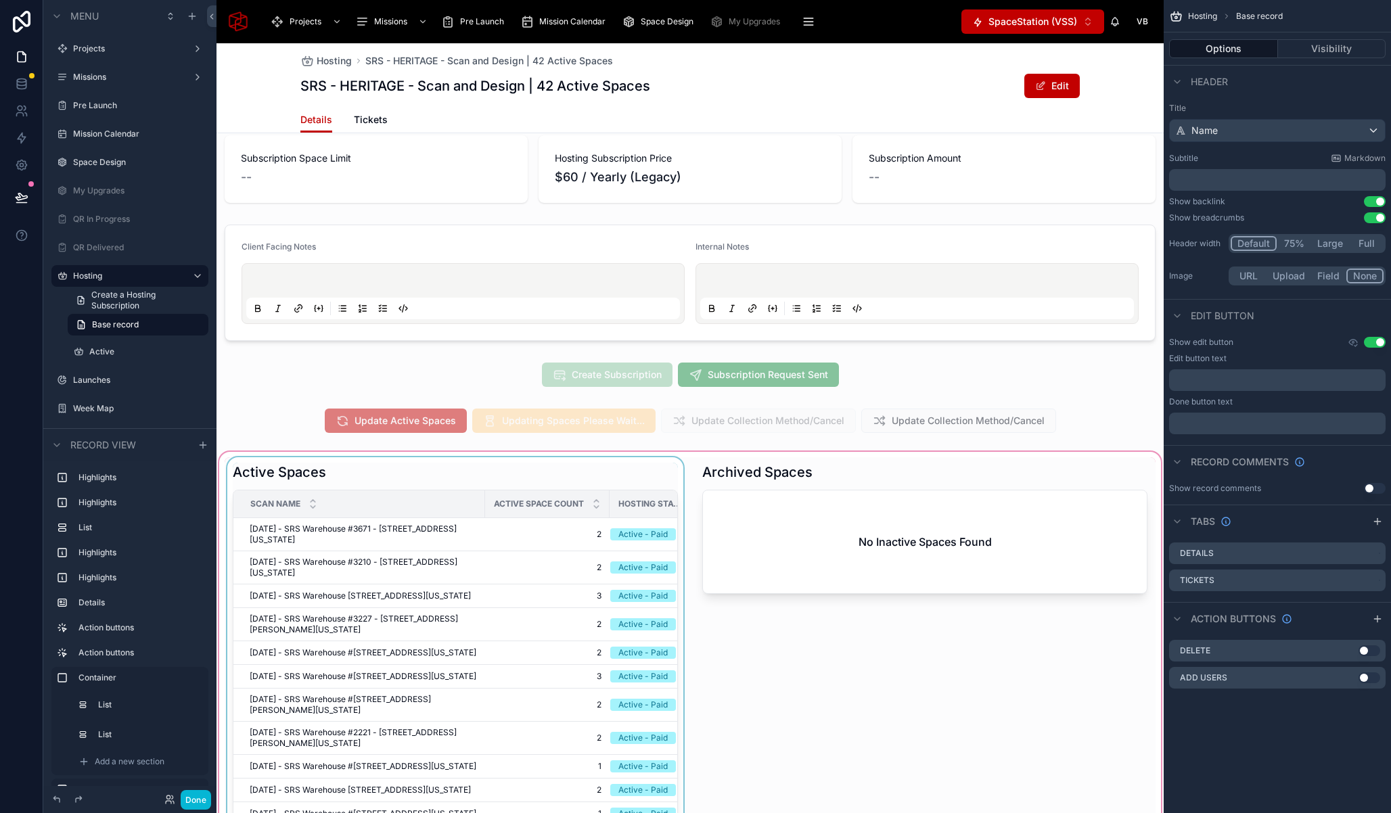
scroll to position [369, 0]
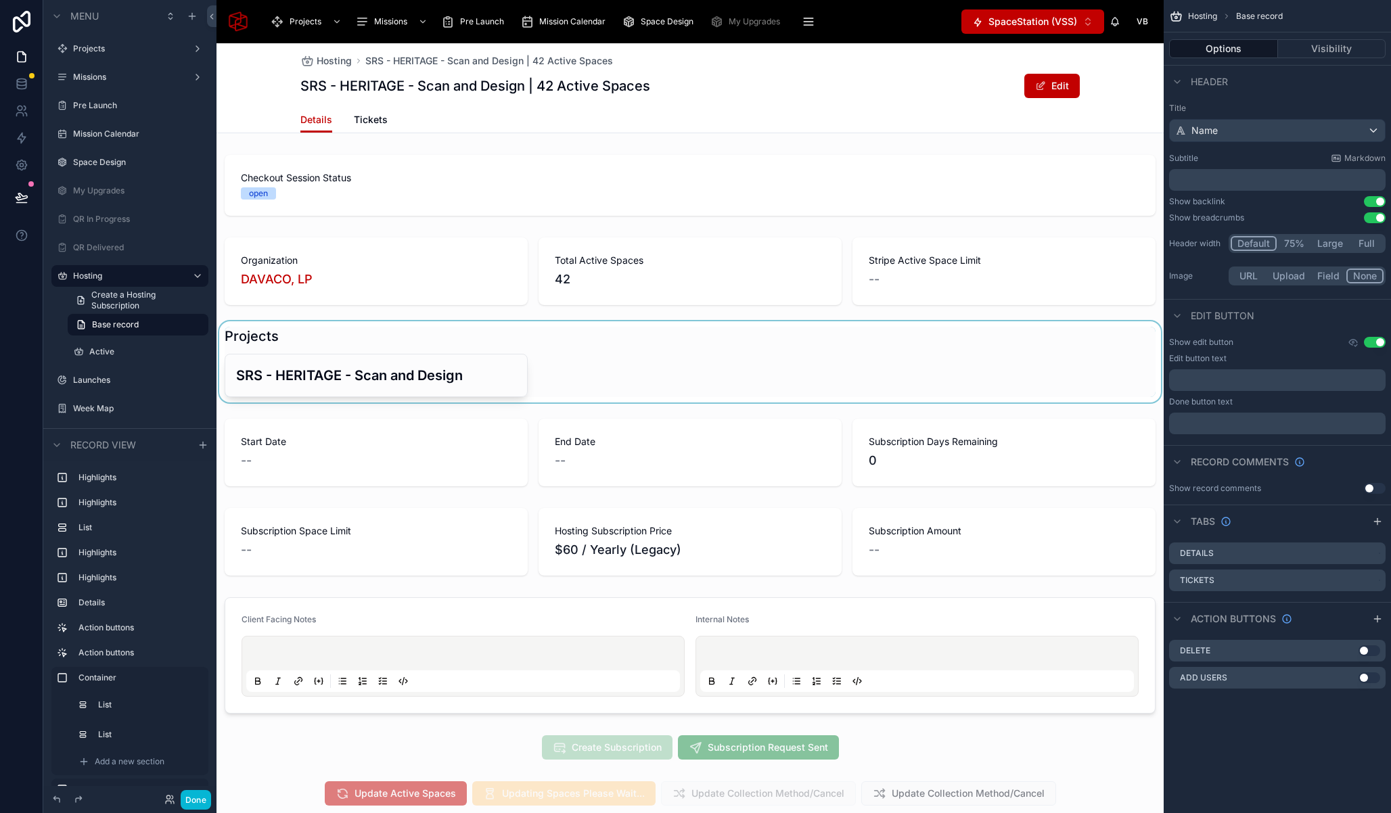
click at [543, 335] on div at bounding box center [689, 361] width 947 height 81
